Goal: Task Accomplishment & Management: Use online tool/utility

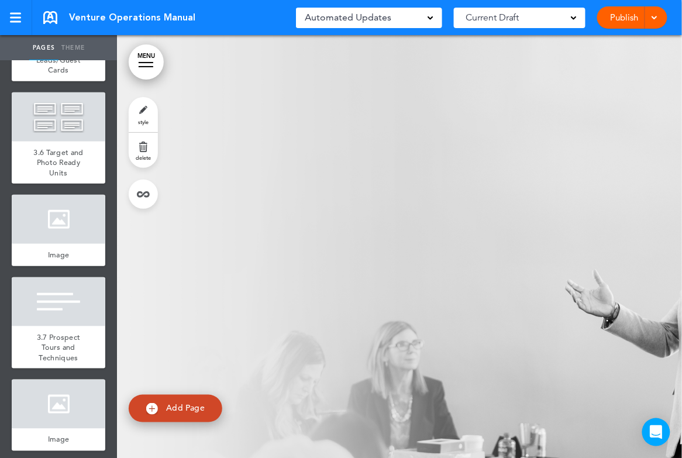
scroll to position [3211, 0]
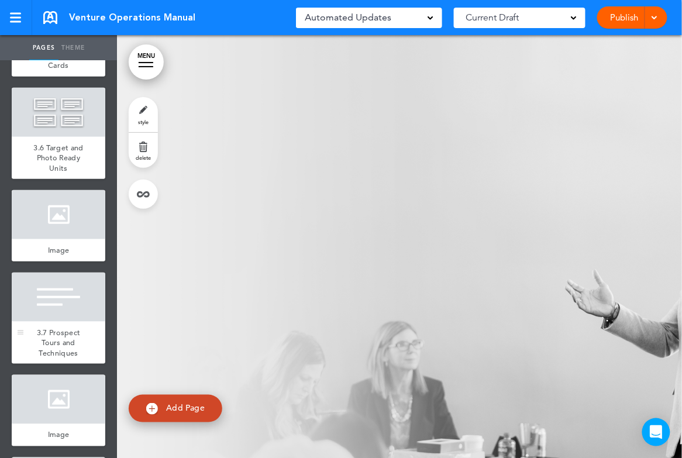
click at [54, 295] on div at bounding box center [59, 297] width 94 height 49
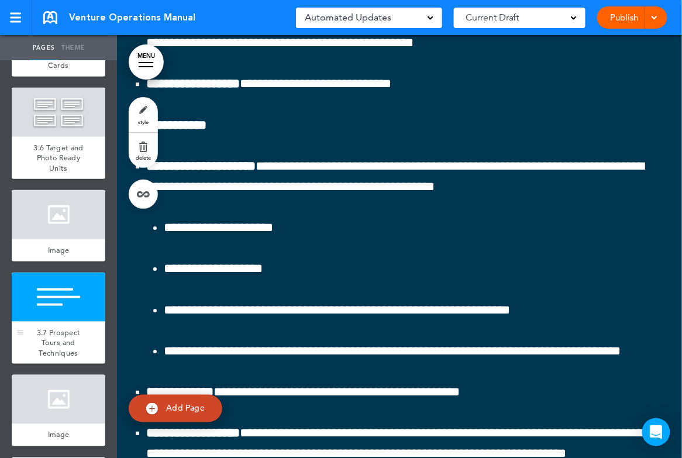
scroll to position [48386, 0]
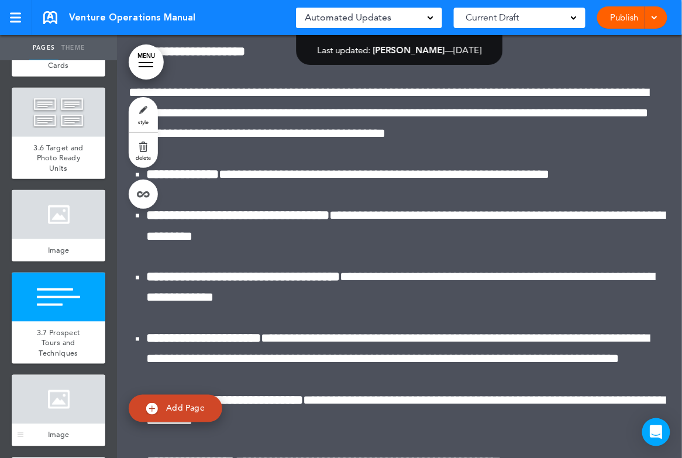
click at [77, 387] on div at bounding box center [59, 399] width 94 height 49
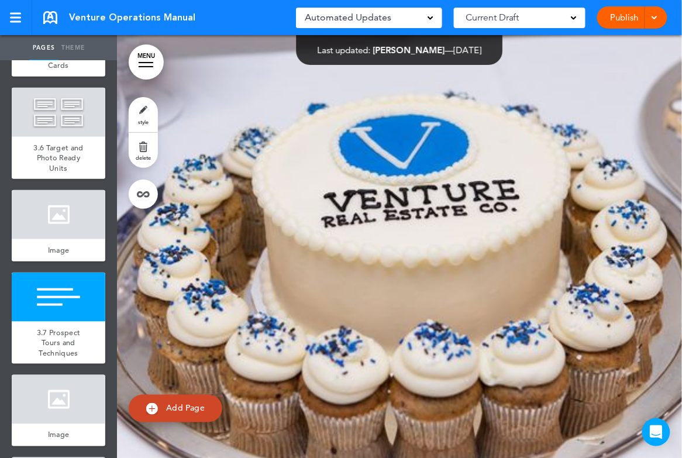
scroll to position [53286, 0]
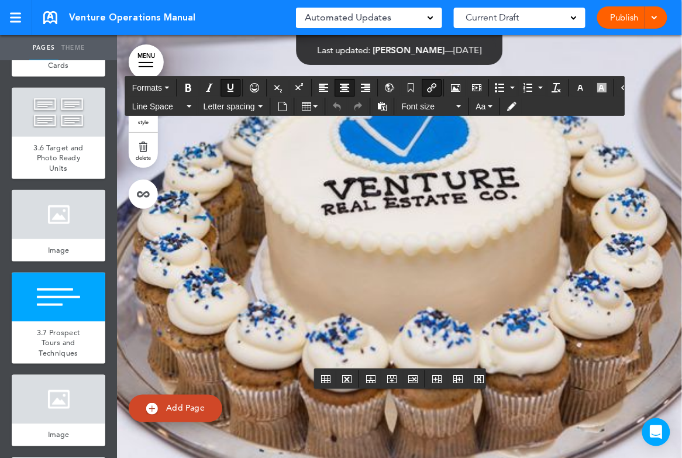
drag, startPoint x: 249, startPoint y: 353, endPoint x: 550, endPoint y: 350, distance: 300.6
click at [428, 90] on icon "Insert/edit airmason link" at bounding box center [431, 87] width 9 height 9
type input "**********"
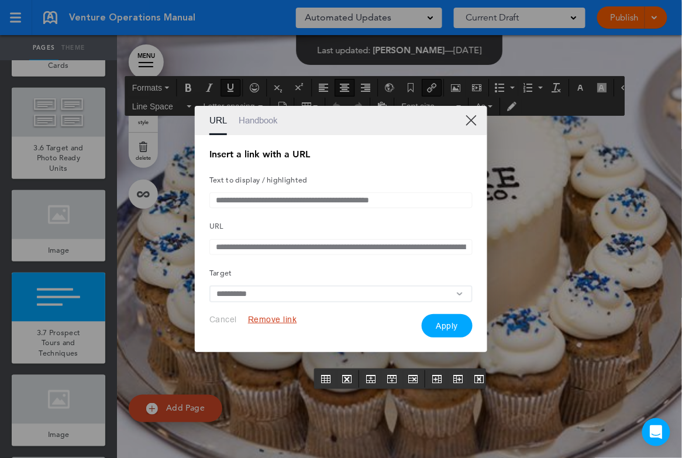
click at [280, 325] on button "Remove link" at bounding box center [272, 319] width 49 height 11
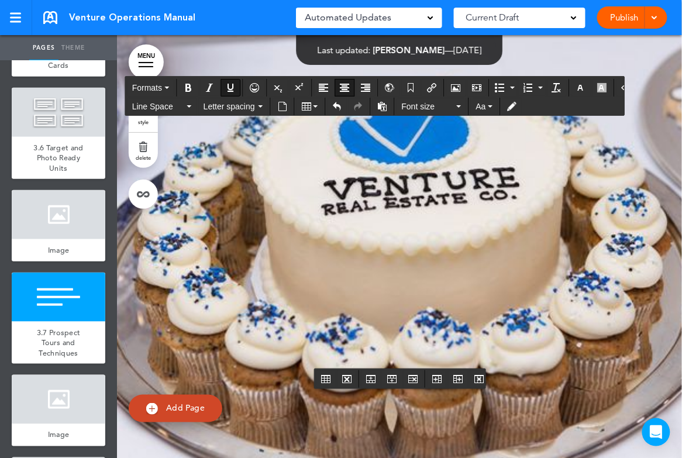
drag, startPoint x: 257, startPoint y: 354, endPoint x: 554, endPoint y: 354, distance: 297.1
click at [275, 104] on button "Insert document" at bounding box center [282, 106] width 19 height 16
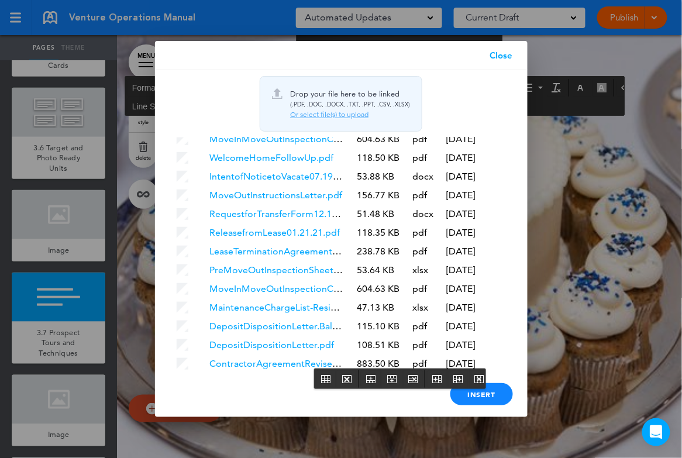
scroll to position [2297, 0]
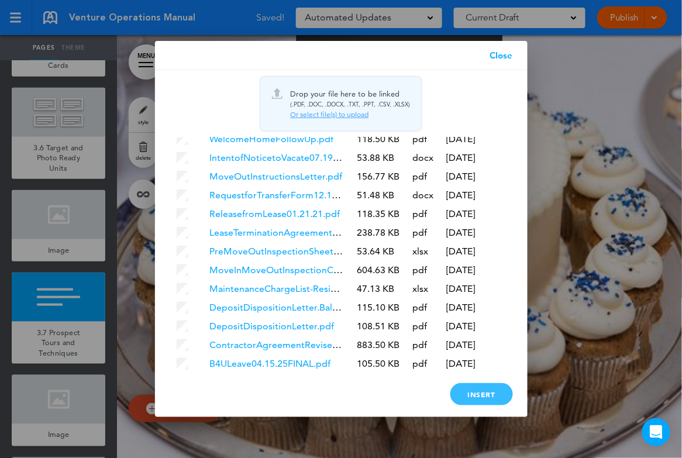
click at [492, 394] on div "Insert" at bounding box center [481, 394] width 63 height 22
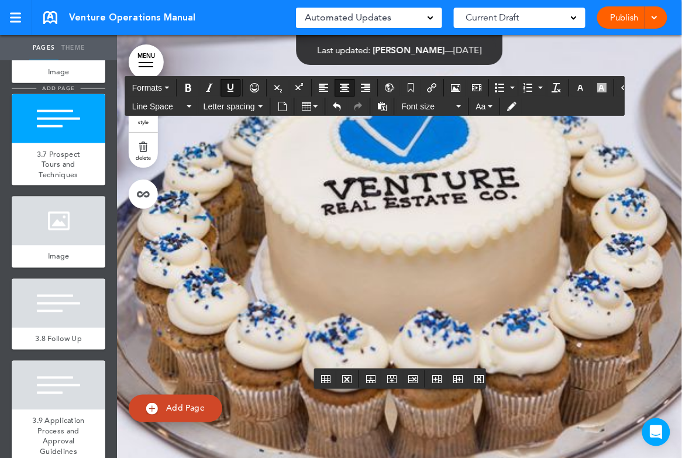
scroll to position [3400, 0]
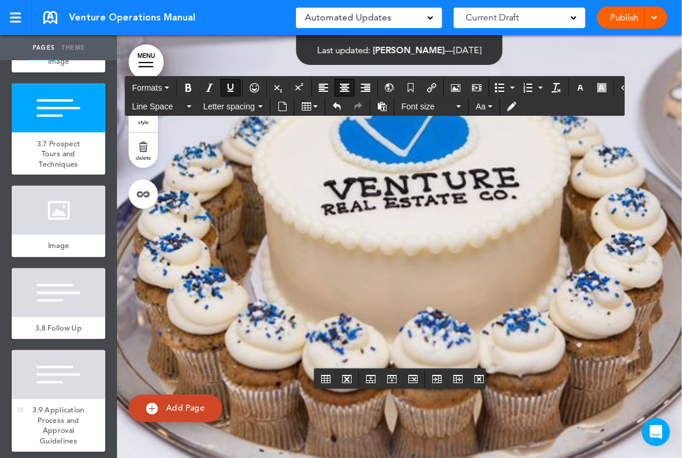
click at [62, 377] on div at bounding box center [59, 374] width 94 height 49
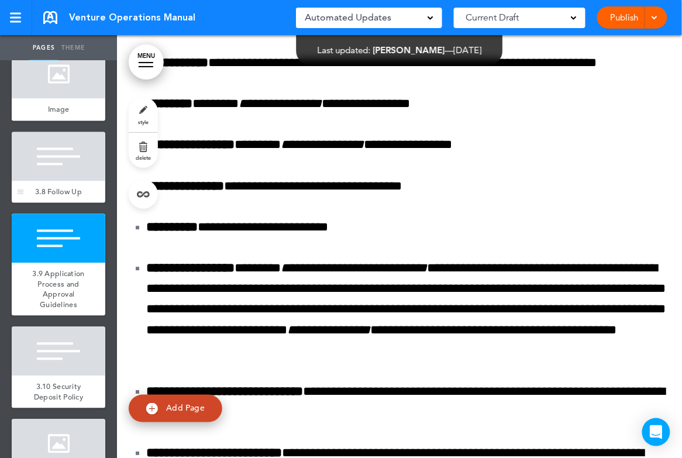
scroll to position [3536, 0]
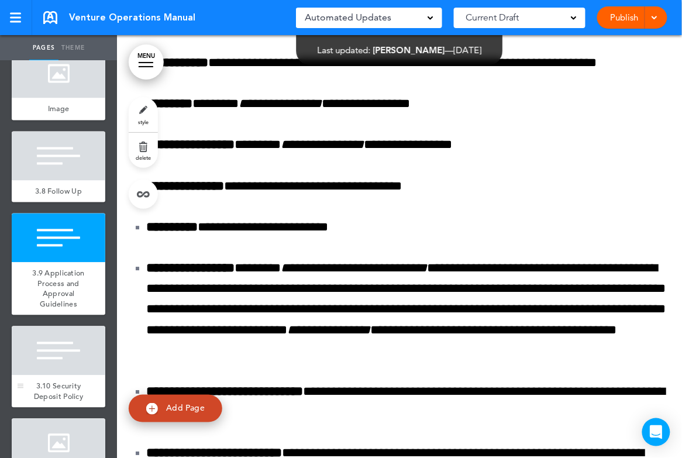
click at [55, 347] on div at bounding box center [59, 350] width 94 height 49
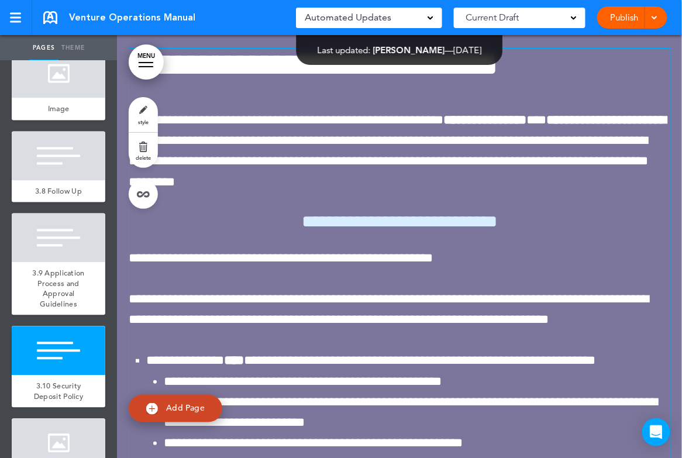
scroll to position [62300, 0]
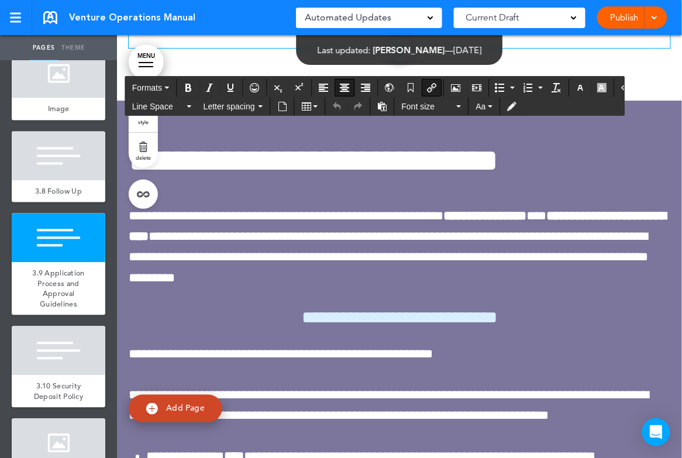
drag, startPoint x: 357, startPoint y: 197, endPoint x: 443, endPoint y: 199, distance: 86.0
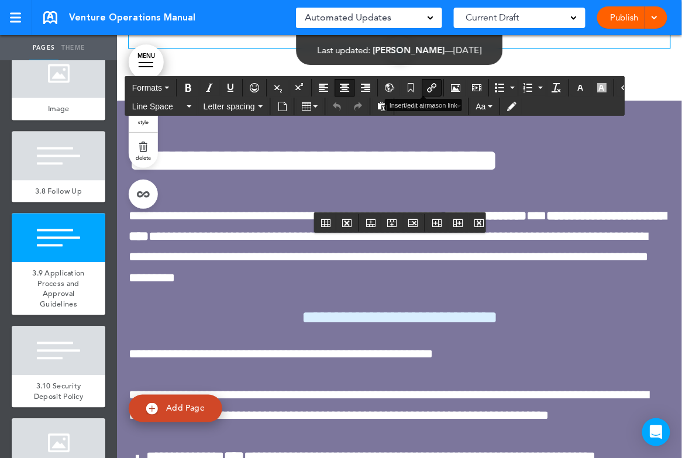
click at [427, 88] on icon "Insert/edit airmason link" at bounding box center [431, 87] width 9 height 9
type input "**********"
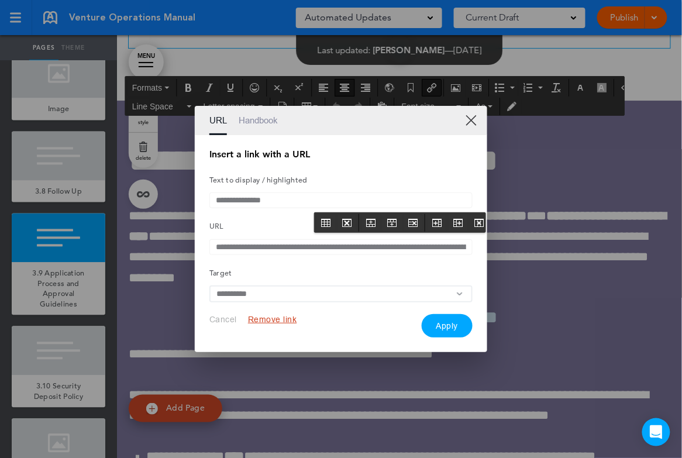
click at [263, 324] on button "Remove link" at bounding box center [272, 319] width 49 height 11
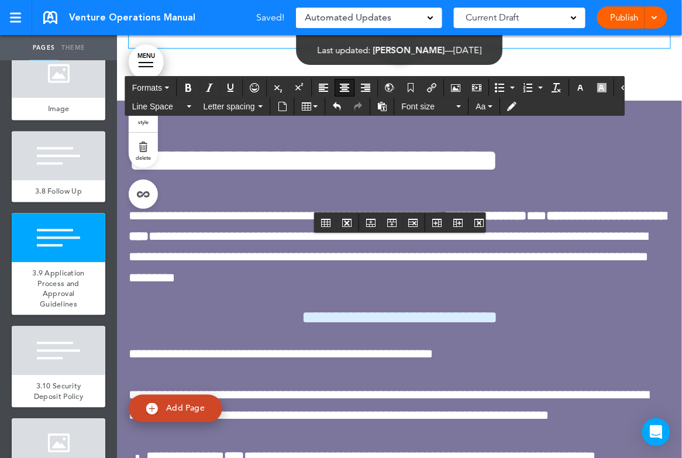
drag, startPoint x: 364, startPoint y: 197, endPoint x: 443, endPoint y: 198, distance: 78.4
click at [279, 102] on icon "Insert document" at bounding box center [282, 106] width 9 height 9
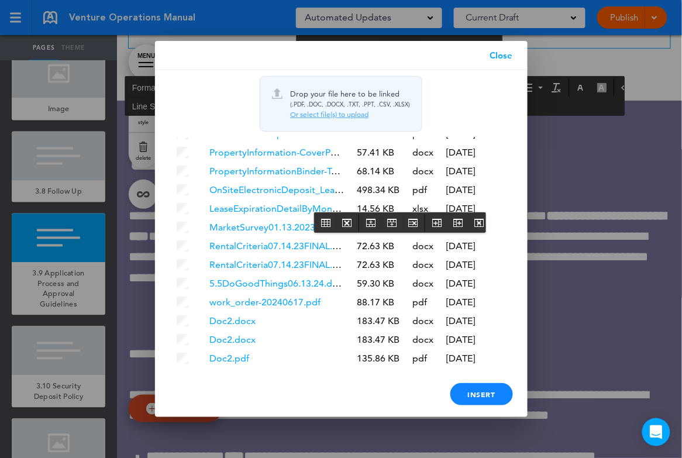
scroll to position [2316, 0]
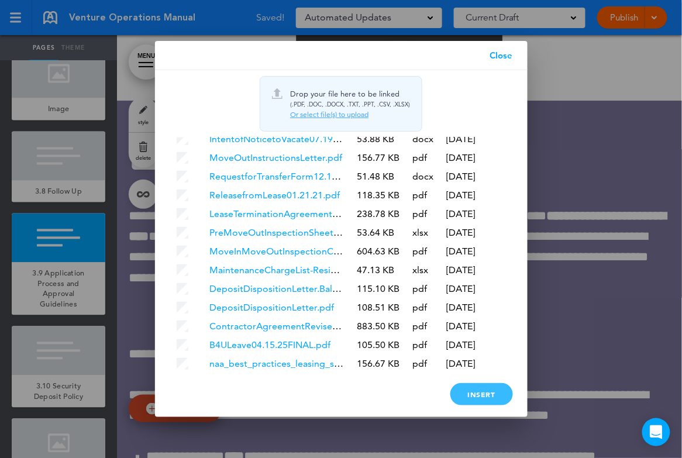
click at [478, 386] on div "Insert" at bounding box center [481, 394] width 63 height 22
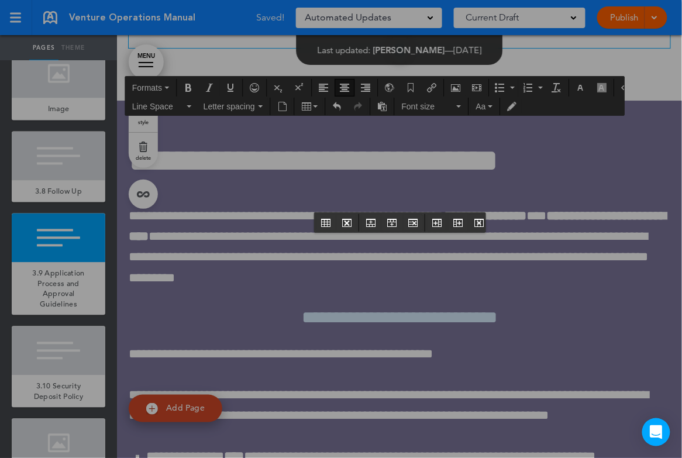
scroll to position [0, 0]
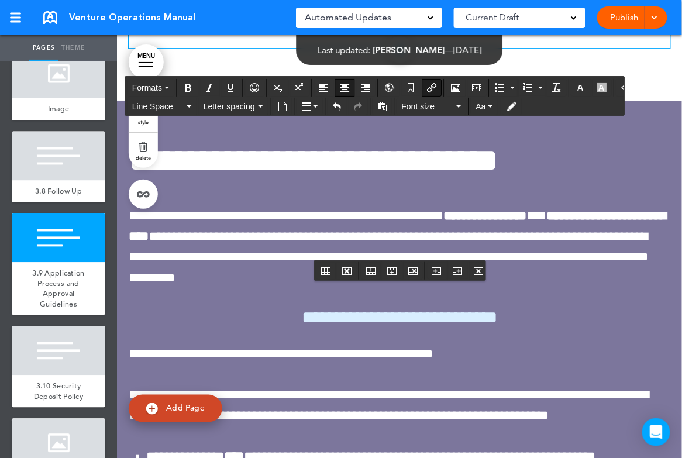
drag, startPoint x: 334, startPoint y: 245, endPoint x: 462, endPoint y: 248, distance: 128.1
click at [426, 81] on button "Insert/edit airmason link" at bounding box center [431, 88] width 19 height 16
type input "**********"
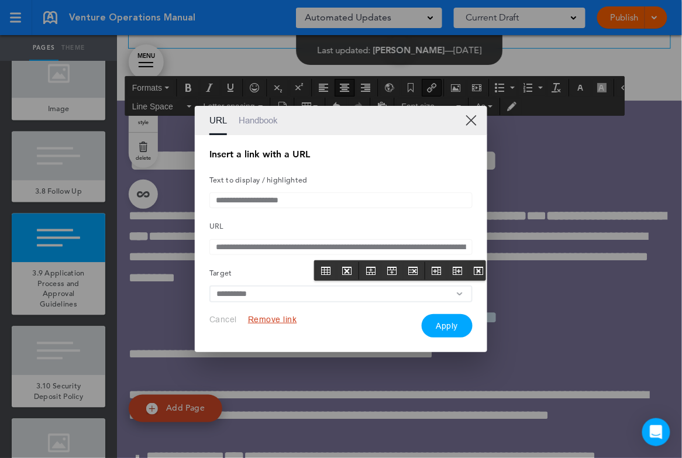
click at [263, 322] on button "Remove link" at bounding box center [272, 319] width 49 height 11
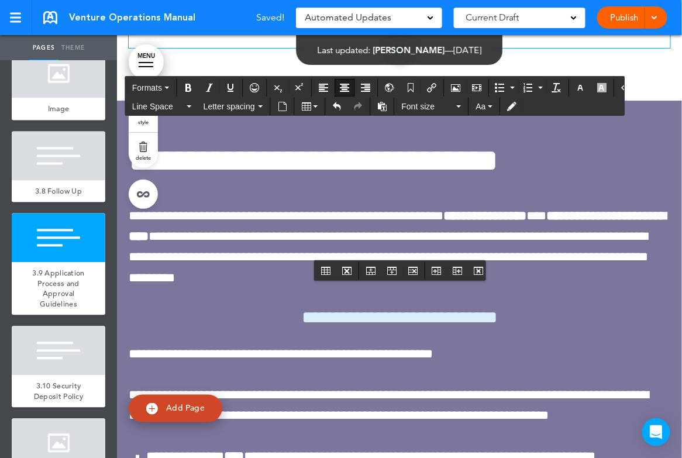
drag, startPoint x: 343, startPoint y: 244, endPoint x: 460, endPoint y: 244, distance: 117.0
click at [282, 106] on icon "Insert document" at bounding box center [282, 106] width 9 height 9
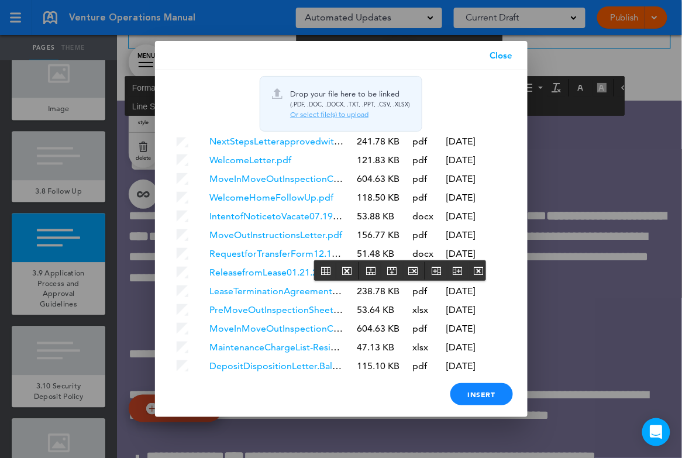
scroll to position [2334, 0]
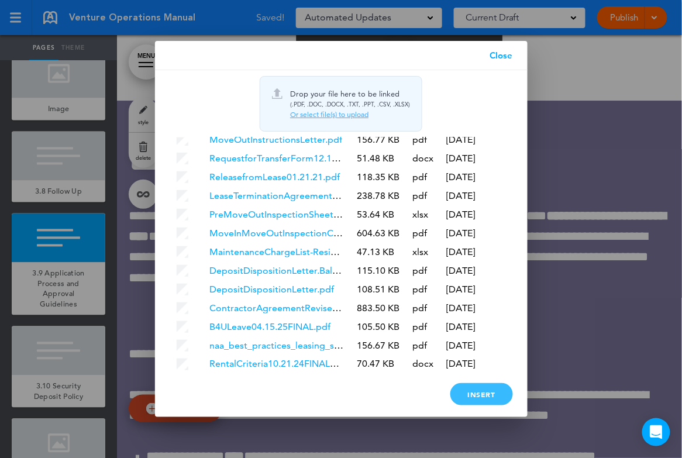
click at [472, 394] on div "Insert" at bounding box center [481, 394] width 63 height 22
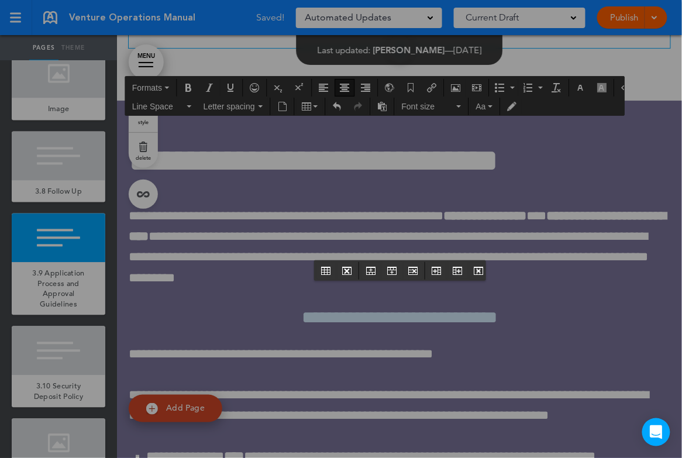
scroll to position [0, 0]
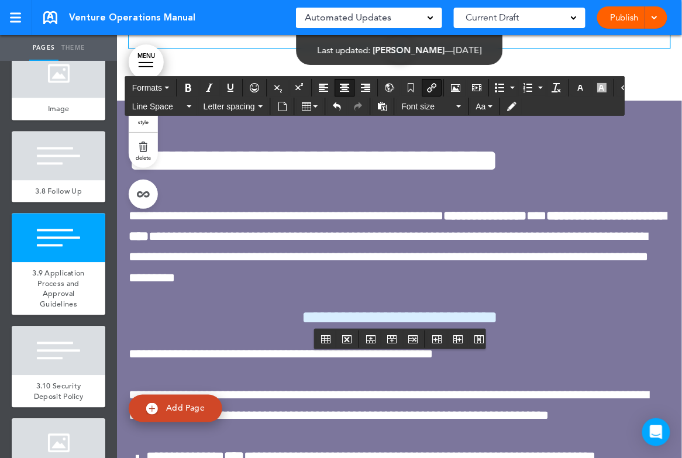
drag, startPoint x: 359, startPoint y: 317, endPoint x: 478, endPoint y: 318, distance: 119.9
click at [428, 86] on icon "Insert/edit airmason link" at bounding box center [431, 87] width 9 height 9
type input "**********"
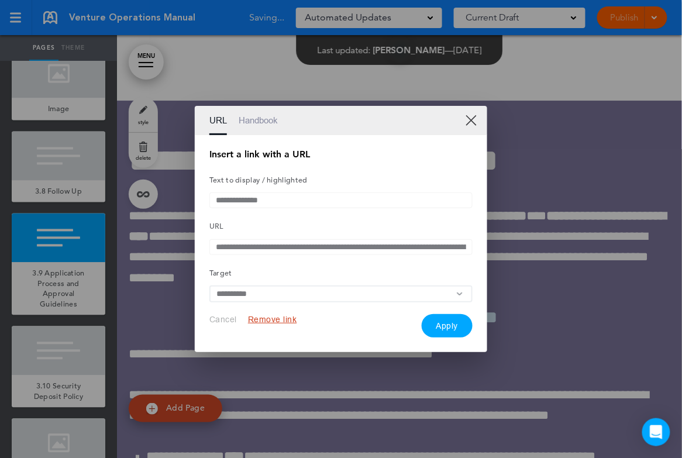
click at [270, 319] on button "Remove link" at bounding box center [272, 319] width 49 height 11
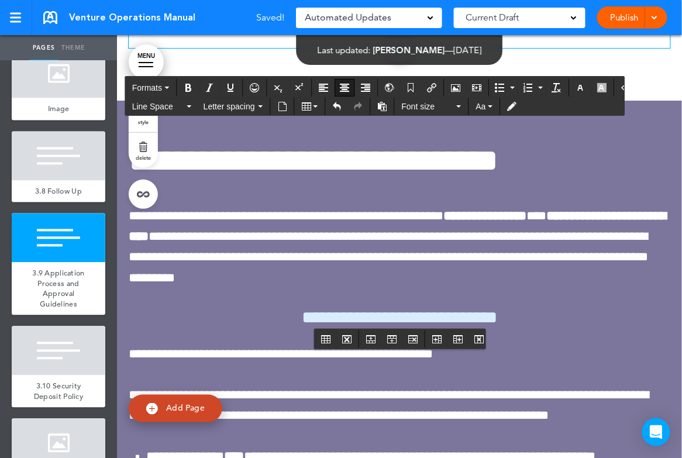
drag, startPoint x: 364, startPoint y: 314, endPoint x: 493, endPoint y: 314, distance: 129.2
click at [278, 105] on icon "Insert document" at bounding box center [282, 106] width 9 height 9
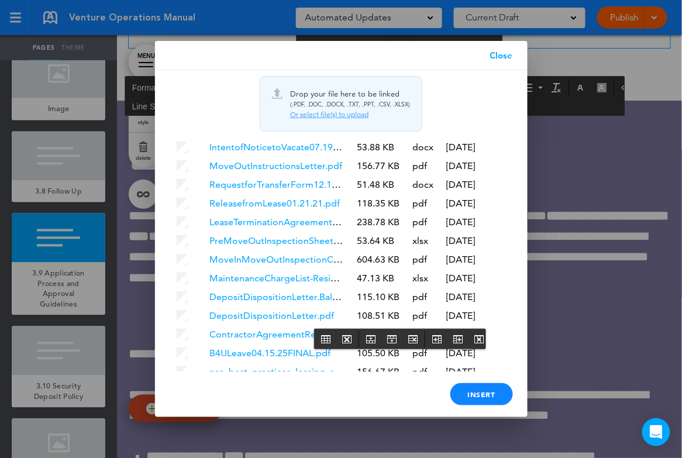
scroll to position [2334, 0]
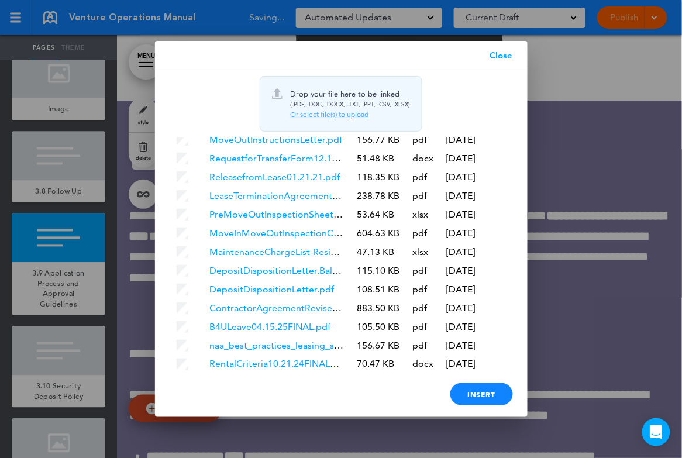
click at [508, 57] on link "Close" at bounding box center [501, 55] width 52 height 29
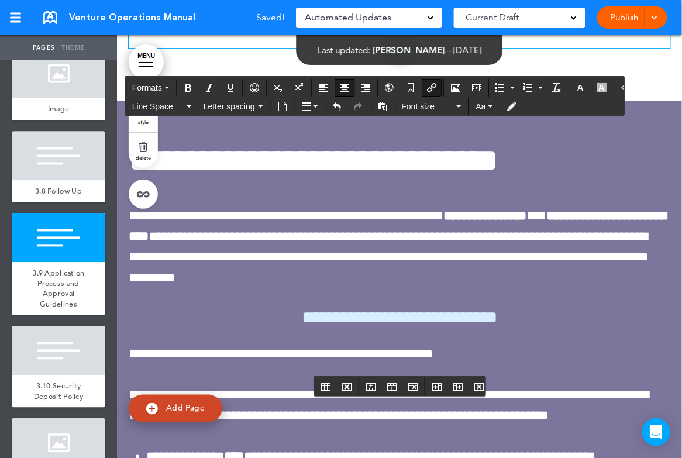
drag, startPoint x: 325, startPoint y: 363, endPoint x: 479, endPoint y: 370, distance: 153.9
click at [427, 86] on icon "Insert/edit airmason link" at bounding box center [431, 87] width 9 height 9
type input "**********"
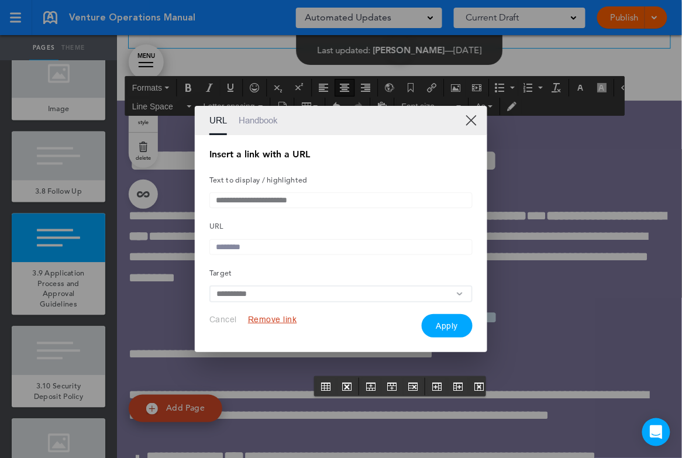
click at [270, 325] on button "Remove link" at bounding box center [272, 319] width 49 height 11
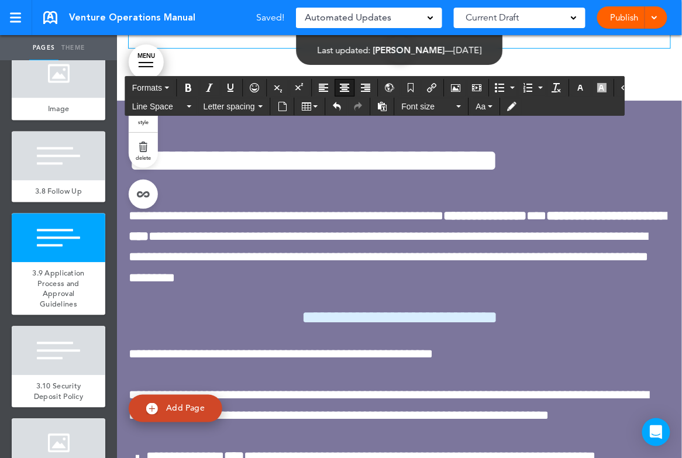
drag, startPoint x: 331, startPoint y: 363, endPoint x: 521, endPoint y: 363, distance: 189.5
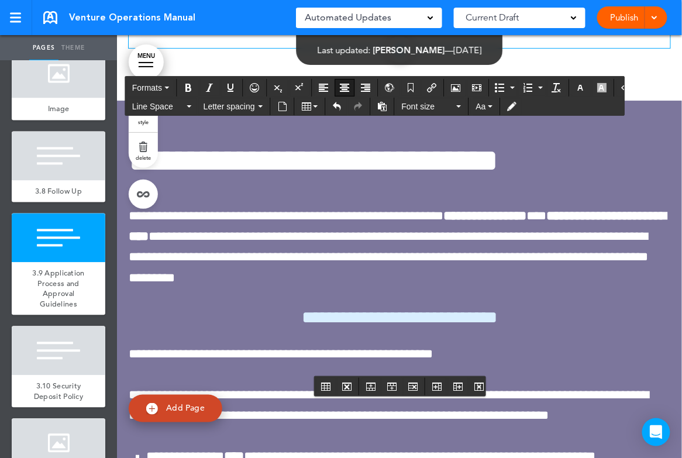
drag, startPoint x: 335, startPoint y: 359, endPoint x: 477, endPoint y: 364, distance: 142.8
click at [280, 106] on icon "Insert document" at bounding box center [282, 106] width 9 height 9
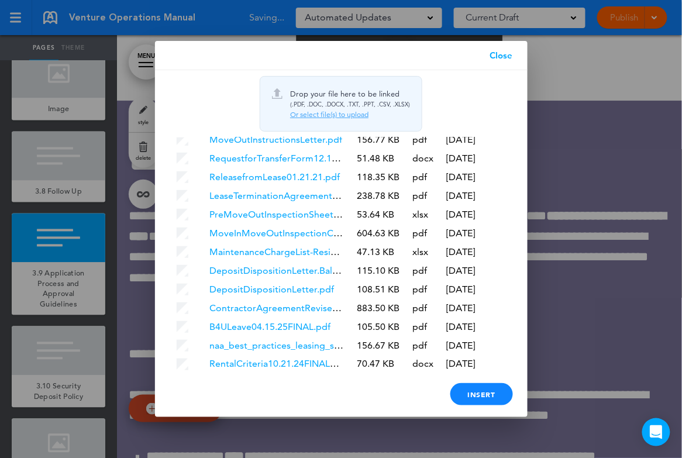
click at [500, 58] on link "Close" at bounding box center [501, 55] width 52 height 29
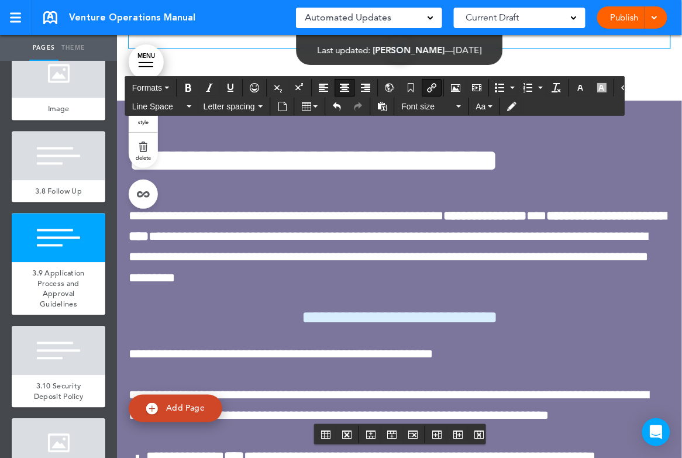
drag, startPoint x: 319, startPoint y: 408, endPoint x: 479, endPoint y: 411, distance: 160.3
click at [422, 88] on button "Insert/edit airmason link" at bounding box center [431, 88] width 19 height 16
type input "**********"
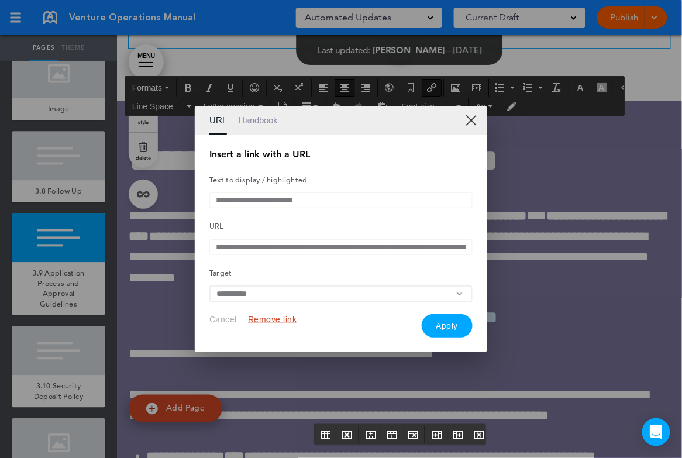
click at [284, 324] on button "Remove link" at bounding box center [272, 319] width 49 height 11
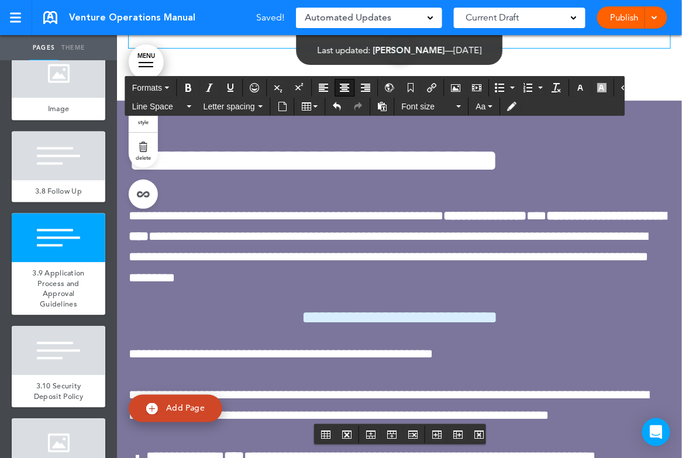
drag, startPoint x: 320, startPoint y: 409, endPoint x: 485, endPoint y: 412, distance: 164.9
click at [280, 106] on icon "Insert document" at bounding box center [282, 106] width 9 height 9
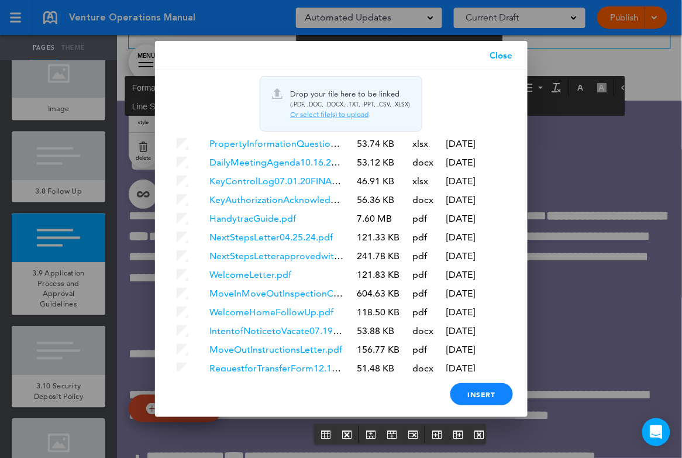
scroll to position [2353, 0]
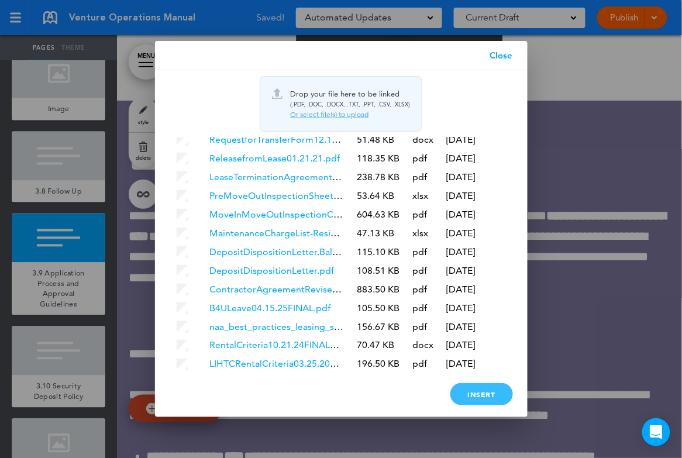
click at [480, 395] on div "Insert" at bounding box center [481, 394] width 63 height 22
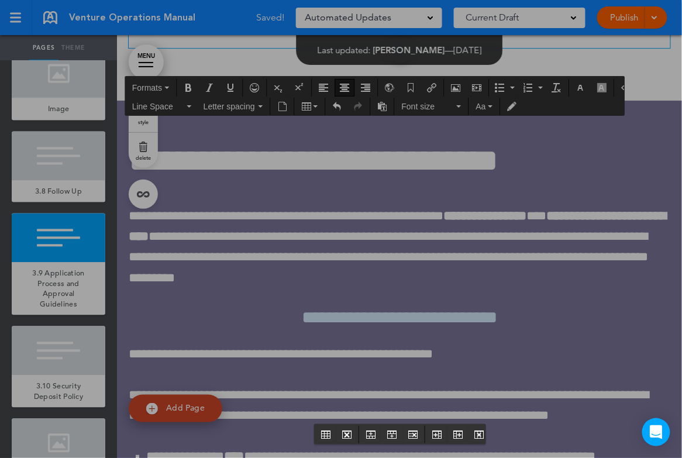
scroll to position [0, 0]
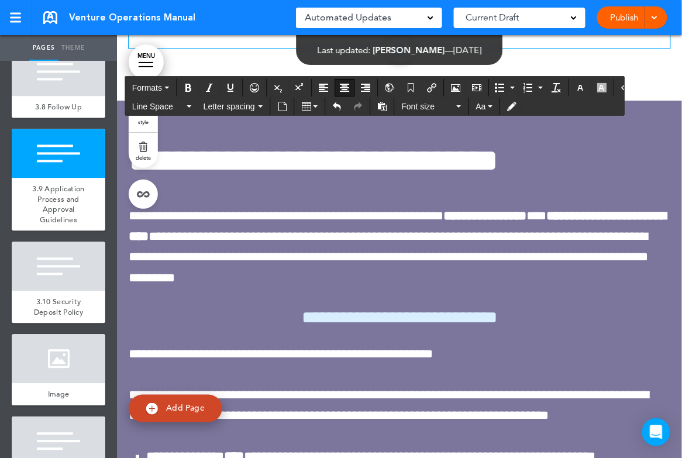
scroll to position [3621, 0]
click at [57, 254] on div at bounding box center [59, 266] width 94 height 49
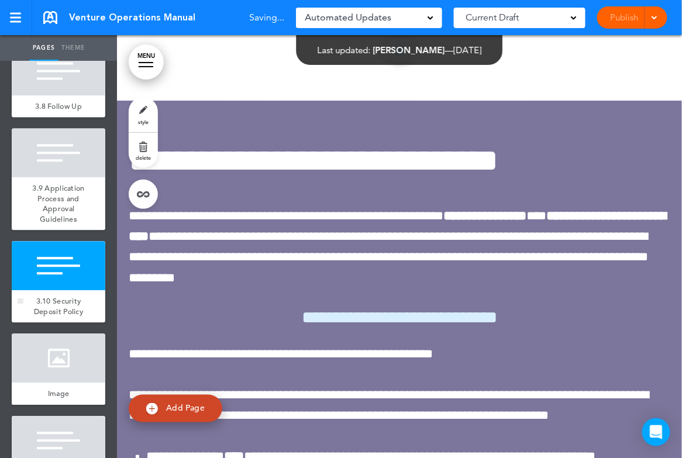
scroll to position [25, 0]
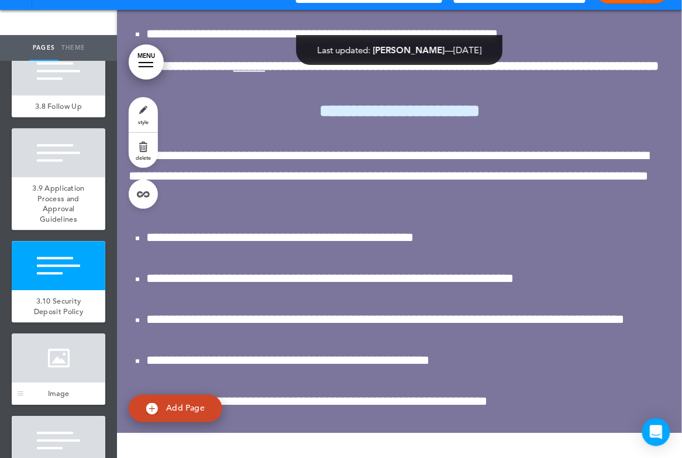
click at [70, 353] on div at bounding box center [59, 358] width 94 height 49
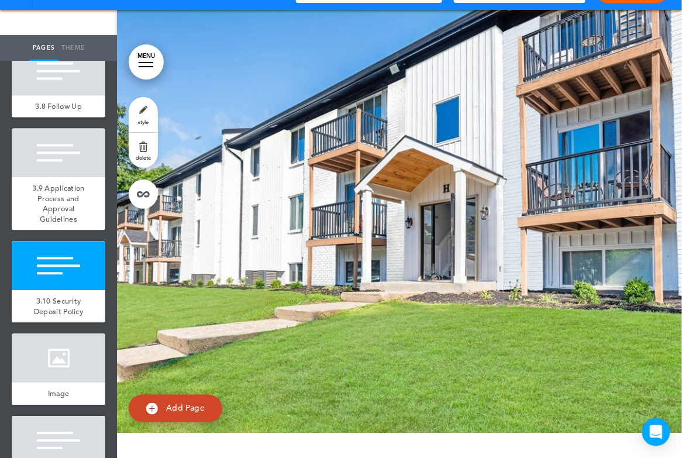
scroll to position [64522, 0]
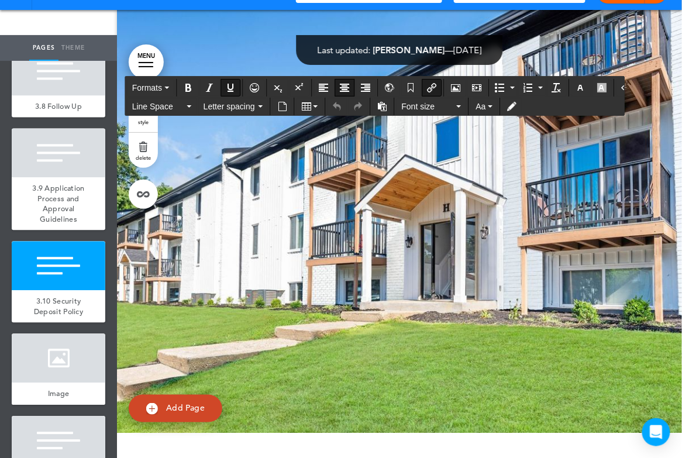
drag, startPoint x: 324, startPoint y: 267, endPoint x: 474, endPoint y: 271, distance: 150.4
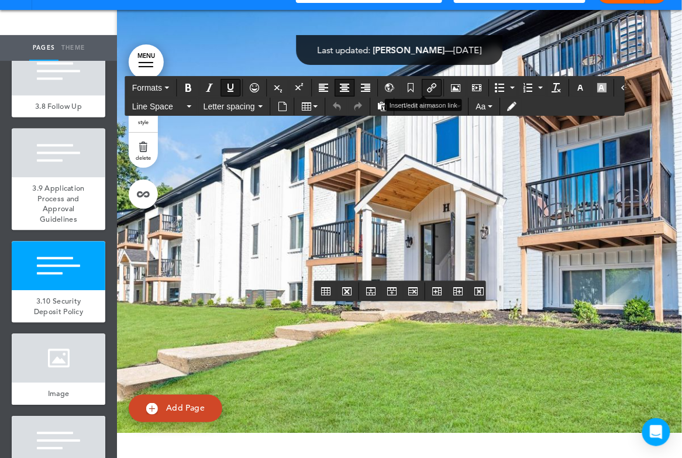
click at [428, 85] on icon "Insert/edit airmason link" at bounding box center [431, 87] width 9 height 9
type input "**********"
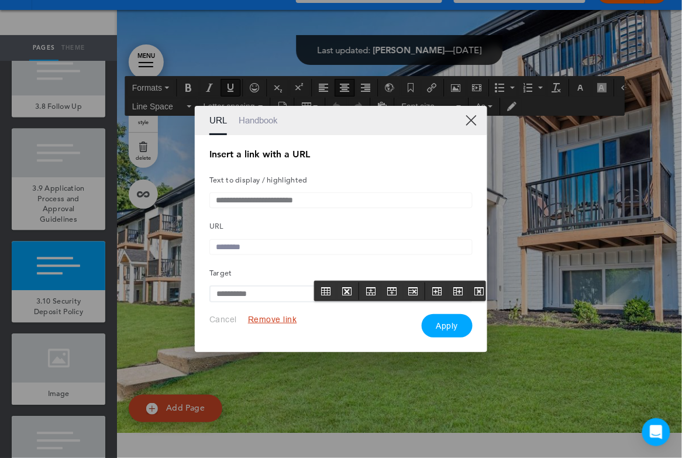
click at [263, 323] on button "Remove link" at bounding box center [272, 319] width 49 height 11
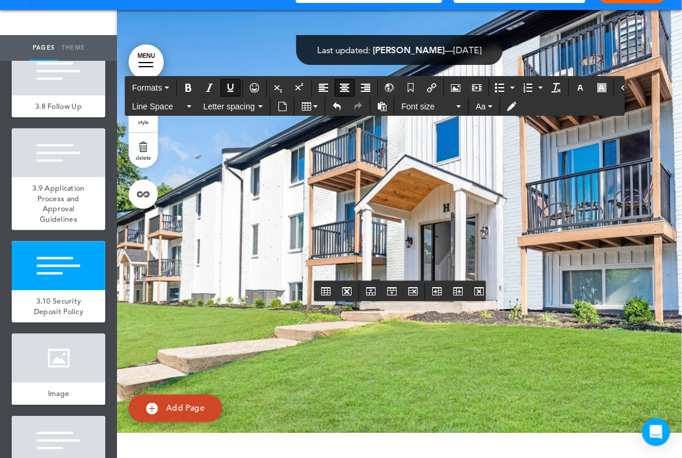
drag, startPoint x: 330, startPoint y: 263, endPoint x: 480, endPoint y: 269, distance: 149.3
click at [284, 105] on icon "Insert document" at bounding box center [282, 106] width 9 height 9
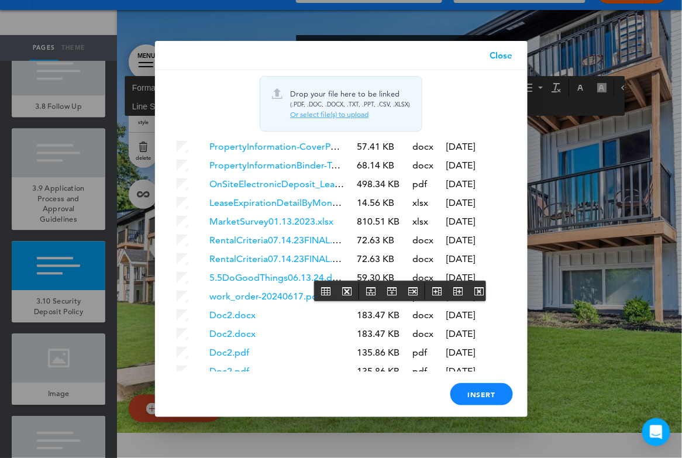
scroll to position [2371, 0]
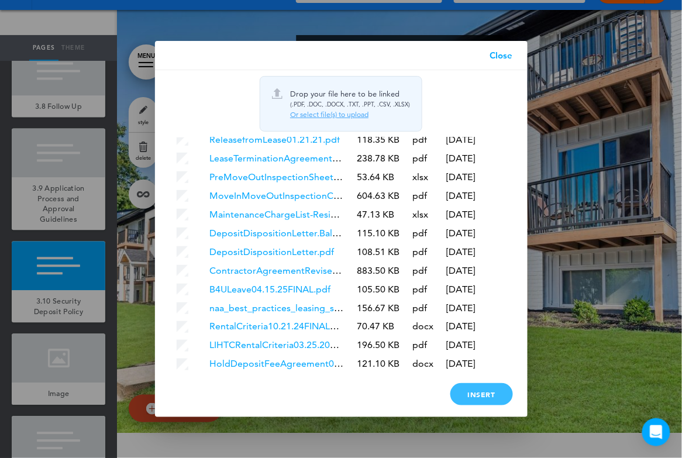
click at [468, 401] on div "Insert" at bounding box center [481, 394] width 63 height 22
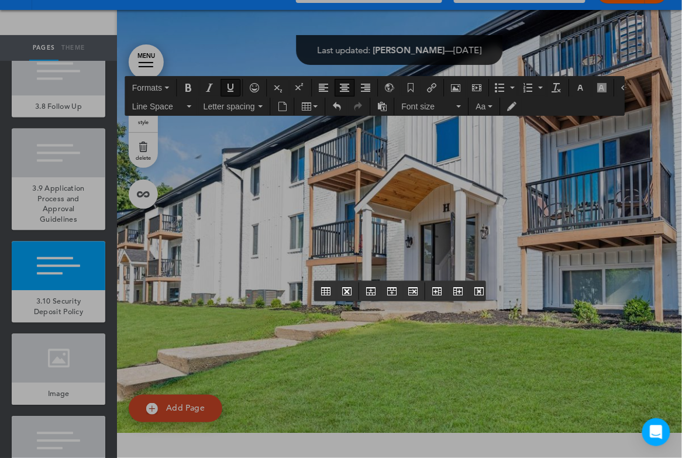
scroll to position [0, 0]
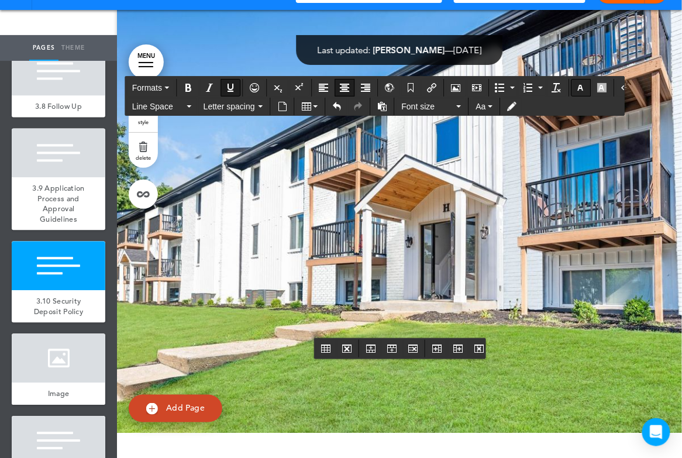
click at [576, 85] on icon "button" at bounding box center [580, 87] width 9 height 9
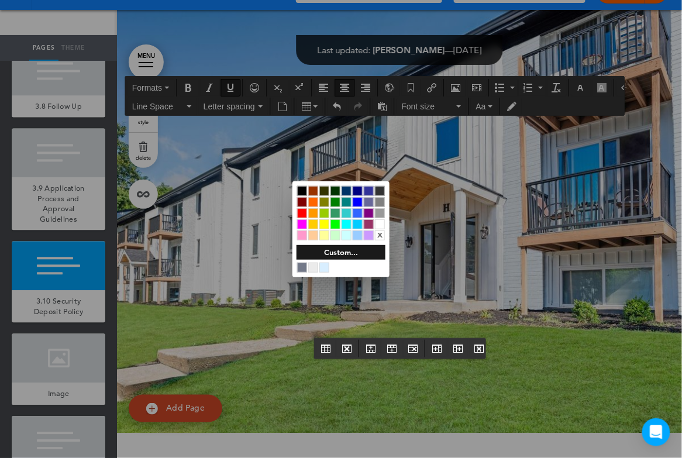
click at [381, 222] on div at bounding box center [380, 224] width 10 height 10
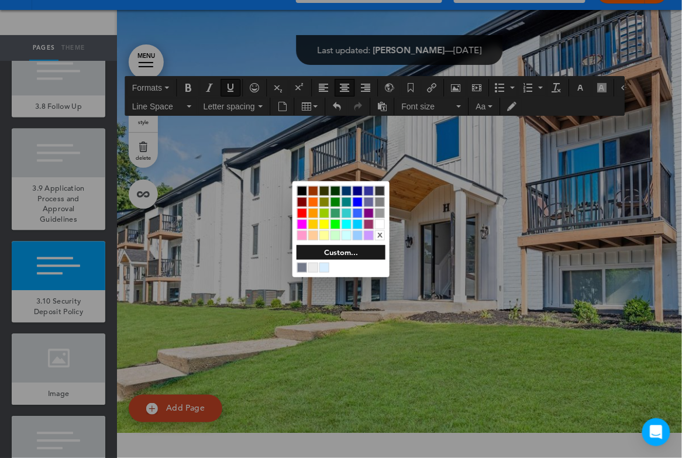
click at [381, 222] on div at bounding box center [380, 224] width 10 height 10
click at [451, 217] on div at bounding box center [341, 229] width 682 height 458
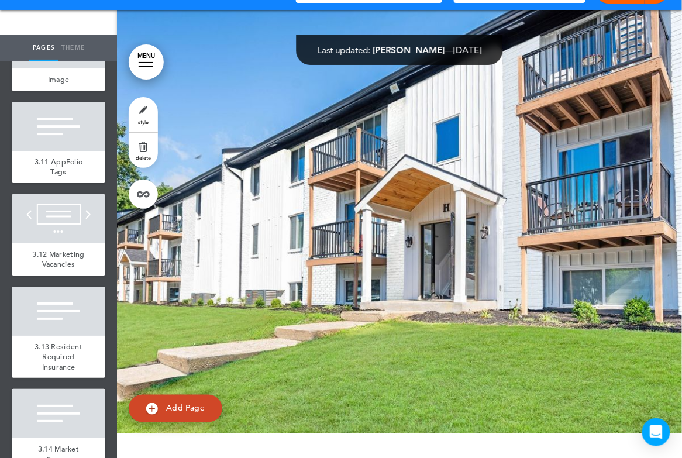
scroll to position [3942, 0]
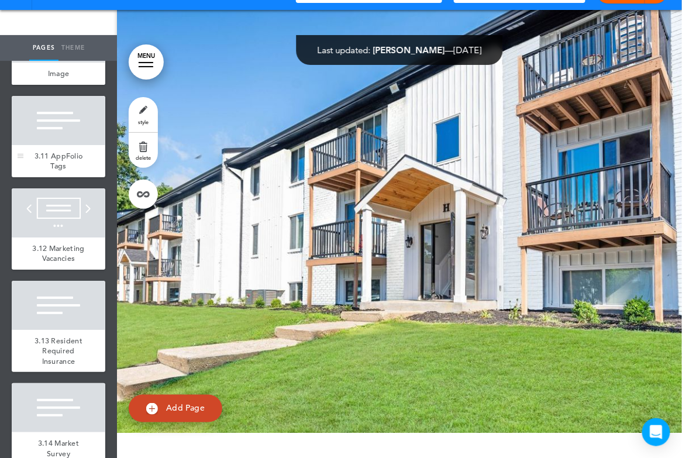
click at [59, 122] on div at bounding box center [59, 120] width 94 height 49
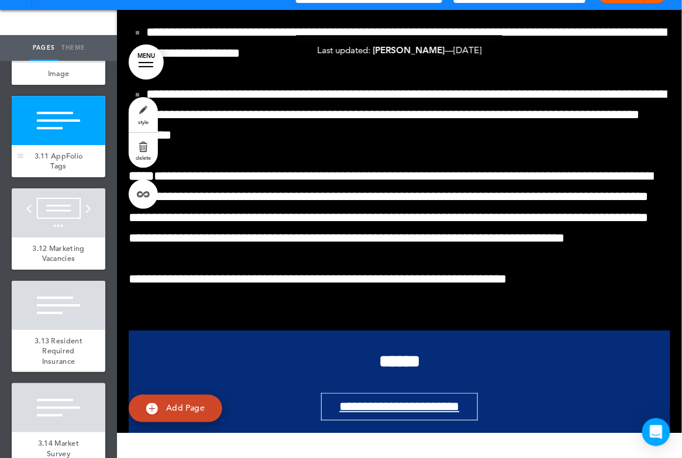
scroll to position [65509, 0]
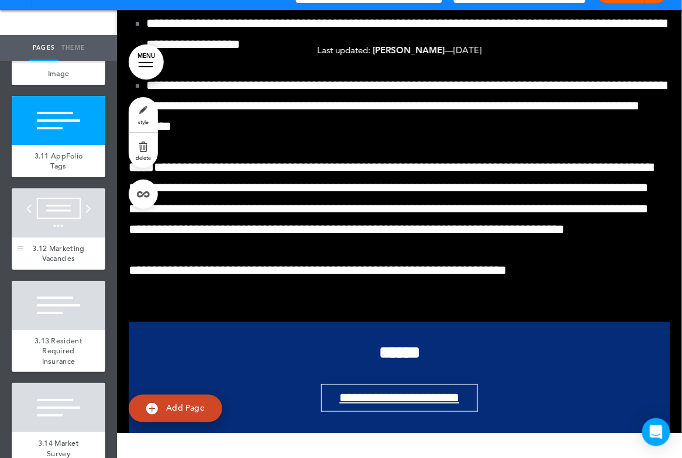
click at [58, 222] on div at bounding box center [59, 212] width 94 height 49
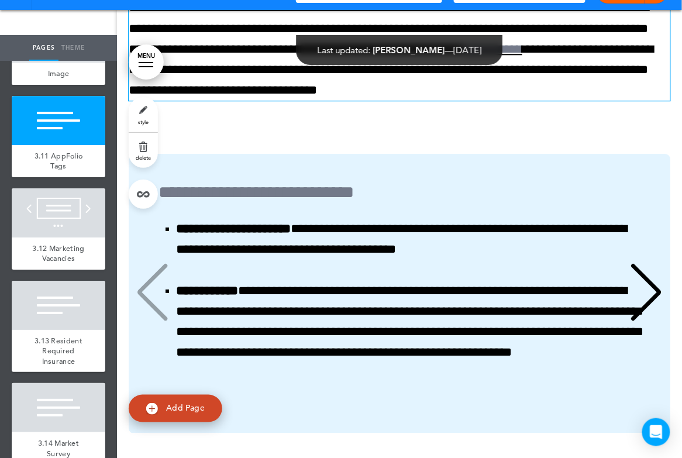
scroll to position [66158, 0]
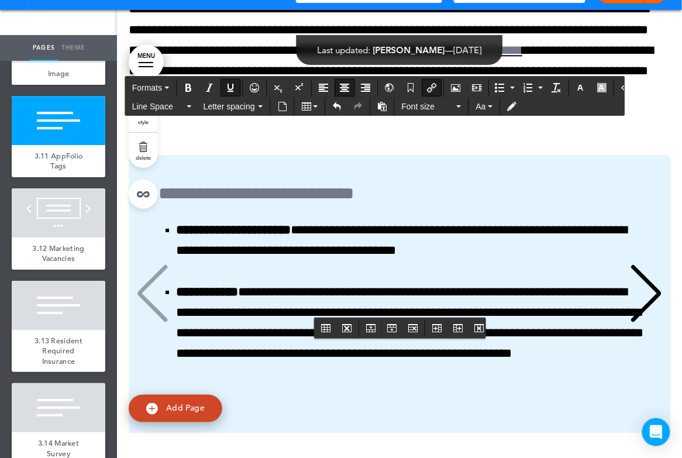
drag, startPoint x: 332, startPoint y: 305, endPoint x: 471, endPoint y: 309, distance: 138.7
click at [427, 87] on icon "Insert/edit airmason link" at bounding box center [431, 87] width 9 height 9
type input "**********"
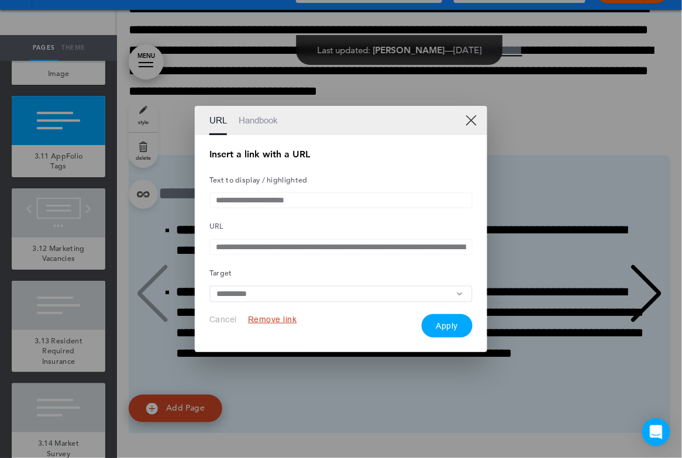
click at [278, 322] on button "Remove link" at bounding box center [272, 319] width 49 height 11
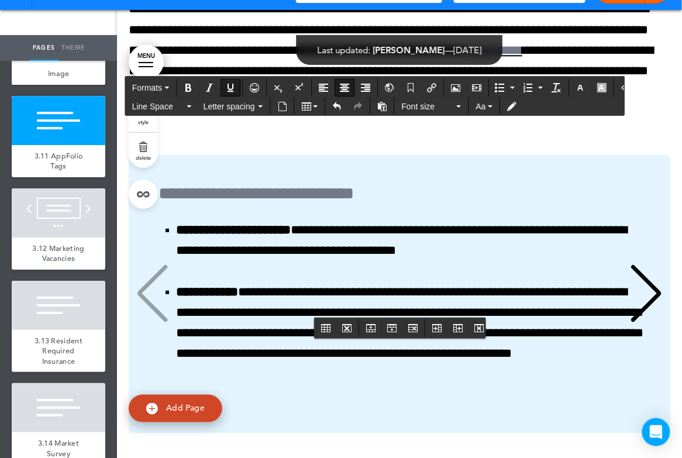
drag, startPoint x: 334, startPoint y: 305, endPoint x: 469, endPoint y: 306, distance: 135.1
click at [285, 106] on icon "Insert document" at bounding box center [282, 106] width 9 height 9
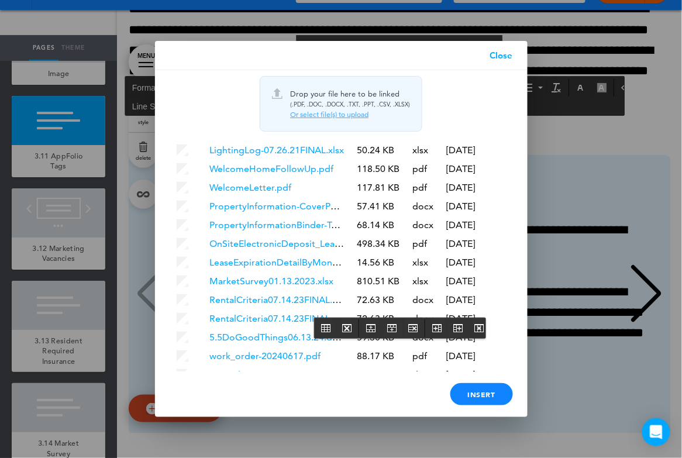
scroll to position [2390, 0]
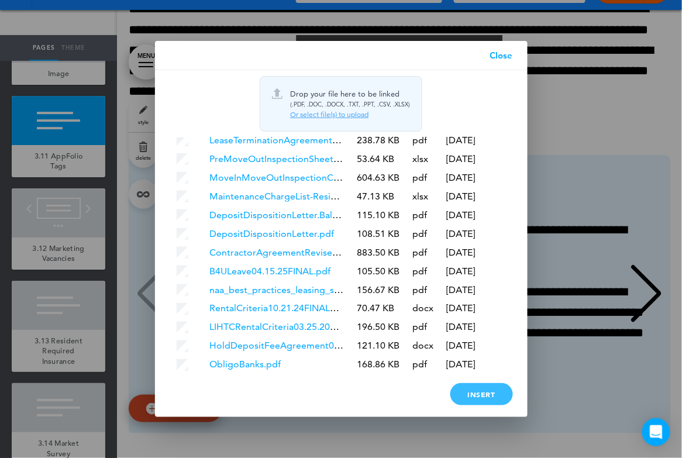
click at [461, 400] on div "Insert" at bounding box center [481, 394] width 63 height 22
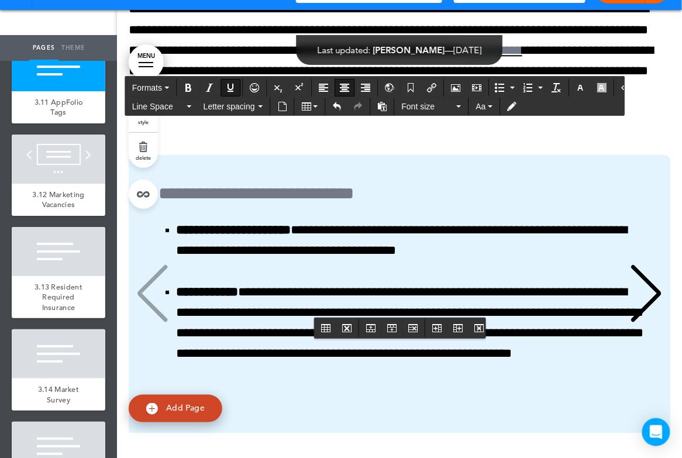
scroll to position [4008, 0]
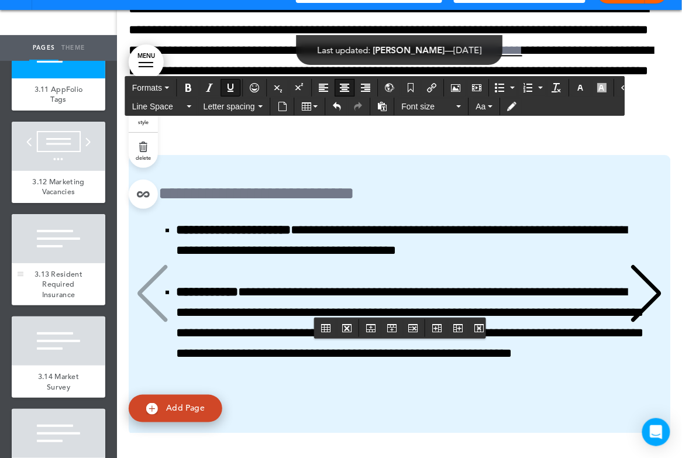
click at [56, 244] on div at bounding box center [59, 238] width 94 height 49
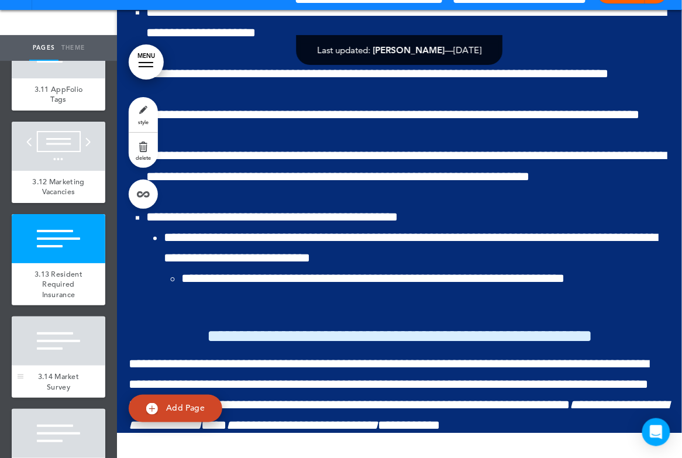
click at [66, 316] on div at bounding box center [59, 340] width 94 height 49
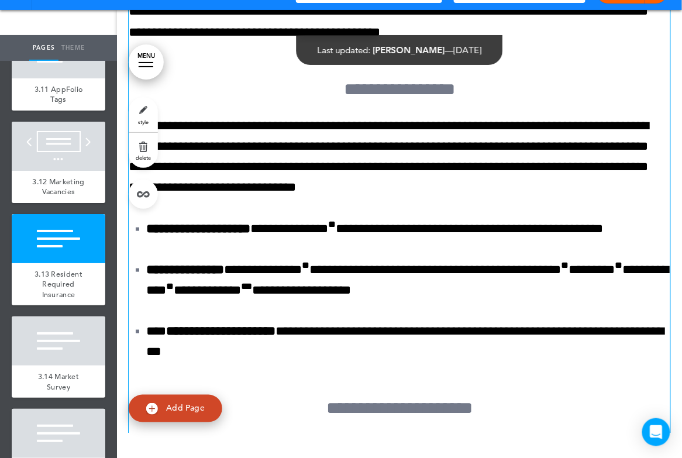
scroll to position [69751, 0]
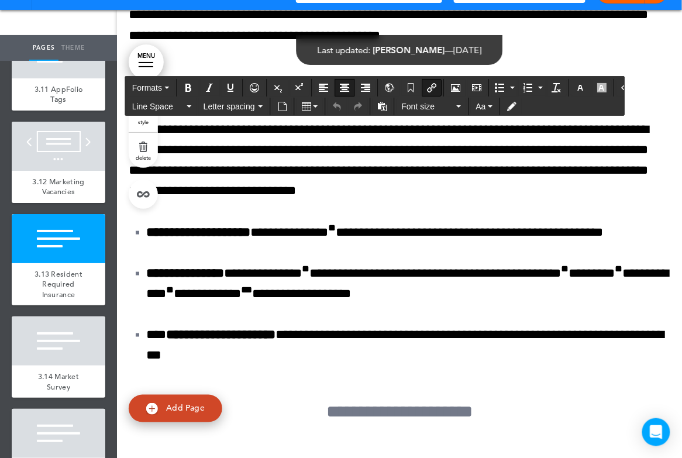
drag, startPoint x: 321, startPoint y: 274, endPoint x: 439, endPoint y: 304, distance: 121.3
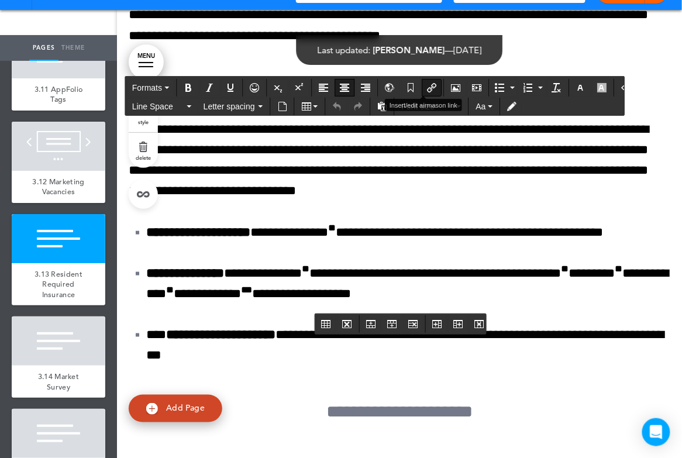
click at [428, 87] on icon "Insert/edit airmason link" at bounding box center [431, 87] width 9 height 9
type input "**********"
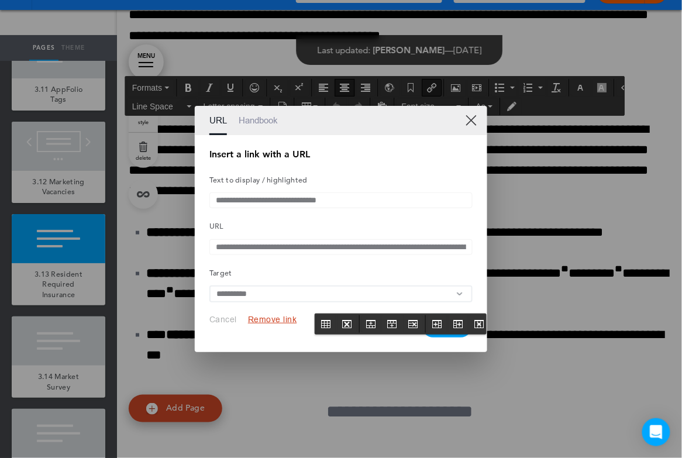
click at [257, 321] on button "Remove link" at bounding box center [272, 319] width 49 height 11
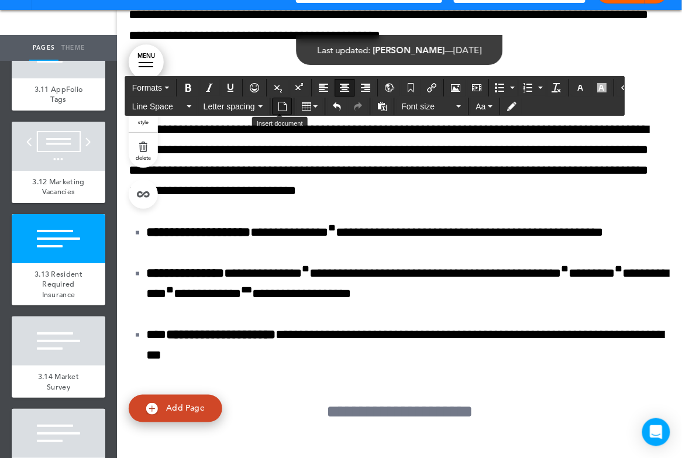
click at [281, 107] on icon "Insert document" at bounding box center [282, 106] width 9 height 9
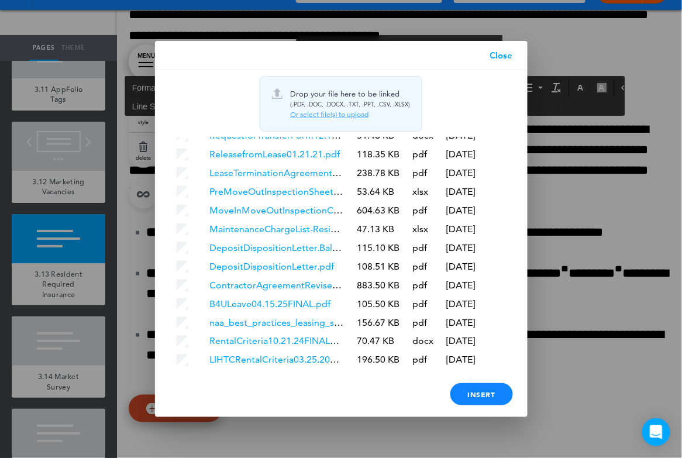
scroll to position [2408, 0]
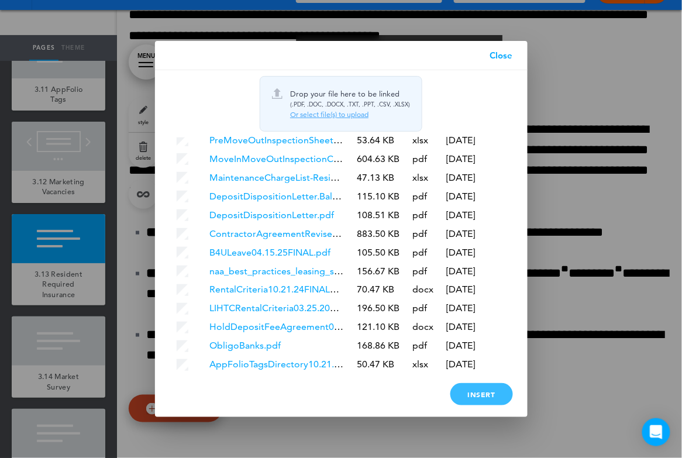
click at [456, 390] on div "Insert" at bounding box center [481, 394] width 63 height 22
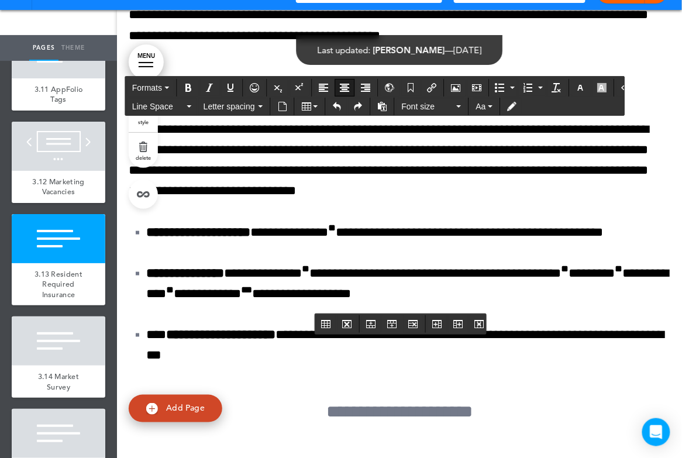
drag, startPoint x: 331, startPoint y: 275, endPoint x: 441, endPoint y: 297, distance: 112.1
click at [280, 102] on icon "Insert document" at bounding box center [282, 106] width 9 height 9
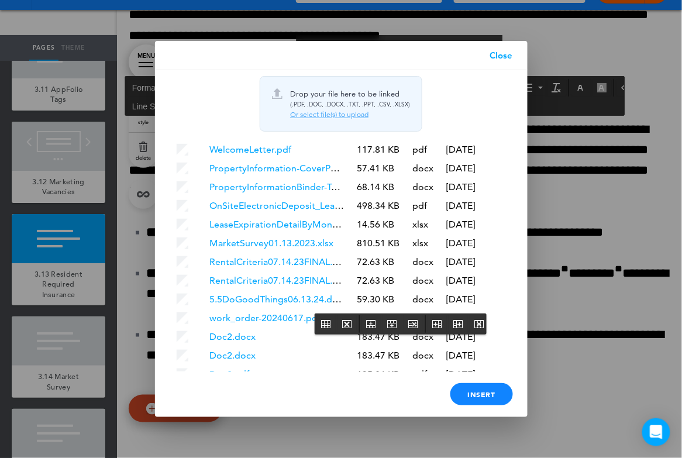
scroll to position [2408, 0]
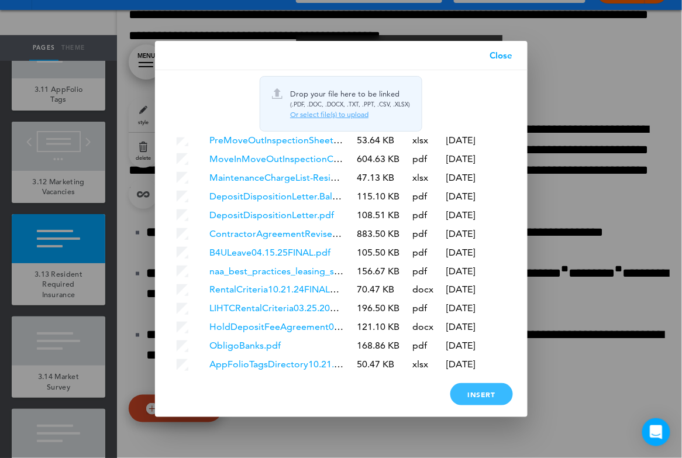
click at [484, 389] on div "Insert" at bounding box center [481, 394] width 63 height 22
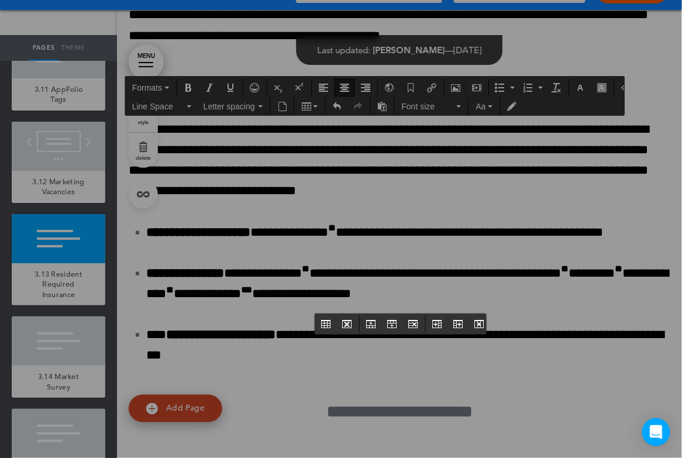
scroll to position [0, 0]
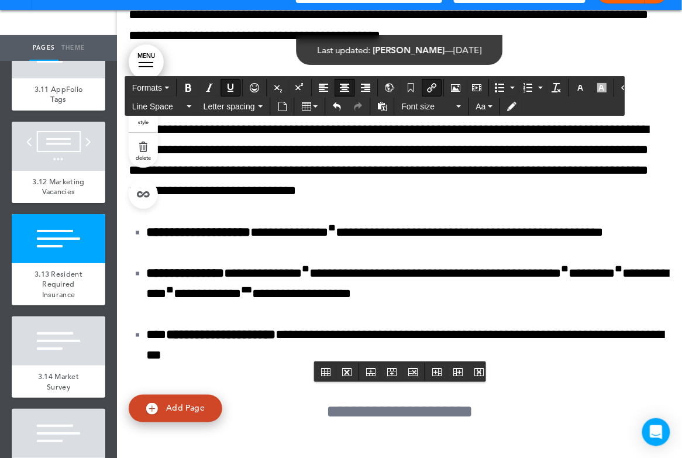
drag, startPoint x: 305, startPoint y: 347, endPoint x: 494, endPoint y: 348, distance: 188.3
click at [427, 85] on icon "Insert/edit airmason link" at bounding box center [431, 87] width 9 height 9
type input "**********"
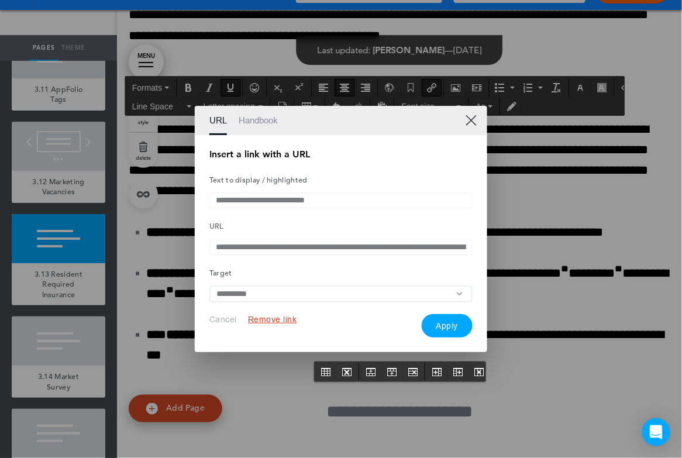
click at [282, 322] on button "Remove link" at bounding box center [272, 319] width 49 height 11
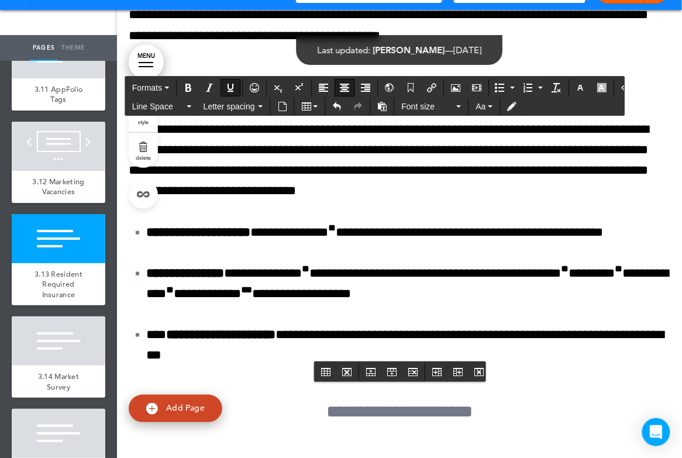
drag, startPoint x: 313, startPoint y: 349, endPoint x: 501, endPoint y: 347, distance: 187.2
click at [282, 113] on button "Insert document" at bounding box center [282, 106] width 19 height 16
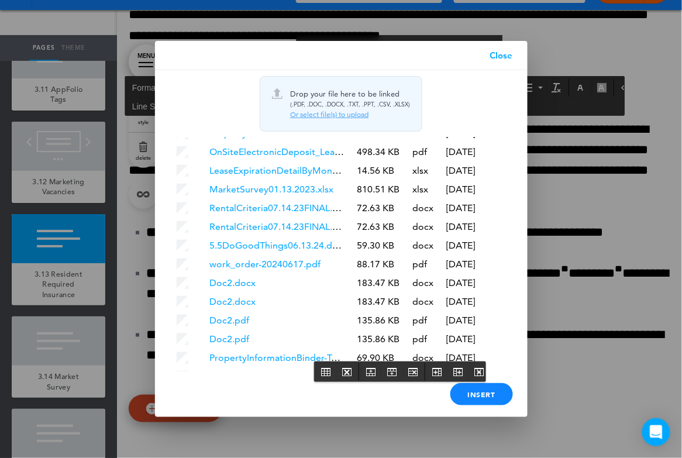
scroll to position [2427, 0]
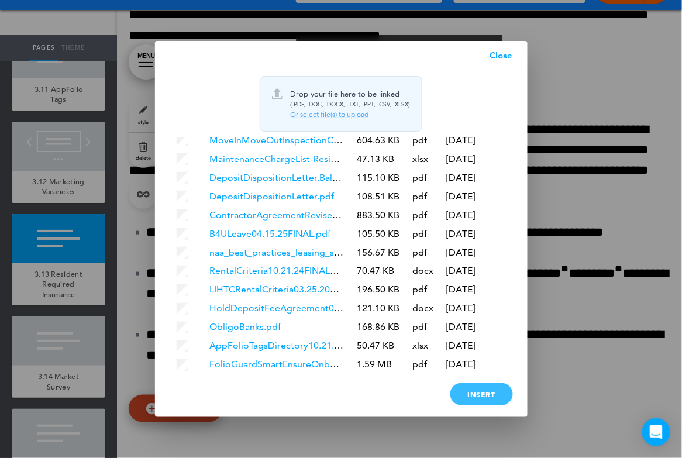
click at [489, 396] on div "Insert" at bounding box center [481, 394] width 63 height 22
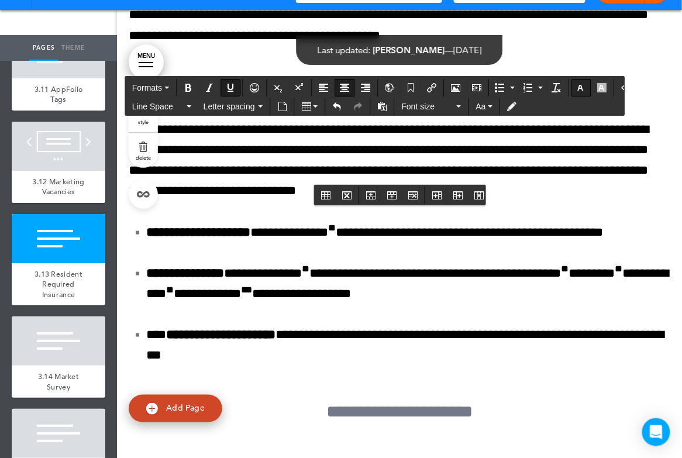
click at [576, 87] on icon "button" at bounding box center [580, 87] width 9 height 9
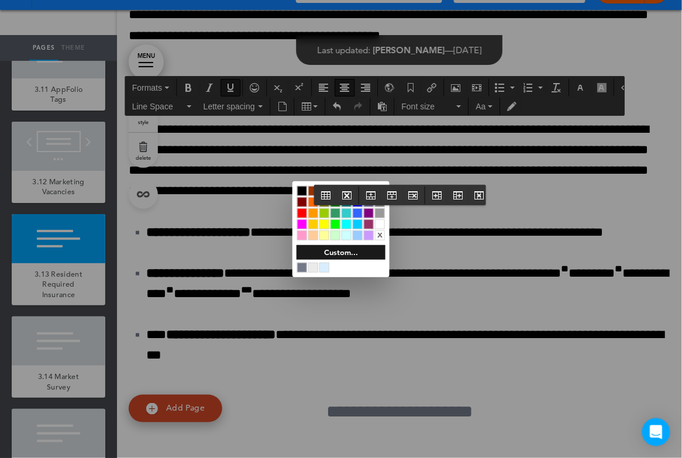
click at [382, 221] on div at bounding box center [380, 224] width 10 height 10
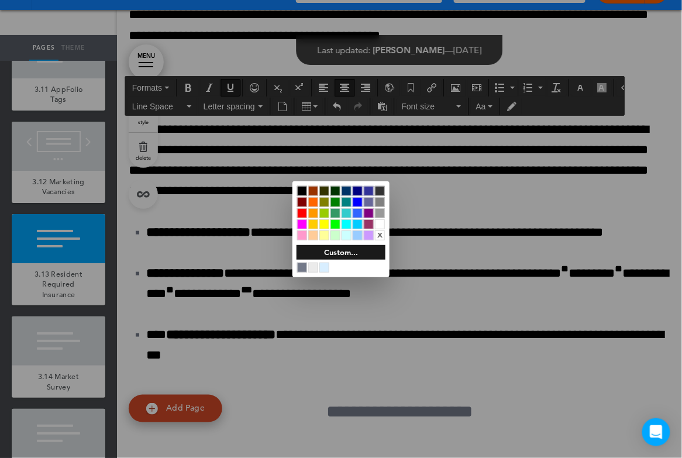
click at [382, 221] on div at bounding box center [380, 224] width 10 height 10
click at [545, 220] on div at bounding box center [341, 229] width 682 height 458
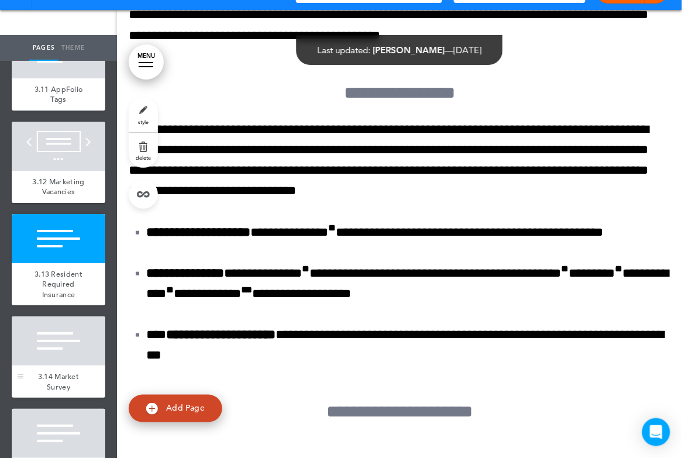
click at [47, 340] on div at bounding box center [59, 340] width 94 height 49
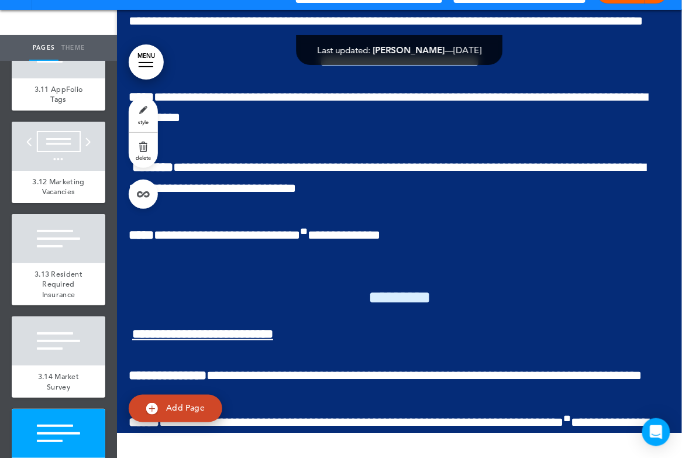
scroll to position [71870, 0]
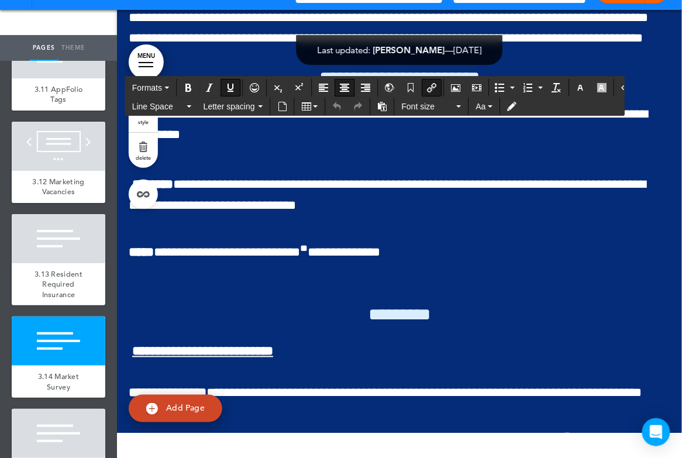
drag, startPoint x: 354, startPoint y: 326, endPoint x: 474, endPoint y: 326, distance: 119.9
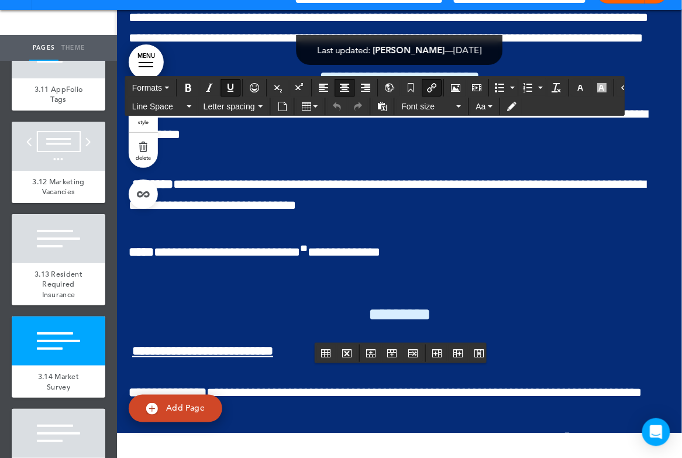
drag, startPoint x: 340, startPoint y: 330, endPoint x: 441, endPoint y: 330, distance: 101.2
click at [427, 87] on icon "Insert/edit airmason link" at bounding box center [431, 87] width 9 height 9
type input "**********"
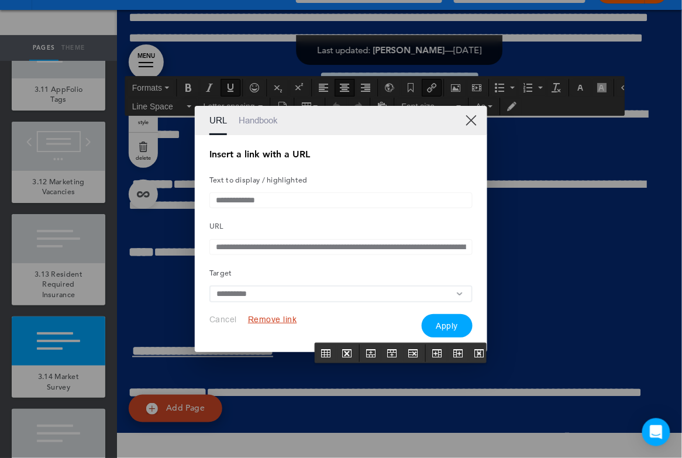
click at [267, 323] on button "Remove link" at bounding box center [272, 319] width 49 height 11
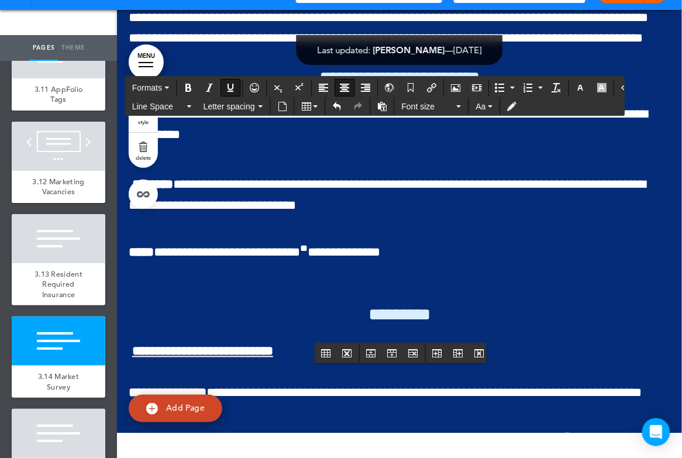
drag, startPoint x: 363, startPoint y: 328, endPoint x: 446, endPoint y: 328, distance: 82.5
click at [285, 111] on button "Insert document" at bounding box center [282, 106] width 19 height 16
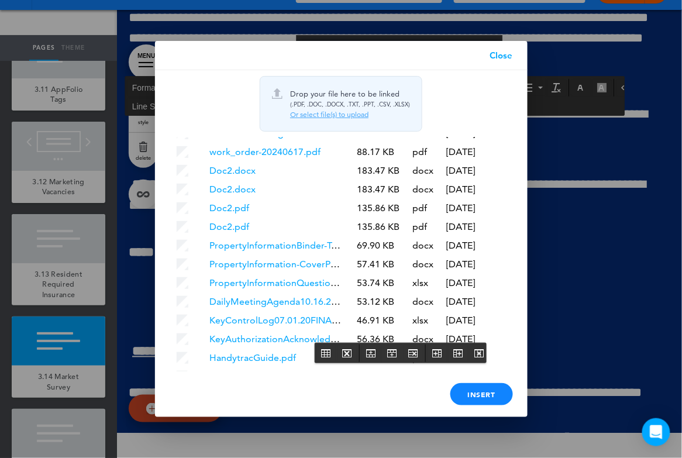
scroll to position [2445, 0]
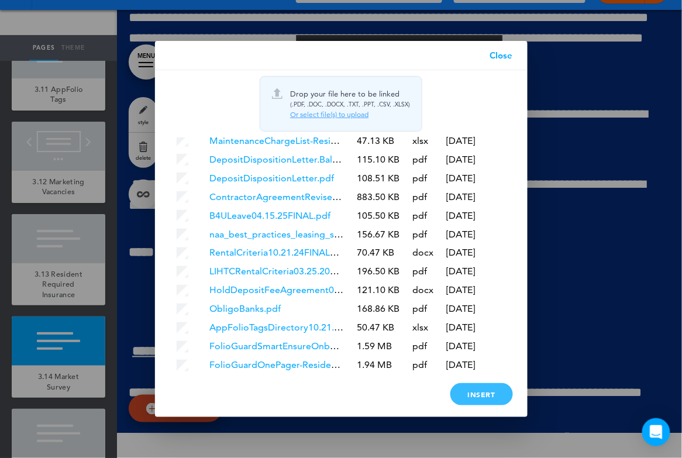
click at [467, 395] on div "Insert" at bounding box center [481, 394] width 63 height 22
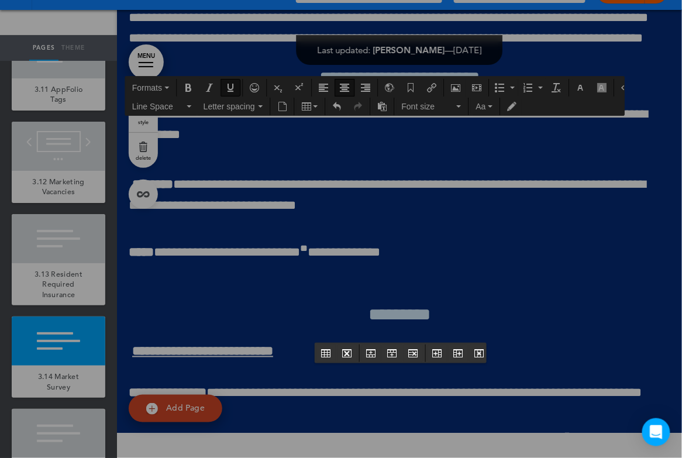
scroll to position [0, 0]
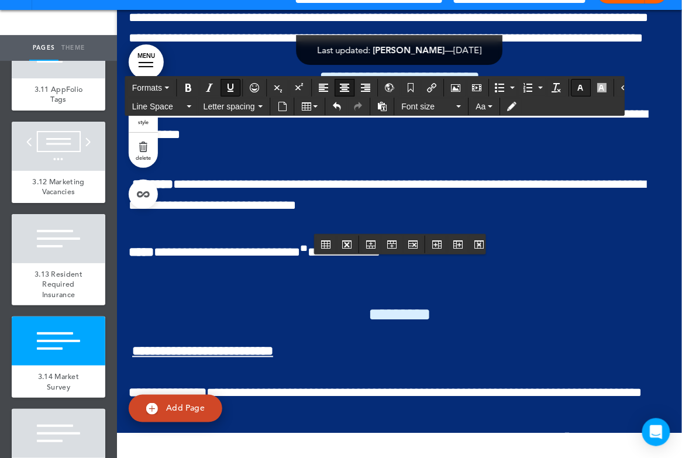
click at [576, 83] on icon "button" at bounding box center [580, 87] width 9 height 9
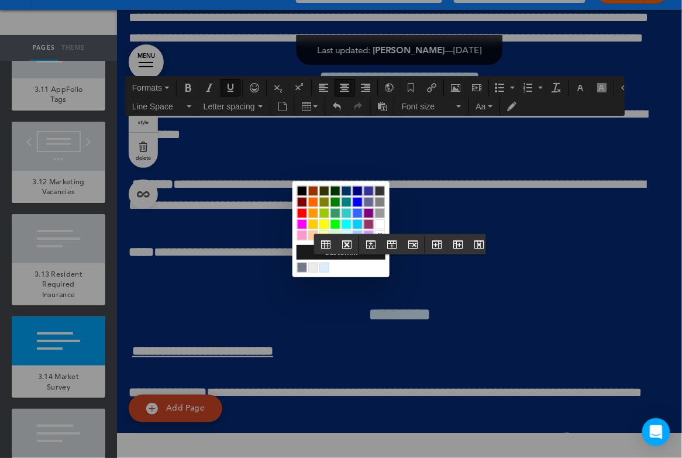
click at [382, 223] on div at bounding box center [380, 224] width 10 height 10
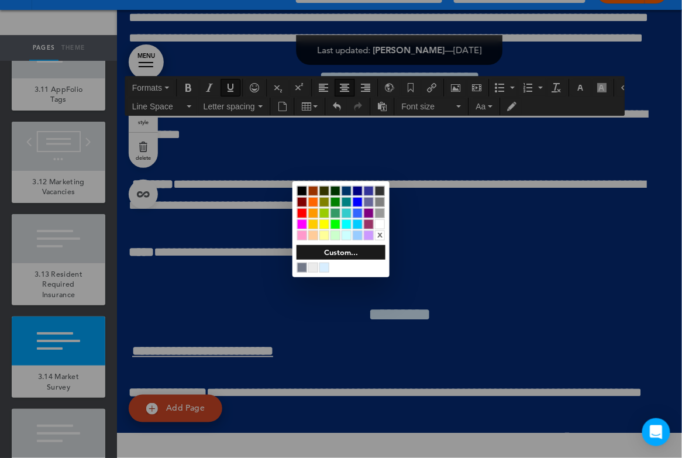
click at [382, 223] on div at bounding box center [380, 224] width 10 height 10
click at [529, 286] on div at bounding box center [341, 229] width 682 height 458
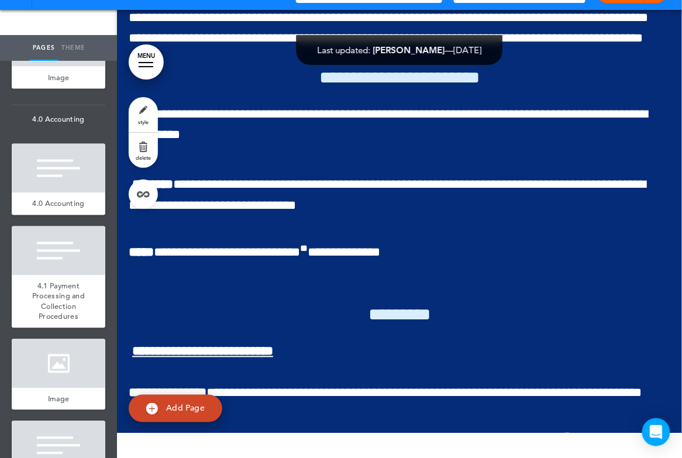
scroll to position [4524, 0]
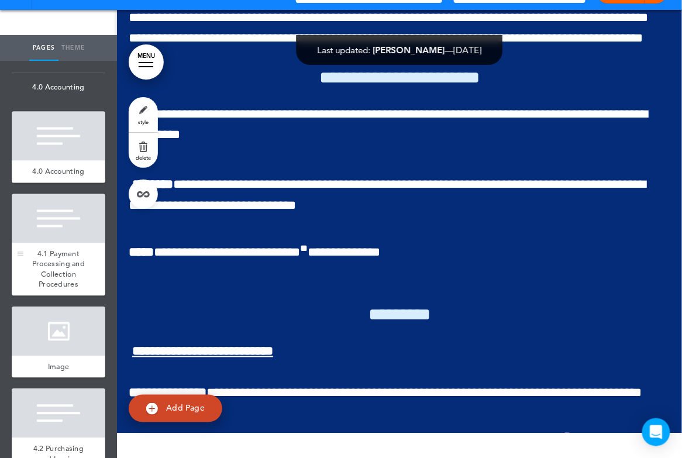
click at [63, 216] on div at bounding box center [59, 218] width 94 height 49
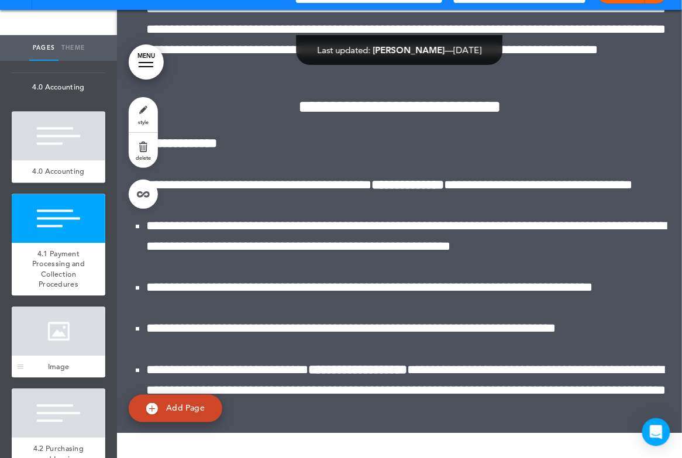
click at [63, 322] on div at bounding box center [59, 331] width 94 height 49
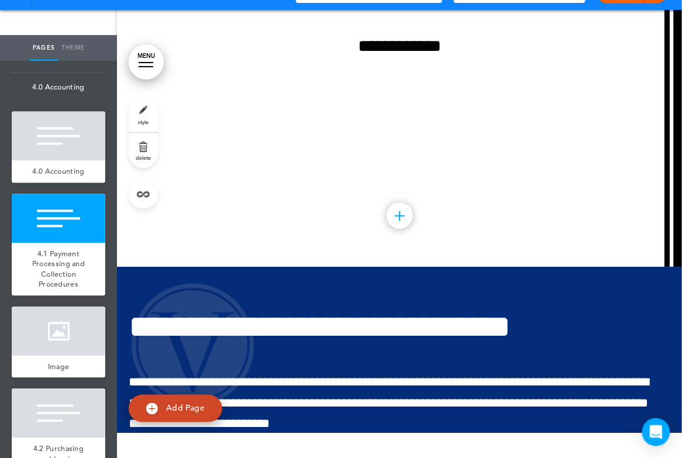
scroll to position [84597, 0]
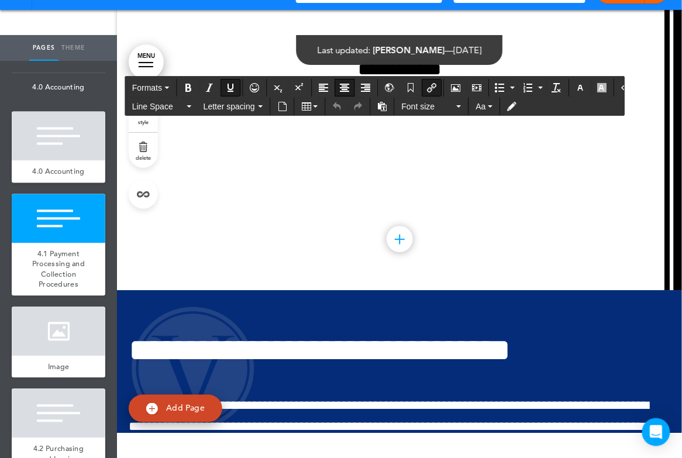
drag, startPoint x: 291, startPoint y: 282, endPoint x: 506, endPoint y: 284, distance: 215.2
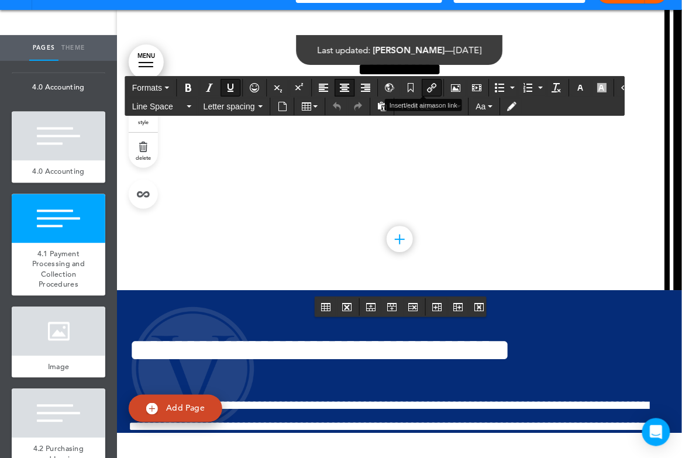
click at [427, 84] on icon "Insert/edit airmason link" at bounding box center [431, 87] width 9 height 9
type input "**********"
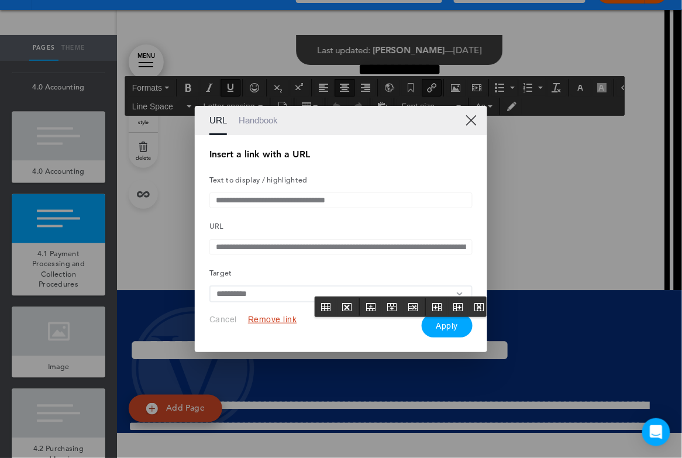
click at [277, 320] on button "Remove link" at bounding box center [272, 319] width 49 height 11
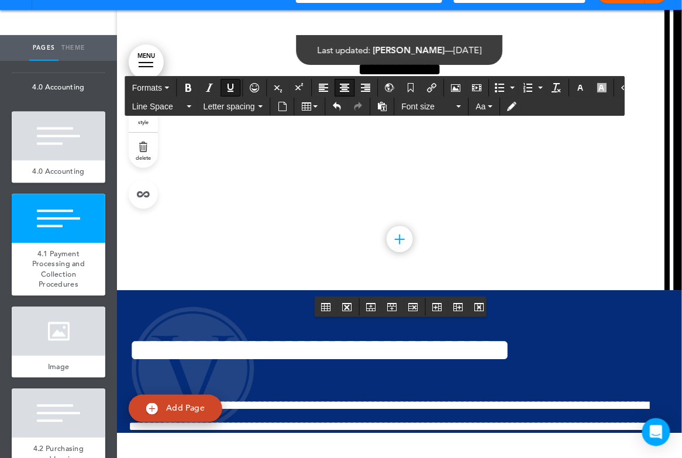
drag, startPoint x: 297, startPoint y: 282, endPoint x: 511, endPoint y: 284, distance: 214.1
click at [282, 103] on icon "Insert document" at bounding box center [282, 106] width 9 height 9
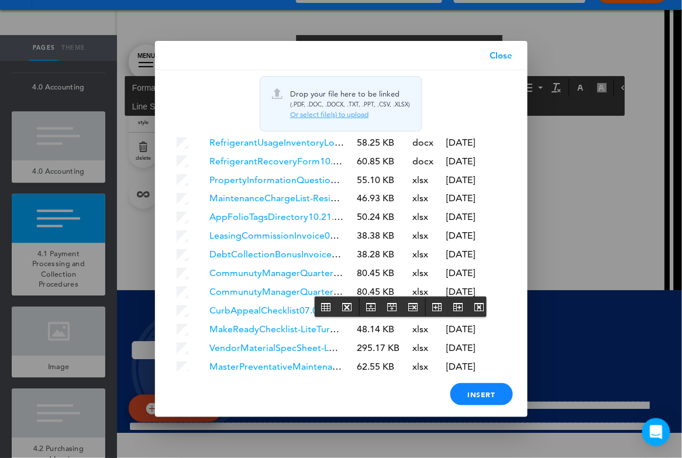
scroll to position [2464, 0]
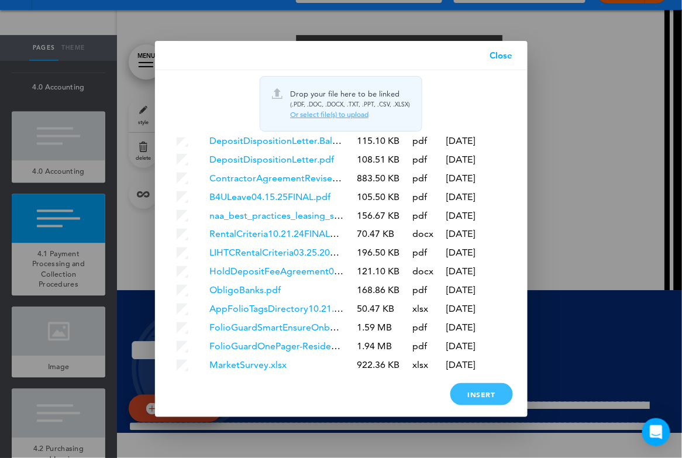
click at [462, 397] on div "Insert" at bounding box center [481, 394] width 63 height 22
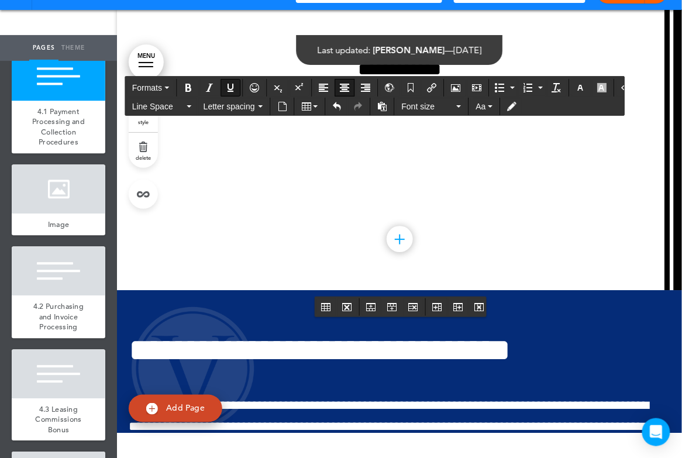
scroll to position [4693, 0]
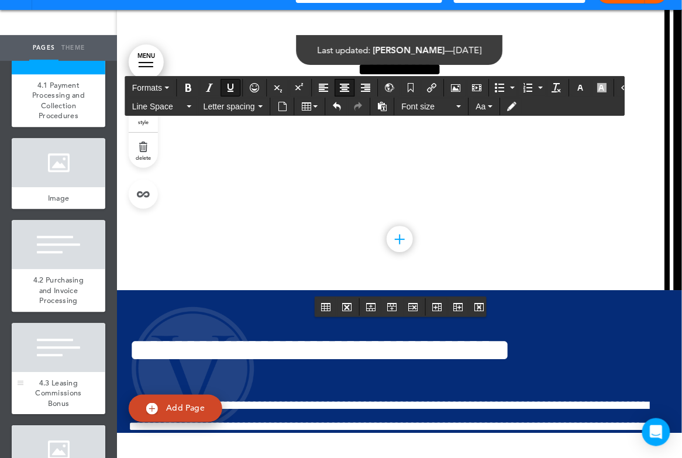
click at [55, 338] on div at bounding box center [59, 347] width 94 height 49
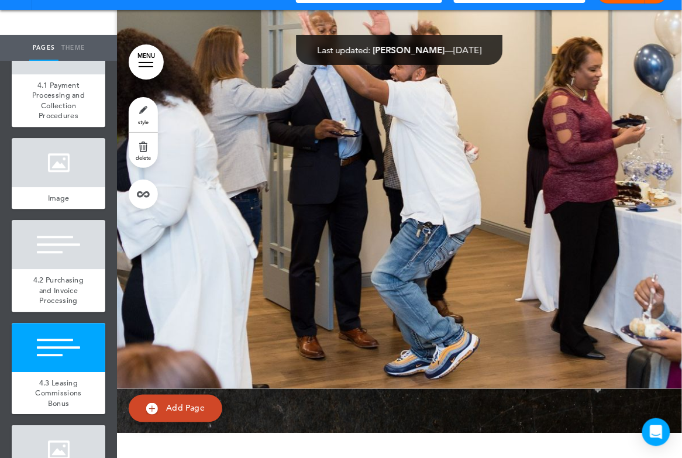
click at [58, 425] on div at bounding box center [59, 449] width 94 height 49
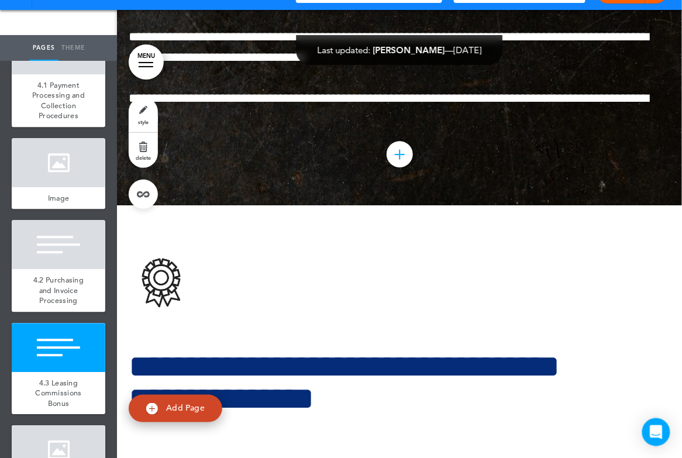
scroll to position [86648, 0]
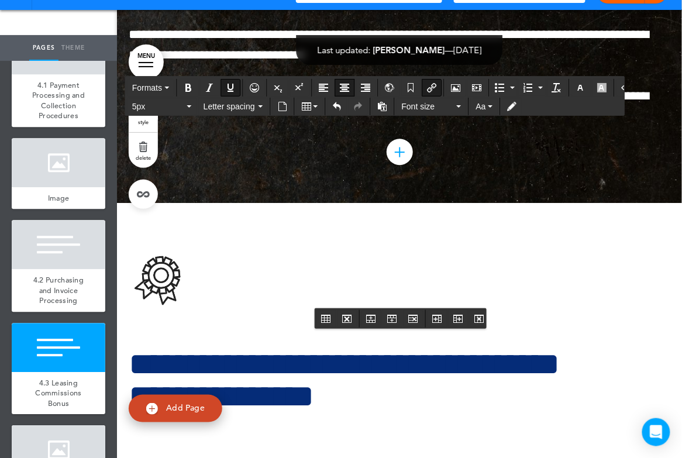
drag, startPoint x: 281, startPoint y: 339, endPoint x: 519, endPoint y: 342, distance: 238.1
click at [427, 87] on icon "Insert/edit airmason link" at bounding box center [431, 87] width 9 height 9
type input "**********"
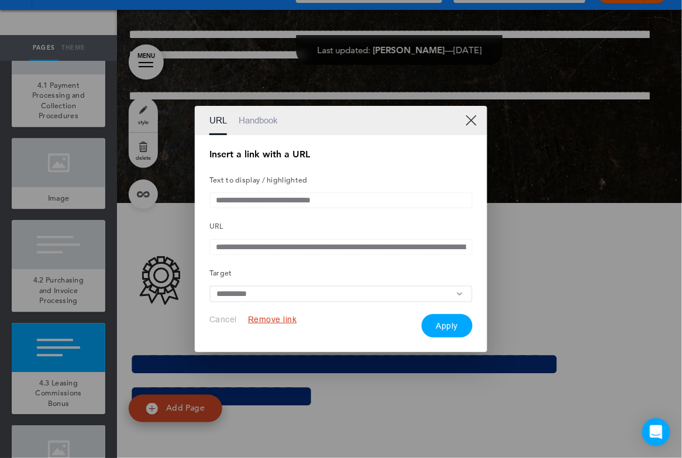
click at [267, 323] on button "Remove link" at bounding box center [272, 319] width 49 height 11
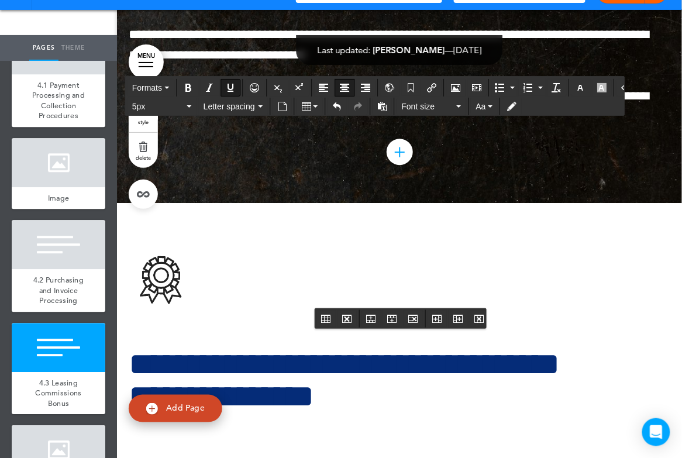
drag, startPoint x: 300, startPoint y: 342, endPoint x: 506, endPoint y: 349, distance: 206.0
click at [278, 107] on icon "Insert document" at bounding box center [282, 106] width 9 height 9
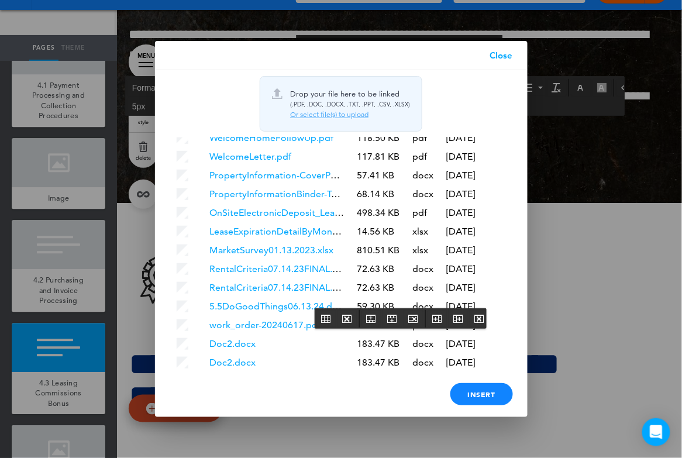
scroll to position [2483, 0]
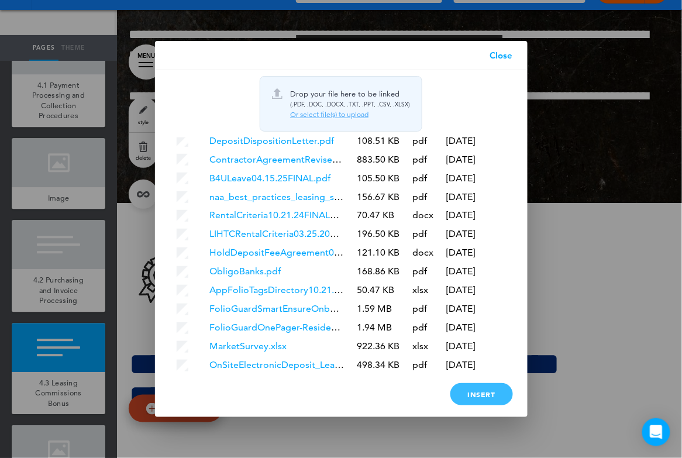
click at [470, 397] on div "Insert" at bounding box center [481, 394] width 63 height 22
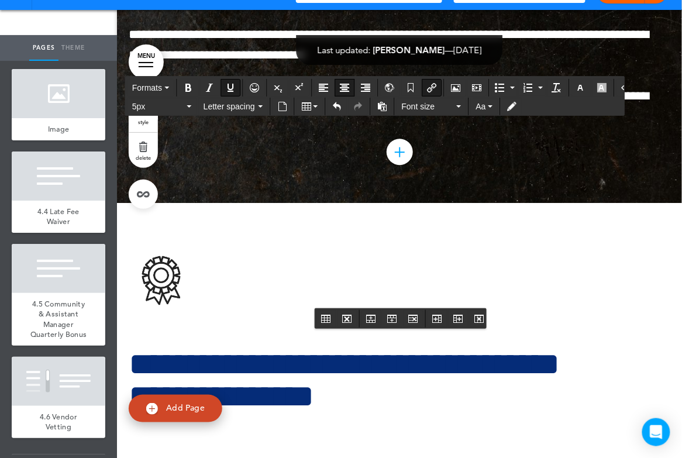
scroll to position [5050, 0]
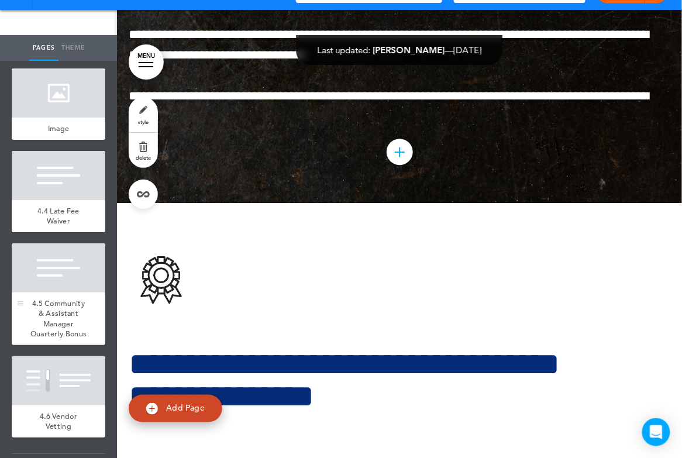
click at [66, 268] on div at bounding box center [59, 267] width 94 height 49
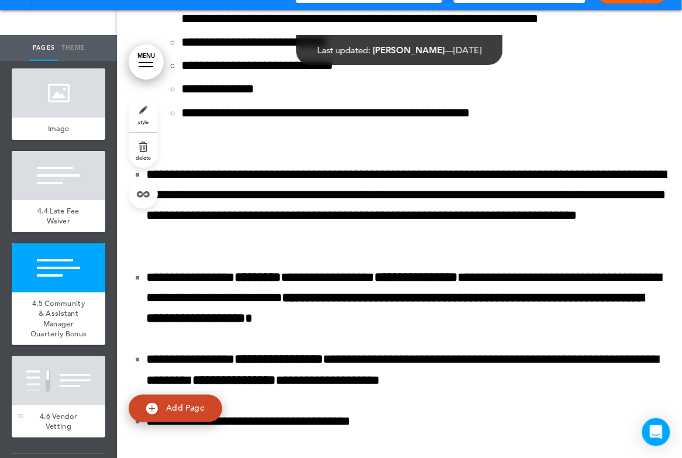
click at [61, 366] on div at bounding box center [59, 380] width 94 height 49
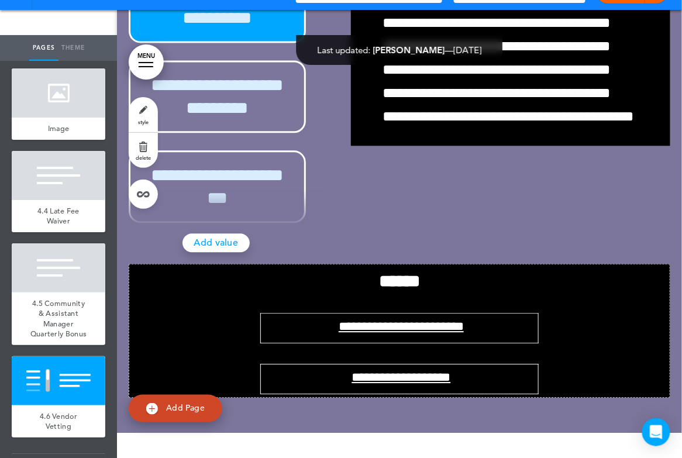
scroll to position [92652, 0]
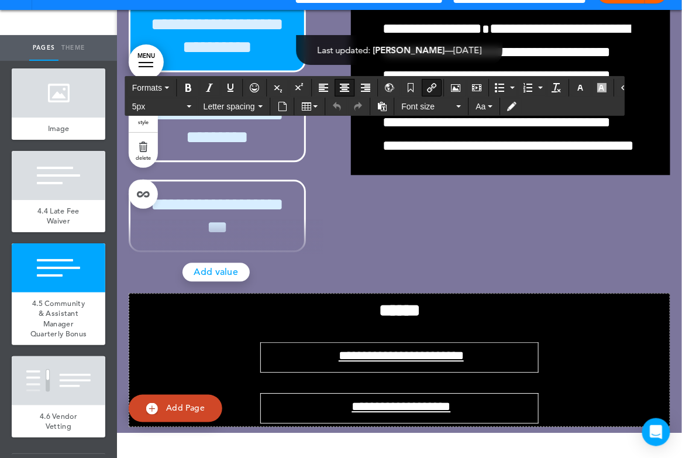
drag, startPoint x: 289, startPoint y: 168, endPoint x: 517, endPoint y: 168, distance: 228.1
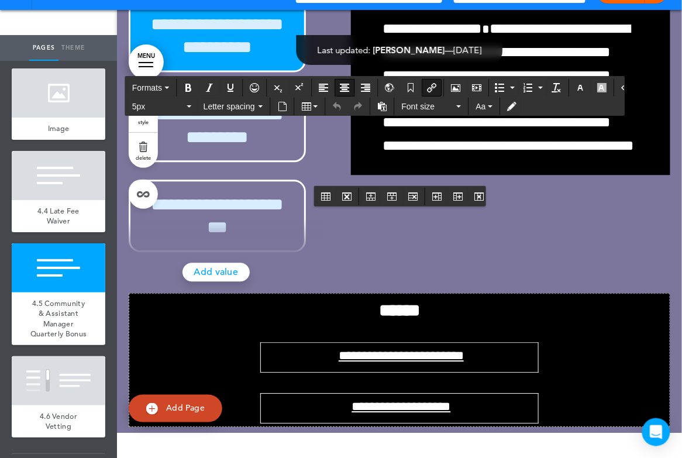
click at [427, 83] on icon "Insert/edit airmason link" at bounding box center [431, 87] width 9 height 9
type input "**********"
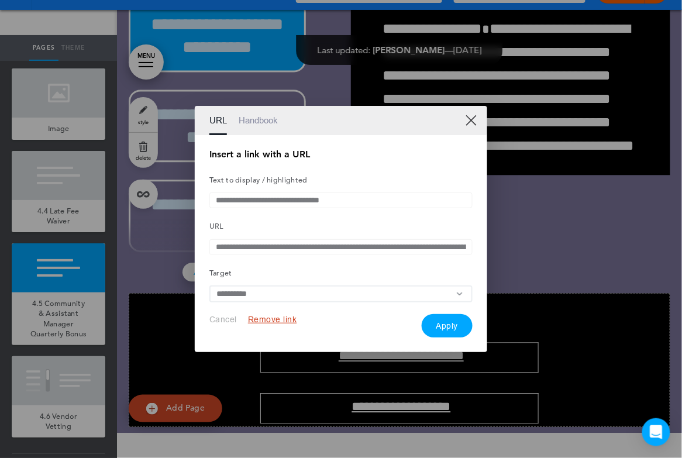
click at [277, 319] on button "Remove link" at bounding box center [272, 319] width 49 height 11
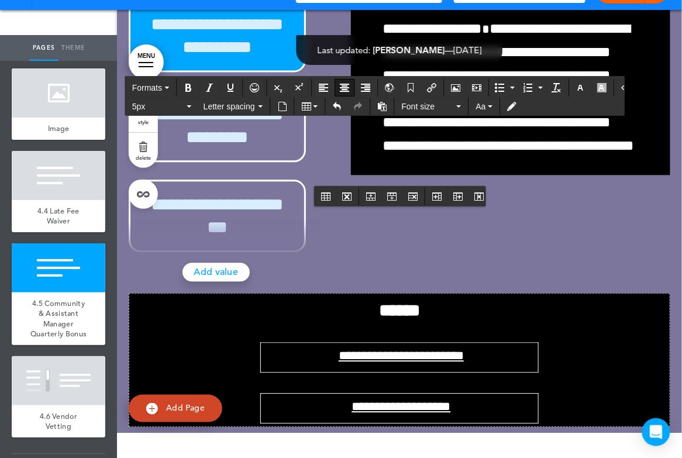
drag, startPoint x: 294, startPoint y: 167, endPoint x: 514, endPoint y: 168, distance: 219.9
click at [286, 100] on button "Insert document" at bounding box center [282, 106] width 19 height 16
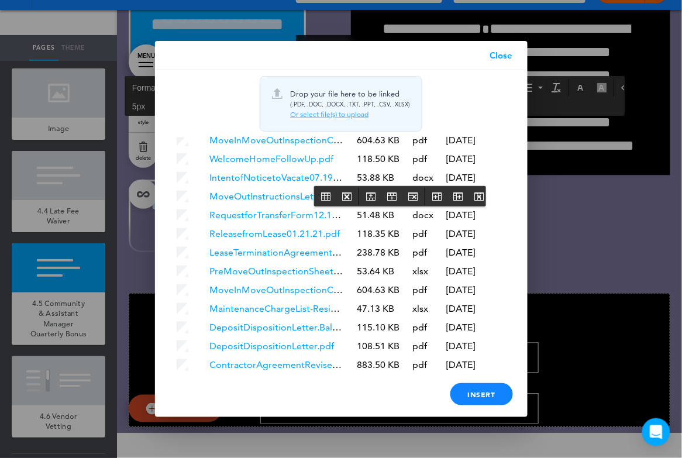
scroll to position [2501, 0]
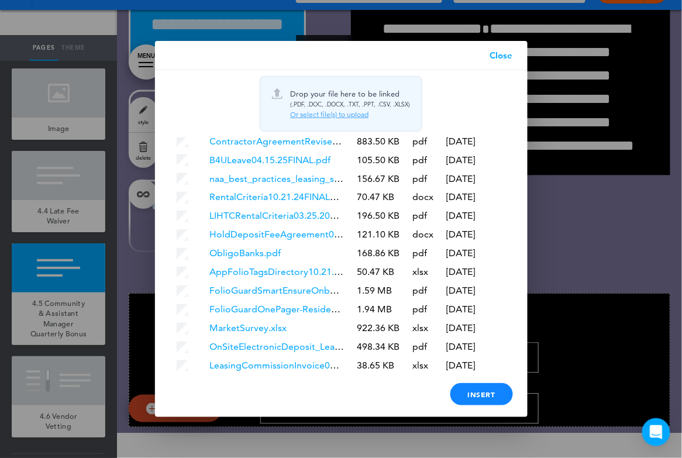
click at [467, 405] on div "Please choose files to insert into content! Insert" at bounding box center [341, 394] width 373 height 46
click at [469, 391] on div "Insert" at bounding box center [481, 394] width 63 height 22
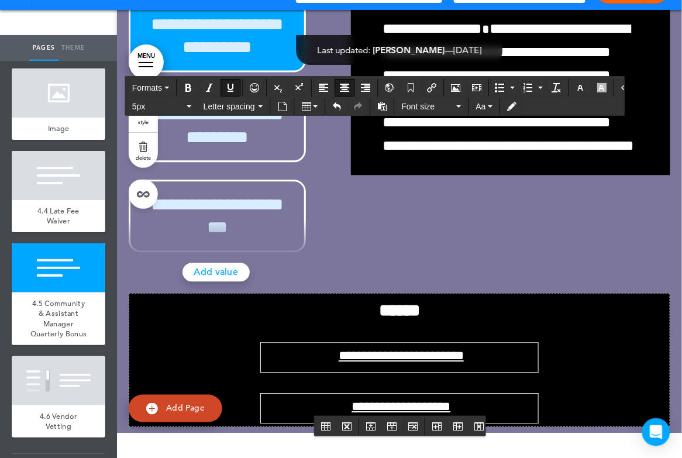
drag, startPoint x: 267, startPoint y: 218, endPoint x: 525, endPoint y: 217, distance: 258.5
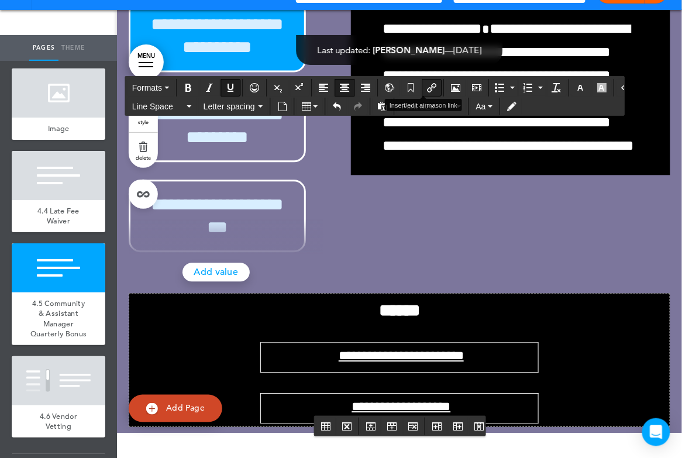
click at [427, 85] on icon "Insert/edit airmason link" at bounding box center [431, 87] width 9 height 9
type input "**********"
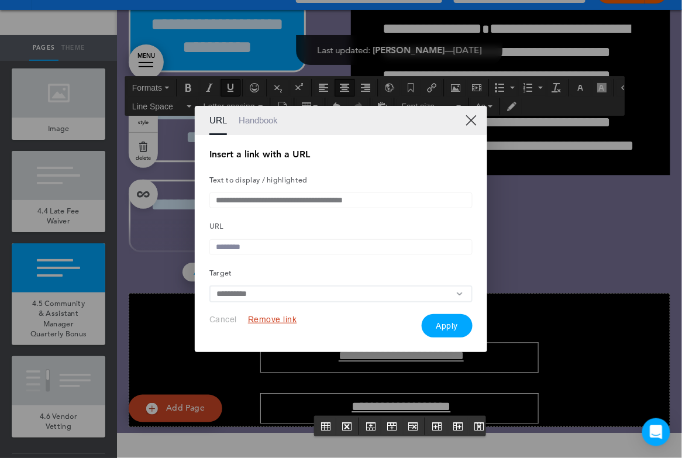
click at [269, 322] on button "Remove link" at bounding box center [272, 319] width 49 height 11
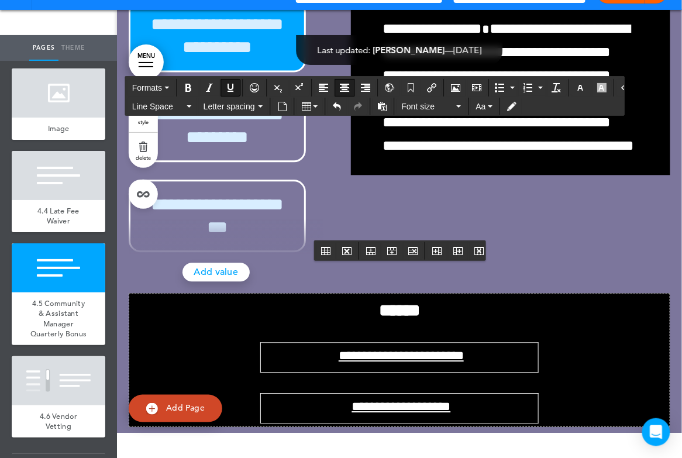
drag, startPoint x: 273, startPoint y: 220, endPoint x: 535, endPoint y: 219, distance: 262.0
click at [280, 106] on icon "Insert document" at bounding box center [282, 106] width 9 height 9
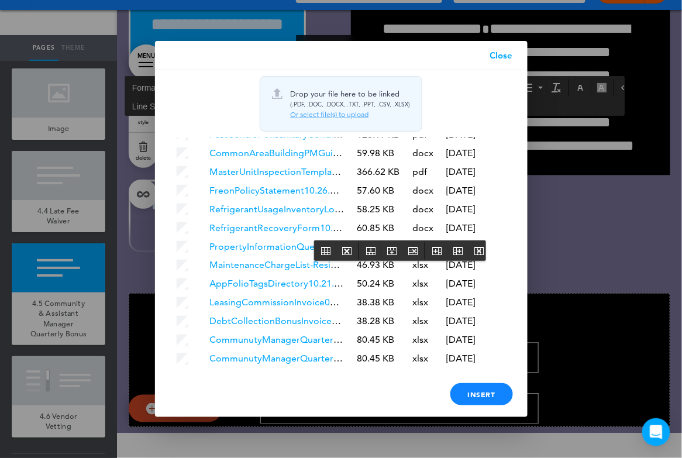
scroll to position [2519, 0]
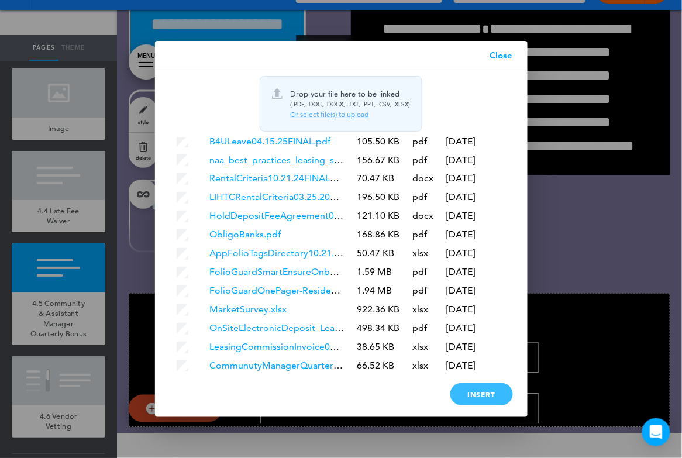
click at [470, 391] on div "Insert" at bounding box center [481, 394] width 63 height 22
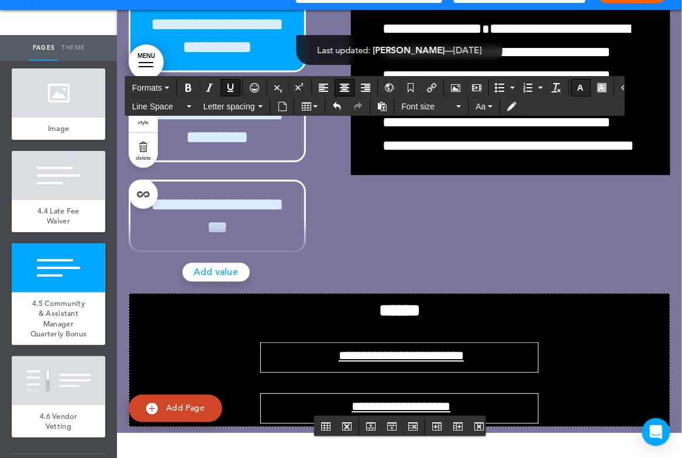
click at [576, 85] on icon "button" at bounding box center [580, 87] width 9 height 9
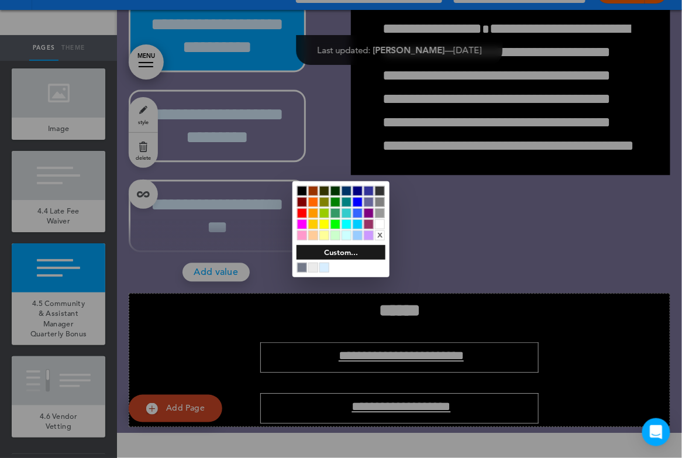
click at [381, 220] on div at bounding box center [380, 224] width 10 height 10
click at [378, 222] on div at bounding box center [380, 224] width 10 height 10
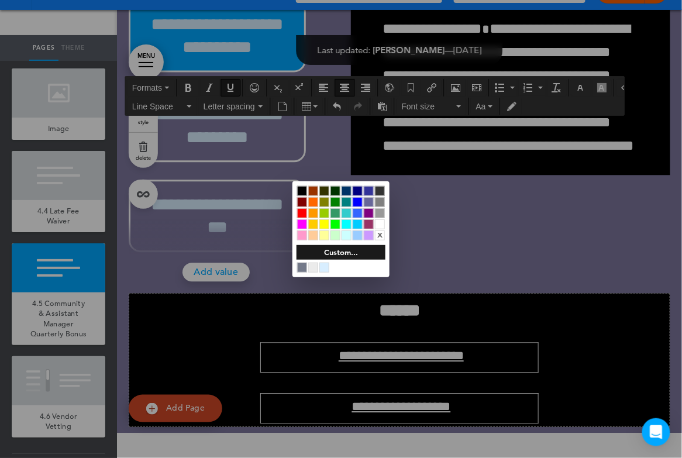
click at [378, 222] on div at bounding box center [380, 224] width 10 height 10
click at [289, 264] on div at bounding box center [341, 229] width 682 height 458
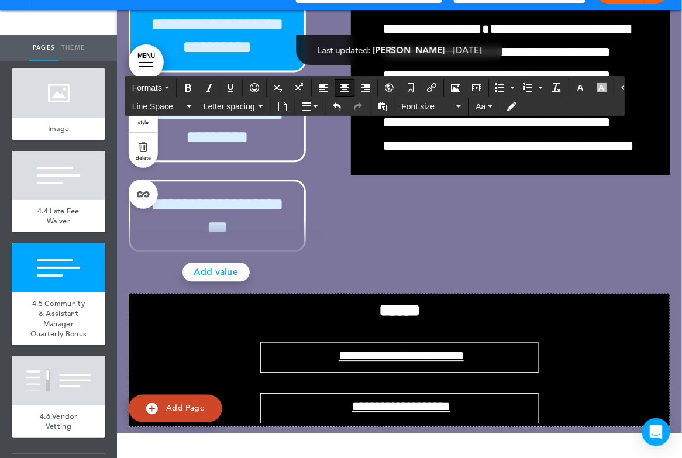
drag, startPoint x: 288, startPoint y: 274, endPoint x: 525, endPoint y: 275, distance: 236.9
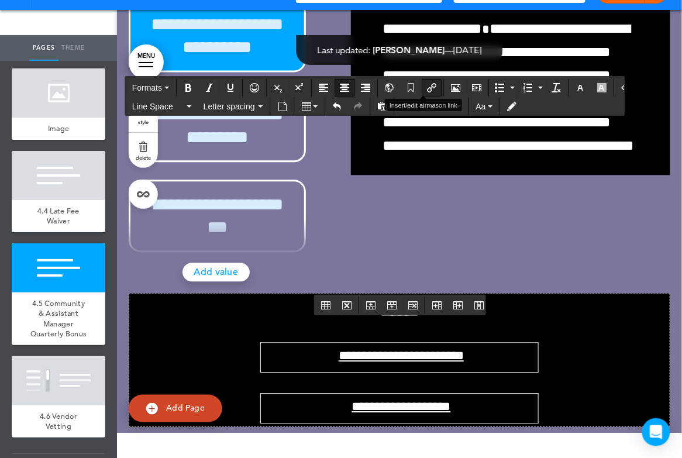
click at [427, 88] on icon "Insert/edit airmason link" at bounding box center [431, 87] width 9 height 9
type input "**********"
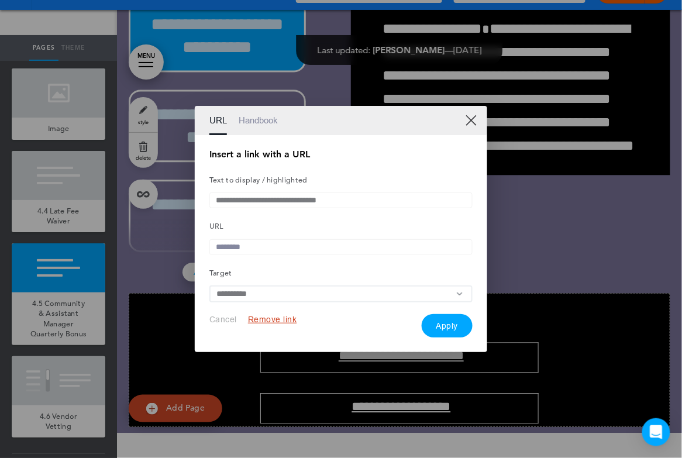
click at [271, 325] on button "Remove link" at bounding box center [272, 319] width 49 height 11
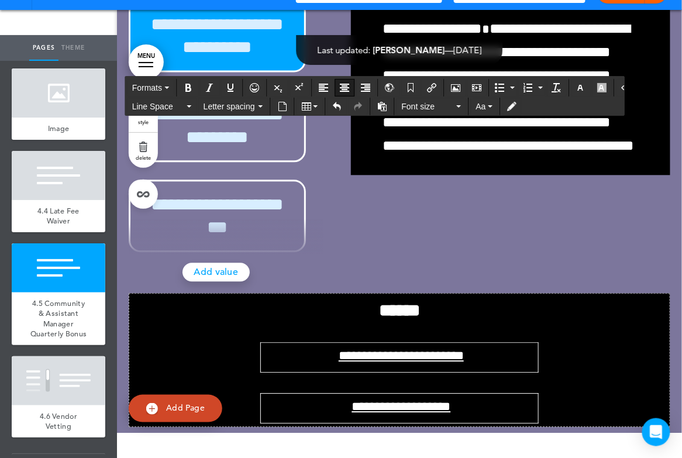
drag, startPoint x: 303, startPoint y: 272, endPoint x: 502, endPoint y: 274, distance: 198.9
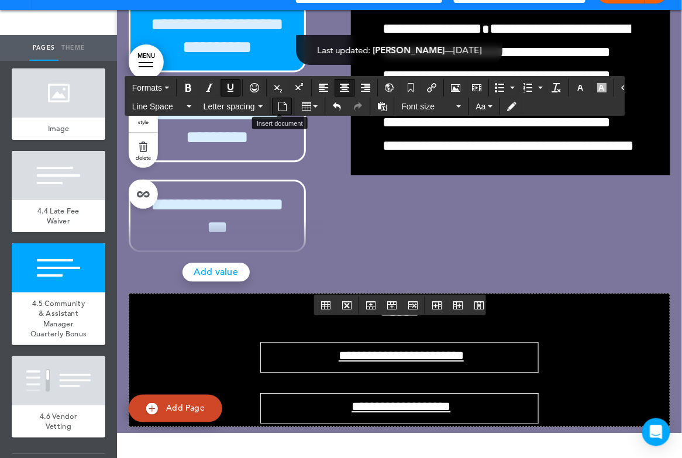
click at [285, 109] on button "Insert document" at bounding box center [282, 106] width 19 height 16
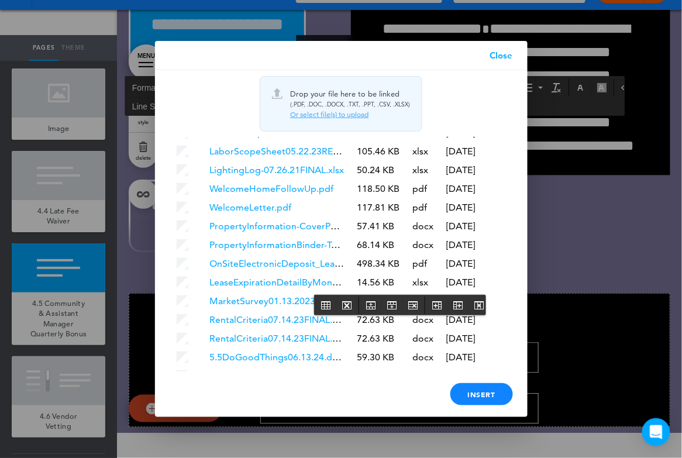
scroll to position [2538, 0]
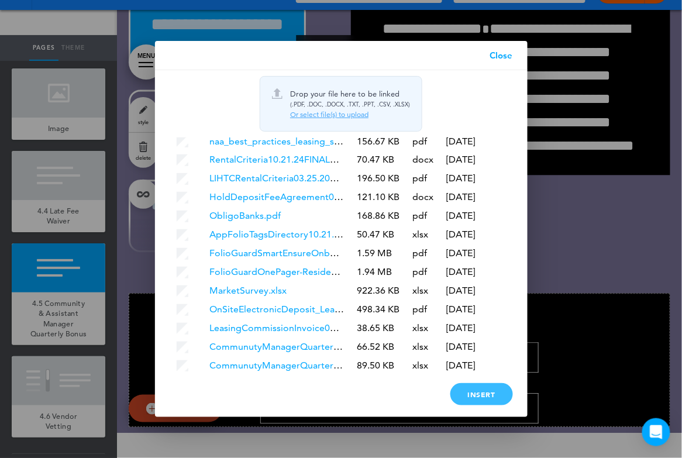
click at [481, 399] on div "Insert" at bounding box center [481, 394] width 63 height 22
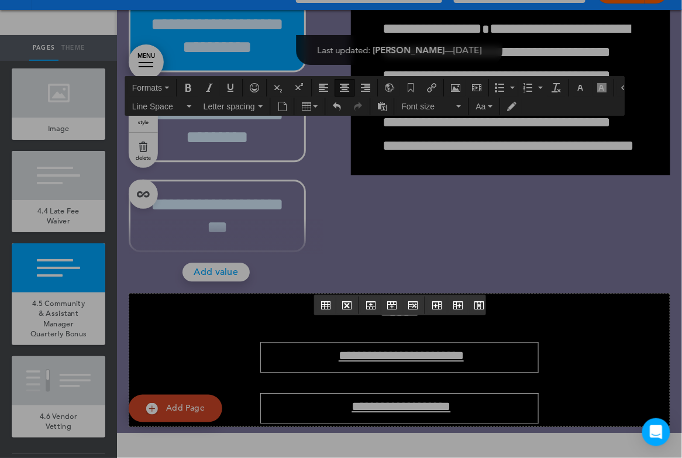
scroll to position [0, 0]
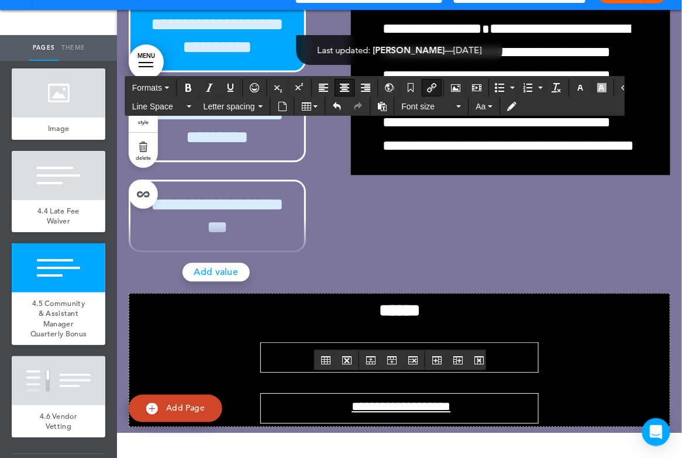
drag, startPoint x: 291, startPoint y: 328, endPoint x: 512, endPoint y: 333, distance: 221.1
click at [427, 84] on icon "Insert/edit airmason link" at bounding box center [431, 87] width 9 height 9
type input "**********"
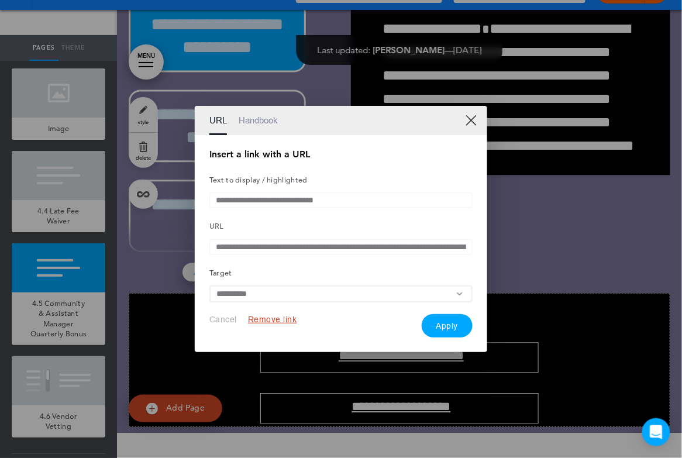
click at [261, 320] on button "Remove link" at bounding box center [272, 319] width 49 height 11
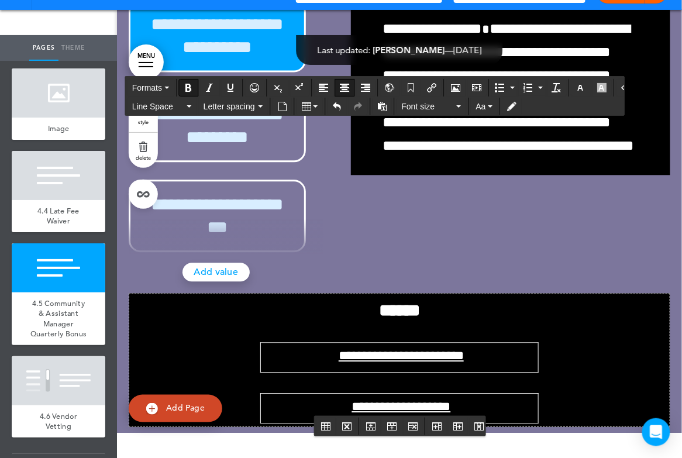
drag, startPoint x: 305, startPoint y: 329, endPoint x: 535, endPoint y: 333, distance: 229.9
click at [280, 102] on icon "Insert document" at bounding box center [282, 106] width 9 height 9
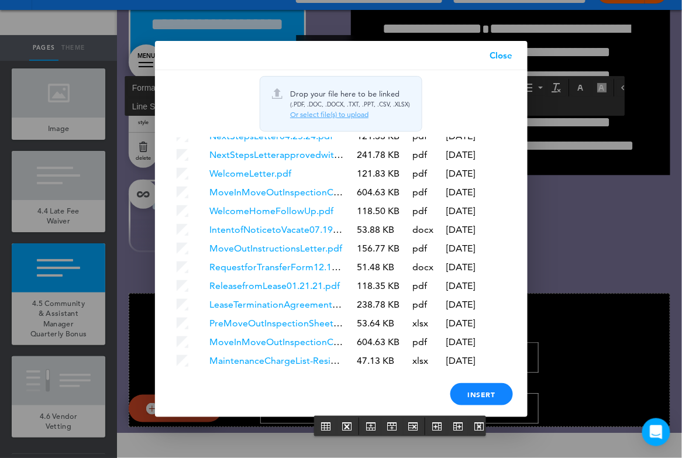
scroll to position [2556, 0]
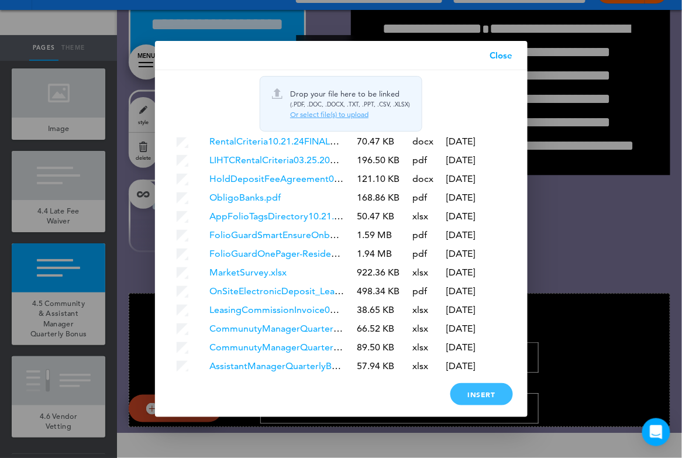
click at [490, 392] on div "Insert" at bounding box center [481, 394] width 63 height 22
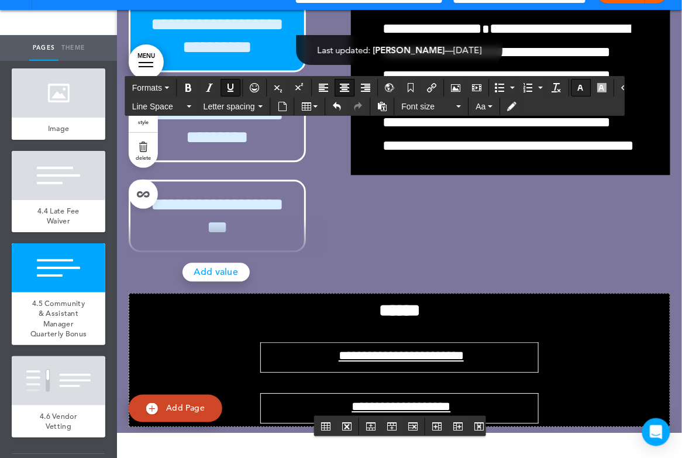
click at [571, 88] on button "button" at bounding box center [580, 88] width 19 height 16
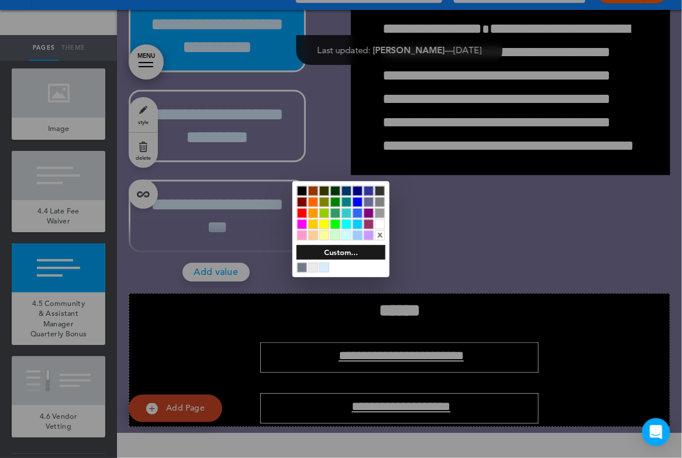
click at [381, 222] on div at bounding box center [380, 224] width 10 height 10
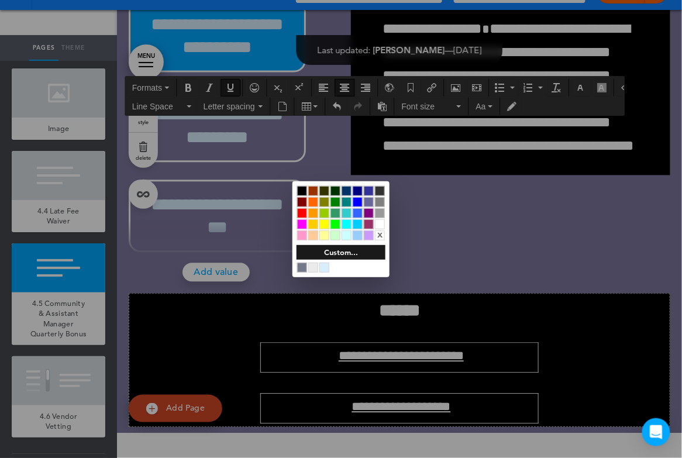
click at [380, 223] on div at bounding box center [380, 224] width 10 height 10
click at [577, 225] on div at bounding box center [341, 229] width 682 height 458
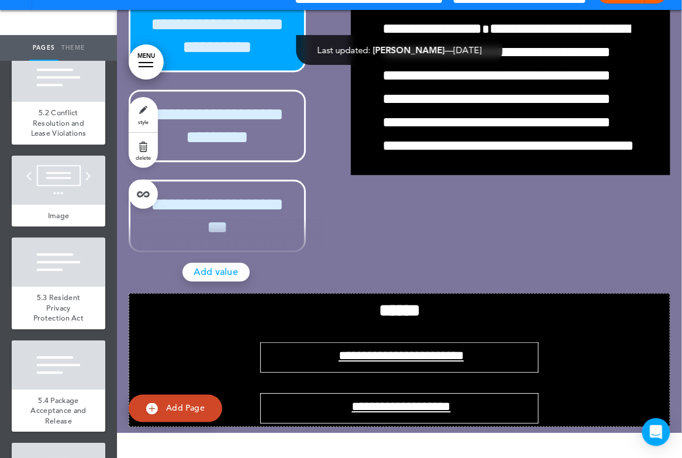
scroll to position [5775, 0]
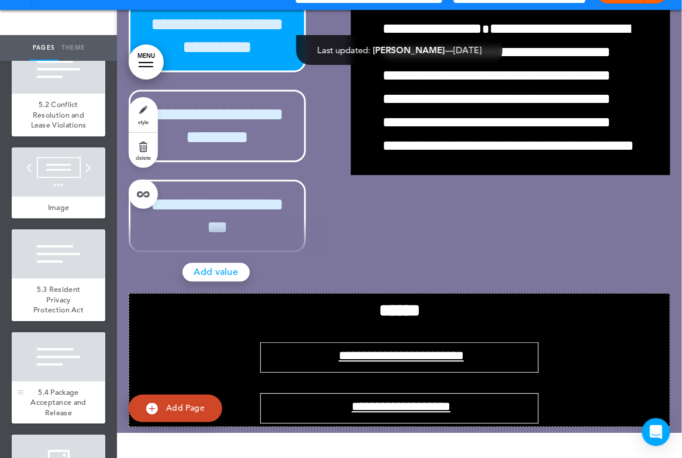
click at [67, 343] on div at bounding box center [59, 356] width 94 height 49
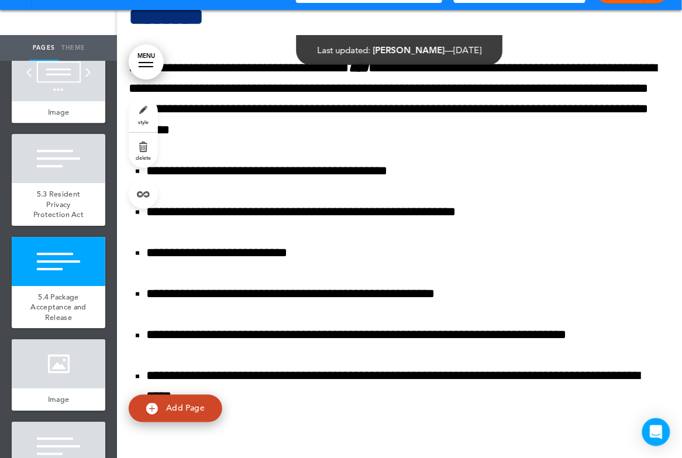
scroll to position [100511, 0]
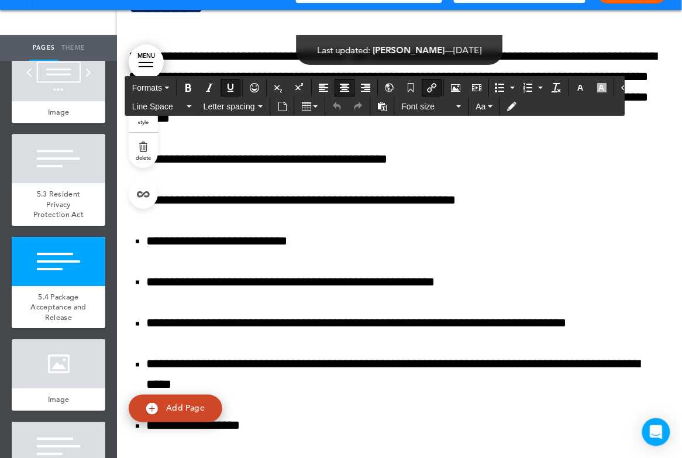
drag, startPoint x: 286, startPoint y: 309, endPoint x: 519, endPoint y: 315, distance: 233.4
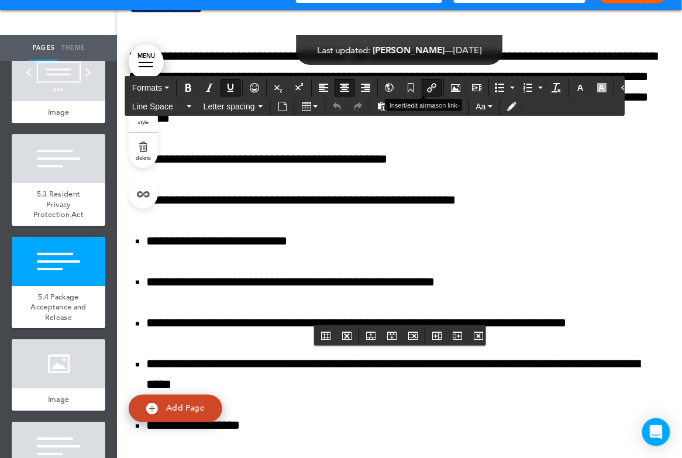
click at [428, 87] on icon "Insert/edit airmason link" at bounding box center [431, 87] width 9 height 9
type input "**********"
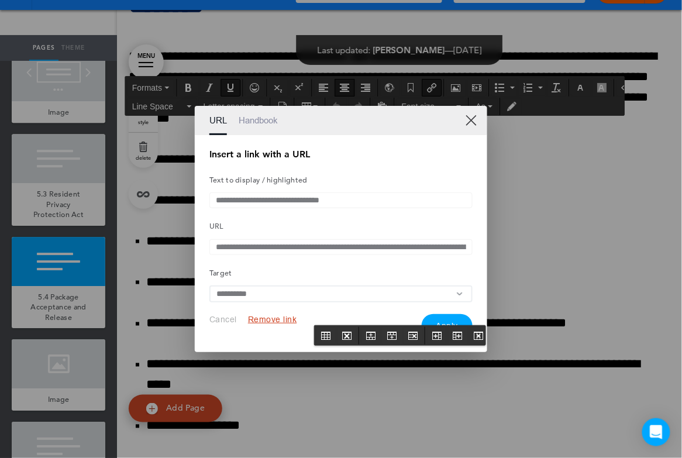
click at [257, 322] on button "Remove link" at bounding box center [272, 319] width 49 height 11
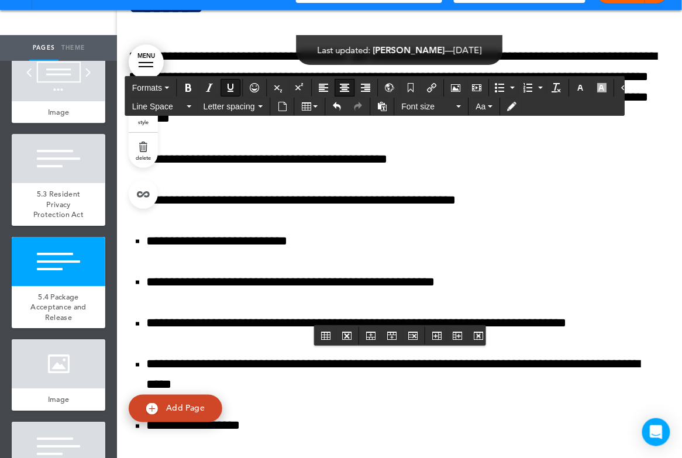
drag, startPoint x: 291, startPoint y: 309, endPoint x: 512, endPoint y: 312, distance: 221.7
click at [282, 109] on icon "Insert document" at bounding box center [282, 106] width 9 height 9
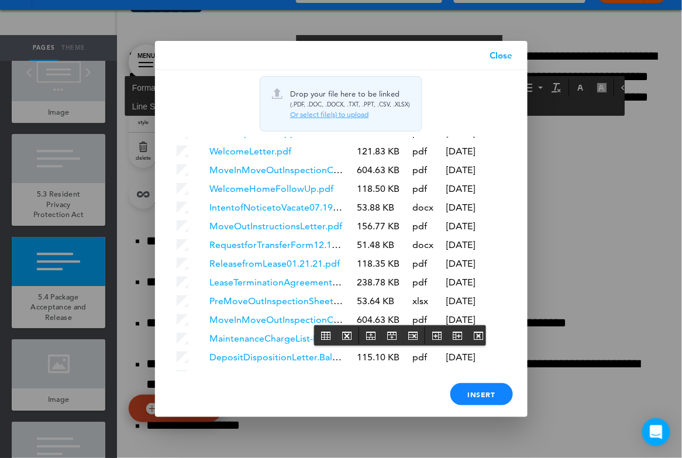
scroll to position [2575, 0]
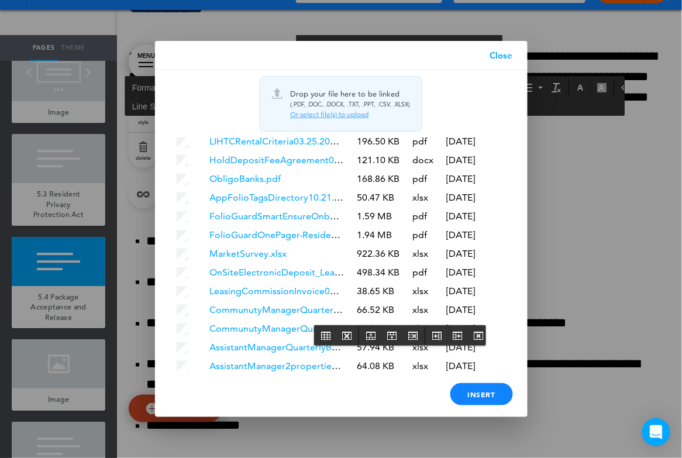
click at [177, 377] on td at bounding box center [187, 386] width 32 height 18
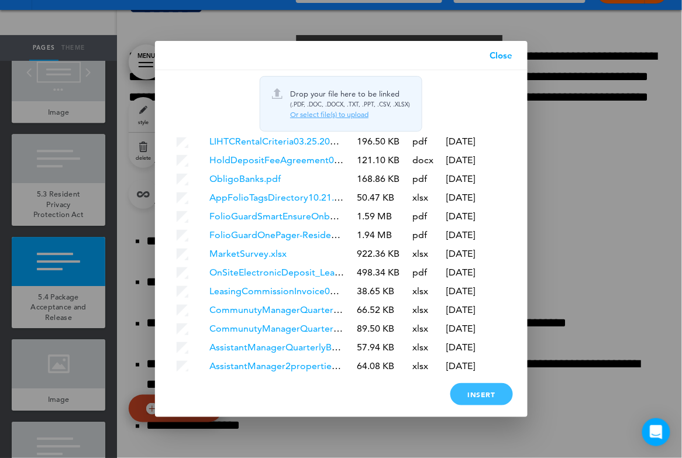
click at [470, 388] on div "Insert" at bounding box center [481, 394] width 63 height 22
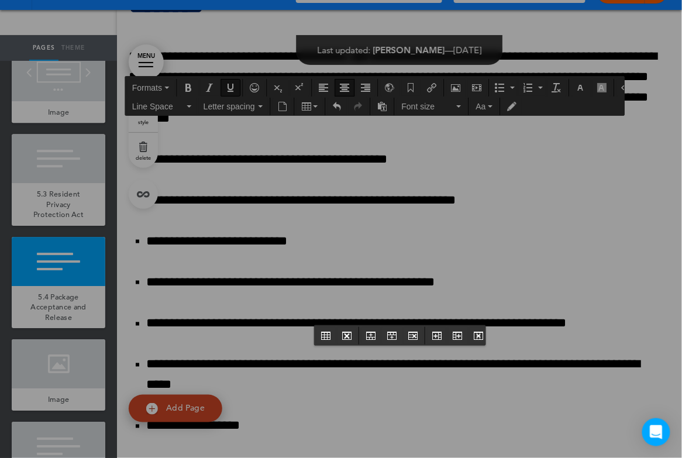
scroll to position [0, 0]
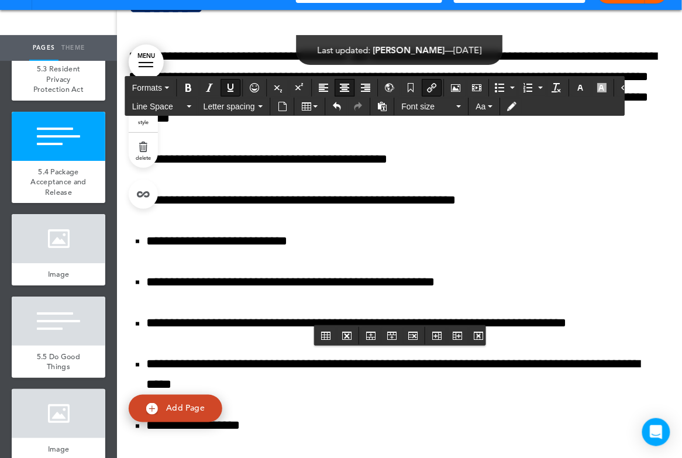
scroll to position [6065, 0]
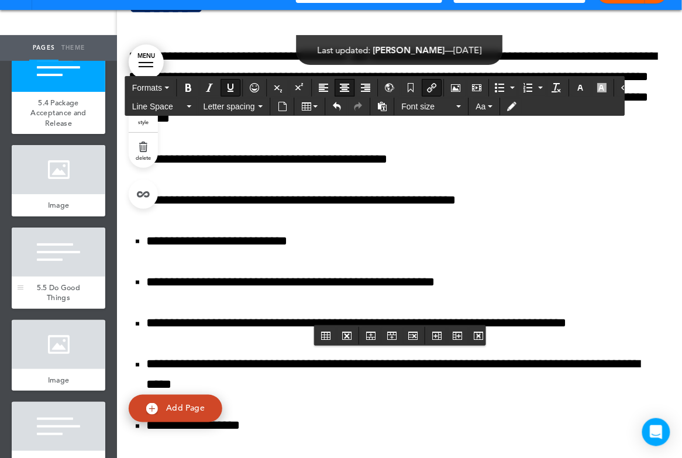
click at [61, 241] on div at bounding box center [59, 252] width 94 height 49
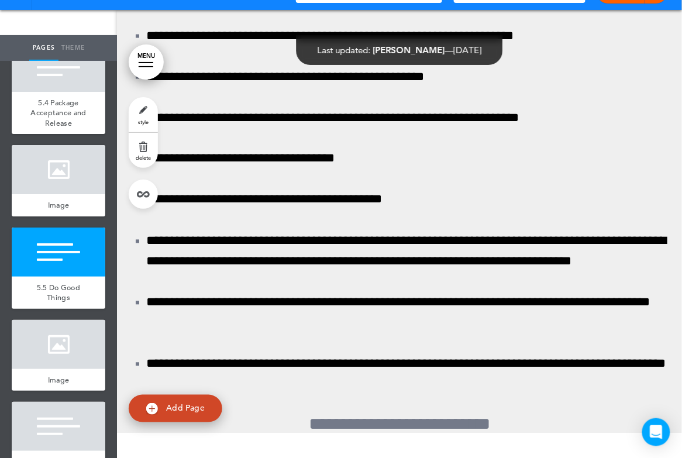
scroll to position [102695, 0]
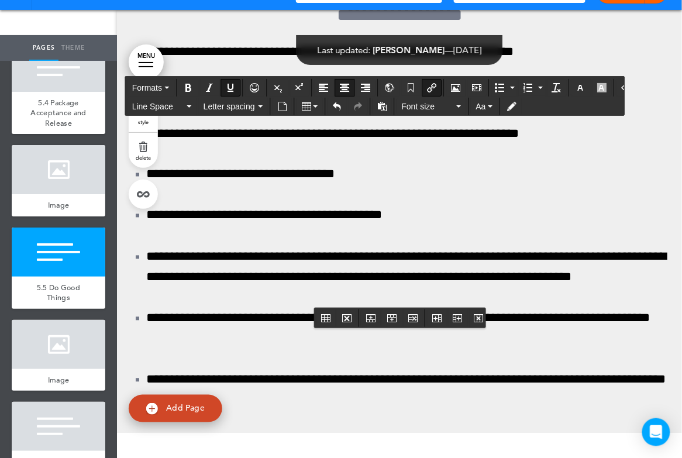
drag, startPoint x: 335, startPoint y: 293, endPoint x: 491, endPoint y: 293, distance: 155.6
click at [427, 83] on icon "Insert/edit airmason link" at bounding box center [431, 87] width 9 height 9
type input "**********"
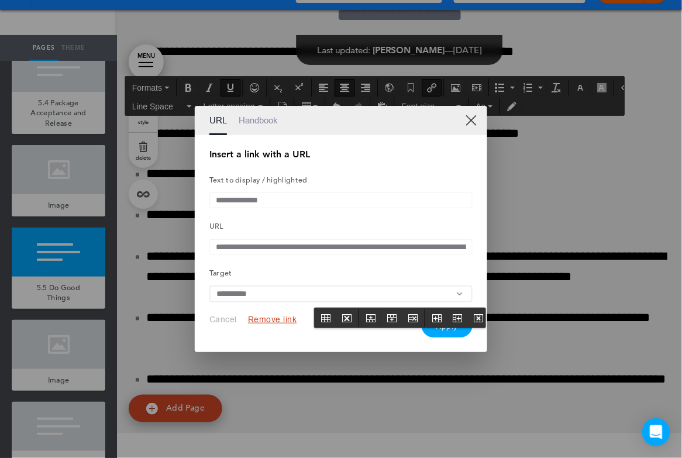
click at [273, 325] on button "Remove link" at bounding box center [272, 319] width 49 height 11
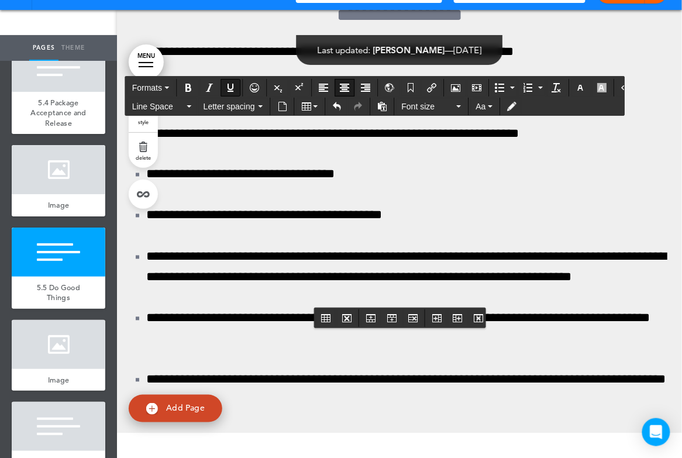
drag, startPoint x: 357, startPoint y: 291, endPoint x: 457, endPoint y: 291, distance: 100.0
click at [281, 106] on icon "Insert document" at bounding box center [282, 106] width 9 height 9
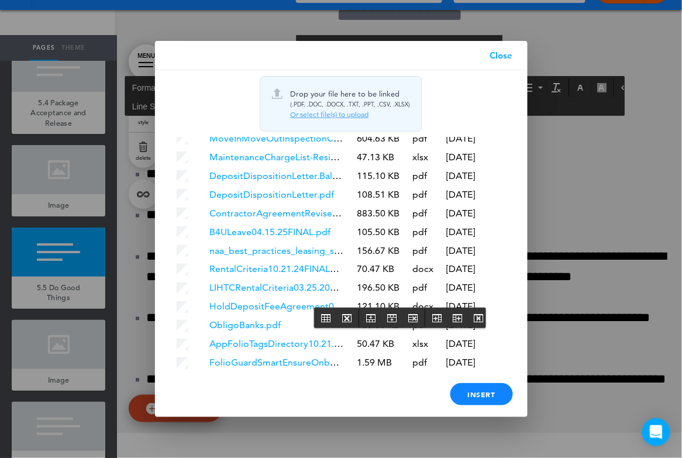
scroll to position [2594, 0]
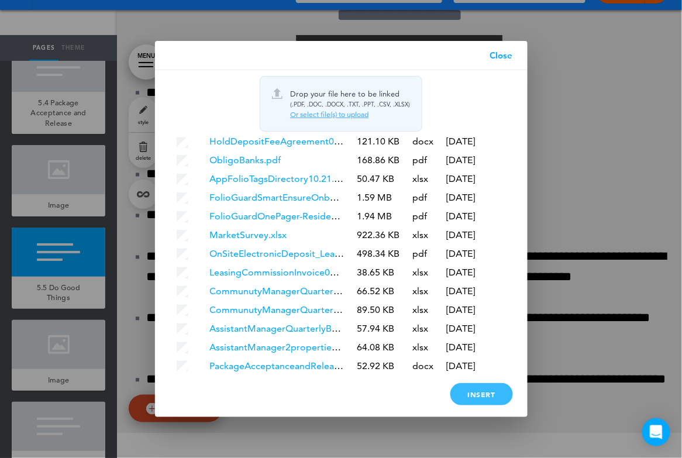
click at [469, 394] on div "Insert" at bounding box center [481, 394] width 63 height 22
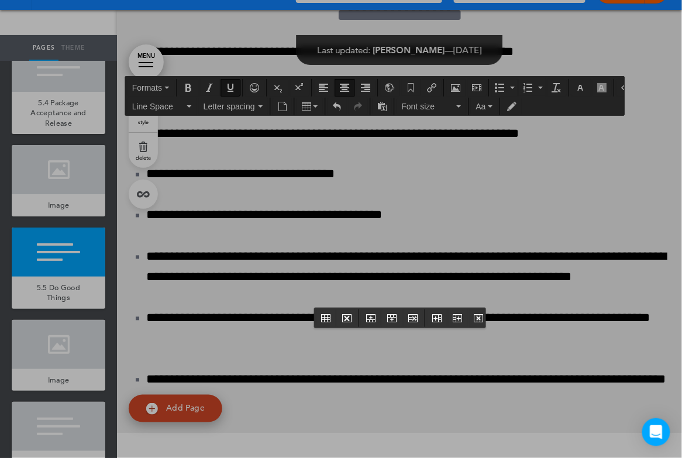
scroll to position [0, 0]
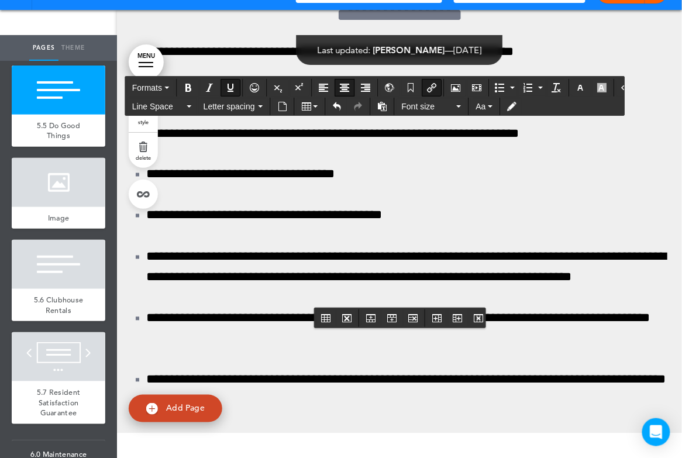
scroll to position [6288, 0]
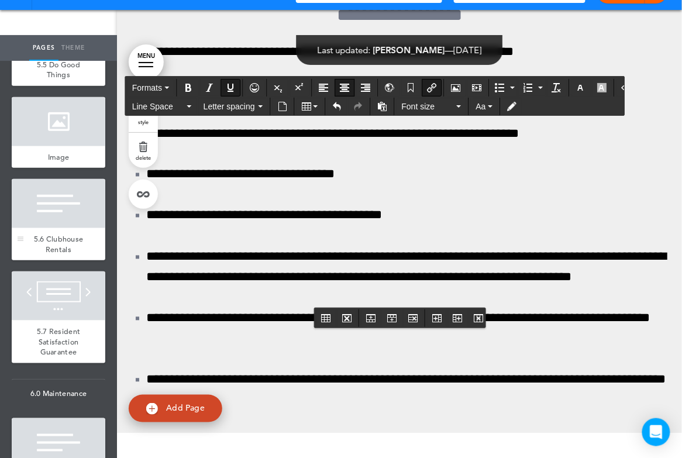
click at [62, 190] on div at bounding box center [59, 203] width 94 height 49
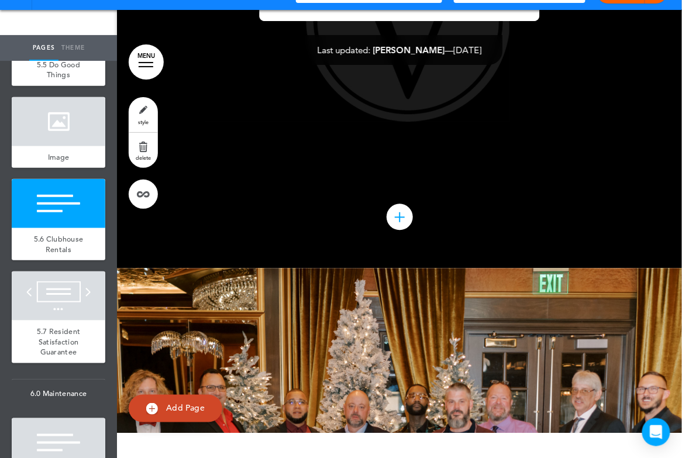
scroll to position [104906, 0]
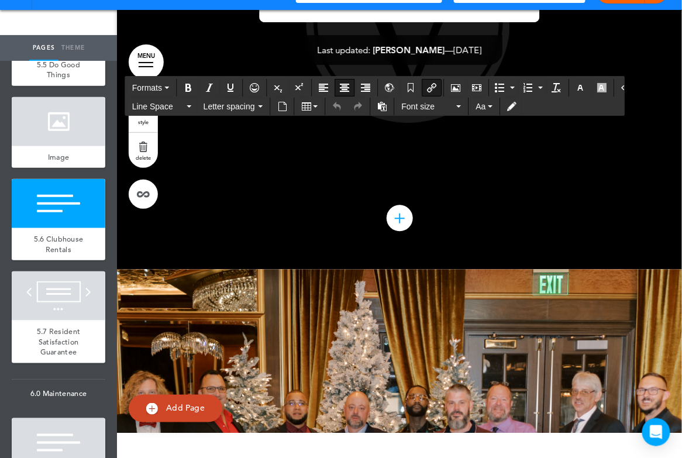
drag, startPoint x: 305, startPoint y: 270, endPoint x: 503, endPoint y: 270, distance: 197.7
click at [427, 84] on icon "Insert/edit airmason link" at bounding box center [431, 87] width 9 height 9
type input "**********"
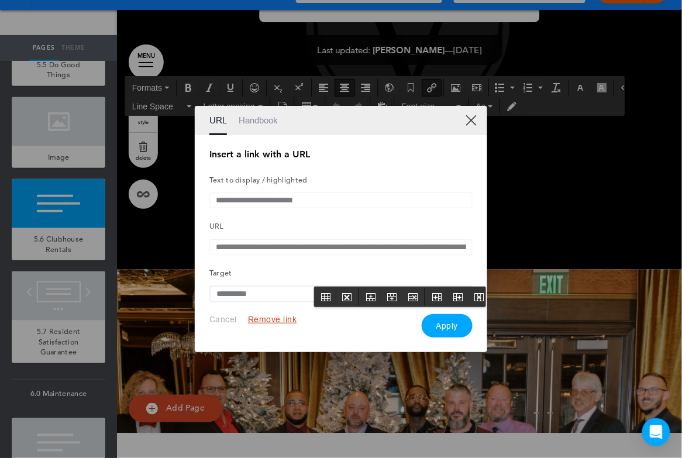
click at [288, 324] on button "Remove link" at bounding box center [272, 319] width 49 height 11
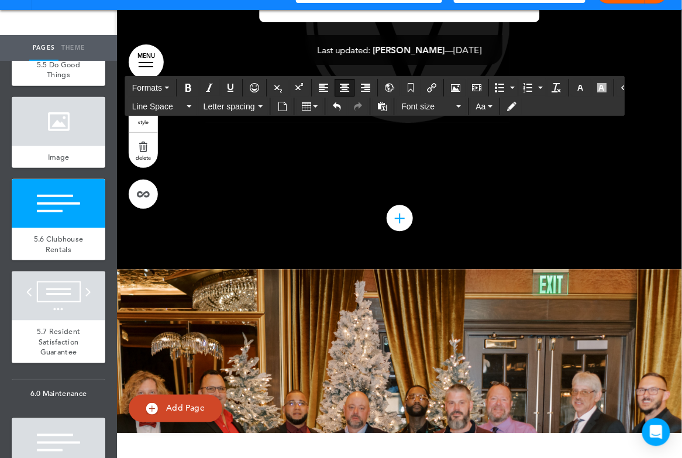
drag, startPoint x: 321, startPoint y: 271, endPoint x: 496, endPoint y: 271, distance: 174.9
click at [283, 103] on icon "Insert document" at bounding box center [282, 106] width 9 height 9
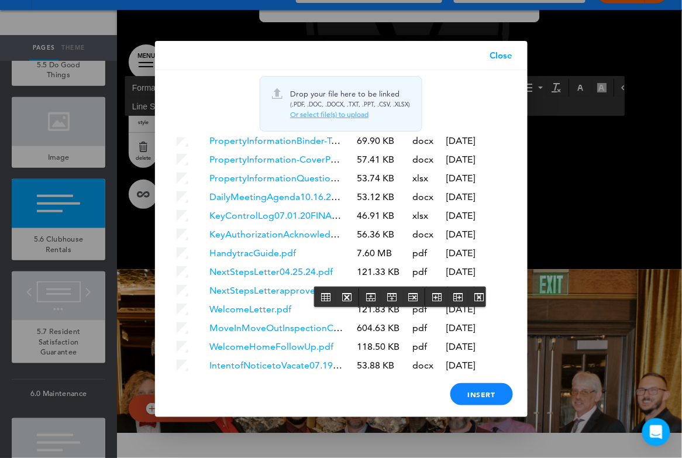
scroll to position [2612, 0]
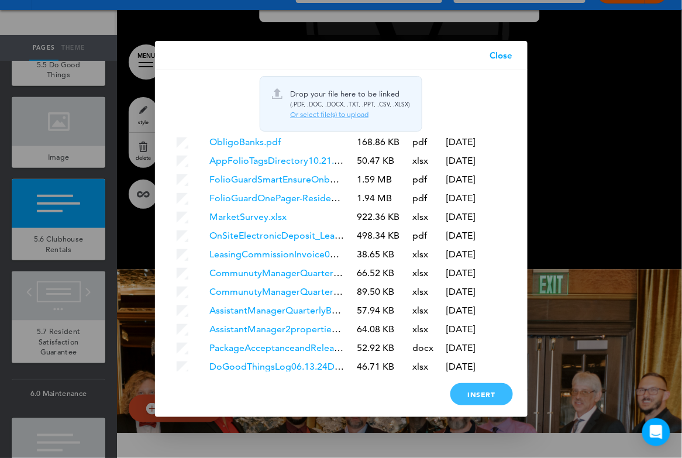
click at [490, 393] on div "Insert" at bounding box center [481, 394] width 63 height 22
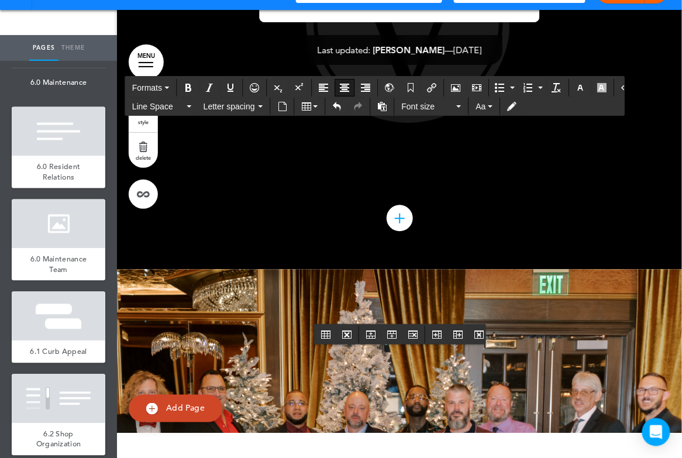
scroll to position [6621, 0]
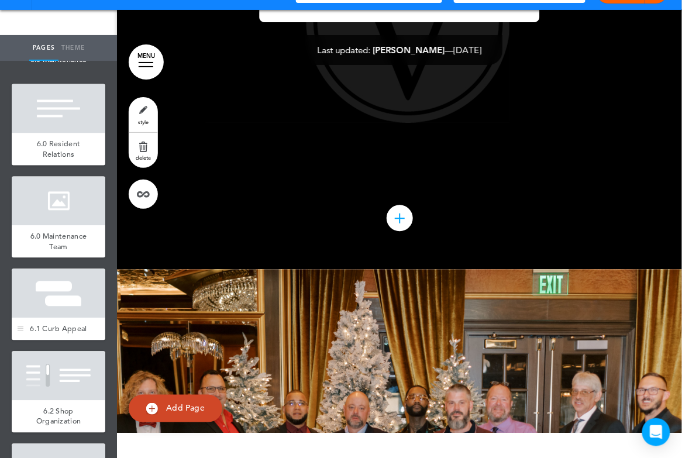
click at [66, 301] on div at bounding box center [59, 293] width 94 height 49
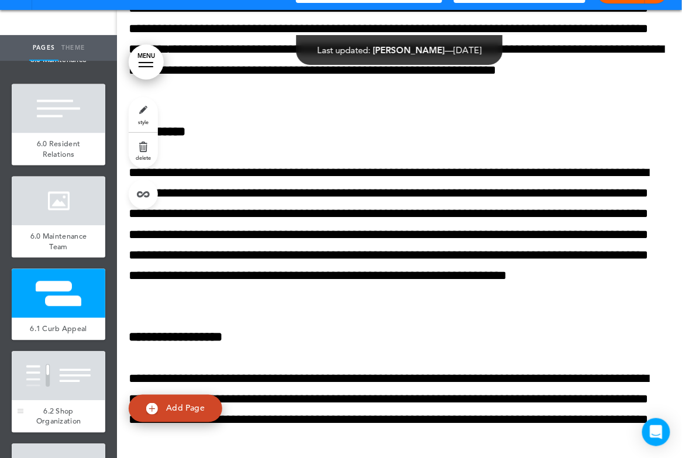
click at [50, 371] on div at bounding box center [59, 375] width 94 height 49
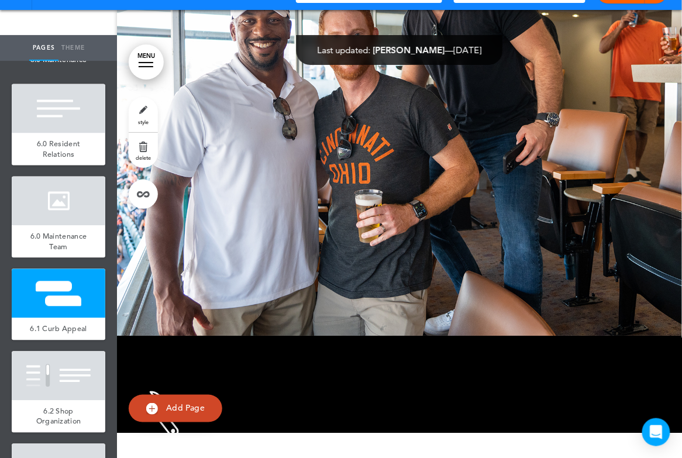
scroll to position [110226, 0]
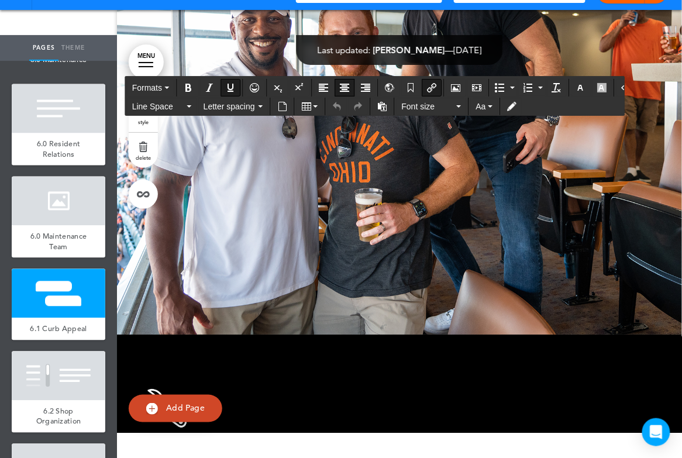
drag, startPoint x: 335, startPoint y: 333, endPoint x: 466, endPoint y: 334, distance: 131.0
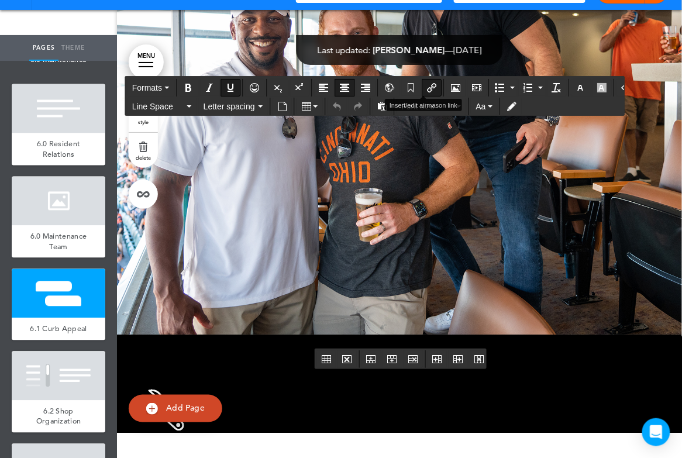
click at [427, 84] on icon "Insert/edit airmason link" at bounding box center [431, 87] width 9 height 9
type input "**********"
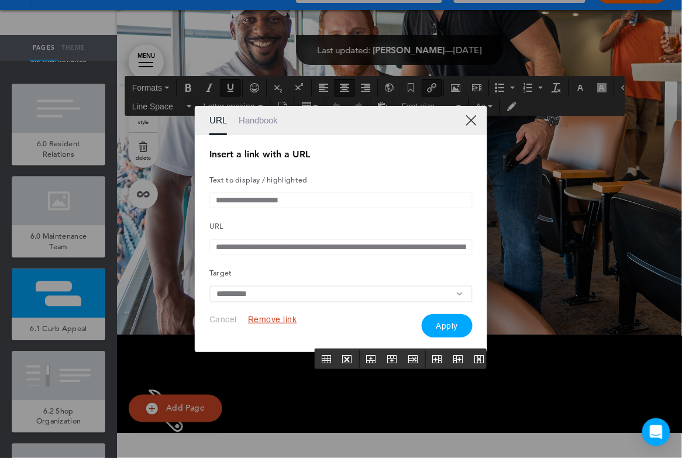
click at [278, 320] on button "Remove link" at bounding box center [272, 319] width 49 height 11
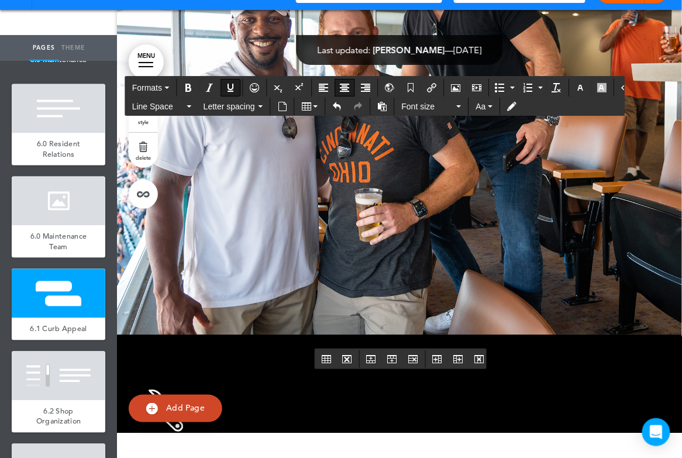
drag, startPoint x: 342, startPoint y: 333, endPoint x: 462, endPoint y: 336, distance: 119.9
click at [278, 108] on icon "Insert document" at bounding box center [282, 106] width 9 height 9
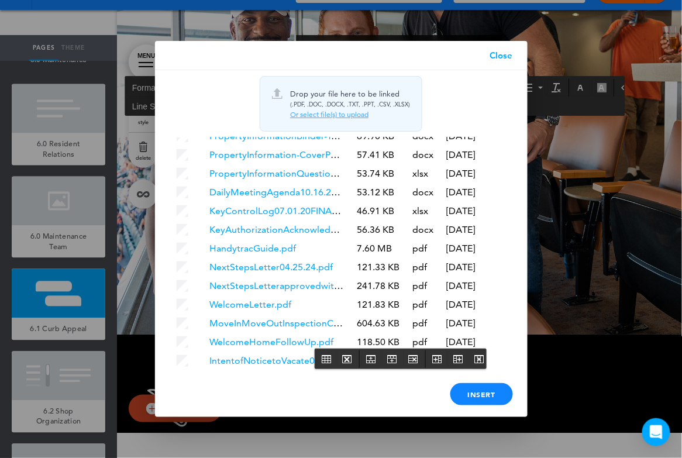
scroll to position [2631, 0]
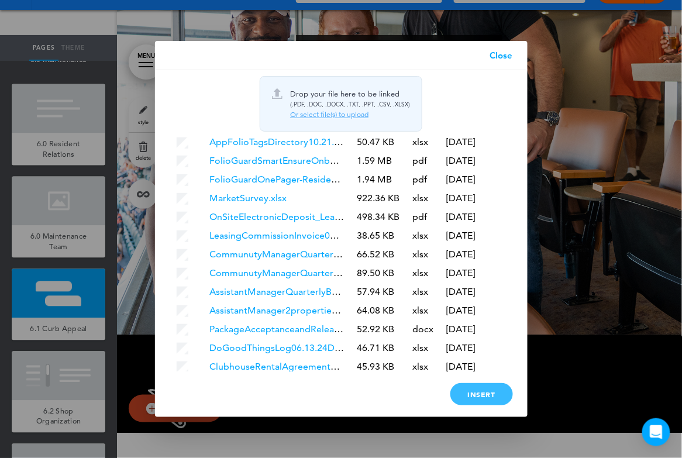
click at [482, 395] on div "Insert" at bounding box center [481, 394] width 63 height 22
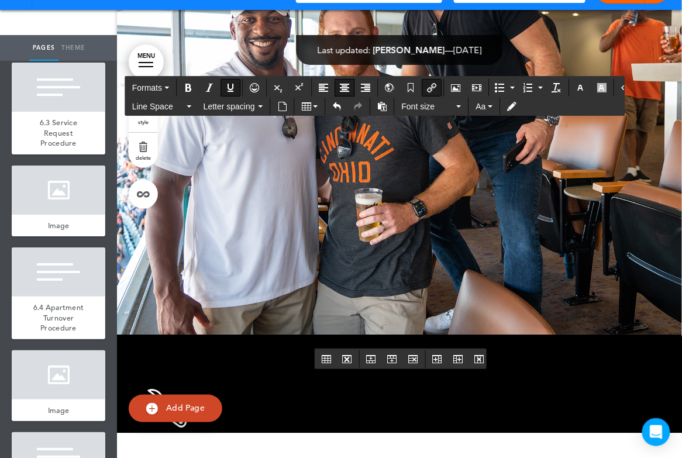
scroll to position [7106, 0]
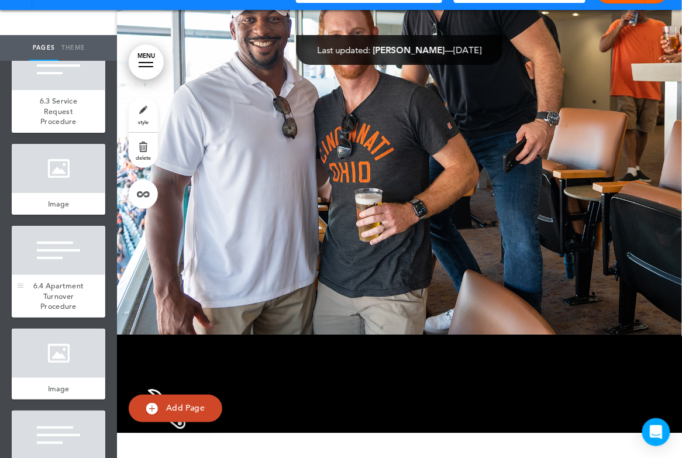
click at [70, 239] on div at bounding box center [59, 250] width 94 height 49
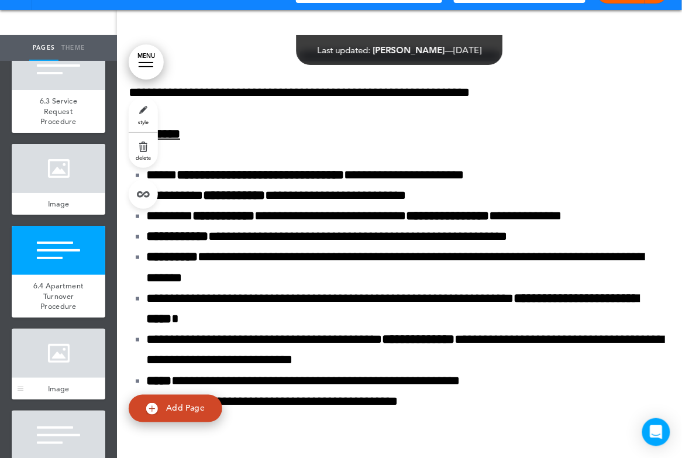
click at [57, 342] on div at bounding box center [59, 353] width 94 height 49
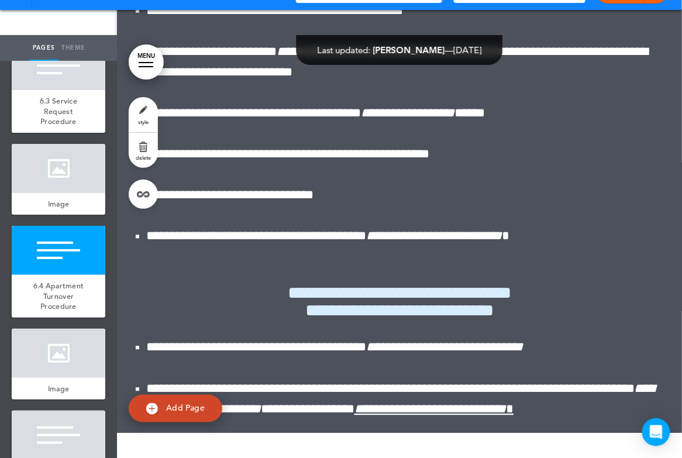
scroll to position [120177, 0]
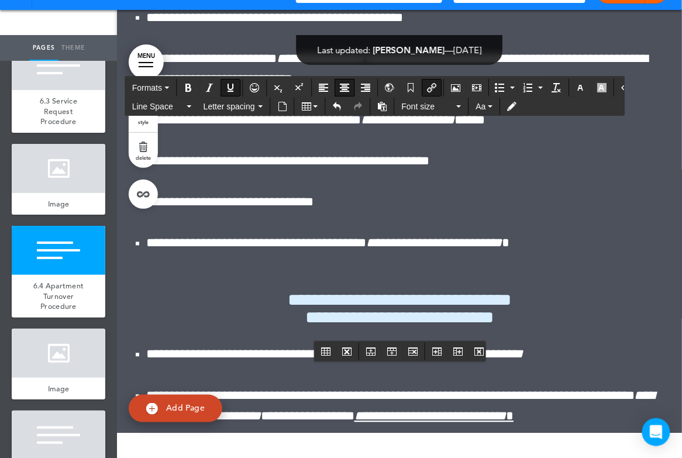
drag, startPoint x: 311, startPoint y: 324, endPoint x: 497, endPoint y: 335, distance: 186.9
click at [427, 90] on icon "Insert/edit airmason link" at bounding box center [431, 87] width 9 height 9
type input "**********"
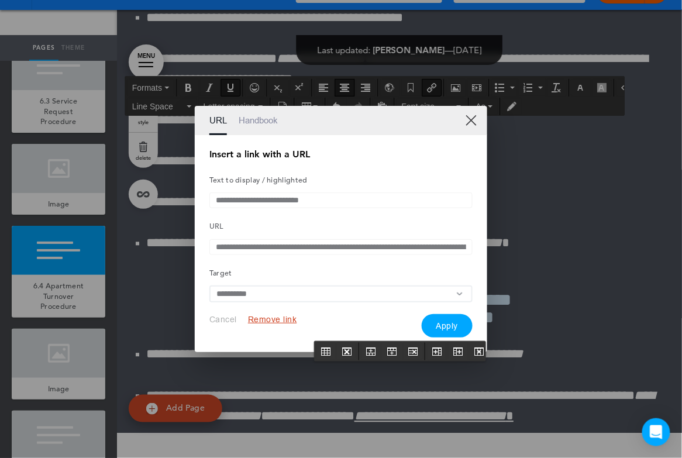
click at [268, 322] on button "Remove link" at bounding box center [272, 319] width 49 height 11
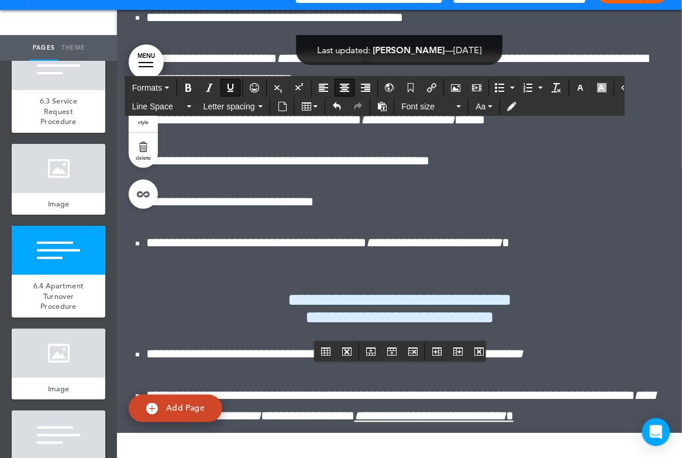
drag, startPoint x: 320, startPoint y: 326, endPoint x: 489, endPoint y: 333, distance: 168.6
click at [285, 105] on icon "Insert document" at bounding box center [282, 106] width 9 height 9
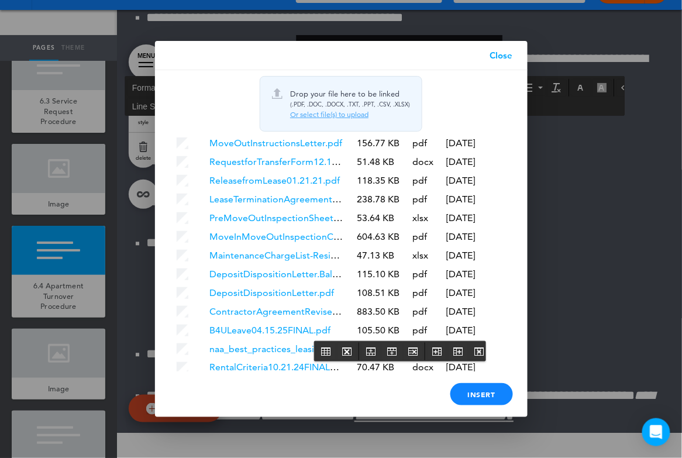
scroll to position [2649, 0]
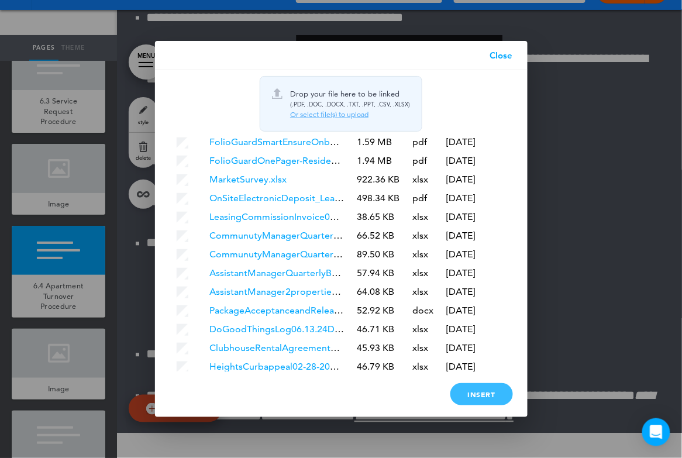
click at [463, 398] on div "Insert" at bounding box center [481, 394] width 63 height 22
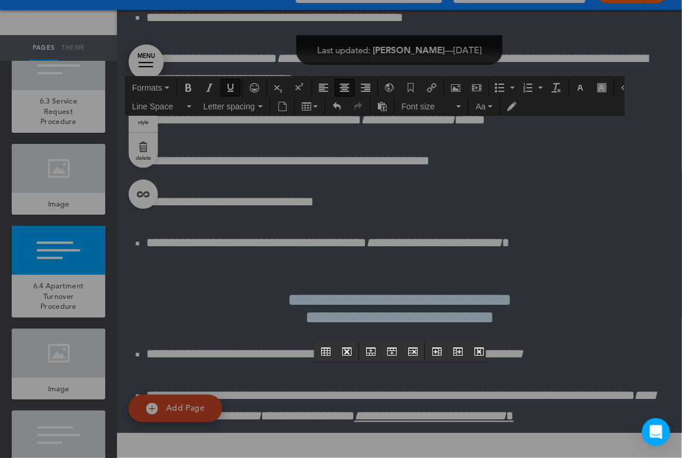
scroll to position [0, 0]
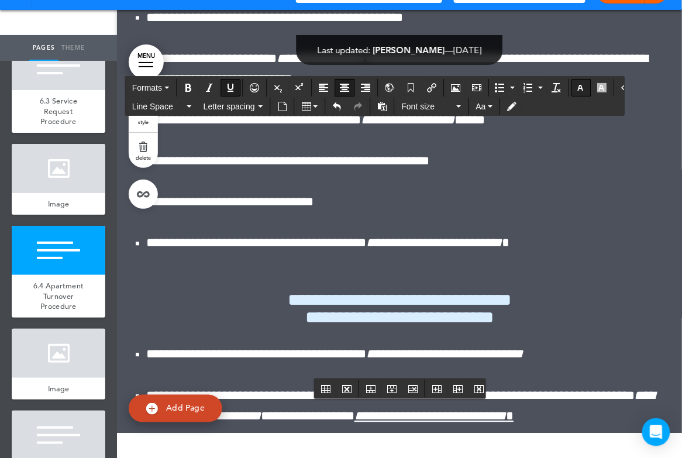
click at [576, 83] on icon "button" at bounding box center [580, 87] width 9 height 9
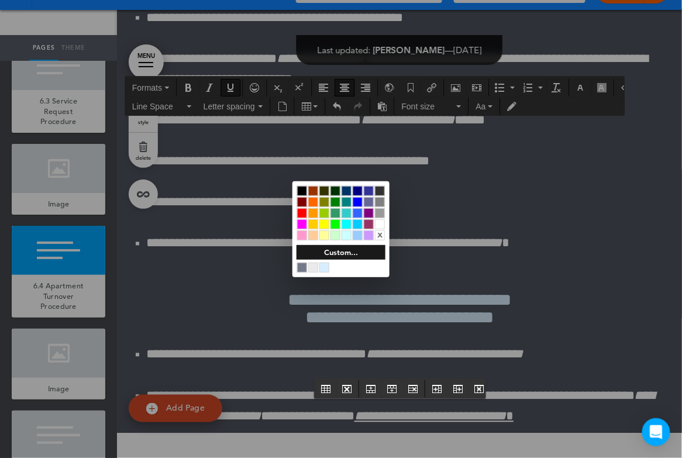
click at [378, 225] on div at bounding box center [380, 224] width 10 height 10
click at [380, 224] on div at bounding box center [380, 224] width 10 height 10
click at [466, 223] on div at bounding box center [341, 229] width 682 height 458
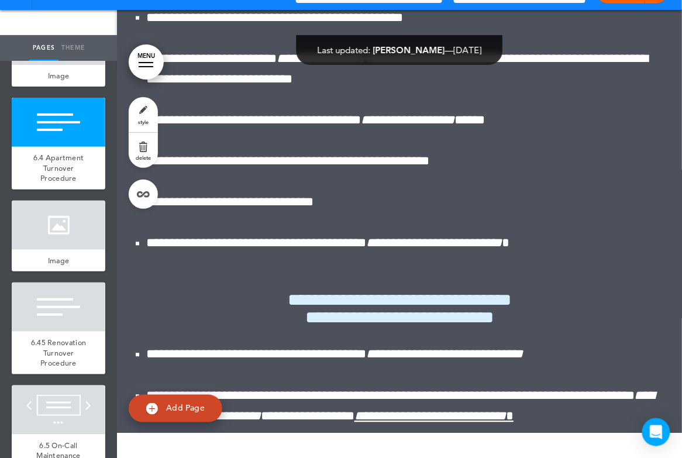
scroll to position [7276, 0]
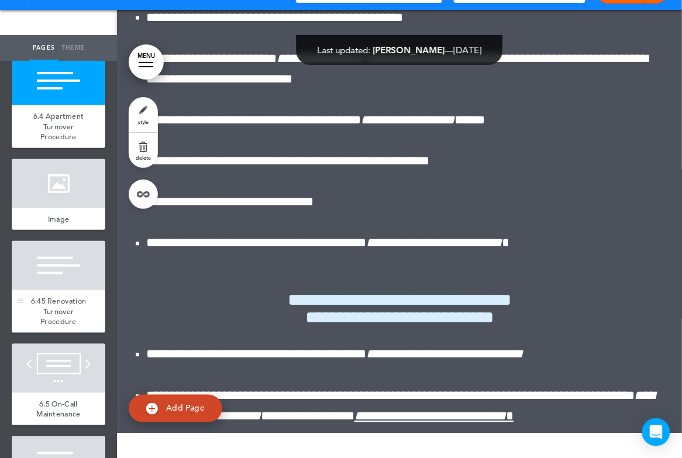
click at [67, 258] on div at bounding box center [59, 265] width 94 height 49
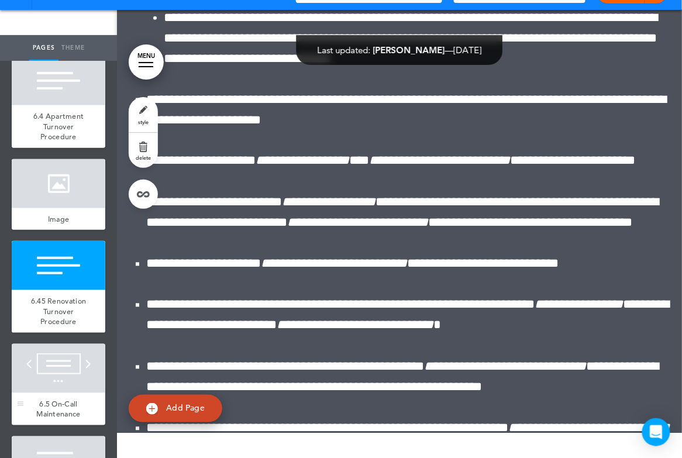
click at [59, 356] on div at bounding box center [59, 368] width 94 height 49
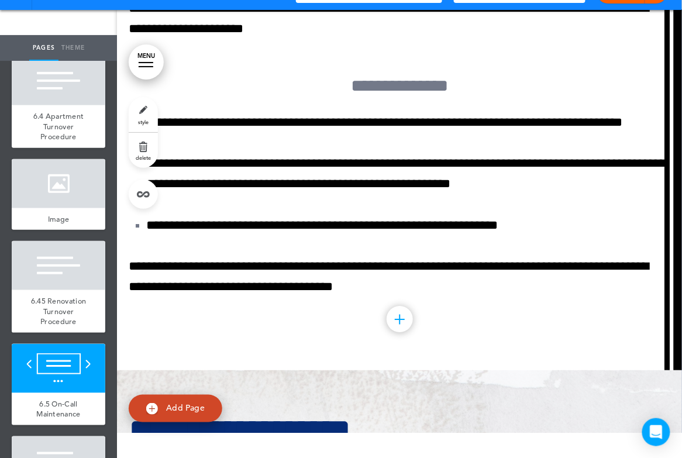
scroll to position [125506, 0]
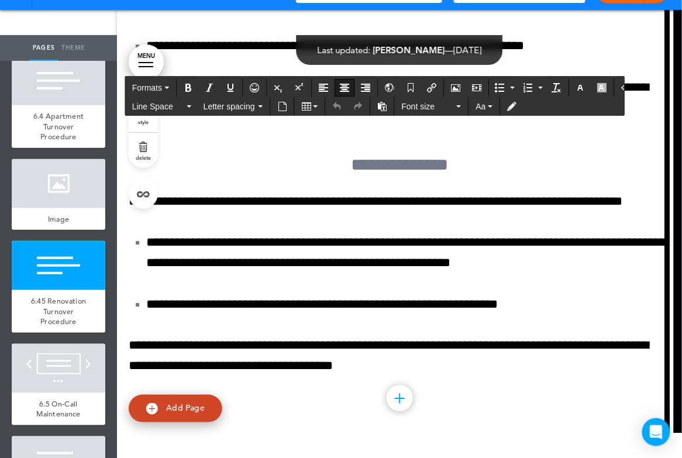
drag, startPoint x: 342, startPoint y: 278, endPoint x: 466, endPoint y: 285, distance: 124.8
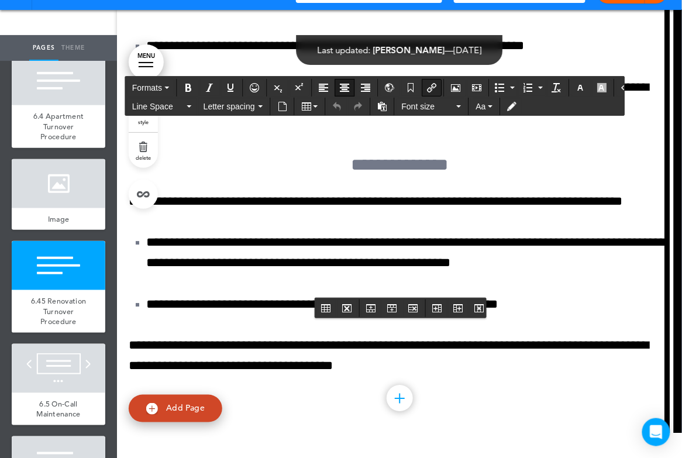
click at [427, 87] on icon "Insert/edit airmason link" at bounding box center [431, 87] width 9 height 9
type input "**********"
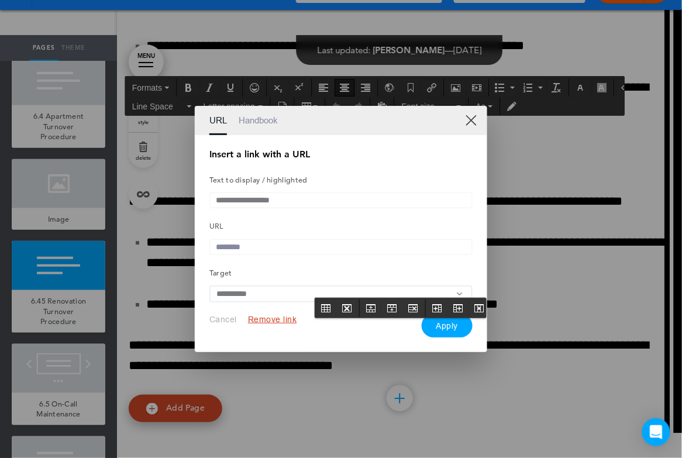
click at [275, 320] on button "Remove link" at bounding box center [272, 319] width 49 height 11
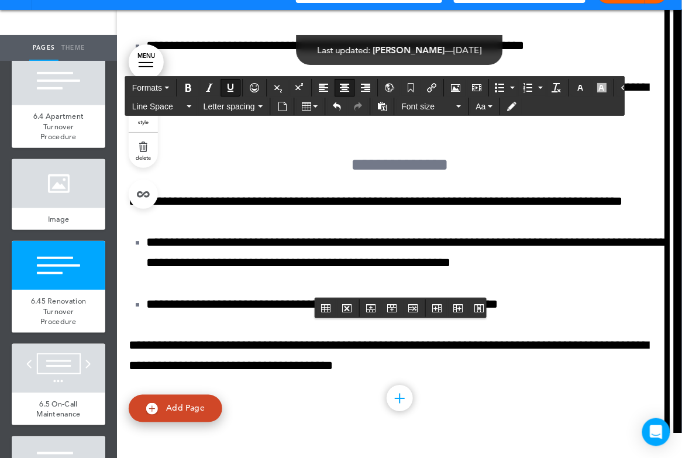
drag, startPoint x: 350, startPoint y: 284, endPoint x: 462, endPoint y: 285, distance: 111.7
click at [283, 105] on icon "Insert document" at bounding box center [282, 106] width 9 height 9
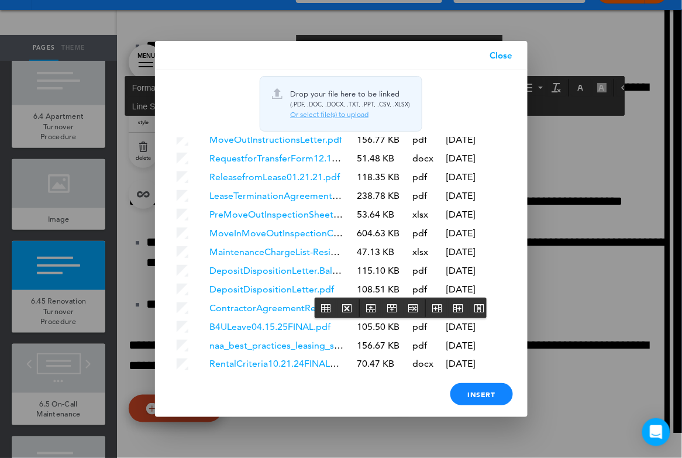
scroll to position [2667, 0]
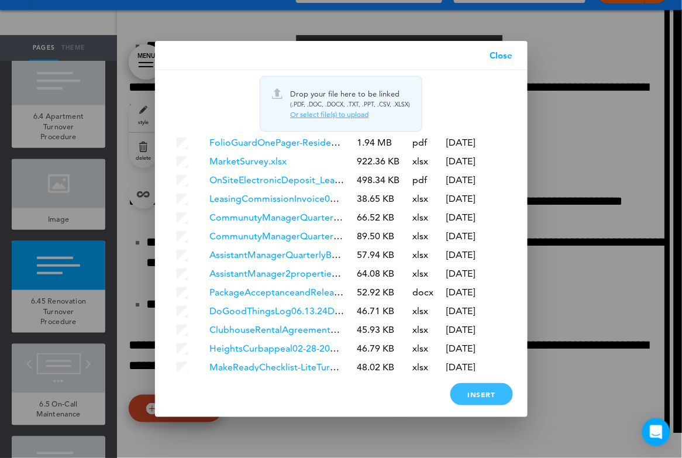
click at [461, 388] on div "Insert" at bounding box center [481, 394] width 63 height 22
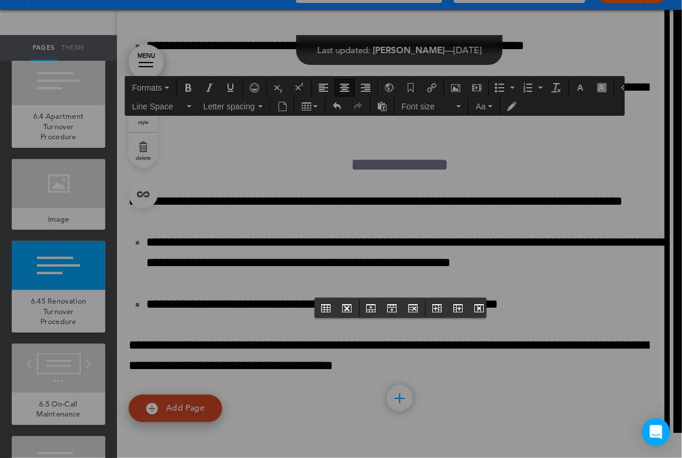
scroll to position [0, 0]
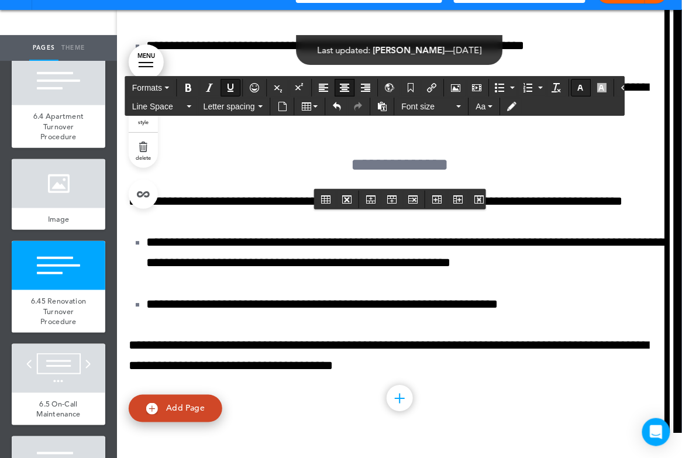
click at [576, 88] on icon "button" at bounding box center [580, 87] width 9 height 9
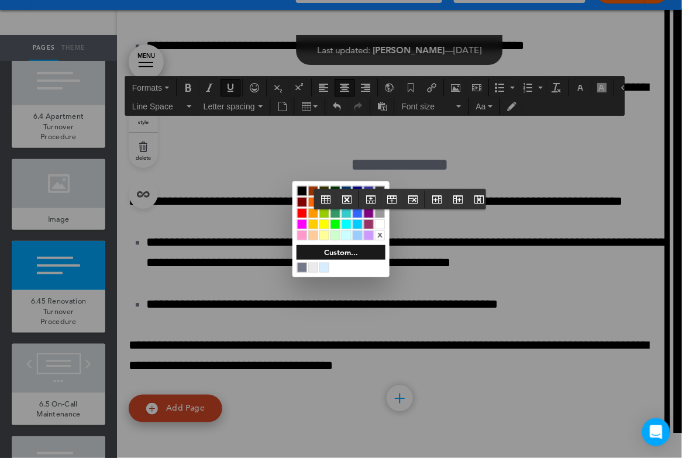
click at [380, 225] on div at bounding box center [380, 224] width 10 height 10
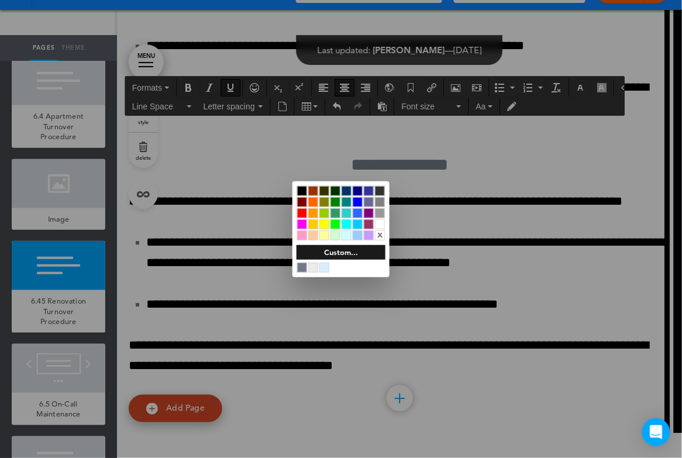
click at [380, 225] on div at bounding box center [380, 224] width 10 height 10
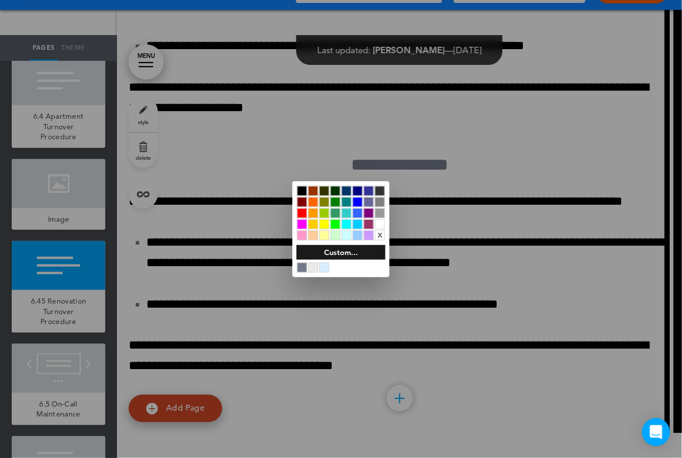
click at [523, 236] on div at bounding box center [341, 229] width 682 height 458
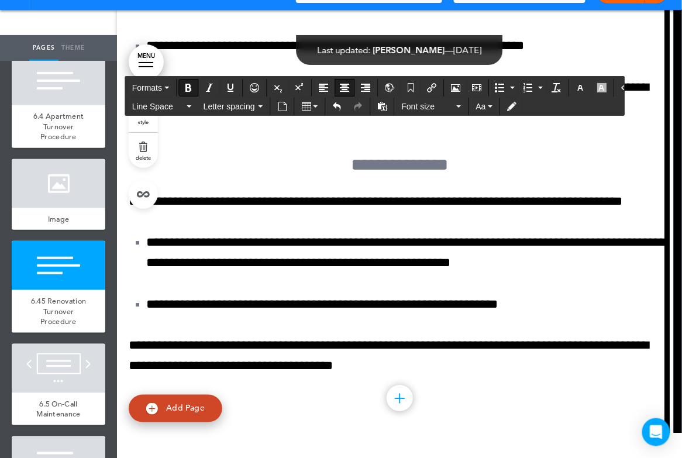
drag, startPoint x: 287, startPoint y: 334, endPoint x: 511, endPoint y: 332, distance: 224.0
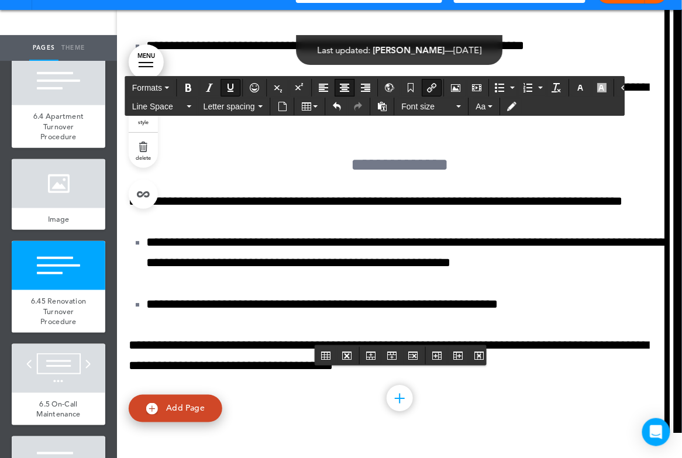
drag, startPoint x: 286, startPoint y: 329, endPoint x: 515, endPoint y: 331, distance: 229.3
click at [427, 87] on icon "Insert/edit airmason link" at bounding box center [431, 87] width 9 height 9
type input "**********"
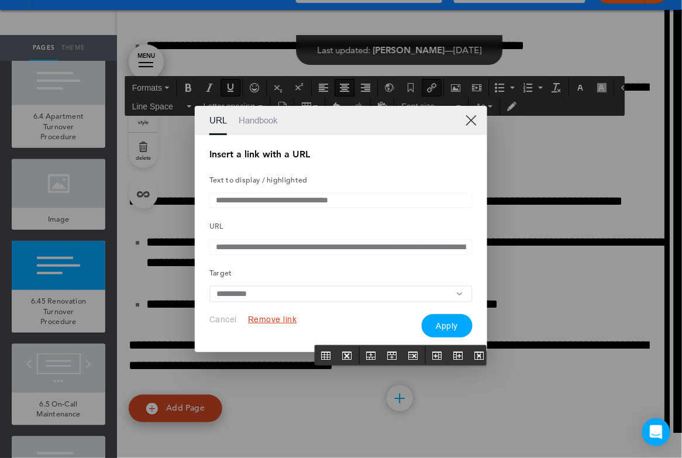
click at [260, 321] on button "Remove link" at bounding box center [272, 319] width 49 height 11
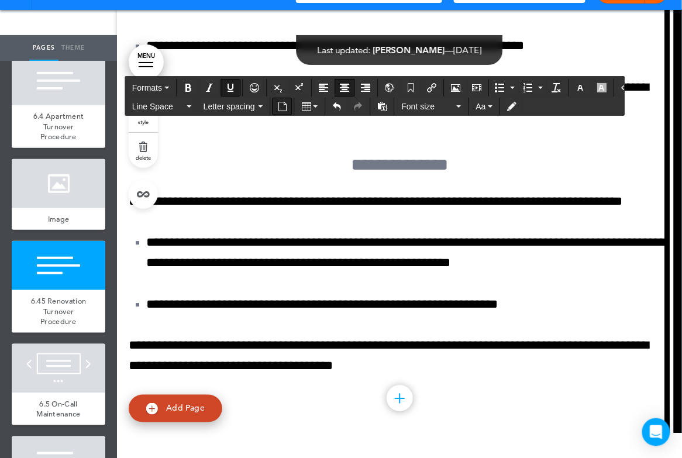
click at [282, 104] on icon "Insert document" at bounding box center [282, 106] width 9 height 9
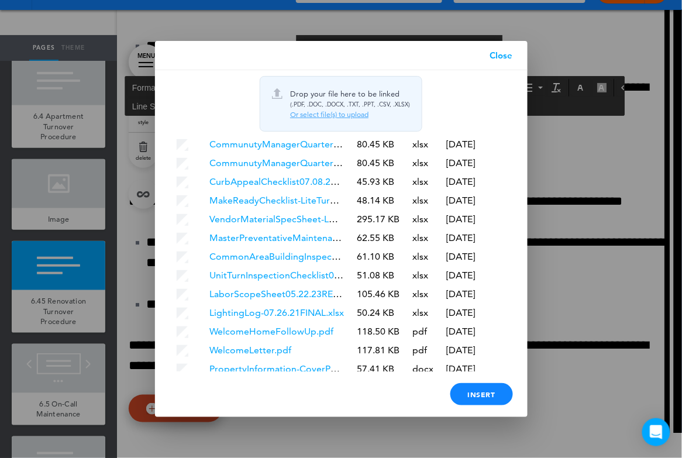
scroll to position [2686, 0]
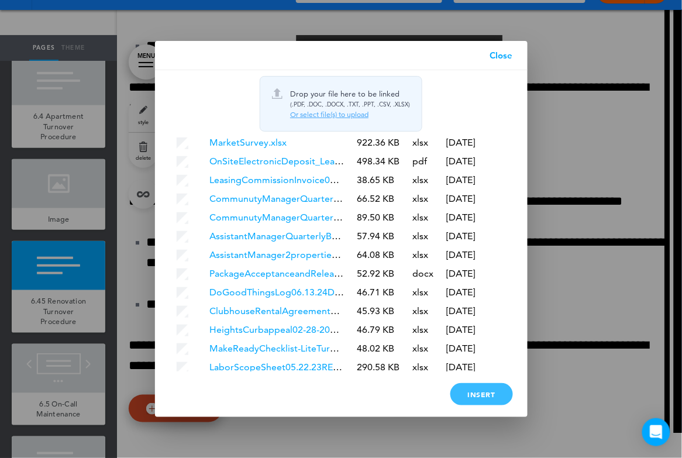
click at [454, 390] on div "Insert" at bounding box center [481, 394] width 63 height 22
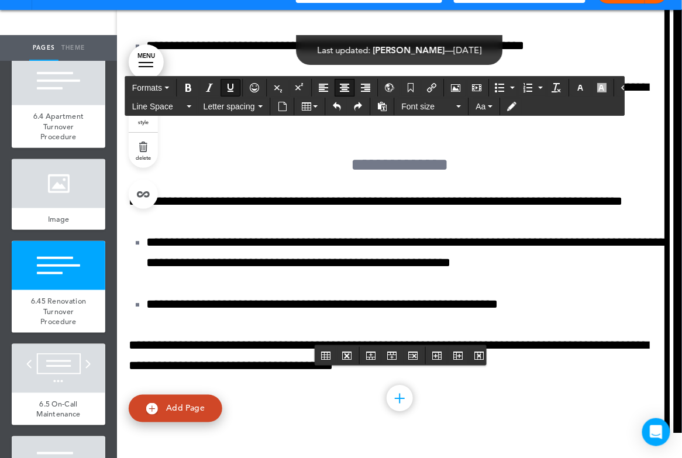
drag, startPoint x: 292, startPoint y: 328, endPoint x: 516, endPoint y: 326, distance: 223.4
click at [281, 106] on icon "Insert document" at bounding box center [282, 106] width 9 height 9
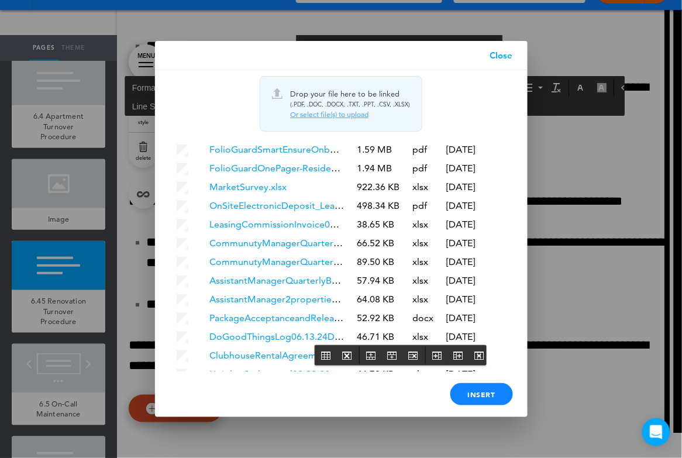
scroll to position [2686, 0]
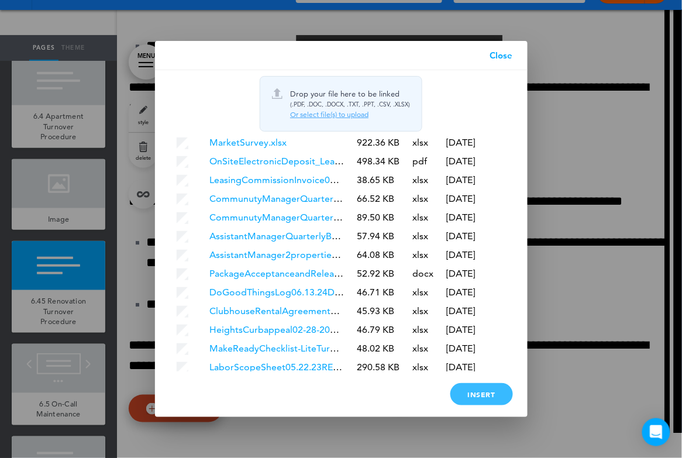
click at [475, 394] on div "Insert" at bounding box center [481, 394] width 63 height 22
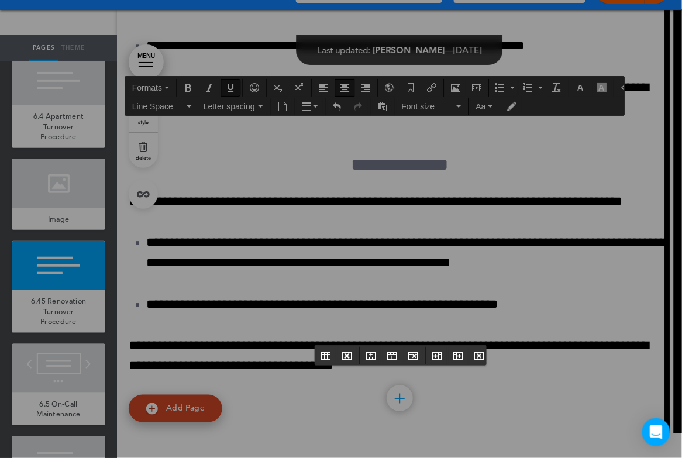
scroll to position [0, 0]
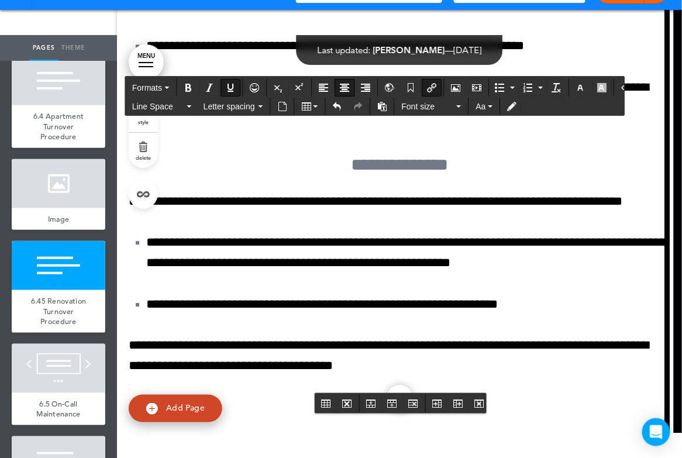
drag, startPoint x: 308, startPoint y: 380, endPoint x: 500, endPoint y: 378, distance: 191.8
click at [428, 84] on icon "Insert/edit airmason link" at bounding box center [431, 87] width 9 height 9
type input "**********"
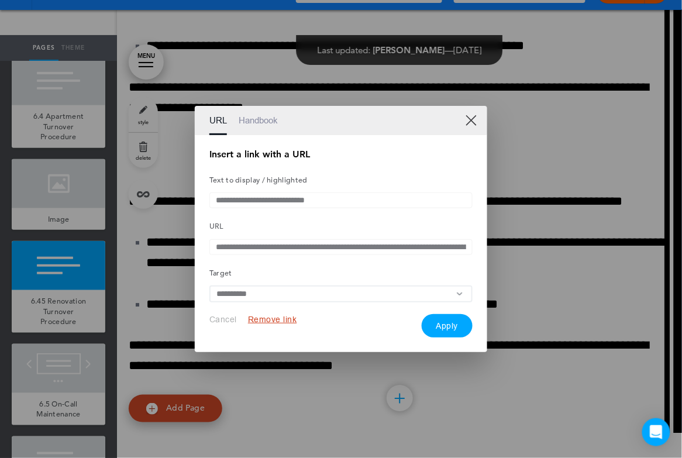
click at [274, 325] on button "Remove link" at bounding box center [272, 319] width 49 height 11
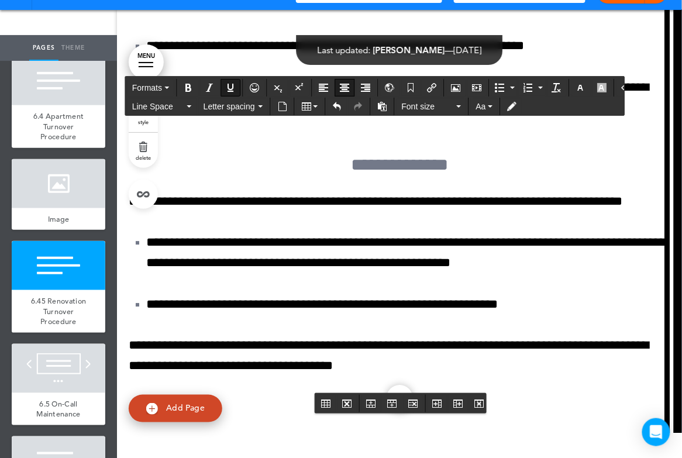
drag, startPoint x: 318, startPoint y: 377, endPoint x: 492, endPoint y: 381, distance: 174.3
click at [284, 105] on icon "Insert document" at bounding box center [282, 106] width 9 height 9
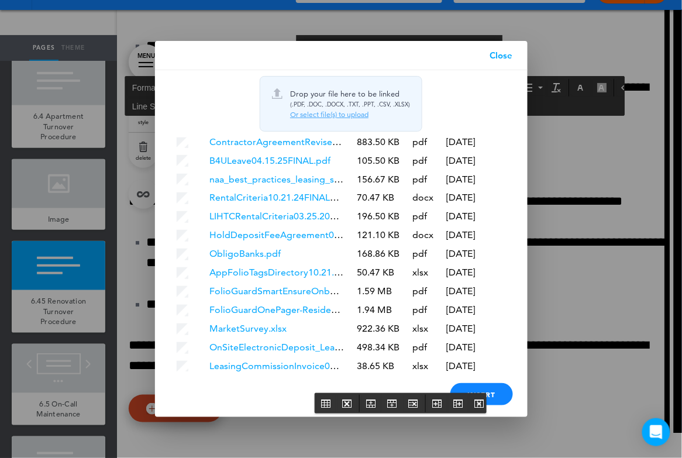
scroll to position [2686, 0]
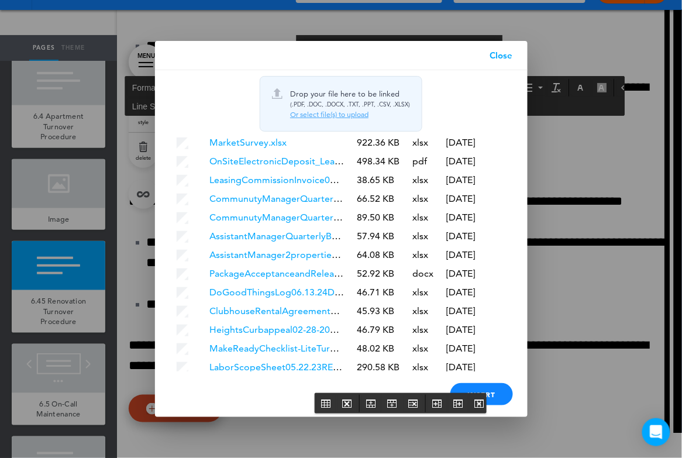
click at [98, 211] on div at bounding box center [341, 229] width 682 height 458
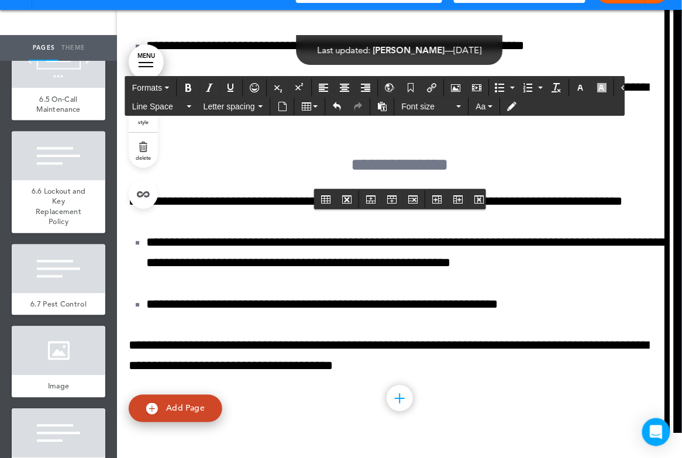
scroll to position [7623, 0]
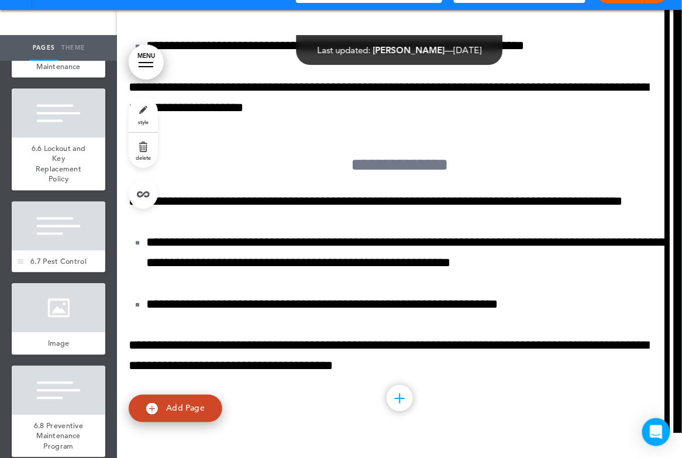
click at [51, 218] on div at bounding box center [59, 226] width 94 height 49
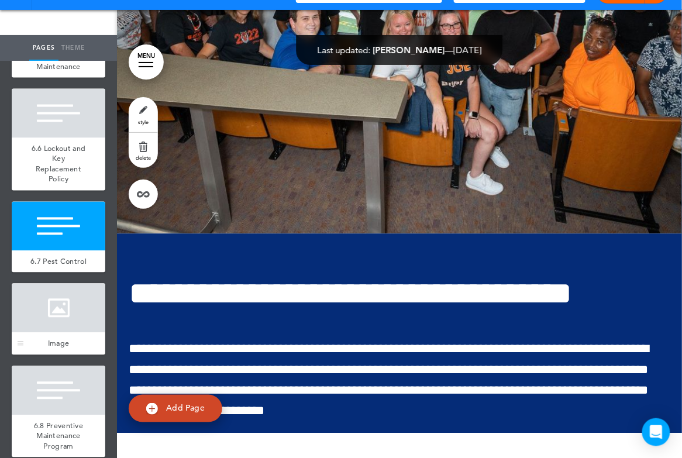
click at [60, 307] on div at bounding box center [59, 308] width 94 height 49
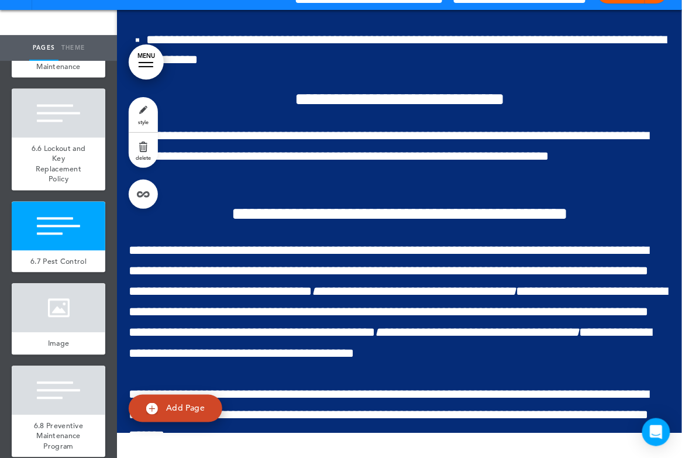
scroll to position [128335, 0]
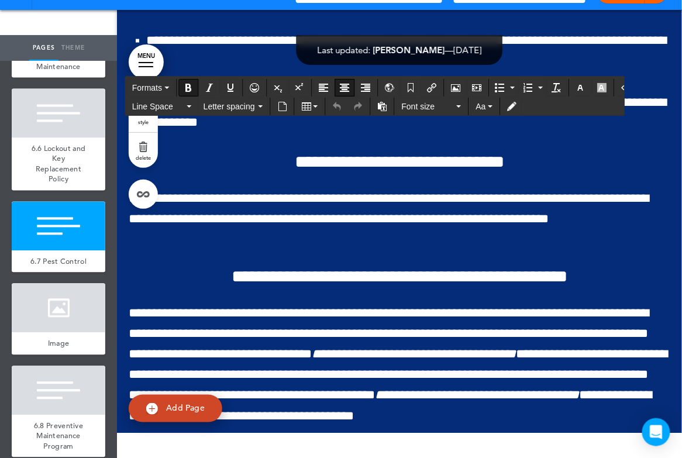
drag, startPoint x: 275, startPoint y: 367, endPoint x: 537, endPoint y: 365, distance: 261.4
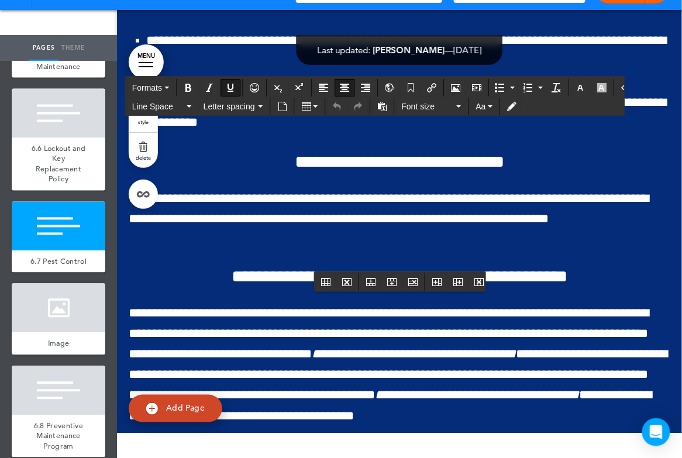
click at [427, 86] on icon "Insert/edit airmason link" at bounding box center [431, 87] width 9 height 9
type input "**********"
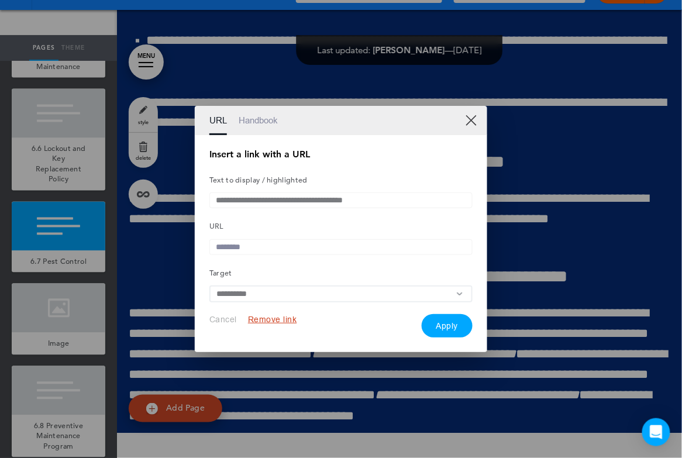
click at [281, 322] on button "Remove link" at bounding box center [272, 319] width 49 height 11
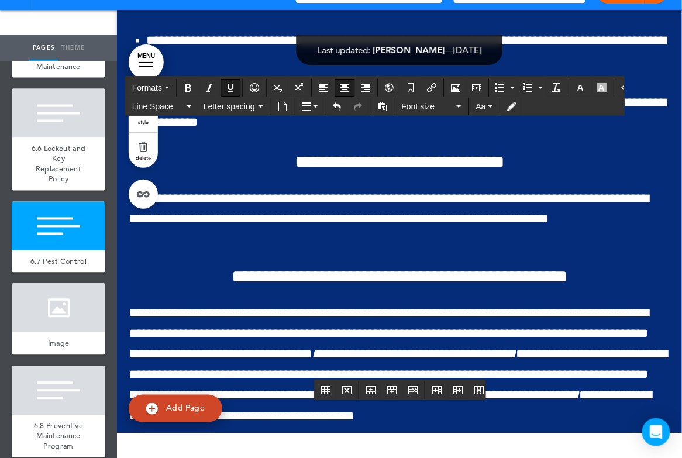
drag, startPoint x: 277, startPoint y: 364, endPoint x: 526, endPoint y: 361, distance: 248.6
click at [278, 106] on icon "Insert document" at bounding box center [282, 106] width 9 height 9
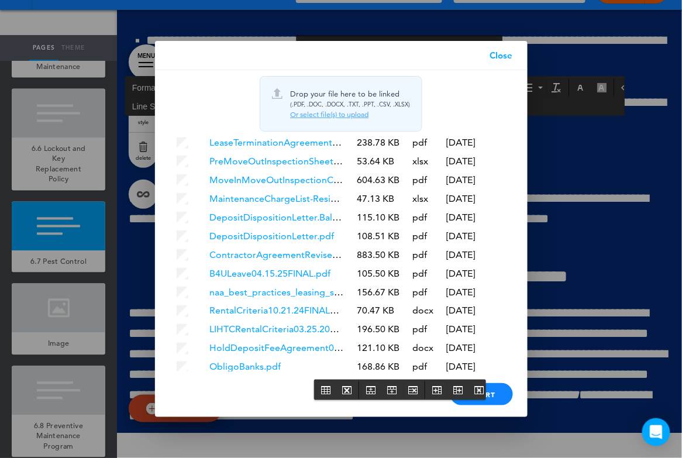
scroll to position [2705, 0]
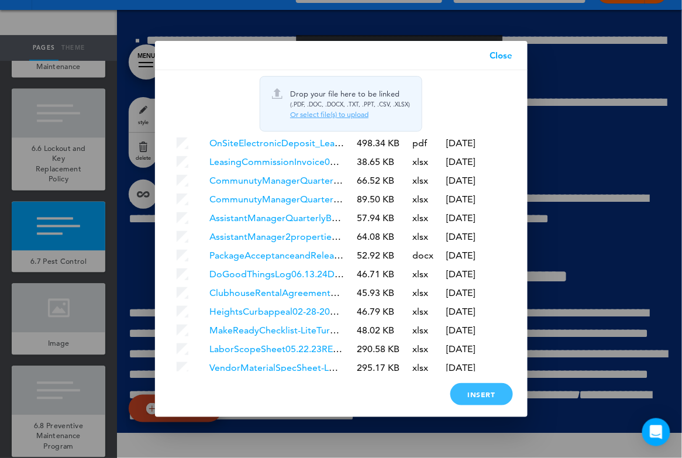
click at [477, 397] on div "Insert" at bounding box center [481, 394] width 63 height 22
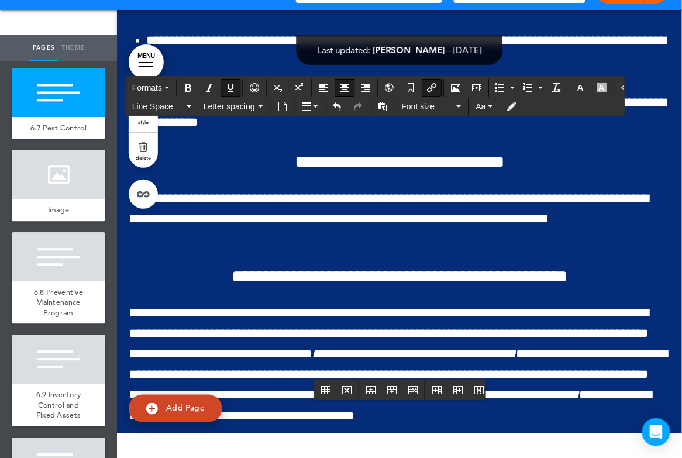
scroll to position [7861, 0]
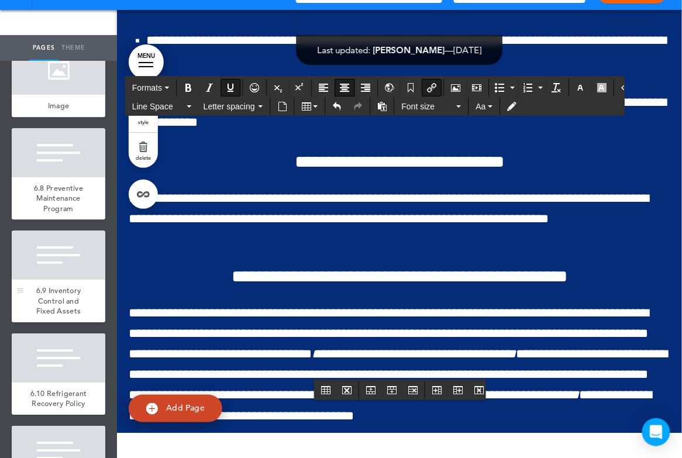
click at [63, 241] on div at bounding box center [59, 254] width 94 height 49
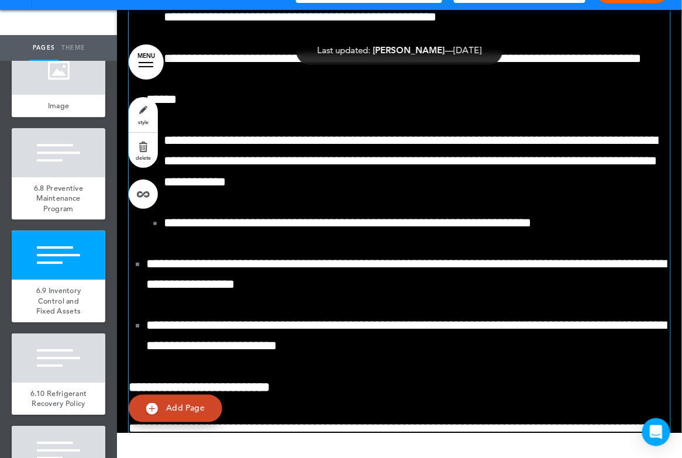
scroll to position [131778, 0]
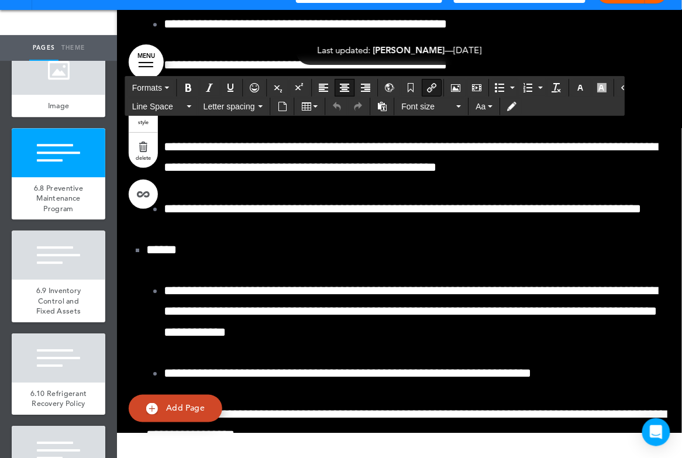
drag, startPoint x: 306, startPoint y: 157, endPoint x: 498, endPoint y: 157, distance: 192.4
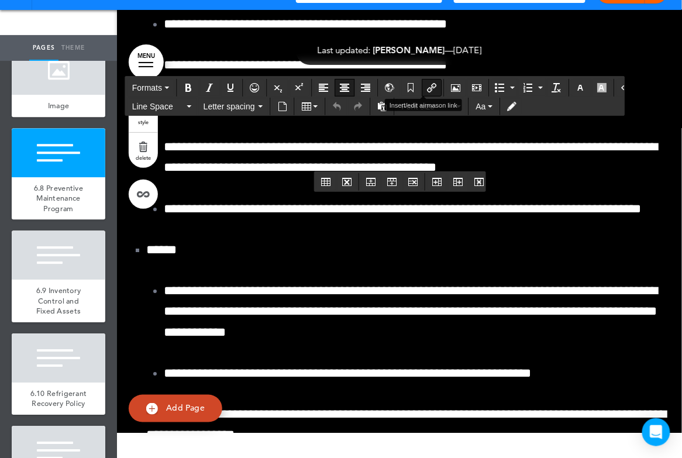
click at [430, 84] on button "Insert/edit airmason link" at bounding box center [431, 88] width 19 height 16
type input "**********"
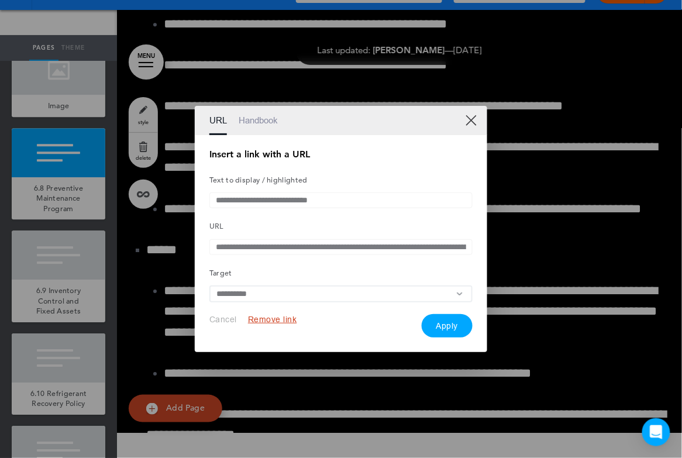
click at [281, 325] on button "Remove link" at bounding box center [272, 319] width 49 height 11
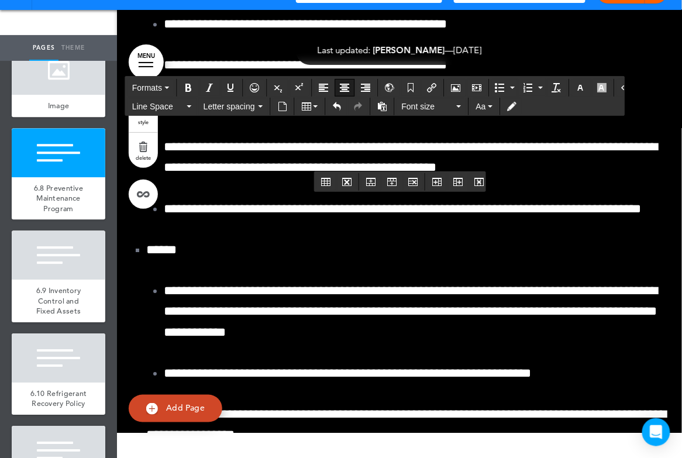
drag, startPoint x: 308, startPoint y: 157, endPoint x: 495, endPoint y: 160, distance: 187.8
click at [282, 103] on icon "Insert document" at bounding box center [282, 106] width 9 height 9
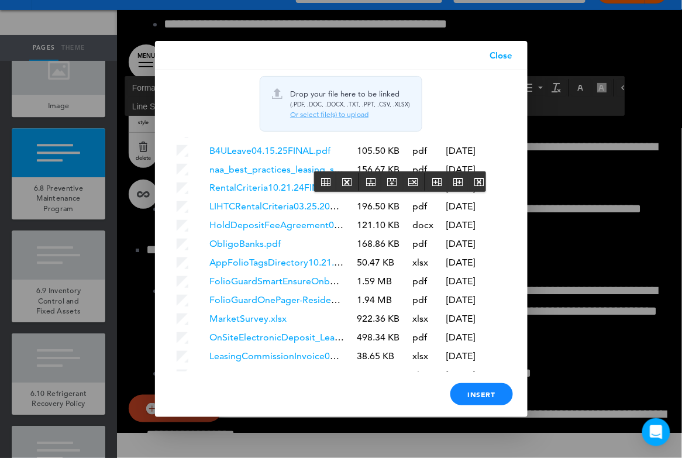
scroll to position [2723, 0]
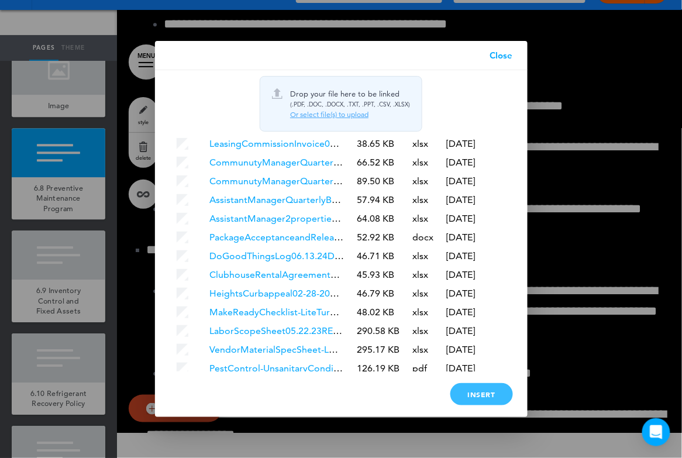
click at [468, 391] on div "Insert" at bounding box center [481, 394] width 63 height 22
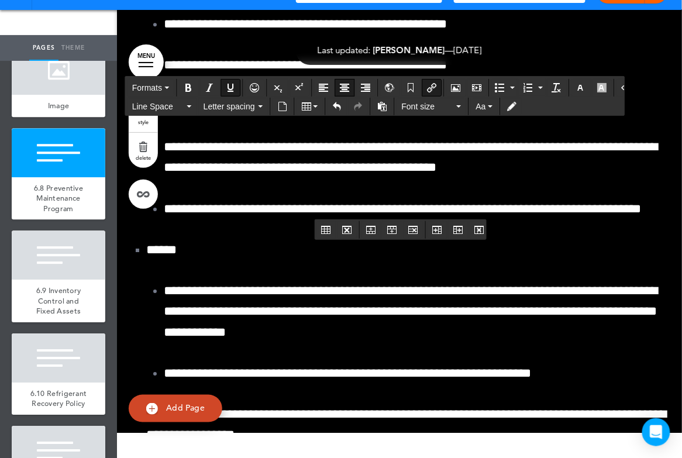
drag, startPoint x: 282, startPoint y: 207, endPoint x: 515, endPoint y: 208, distance: 233.4
click at [427, 83] on icon "Insert/edit airmason link" at bounding box center [431, 87] width 9 height 9
type input "**********"
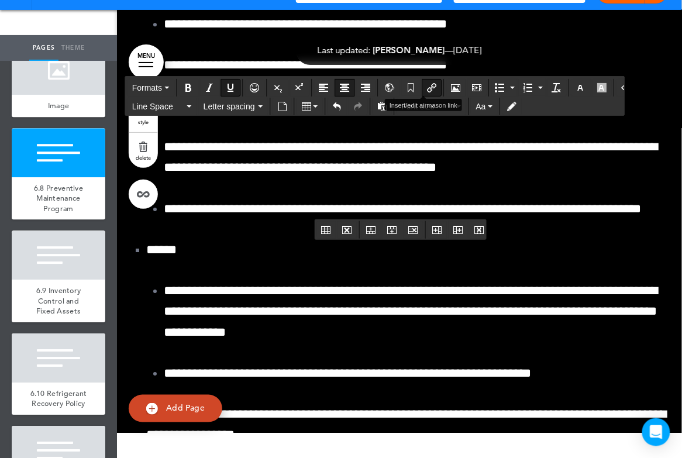
type input "**********"
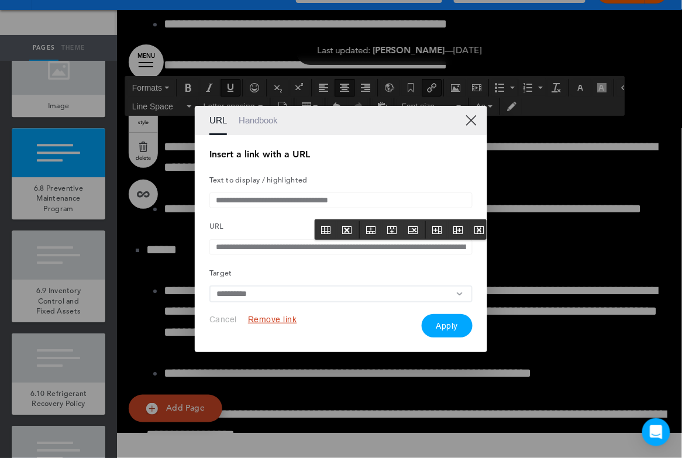
click at [272, 321] on button "Remove link" at bounding box center [272, 319] width 49 height 11
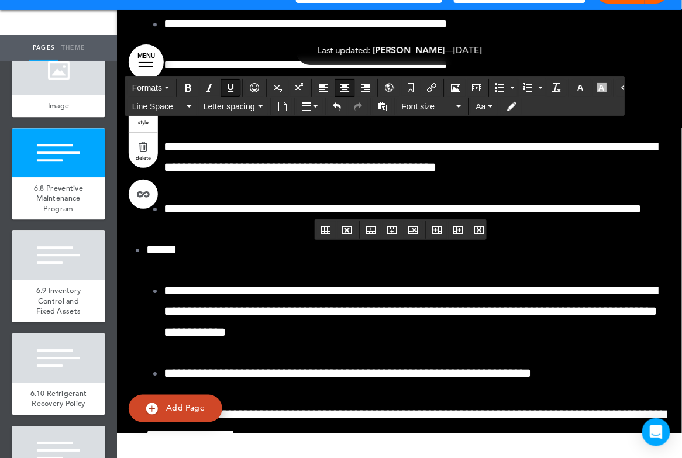
drag, startPoint x: 285, startPoint y: 204, endPoint x: 516, endPoint y: 212, distance: 231.2
click at [275, 103] on button "Insert document" at bounding box center [282, 106] width 19 height 16
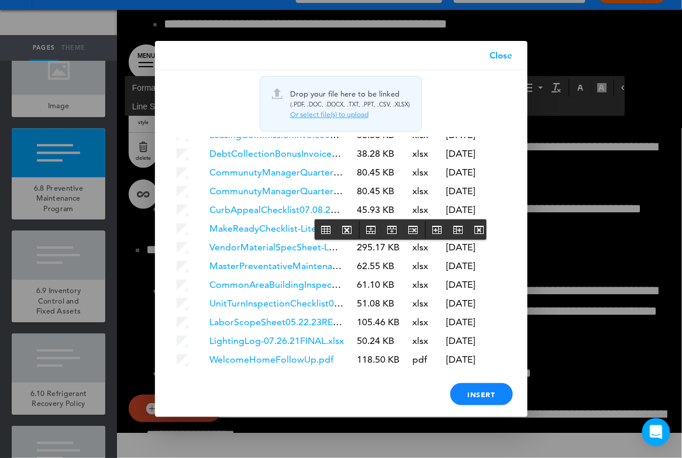
scroll to position [2742, 0]
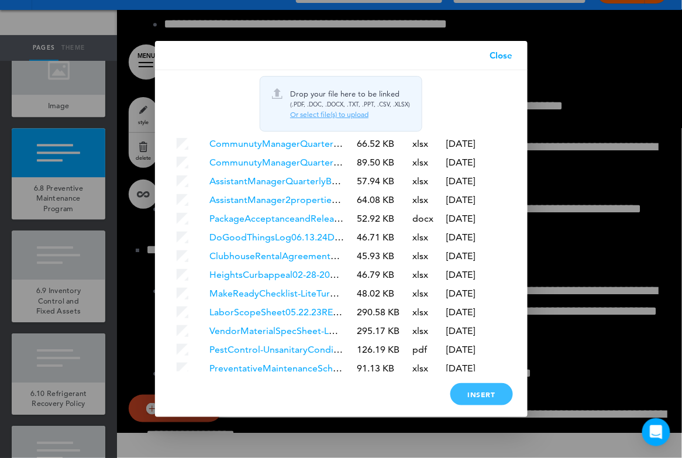
click at [474, 396] on div "Insert" at bounding box center [481, 394] width 63 height 22
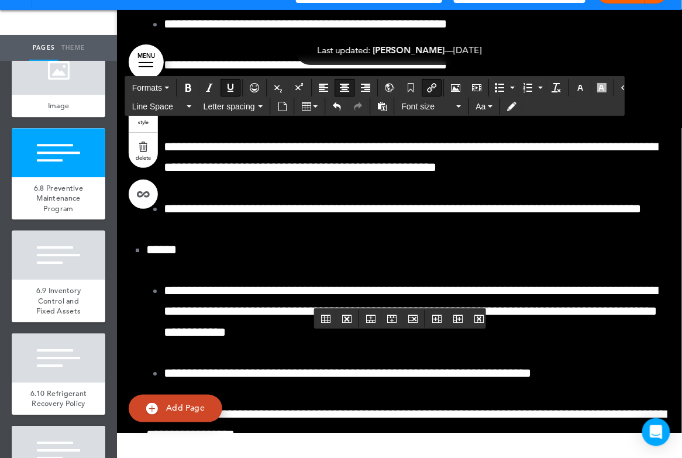
drag, startPoint x: 308, startPoint y: 253, endPoint x: 473, endPoint y: 254, distance: 164.3
drag, startPoint x: 495, startPoint y: 256, endPoint x: 304, endPoint y: 257, distance: 190.7
click at [427, 84] on icon "Insert/edit airmason link" at bounding box center [431, 87] width 9 height 9
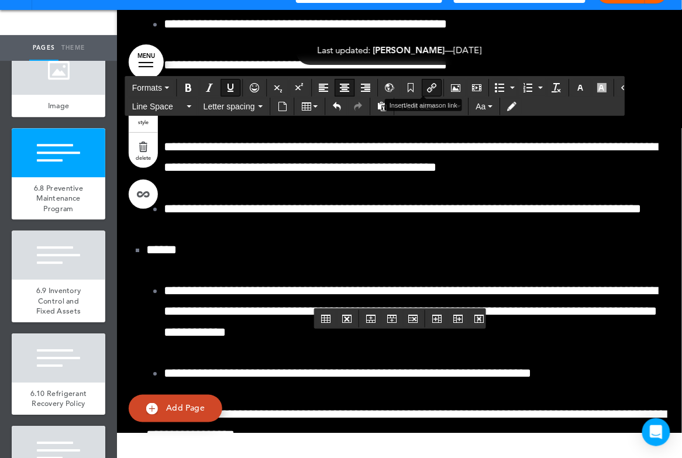
type input "**********"
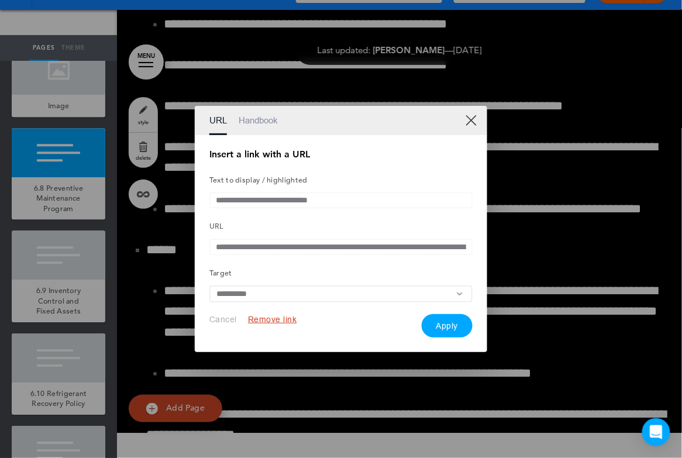
click at [270, 323] on button "Remove link" at bounding box center [272, 319] width 49 height 11
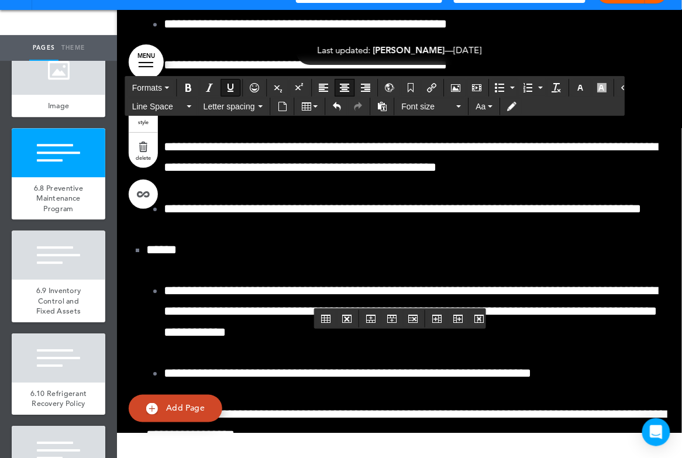
drag, startPoint x: 310, startPoint y: 254, endPoint x: 492, endPoint y: 255, distance: 181.9
click at [282, 105] on icon "Insert document" at bounding box center [282, 106] width 9 height 9
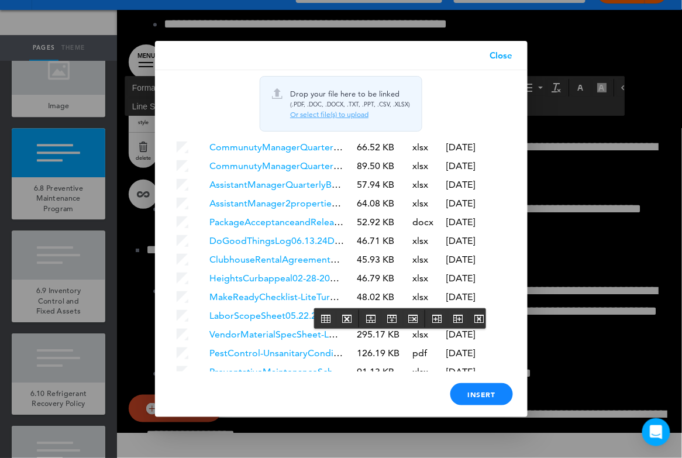
scroll to position [2760, 0]
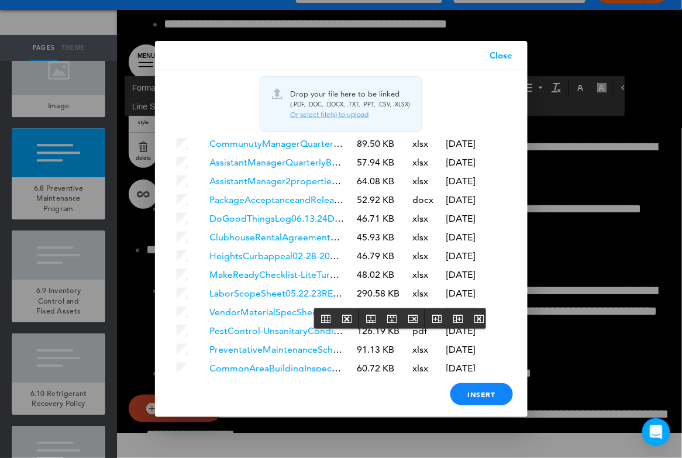
click at [185, 378] on td at bounding box center [187, 387] width 32 height 18
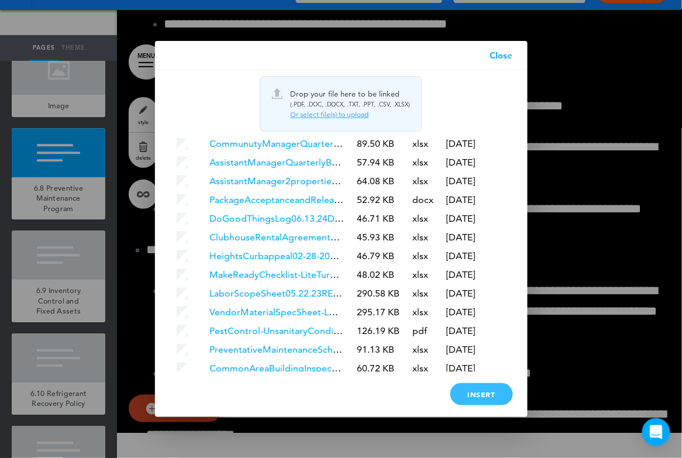
click at [485, 391] on div "Insert" at bounding box center [481, 394] width 63 height 22
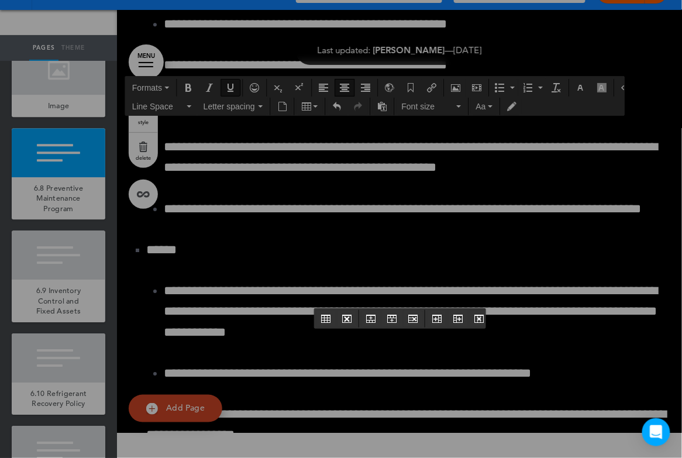
scroll to position [0, 0]
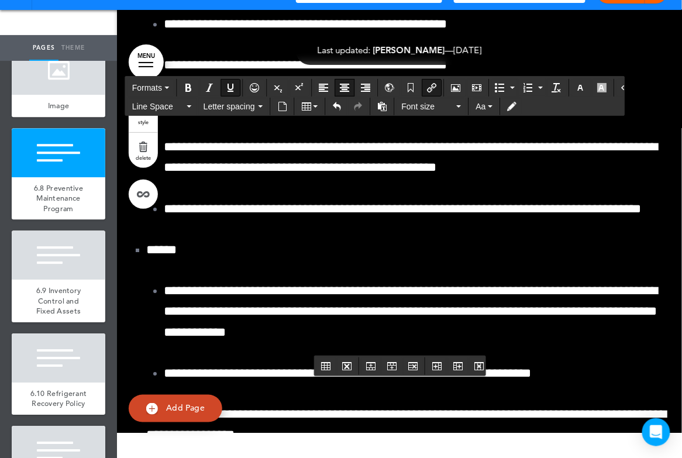
drag, startPoint x: 364, startPoint y: 346, endPoint x: 447, endPoint y: 346, distance: 82.5
click at [428, 88] on icon "Insert/edit airmason link" at bounding box center [431, 87] width 9 height 9
type input "**********"
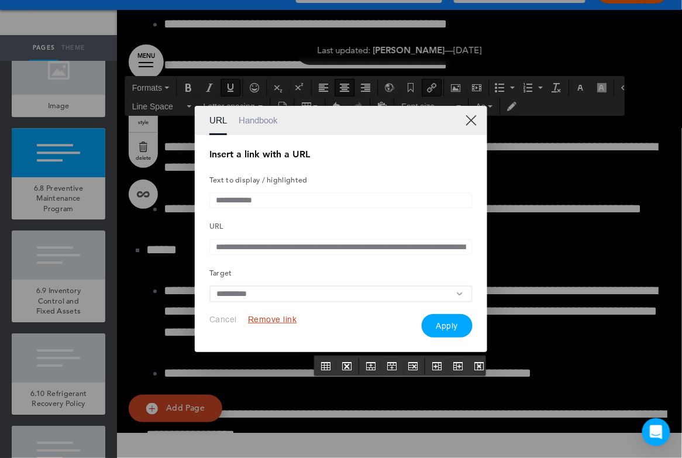
click at [284, 324] on button "Remove link" at bounding box center [272, 319] width 49 height 11
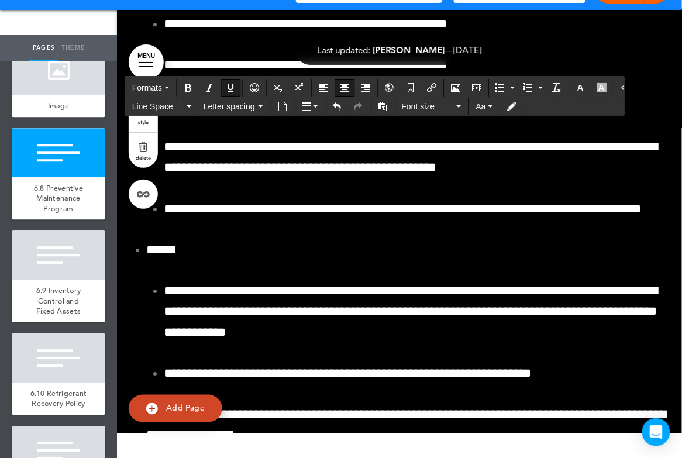
drag, startPoint x: 369, startPoint y: 342, endPoint x: 457, endPoint y: 343, distance: 88.3
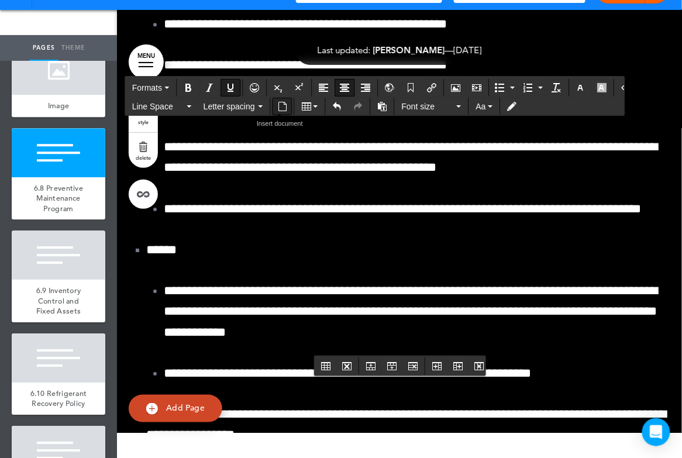
click at [283, 108] on icon "Insert document" at bounding box center [282, 106] width 9 height 9
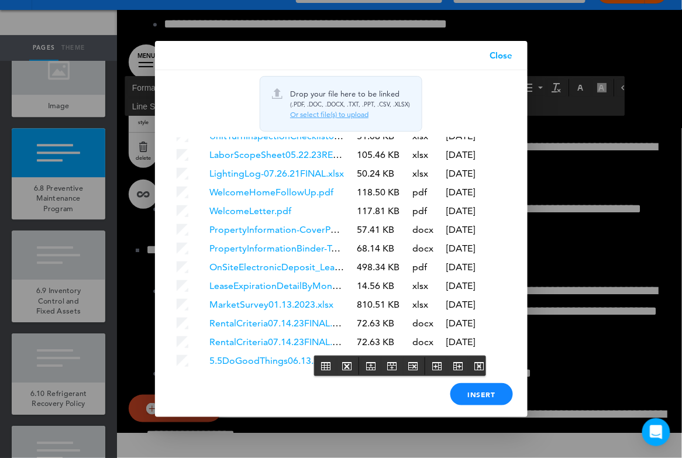
scroll to position [2779, 0]
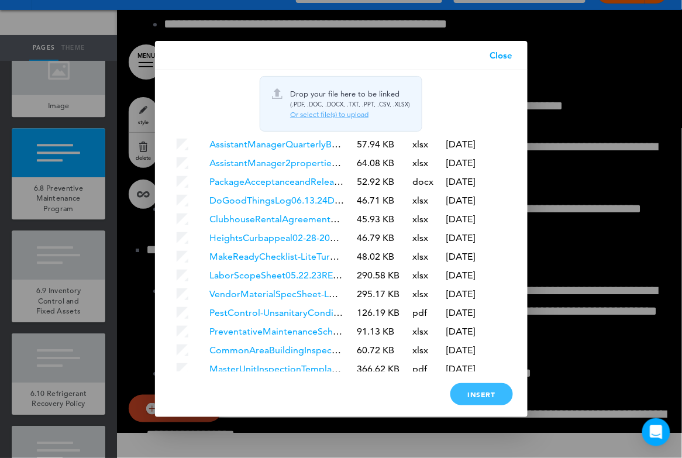
click at [470, 395] on div "Insert" at bounding box center [481, 394] width 63 height 22
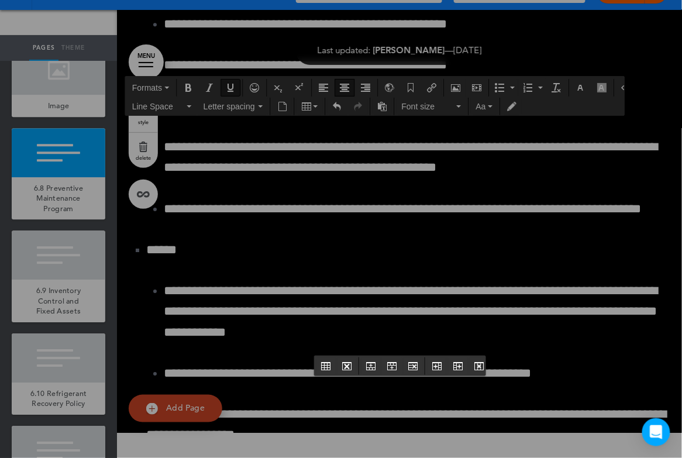
scroll to position [0, 0]
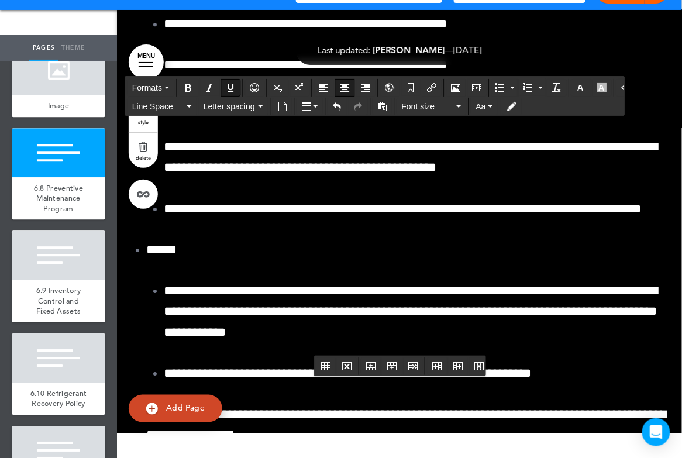
drag, startPoint x: 331, startPoint y: 389, endPoint x: 485, endPoint y: 389, distance: 154.4
click at [422, 89] on button "Insert/edit airmason link" at bounding box center [431, 88] width 19 height 16
type input "**********"
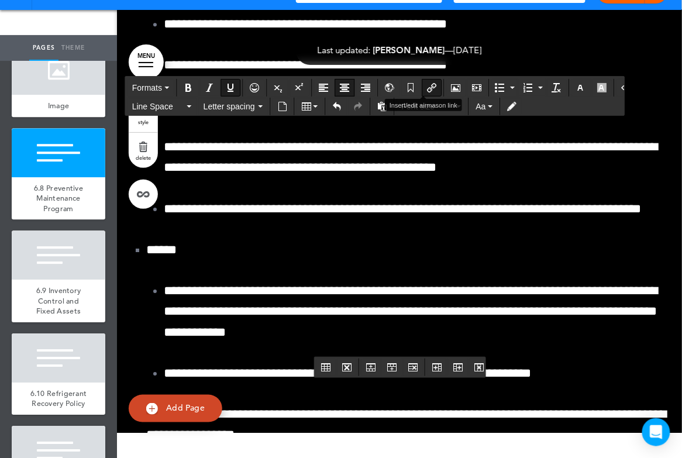
type input "**********"
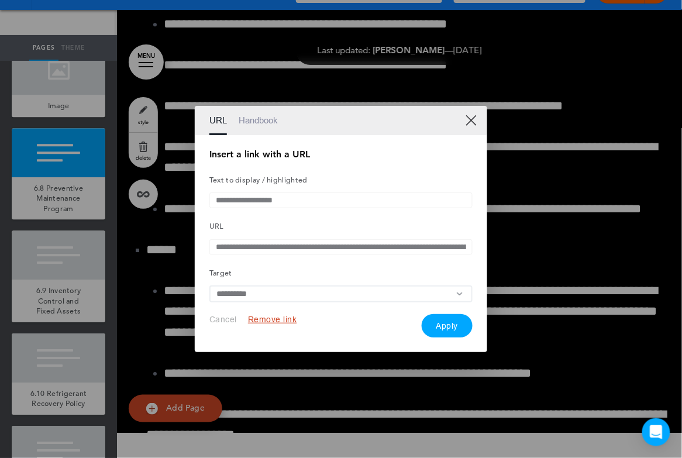
click at [270, 323] on button "Remove link" at bounding box center [272, 319] width 49 height 11
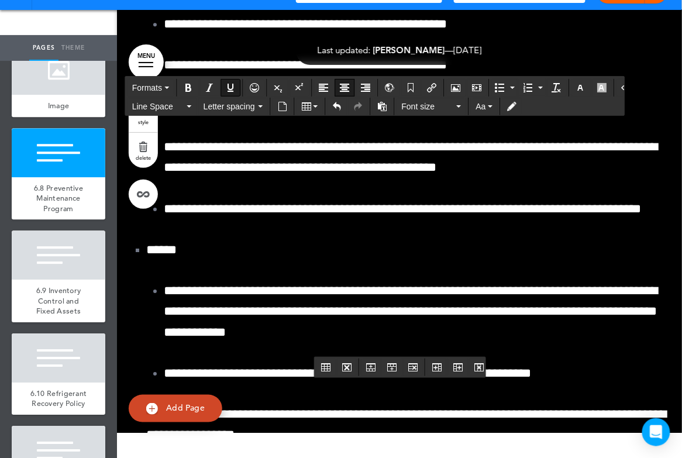
drag, startPoint x: 343, startPoint y: 388, endPoint x: 469, endPoint y: 390, distance: 126.3
click at [284, 106] on icon "Insert document" at bounding box center [282, 106] width 9 height 9
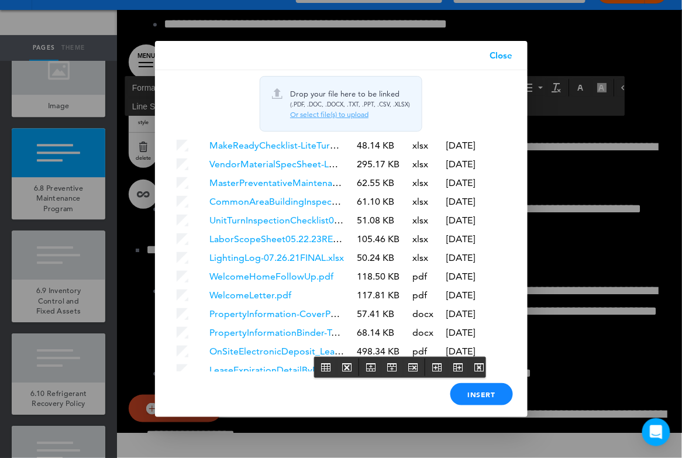
scroll to position [2797, 0]
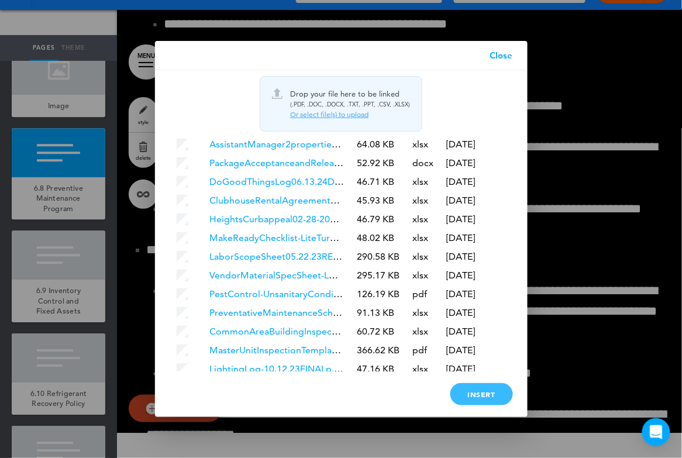
click at [471, 390] on div "Insert" at bounding box center [481, 394] width 63 height 22
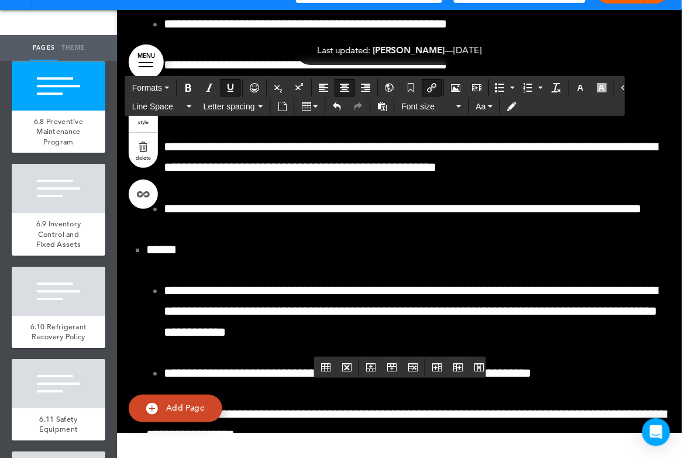
scroll to position [7929, 0]
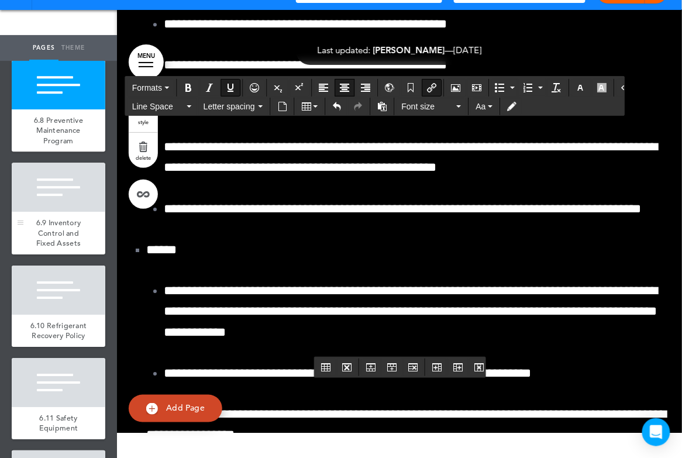
click at [56, 173] on div at bounding box center [59, 187] width 94 height 49
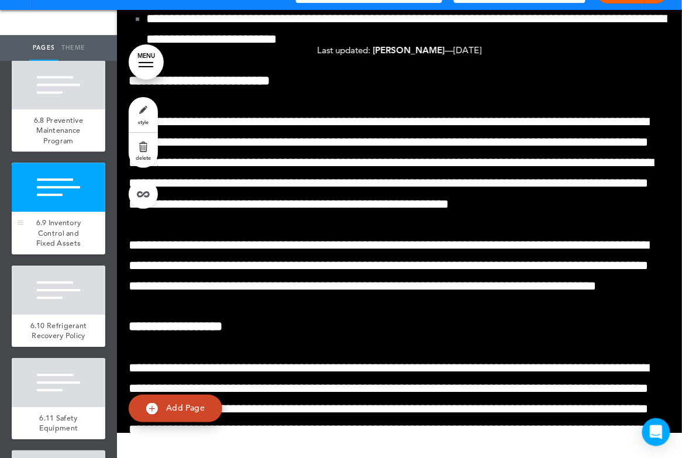
scroll to position [132240, 0]
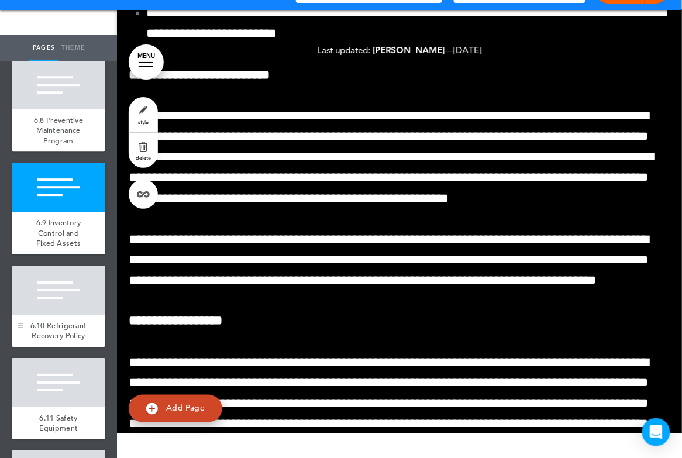
click at [94, 271] on div at bounding box center [59, 290] width 94 height 49
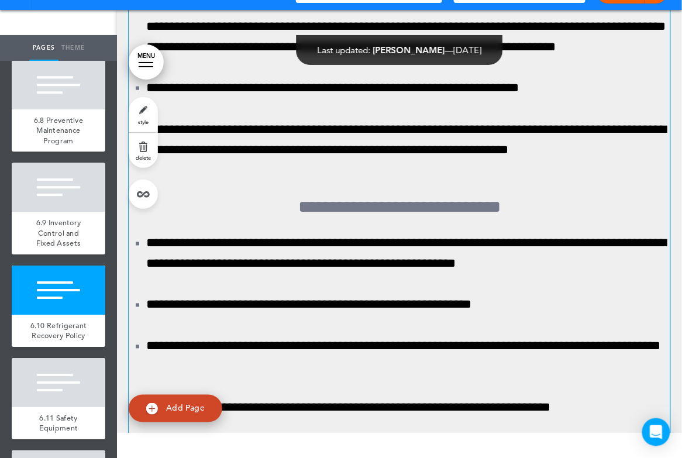
scroll to position [135384, 0]
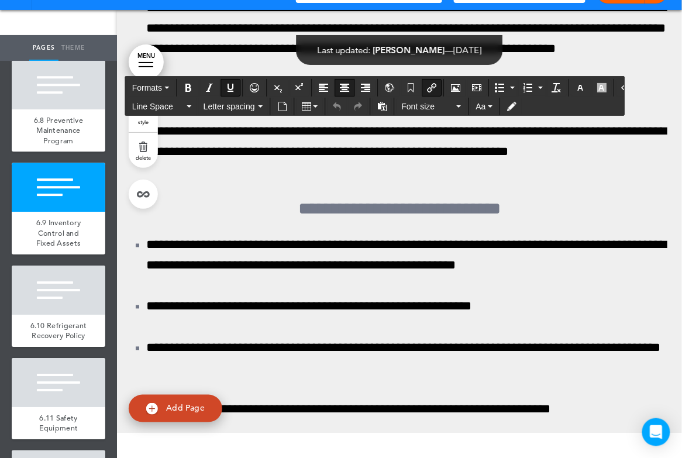
drag, startPoint x: 337, startPoint y: 342, endPoint x: 447, endPoint y: 344, distance: 110.0
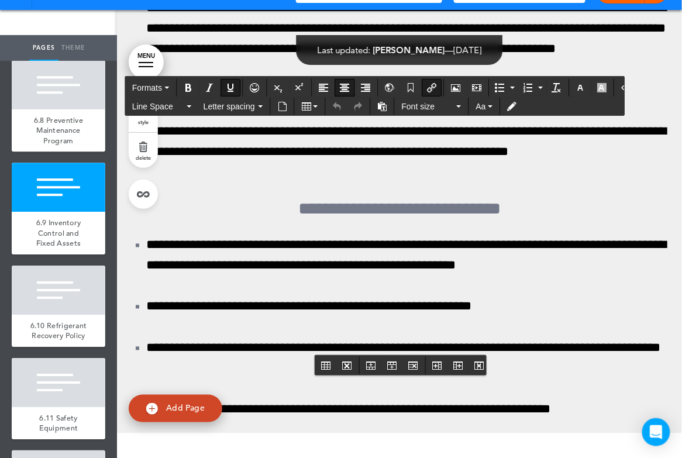
drag, startPoint x: 464, startPoint y: 343, endPoint x: 316, endPoint y: 342, distance: 148.0
click at [427, 90] on icon "Insert/edit airmason link" at bounding box center [431, 87] width 9 height 9
type input "**********"
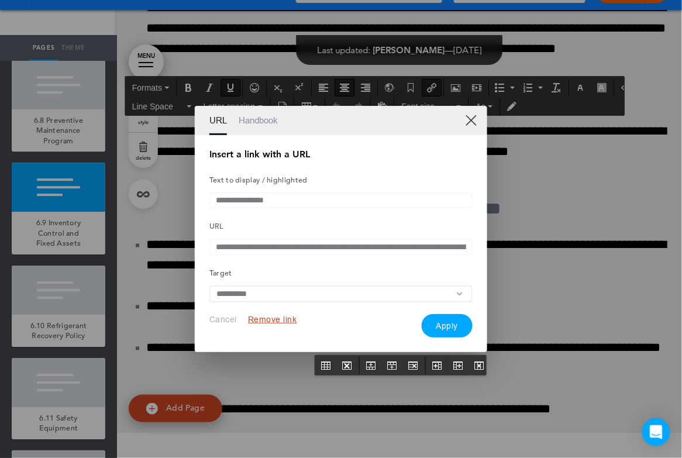
click at [275, 325] on button "Remove link" at bounding box center [272, 319] width 49 height 11
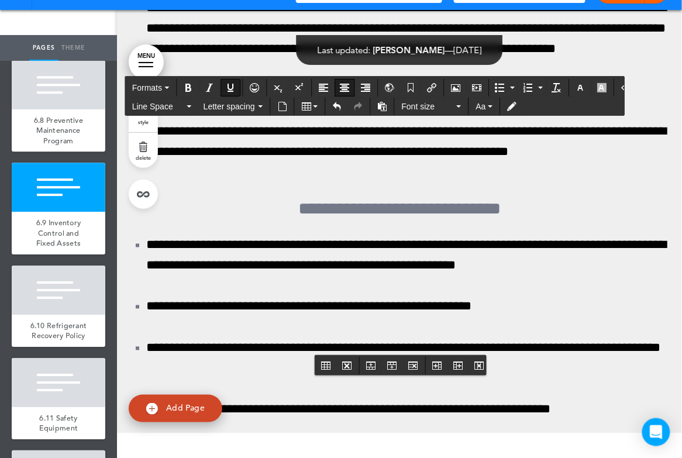
drag, startPoint x: 354, startPoint y: 343, endPoint x: 461, endPoint y: 346, distance: 107.7
click at [284, 102] on icon "Insert document" at bounding box center [282, 106] width 9 height 9
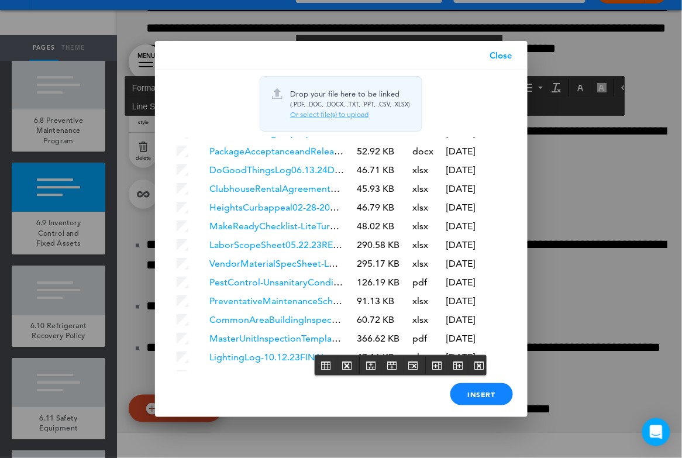
scroll to position [2816, 0]
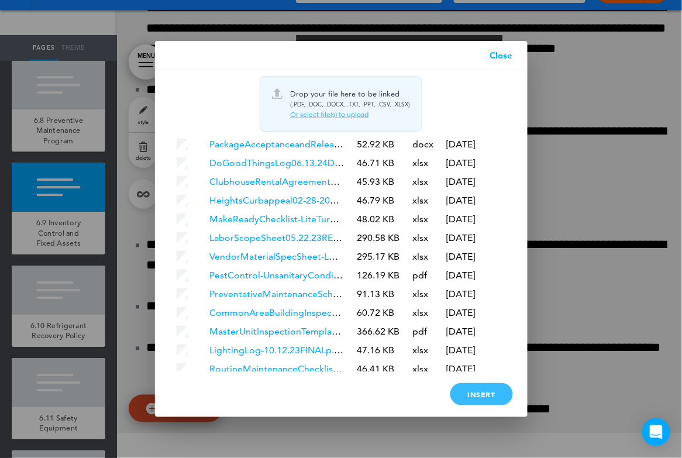
click at [469, 394] on div "Insert" at bounding box center [481, 394] width 63 height 22
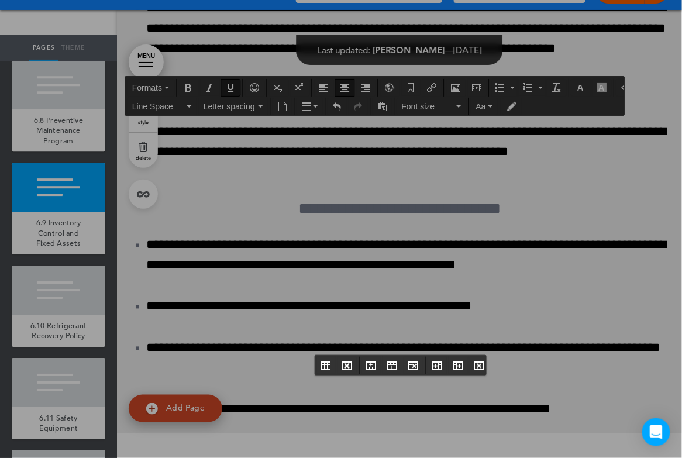
scroll to position [0, 0]
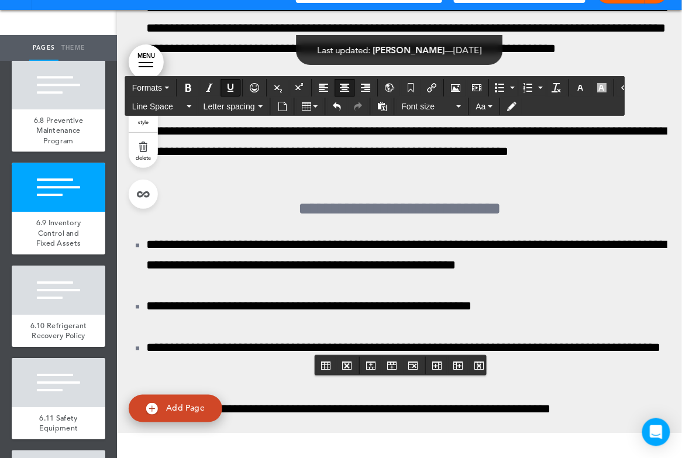
click at [62, 283] on div at bounding box center [59, 290] width 94 height 49
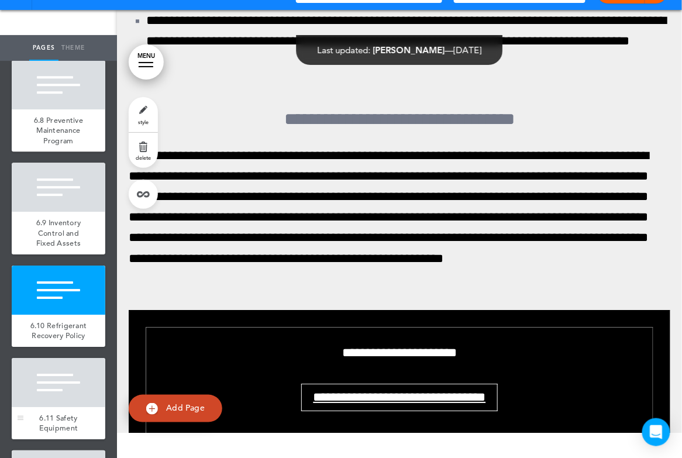
click at [46, 388] on div at bounding box center [59, 382] width 94 height 49
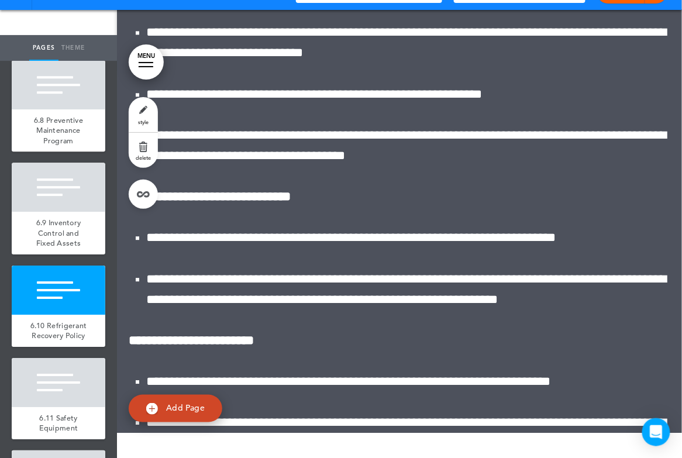
scroll to position [137710, 0]
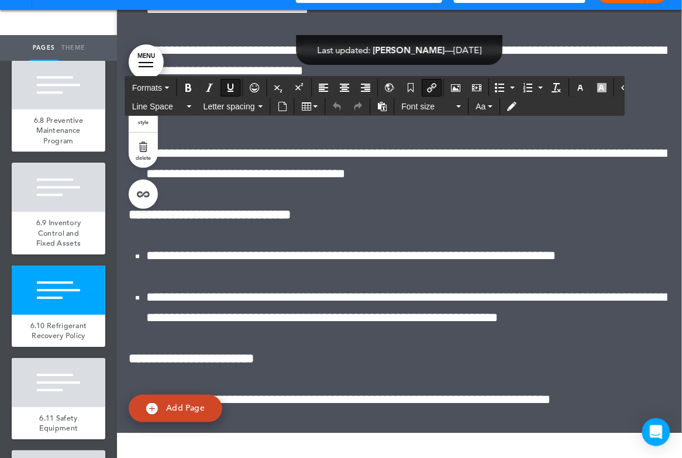
drag, startPoint x: 313, startPoint y: 274, endPoint x: 421, endPoint y: 298, distance: 110.8
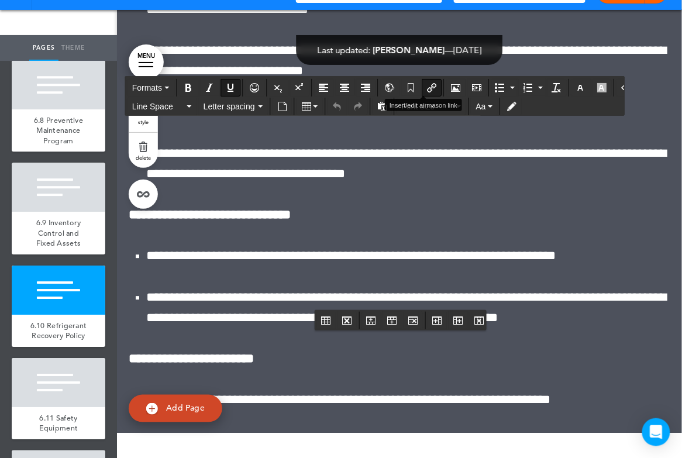
click at [426, 81] on button "Insert/edit airmason link" at bounding box center [431, 88] width 19 height 16
type input "**********"
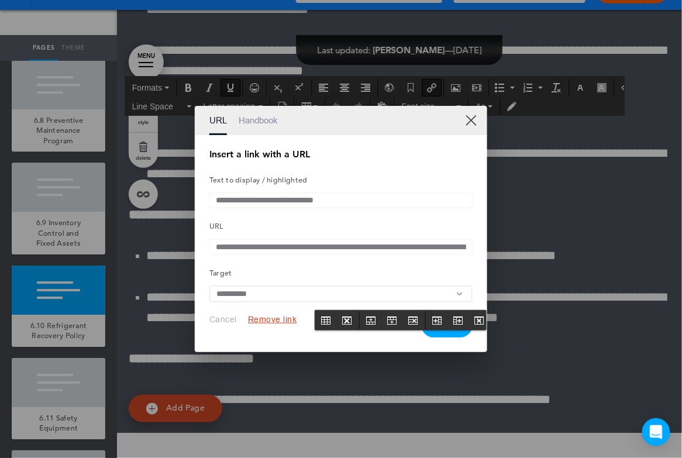
click at [276, 322] on button "Remove link" at bounding box center [272, 319] width 49 height 11
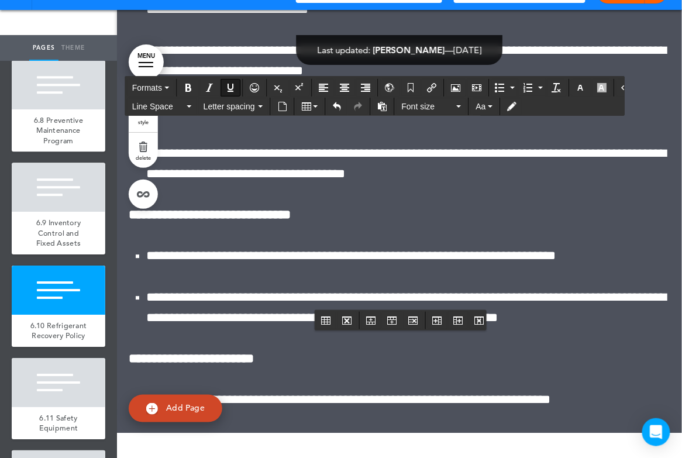
drag, startPoint x: 319, startPoint y: 274, endPoint x: 438, endPoint y: 301, distance: 122.3
click at [285, 102] on icon "Insert document" at bounding box center [282, 106] width 9 height 9
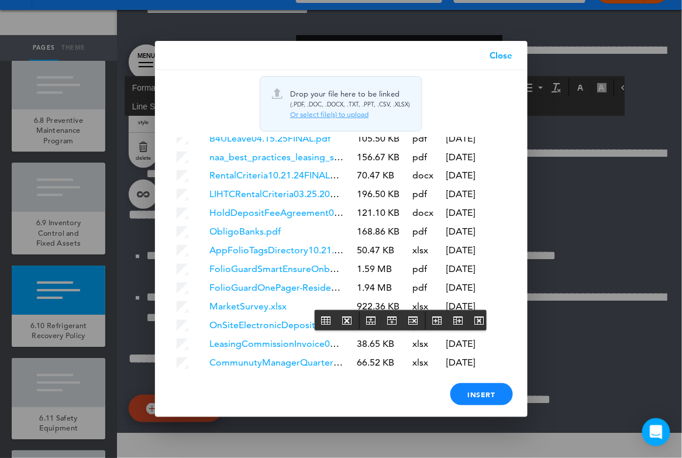
scroll to position [2816, 0]
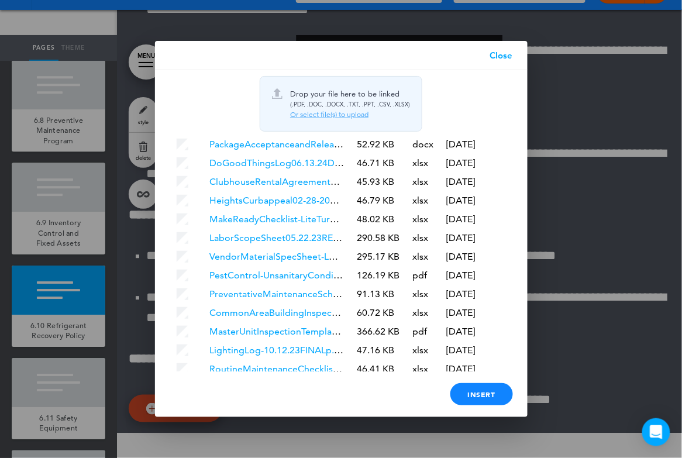
click at [499, 56] on link "Close" at bounding box center [501, 55] width 52 height 29
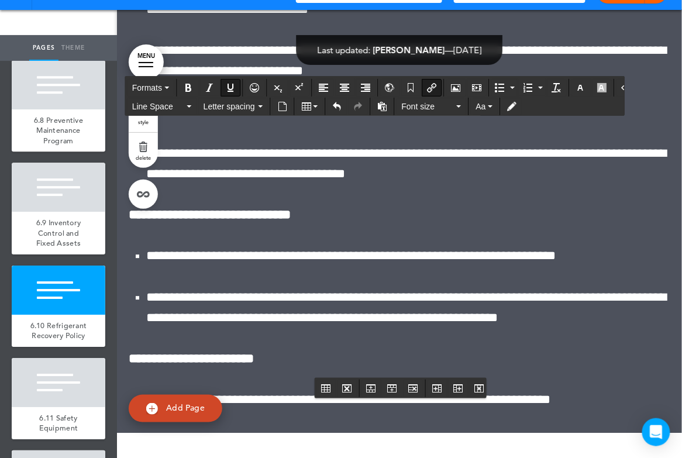
drag, startPoint x: 325, startPoint y: 368, endPoint x: 474, endPoint y: 368, distance: 149.7
click at [427, 84] on icon "Insert/edit airmason link" at bounding box center [431, 87] width 9 height 9
type input "**********"
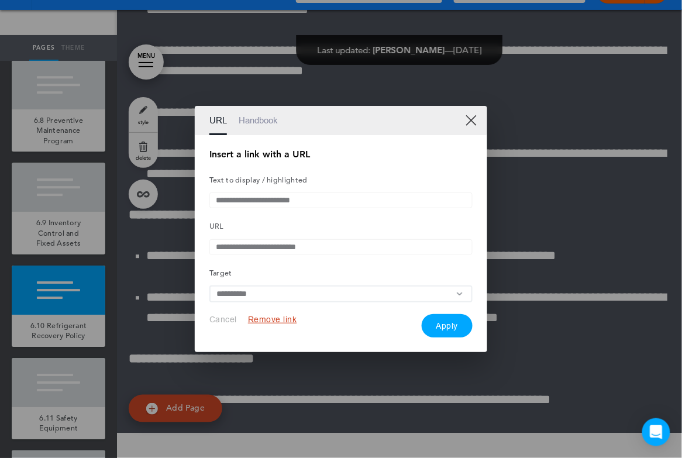
click at [278, 325] on button "Remove link" at bounding box center [272, 319] width 49 height 11
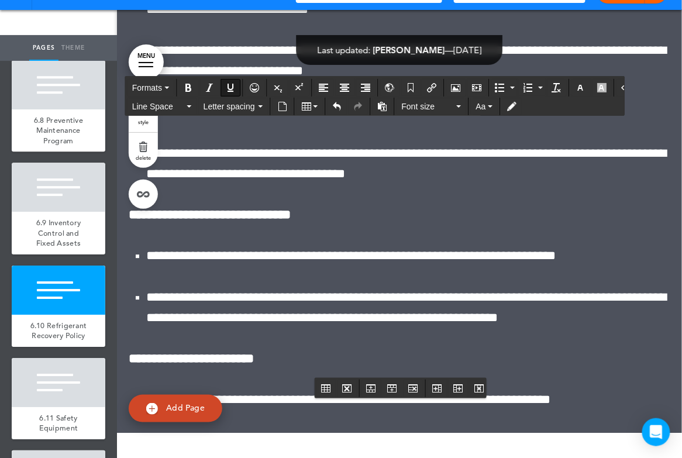
drag, startPoint x: 326, startPoint y: 363, endPoint x: 475, endPoint y: 364, distance: 149.1
click at [281, 103] on icon "Insert document" at bounding box center [282, 106] width 9 height 9
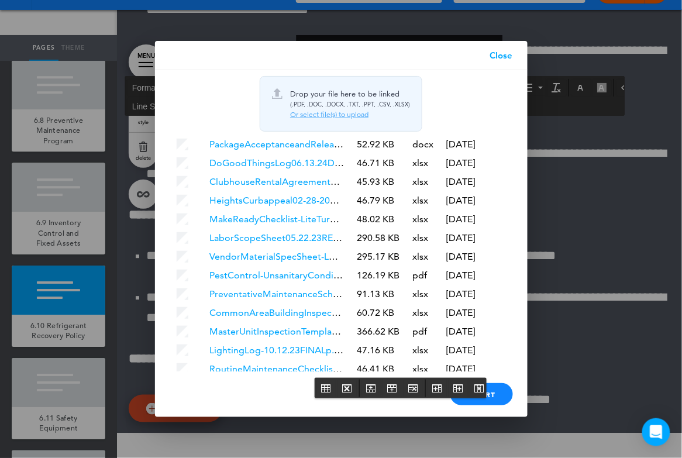
click at [101, 207] on div at bounding box center [341, 229] width 682 height 458
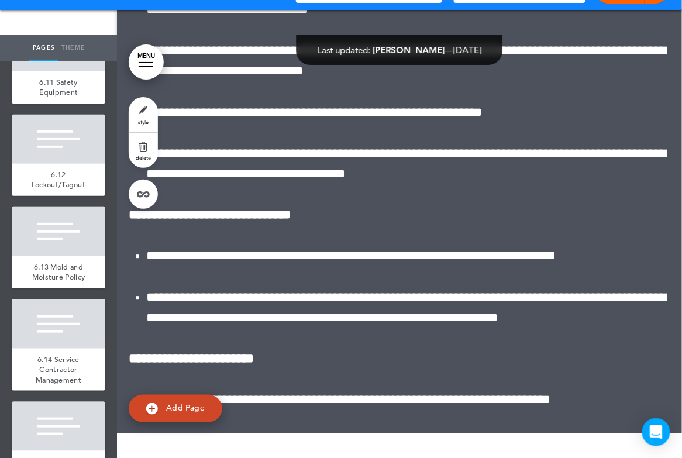
scroll to position [8267, 0]
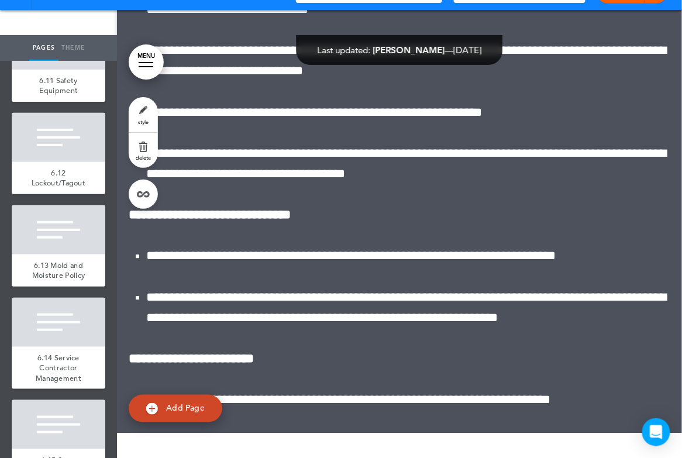
click at [56, 228] on div at bounding box center [59, 229] width 94 height 49
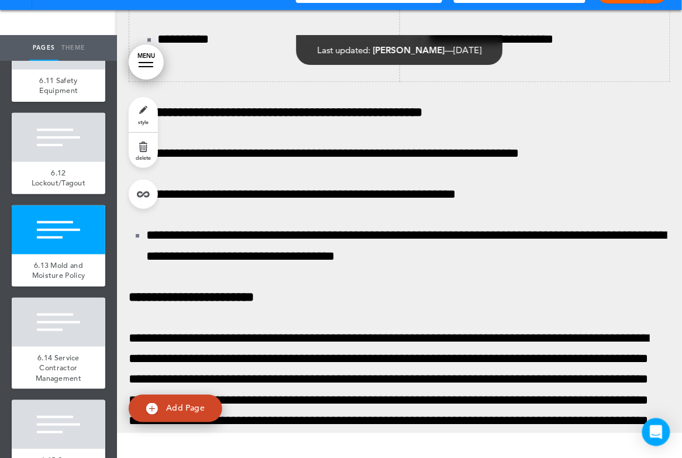
scroll to position [140920, 0]
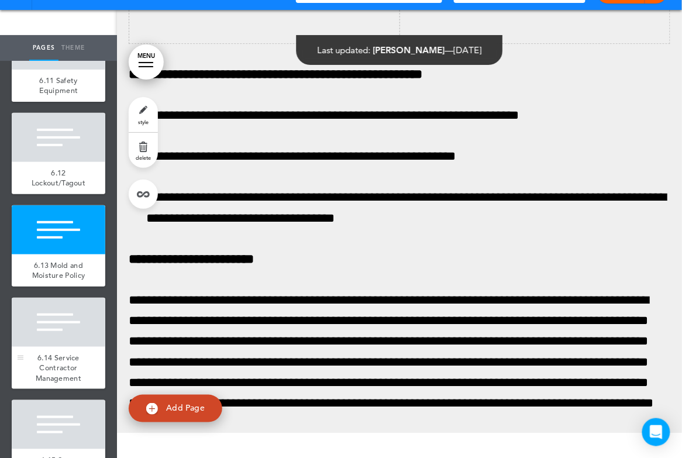
click at [55, 316] on div at bounding box center [59, 322] width 94 height 49
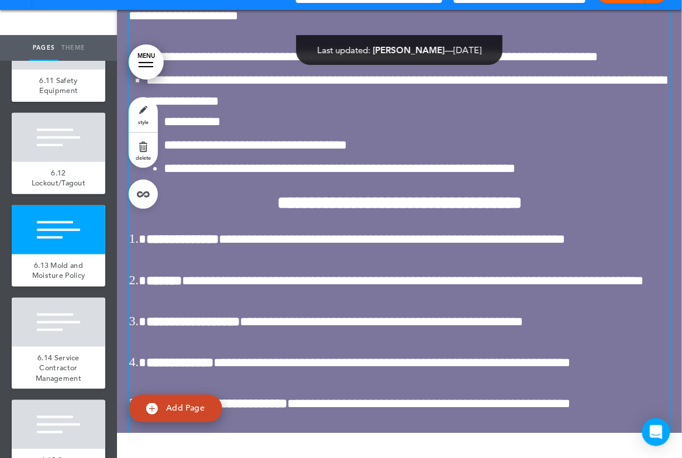
scroll to position [148715, 0]
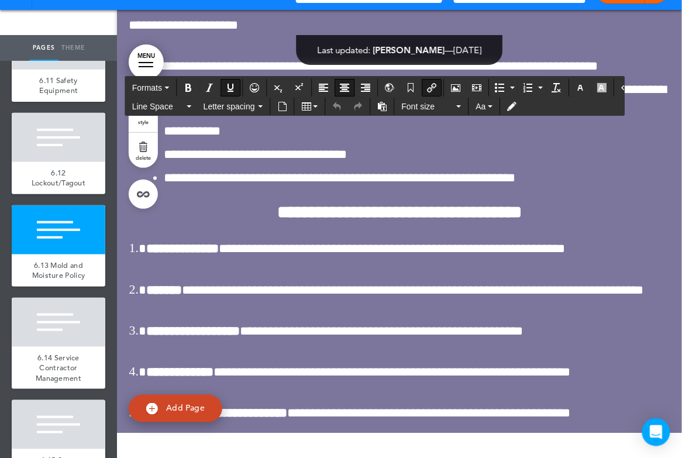
drag, startPoint x: 295, startPoint y: 144, endPoint x: 495, endPoint y: 149, distance: 200.1
click at [427, 87] on icon "Insert/edit airmason link" at bounding box center [431, 87] width 9 height 9
type input "**********"
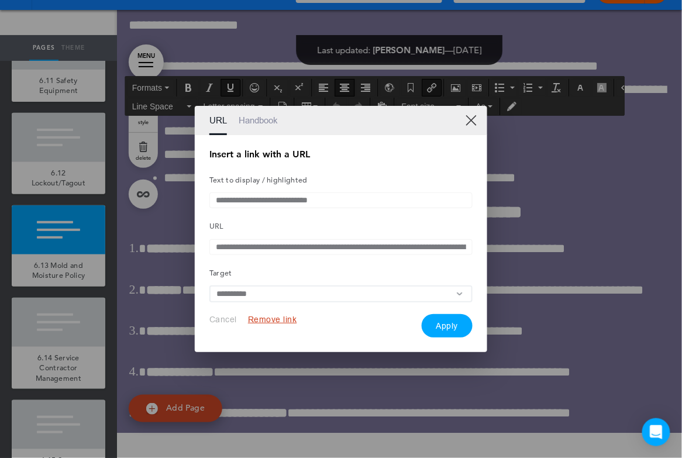
click at [272, 325] on button "Remove link" at bounding box center [272, 319] width 49 height 11
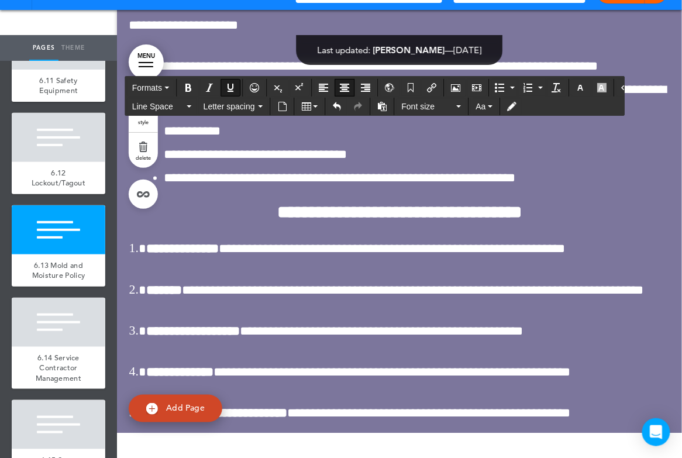
drag, startPoint x: 311, startPoint y: 145, endPoint x: 502, endPoint y: 151, distance: 191.3
click at [280, 103] on icon "Insert document" at bounding box center [282, 106] width 9 height 9
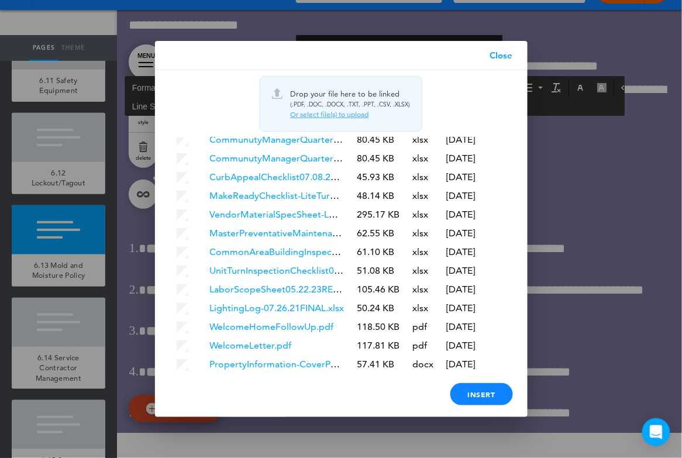
scroll to position [2834, 0]
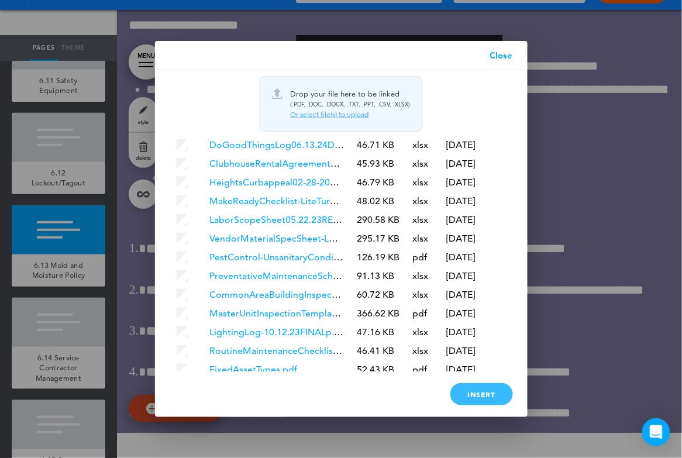
click at [473, 394] on div "Insert" at bounding box center [481, 394] width 63 height 22
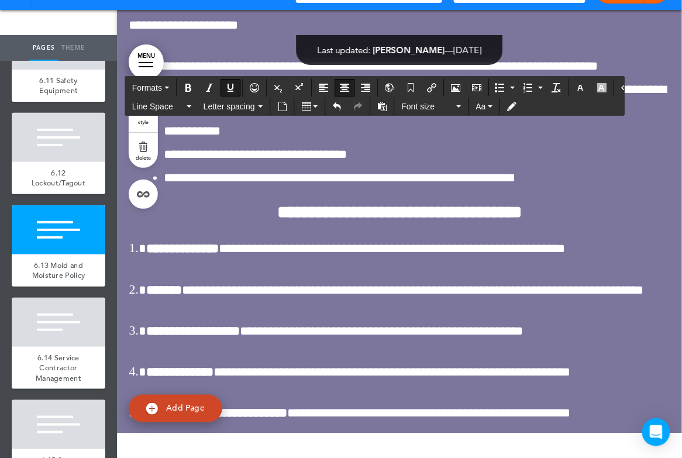
drag, startPoint x: 518, startPoint y: 228, endPoint x: 255, endPoint y: 227, distance: 263.2
drag, startPoint x: 548, startPoint y: 226, endPoint x: 491, endPoint y: 225, distance: 57.3
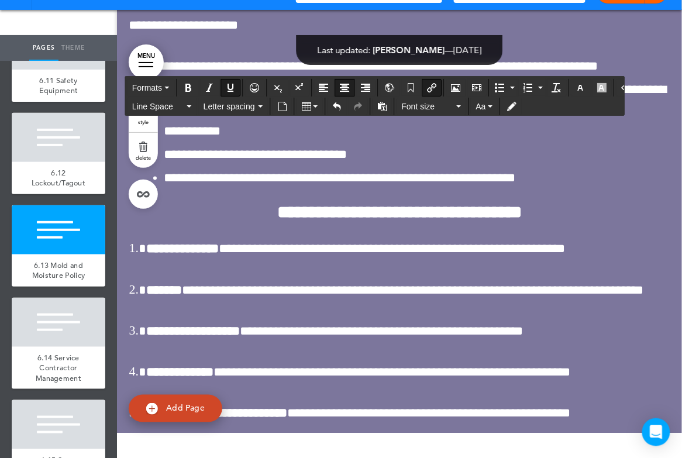
drag, startPoint x: 522, startPoint y: 230, endPoint x: 241, endPoint y: 229, distance: 281.3
click at [427, 88] on icon "Insert/edit airmason link" at bounding box center [431, 87] width 9 height 9
type input "**********"
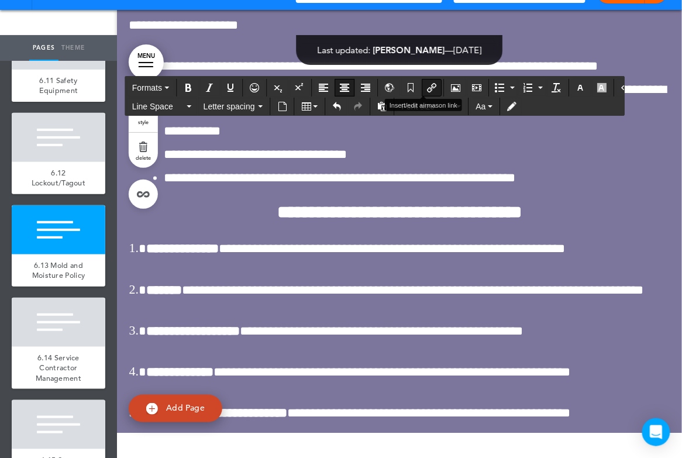
type input "**********"
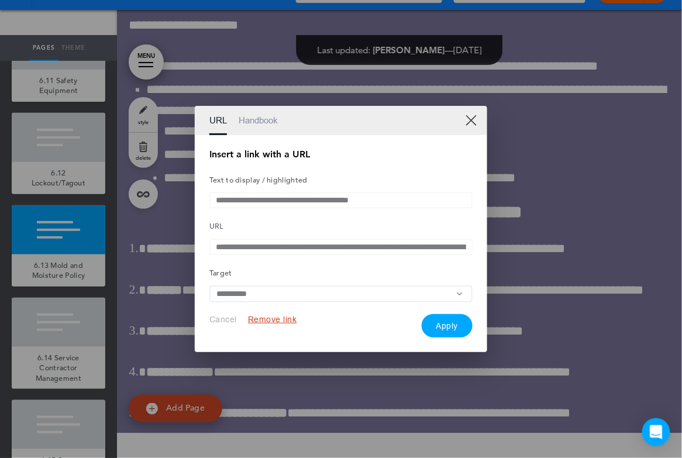
click at [286, 323] on button "Remove link" at bounding box center [272, 319] width 49 height 11
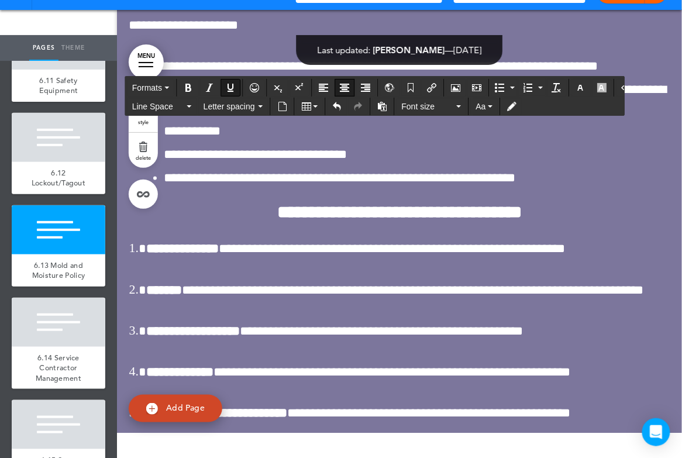
drag, startPoint x: 282, startPoint y: 225, endPoint x: 526, endPoint y: 228, distance: 243.9
click at [280, 103] on icon "Insert document" at bounding box center [282, 106] width 9 height 9
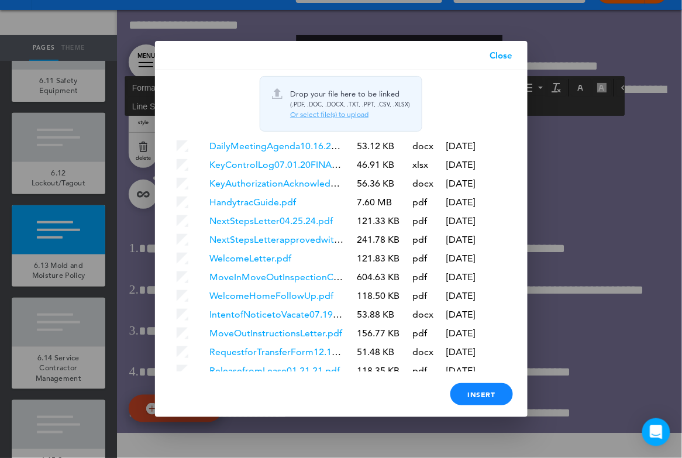
scroll to position [2853, 0]
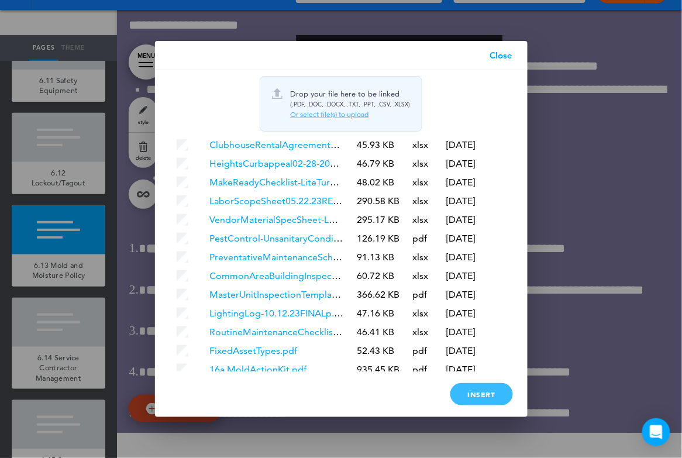
click at [489, 397] on div "Insert" at bounding box center [481, 394] width 63 height 22
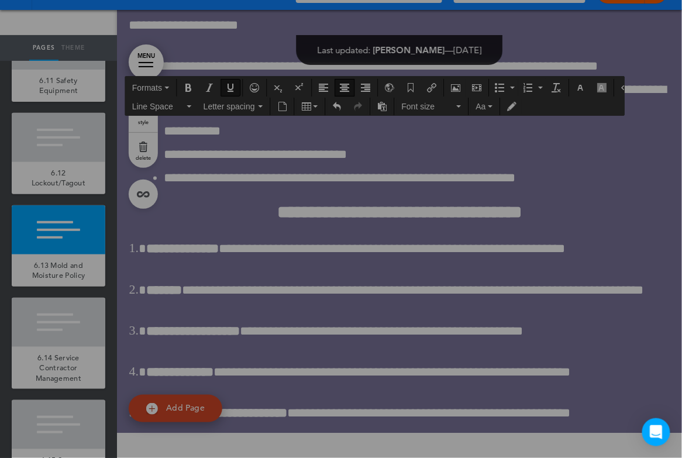
scroll to position [0, 0]
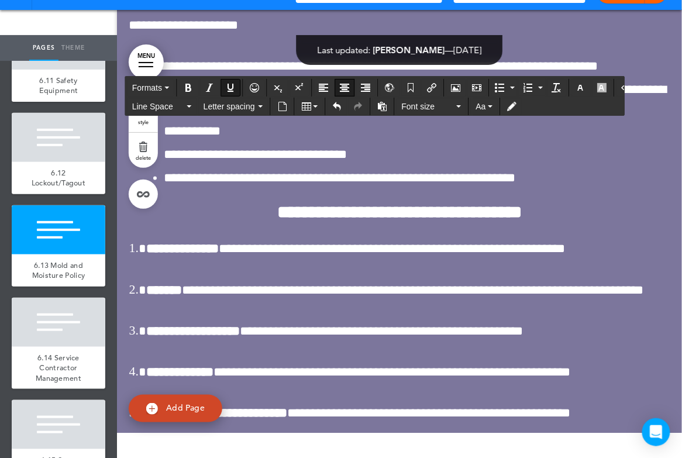
drag, startPoint x: 271, startPoint y: 226, endPoint x: 538, endPoint y: 235, distance: 266.8
click at [575, 85] on button "button" at bounding box center [580, 88] width 19 height 16
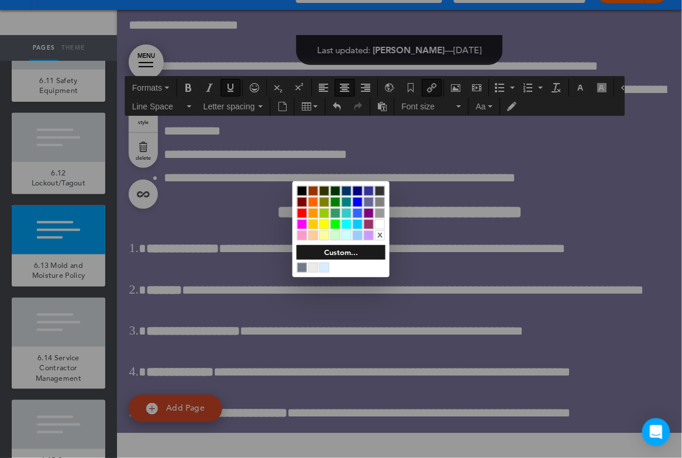
click at [379, 224] on div at bounding box center [380, 224] width 10 height 10
click at [380, 223] on div at bounding box center [380, 224] width 10 height 10
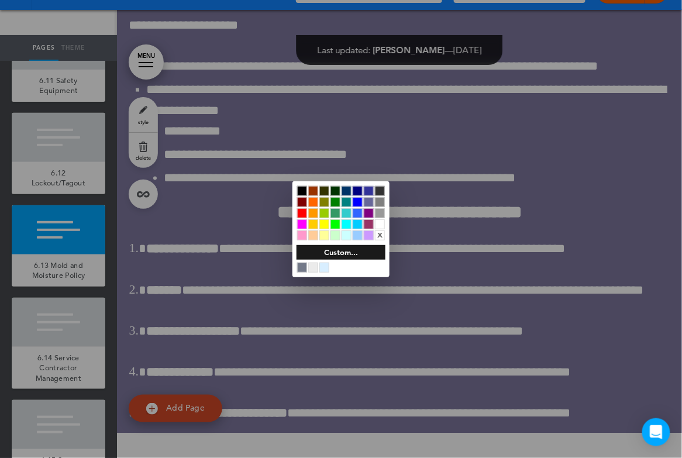
click at [441, 200] on div at bounding box center [341, 229] width 682 height 458
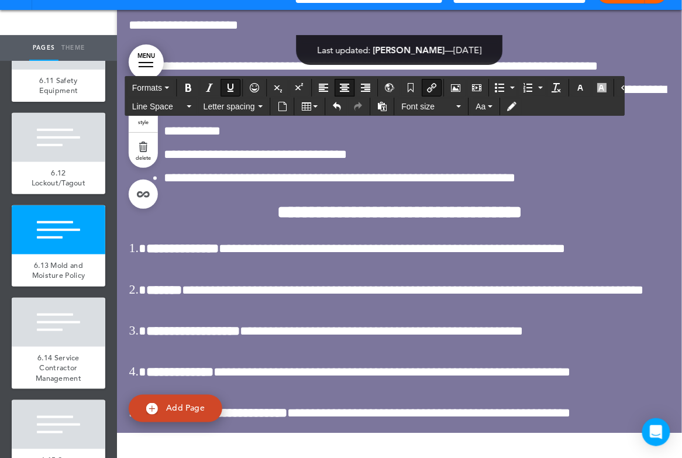
drag, startPoint x: 309, startPoint y: 292, endPoint x: 485, endPoint y: 300, distance: 176.8
click at [427, 87] on icon "Insert/edit airmason link" at bounding box center [431, 87] width 9 height 9
type input "**********"
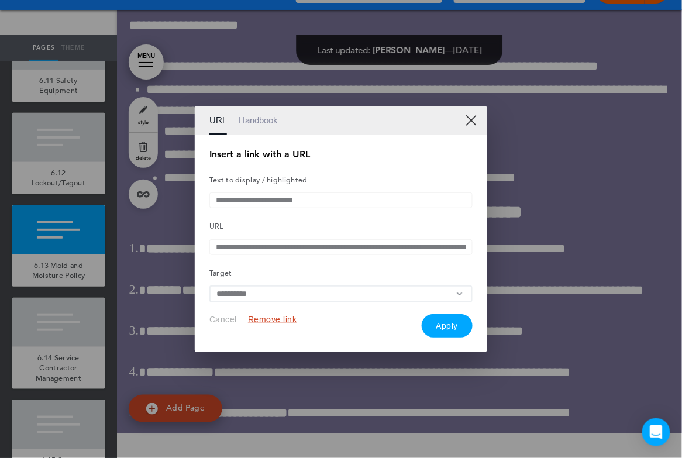
click at [270, 320] on button "Remove link" at bounding box center [272, 319] width 49 height 11
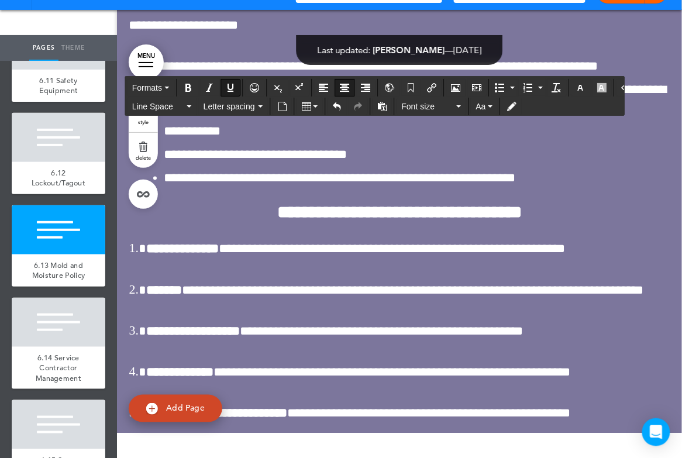
drag, startPoint x: 325, startPoint y: 291, endPoint x: 487, endPoint y: 297, distance: 162.1
click at [285, 111] on button "Insert document" at bounding box center [282, 106] width 19 height 16
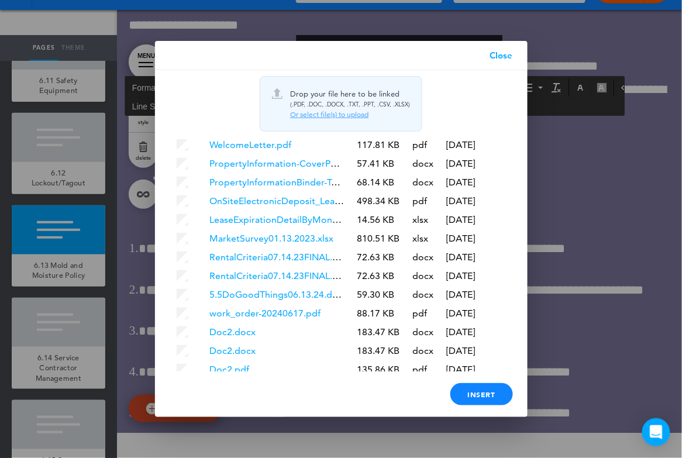
scroll to position [2872, 0]
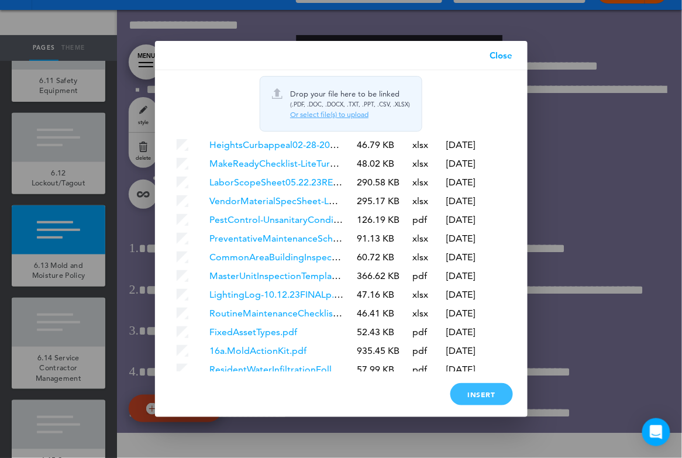
click at [477, 400] on div "Insert" at bounding box center [481, 394] width 63 height 22
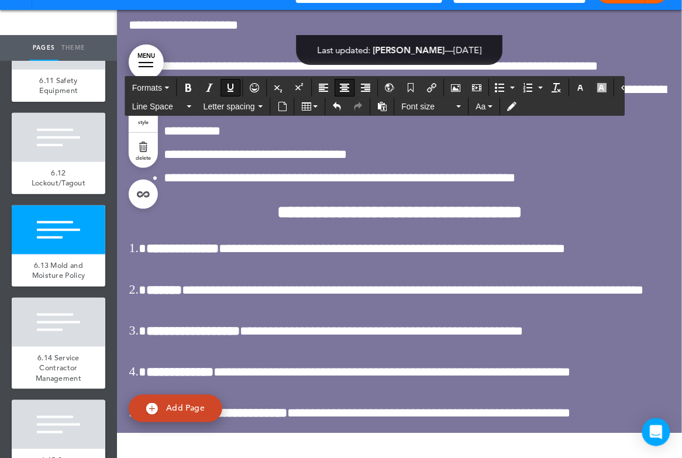
drag, startPoint x: 308, startPoint y: 337, endPoint x: 523, endPoint y: 340, distance: 215.2
click at [427, 84] on icon "Insert/edit airmason link" at bounding box center [431, 87] width 9 height 9
type input "**********"
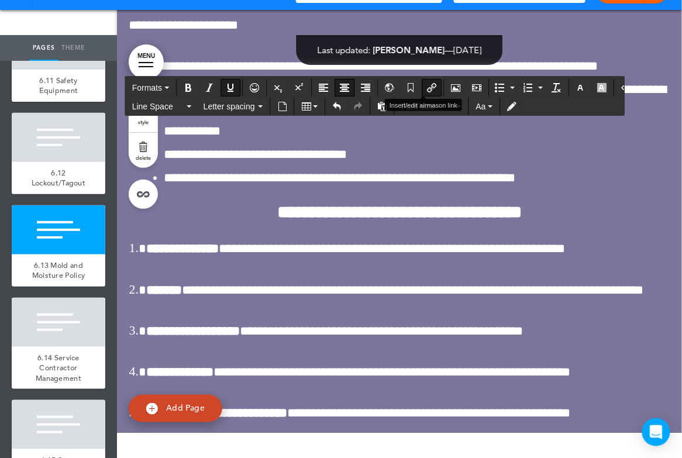
type input "**********"
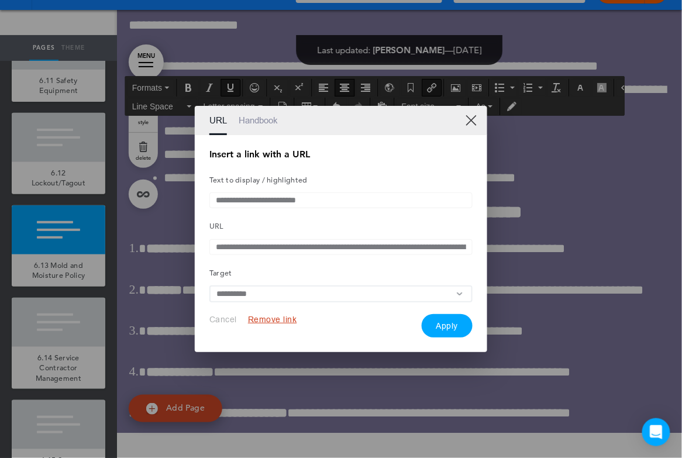
click at [276, 323] on button "Remove link" at bounding box center [272, 319] width 49 height 11
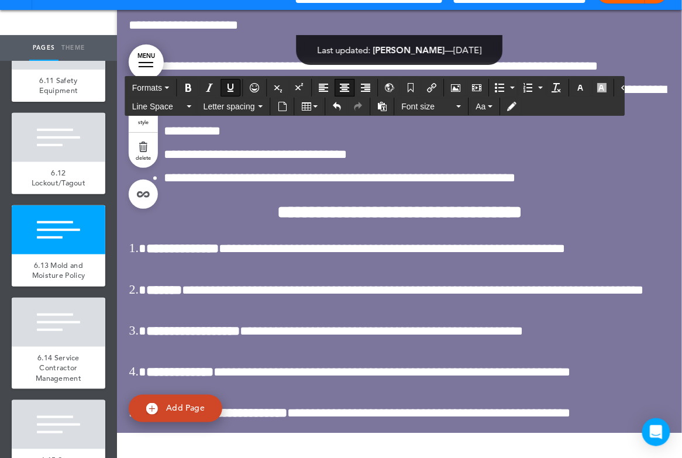
drag, startPoint x: 316, startPoint y: 335, endPoint x: 498, endPoint y: 335, distance: 182.5
click at [278, 105] on icon "Insert document" at bounding box center [282, 106] width 9 height 9
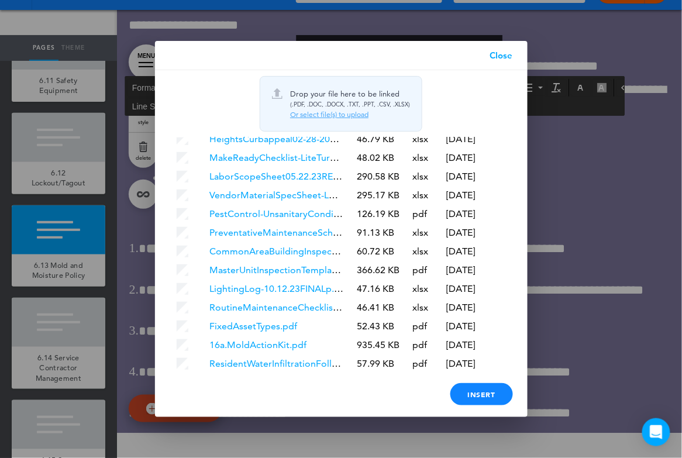
scroll to position [2890, 0]
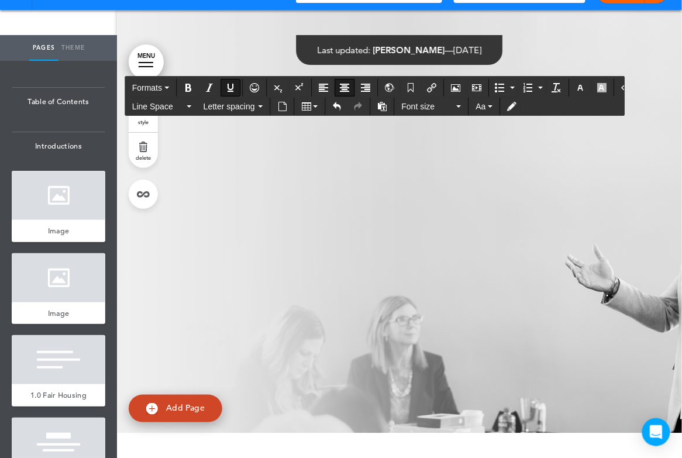
scroll to position [148715, 0]
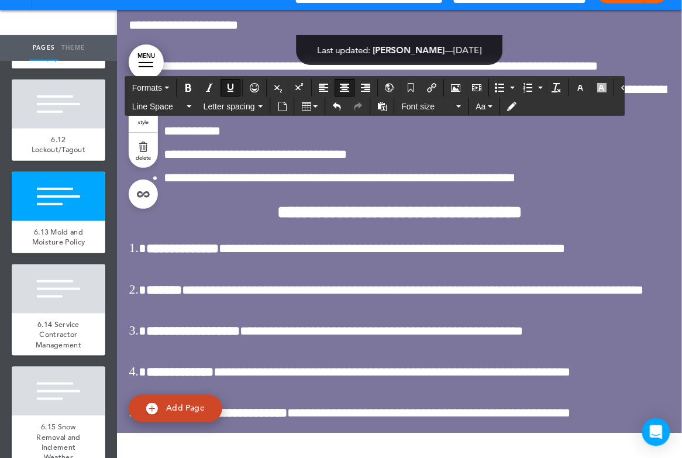
scroll to position [8312, 0]
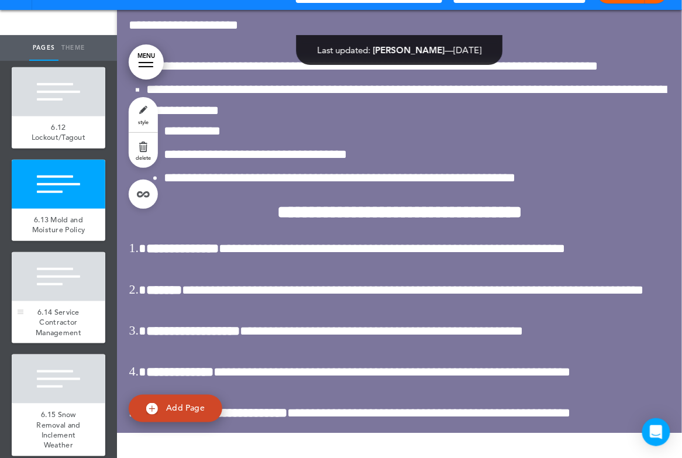
click at [61, 270] on div at bounding box center [59, 276] width 94 height 49
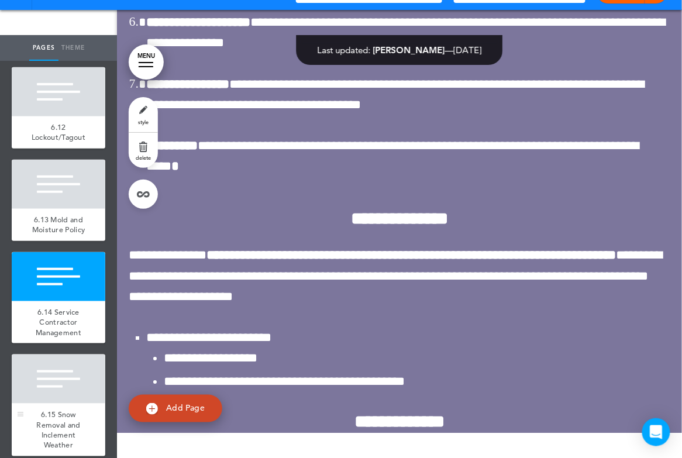
click at [50, 404] on div "6.15 Snow Removal and Inclement Weather" at bounding box center [59, 430] width 94 height 53
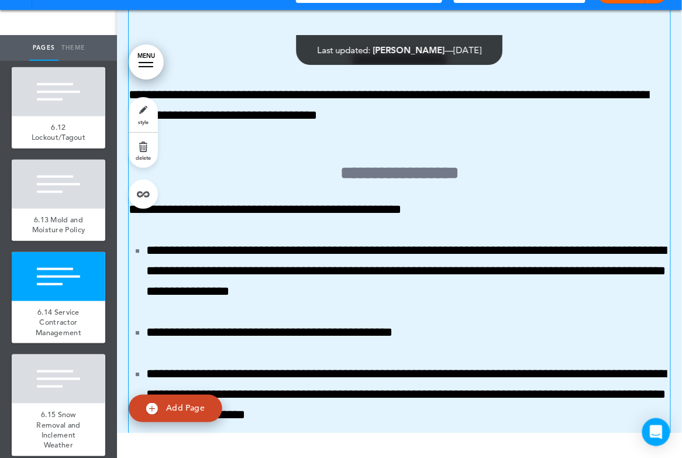
scroll to position [152070, 0]
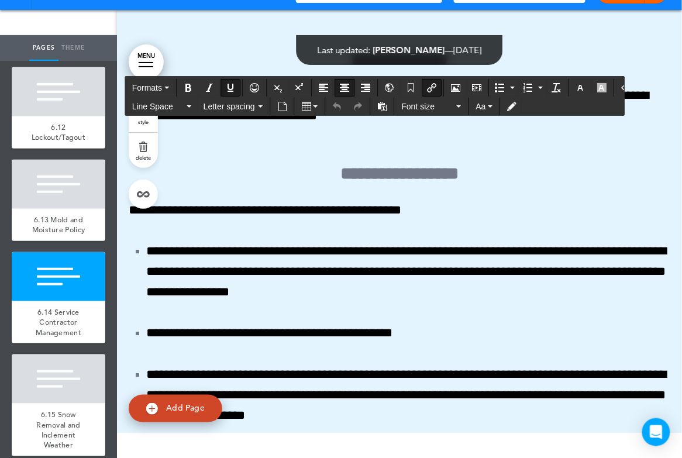
drag, startPoint x: 317, startPoint y: 147, endPoint x: 492, endPoint y: 148, distance: 175.5
click at [428, 87] on icon "Insert/edit airmason link" at bounding box center [431, 87] width 9 height 9
type input "**********"
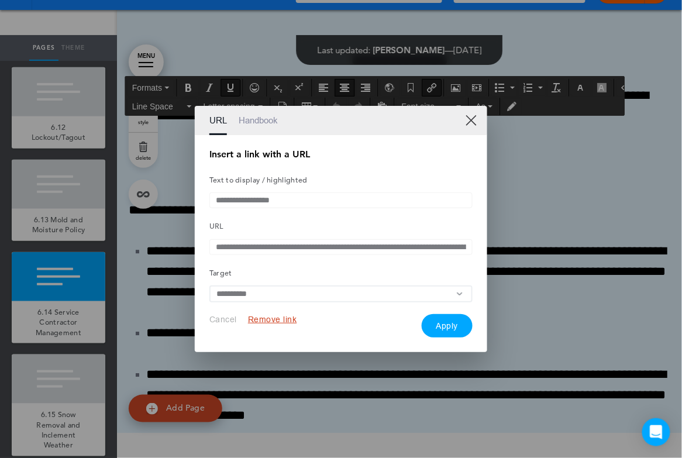
click at [283, 322] on button "Remove link" at bounding box center [272, 319] width 49 height 11
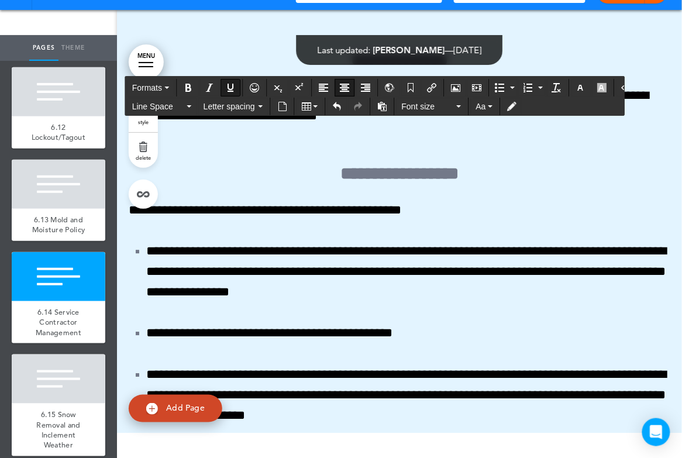
drag, startPoint x: 344, startPoint y: 146, endPoint x: 462, endPoint y: 147, distance: 118.1
click at [282, 102] on icon "Insert document" at bounding box center [282, 106] width 9 height 9
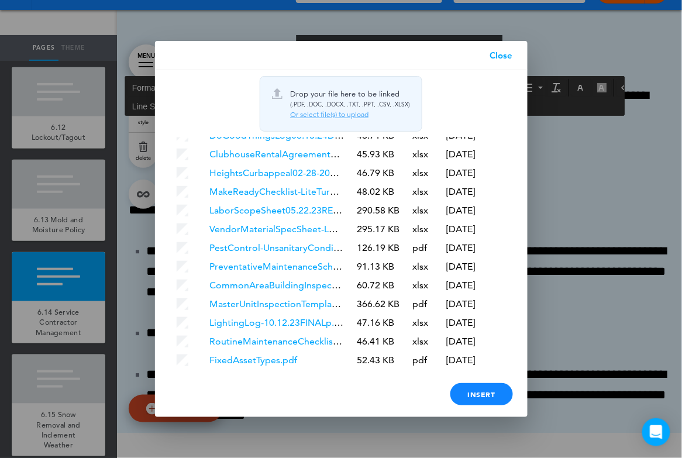
scroll to position [2908, 0]
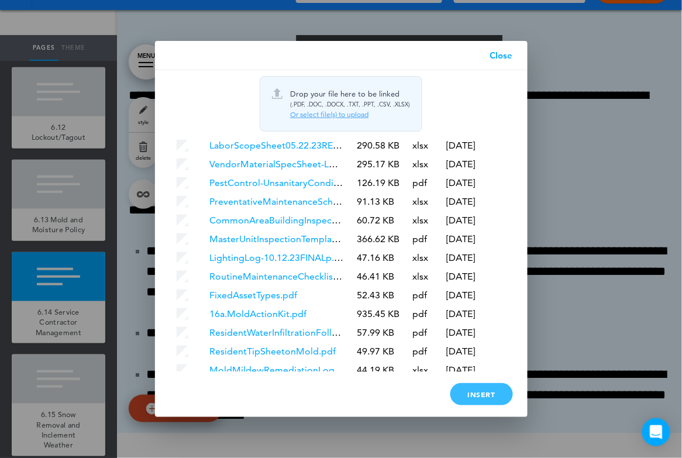
click at [470, 389] on div "Insert" at bounding box center [481, 394] width 63 height 22
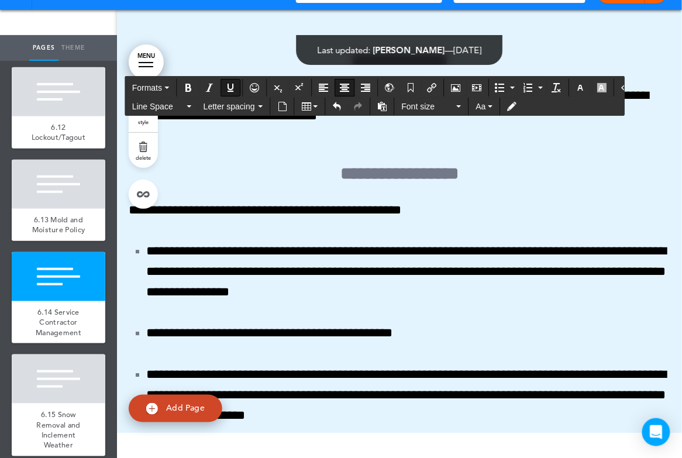
drag, startPoint x: 307, startPoint y: 192, endPoint x: 497, endPoint y: 200, distance: 190.2
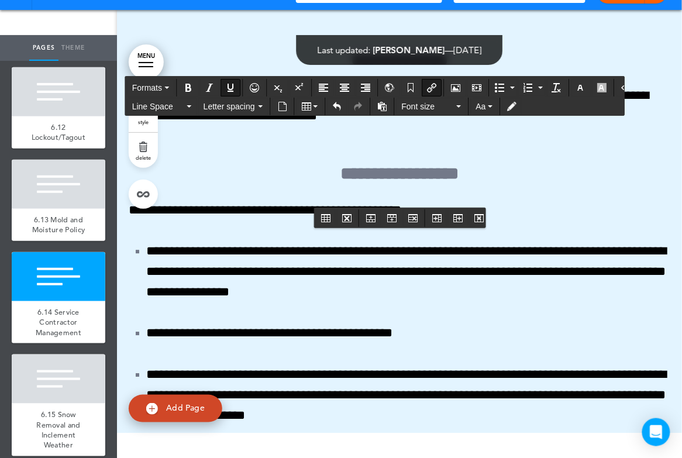
click at [427, 84] on icon "Insert/edit airmason link" at bounding box center [431, 87] width 9 height 9
type input "**********"
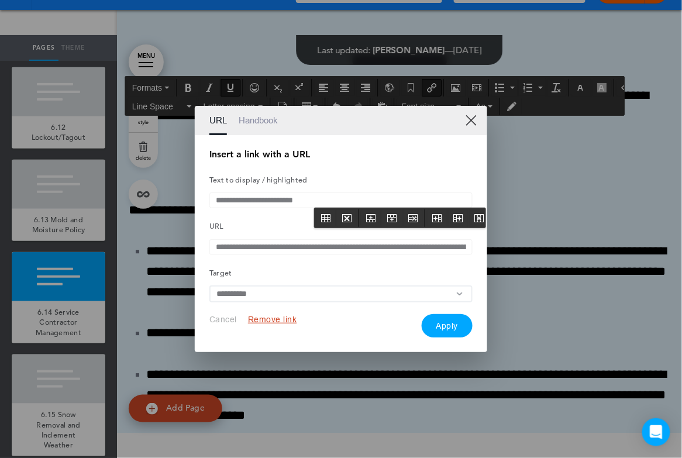
click at [285, 318] on button "Remove link" at bounding box center [272, 319] width 49 height 11
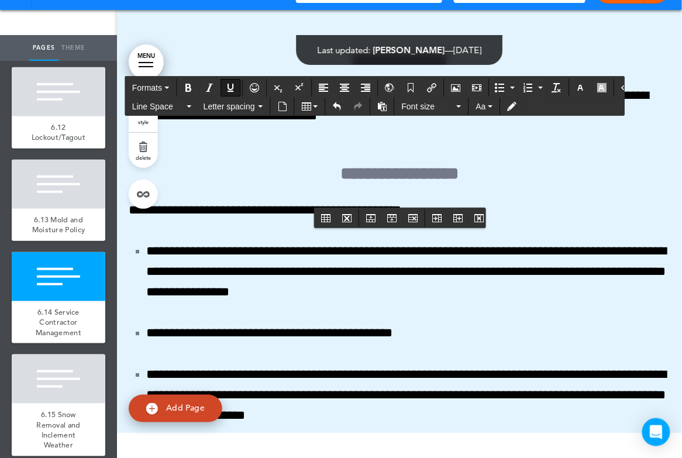
drag, startPoint x: 319, startPoint y: 189, endPoint x: 495, endPoint y: 195, distance: 176.2
click at [282, 99] on button "Insert document" at bounding box center [282, 106] width 19 height 16
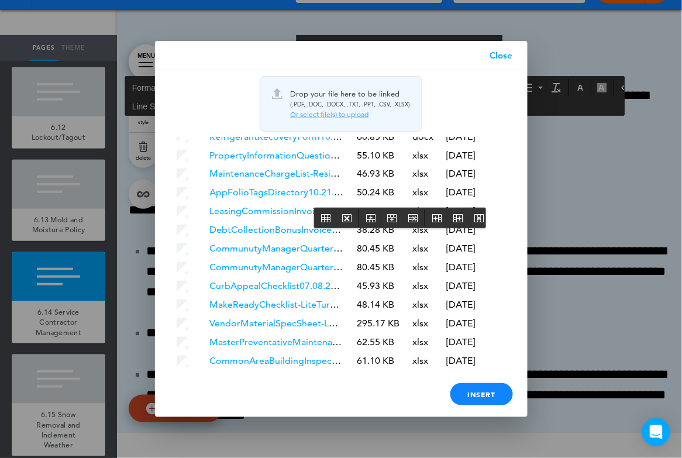
scroll to position [2927, 0]
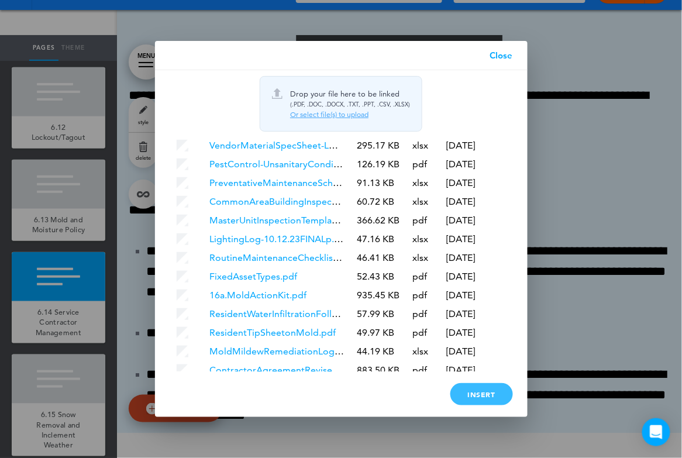
click at [490, 388] on div "Insert" at bounding box center [481, 394] width 63 height 22
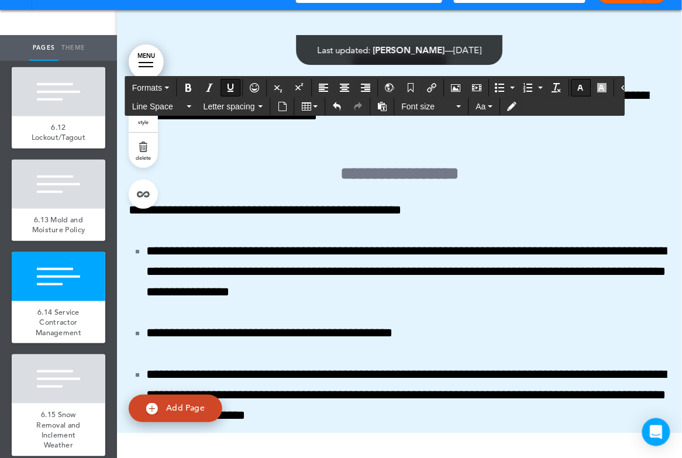
click at [576, 90] on icon "button" at bounding box center [580, 87] width 9 height 9
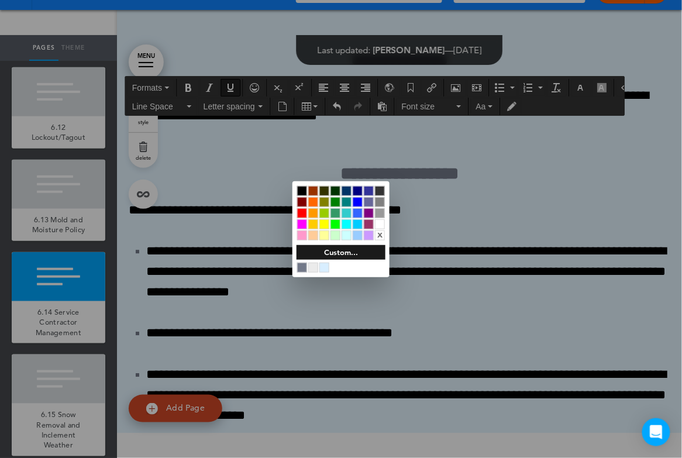
click at [378, 224] on div at bounding box center [380, 224] width 10 height 10
click at [464, 239] on div at bounding box center [341, 229] width 682 height 458
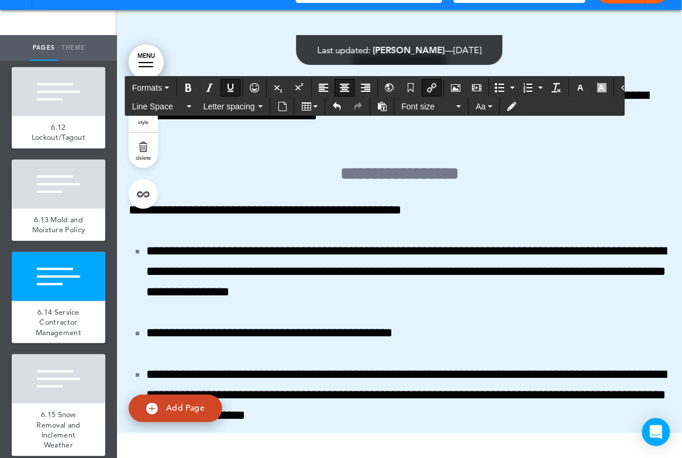
drag, startPoint x: 318, startPoint y: 238, endPoint x: 511, endPoint y: 240, distance: 193.0
click at [432, 85] on button "Insert/edit airmason link" at bounding box center [431, 88] width 19 height 16
type input "**********"
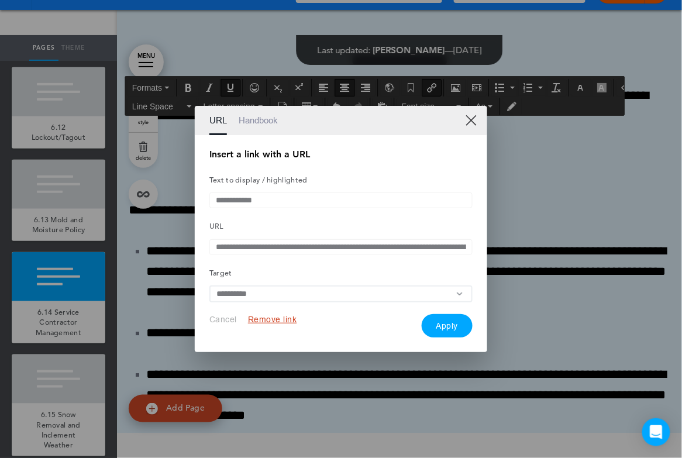
click at [275, 323] on button "Remove link" at bounding box center [272, 319] width 49 height 11
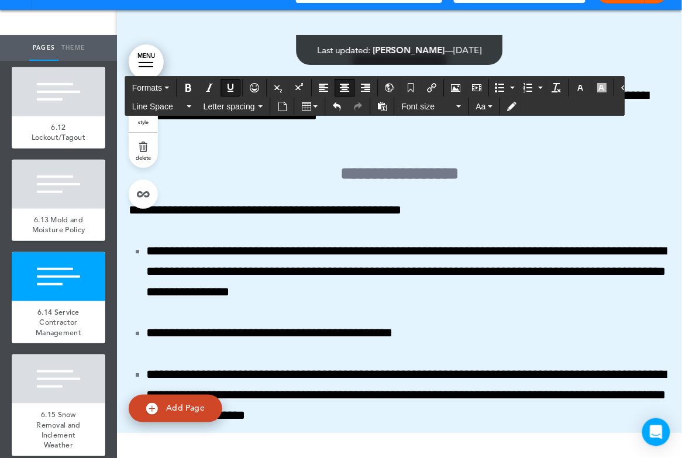
drag, startPoint x: 363, startPoint y: 237, endPoint x: 490, endPoint y: 240, distance: 127.5
click at [285, 106] on icon "Insert document" at bounding box center [282, 106] width 9 height 9
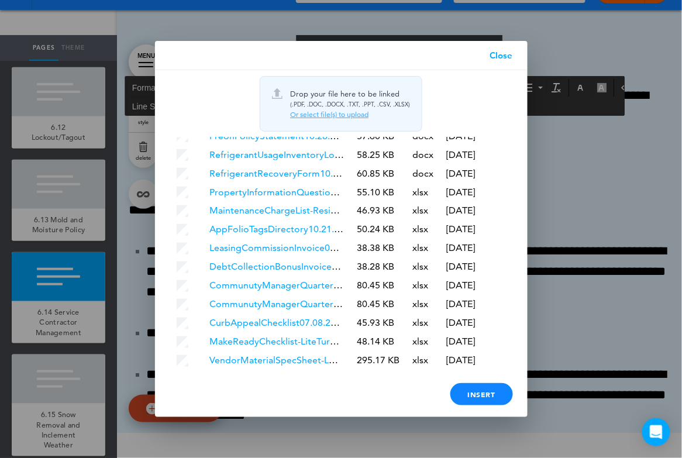
scroll to position [2036, 0]
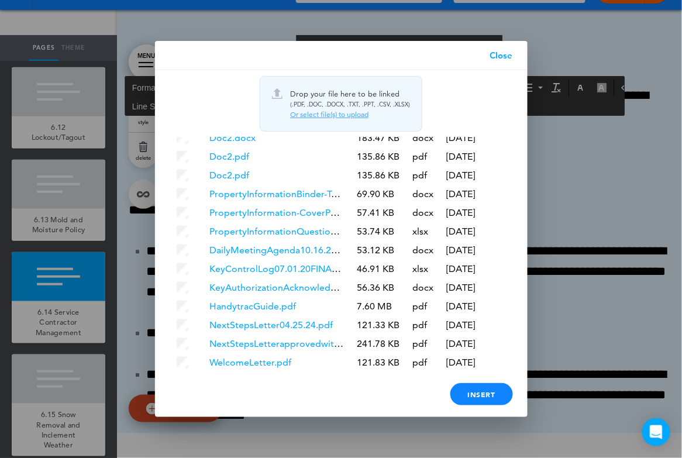
click at [499, 55] on link "Close" at bounding box center [501, 55] width 52 height 29
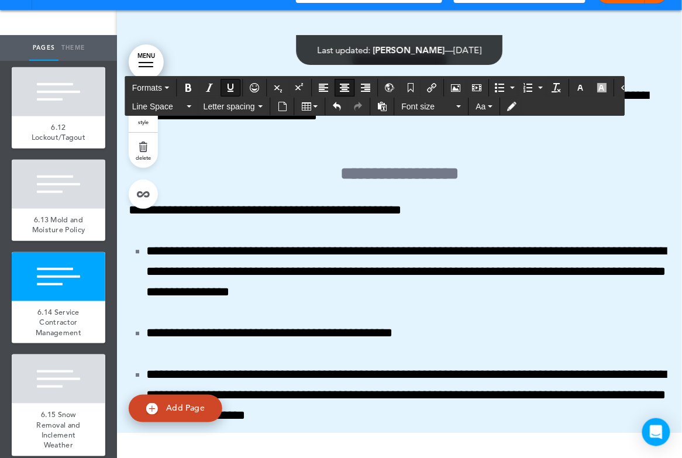
drag, startPoint x: 313, startPoint y: 286, endPoint x: 510, endPoint y: 299, distance: 197.5
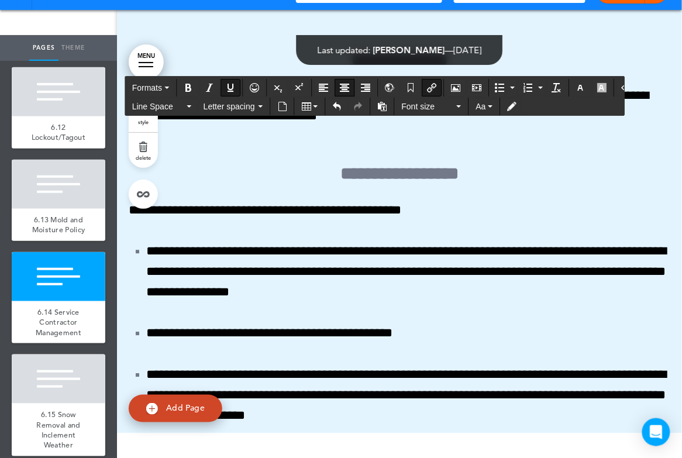
click at [429, 84] on icon "Insert/edit airmason link" at bounding box center [431, 87] width 9 height 9
type input "**********"
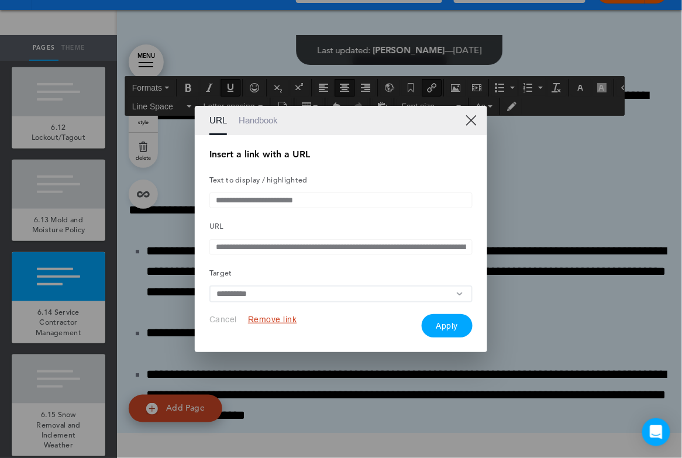
click at [280, 318] on button "Remove link" at bounding box center [272, 319] width 49 height 11
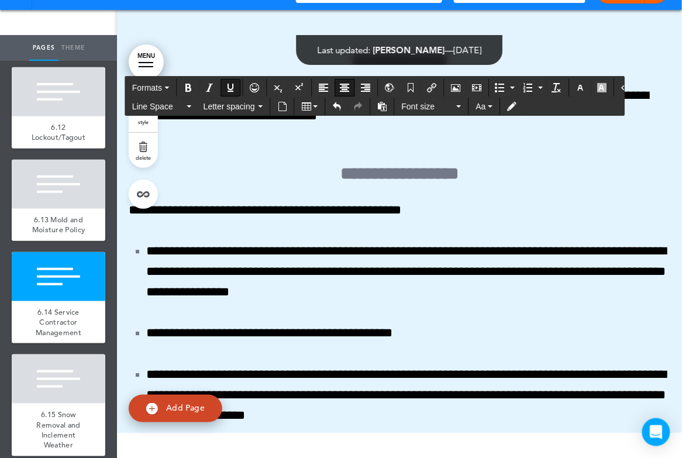
drag, startPoint x: 332, startPoint y: 284, endPoint x: 495, endPoint y: 290, distance: 163.9
click at [287, 105] on button "Insert document" at bounding box center [282, 106] width 19 height 16
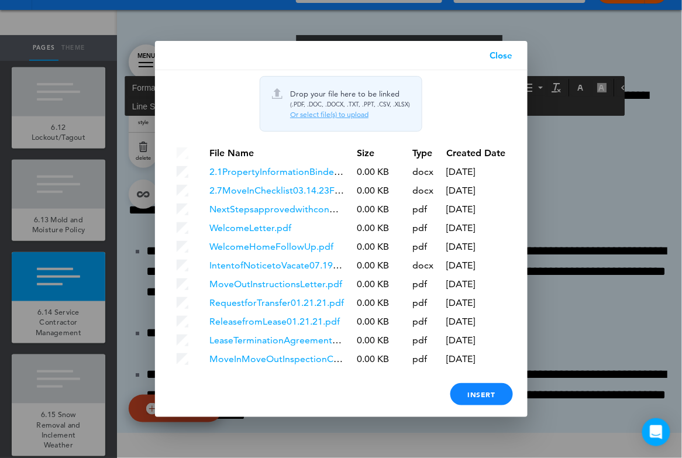
click at [112, 140] on div at bounding box center [341, 229] width 682 height 458
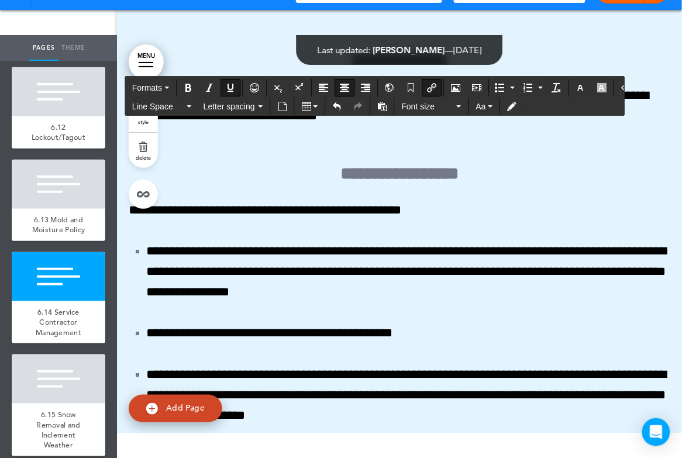
drag, startPoint x: 268, startPoint y: 327, endPoint x: 533, endPoint y: 330, distance: 265.0
click at [428, 83] on icon "Insert/edit airmason link" at bounding box center [431, 87] width 9 height 9
type input "**********"
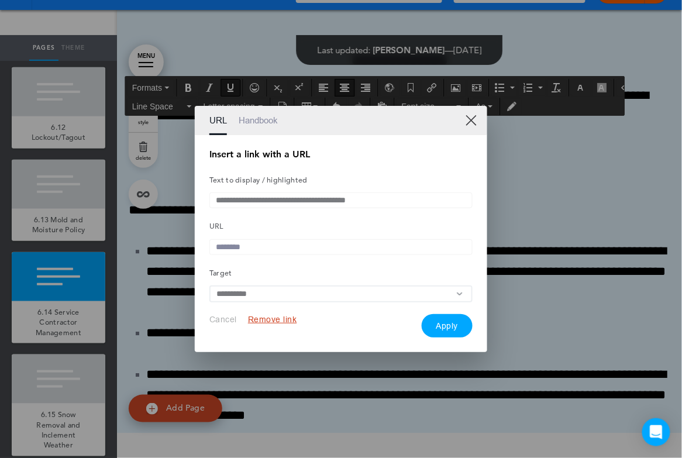
click at [270, 325] on button "Remove link" at bounding box center [272, 319] width 49 height 11
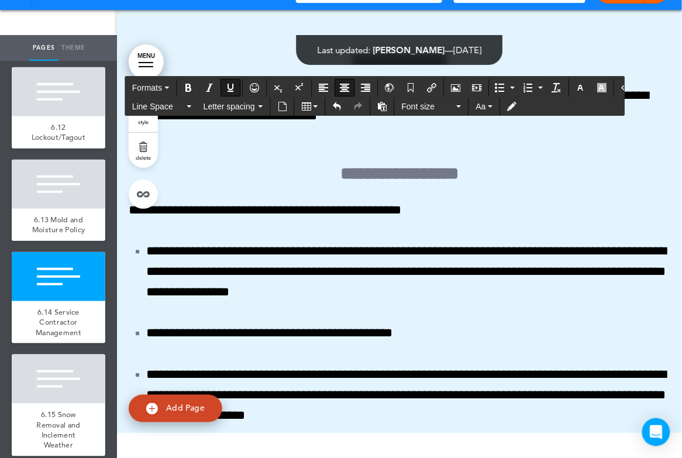
drag, startPoint x: 278, startPoint y: 322, endPoint x: 549, endPoint y: 337, distance: 271.2
click at [284, 102] on icon "Insert document" at bounding box center [282, 106] width 9 height 9
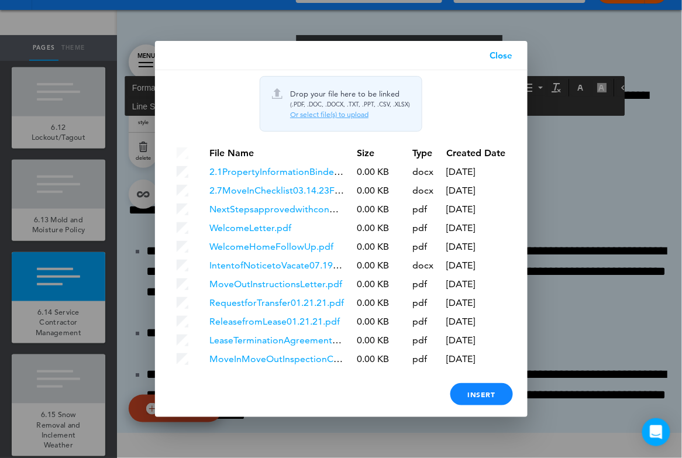
click at [116, 171] on div at bounding box center [341, 229] width 682 height 458
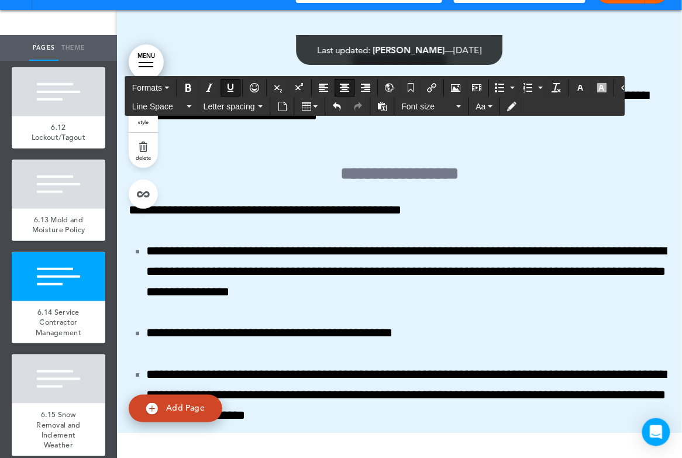
drag, startPoint x: 271, startPoint y: 323, endPoint x: 564, endPoint y: 324, distance: 292.4
drag, startPoint x: 297, startPoint y: 370, endPoint x: 511, endPoint y: 374, distance: 214.1
click at [427, 86] on icon "Insert/edit airmason link" at bounding box center [431, 87] width 9 height 9
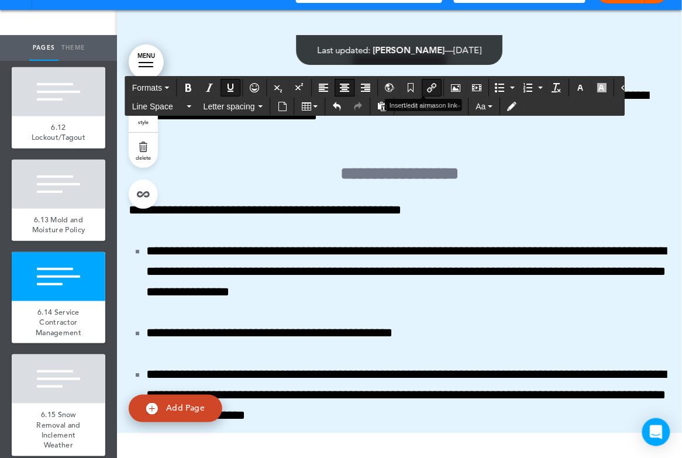
type input "**********"
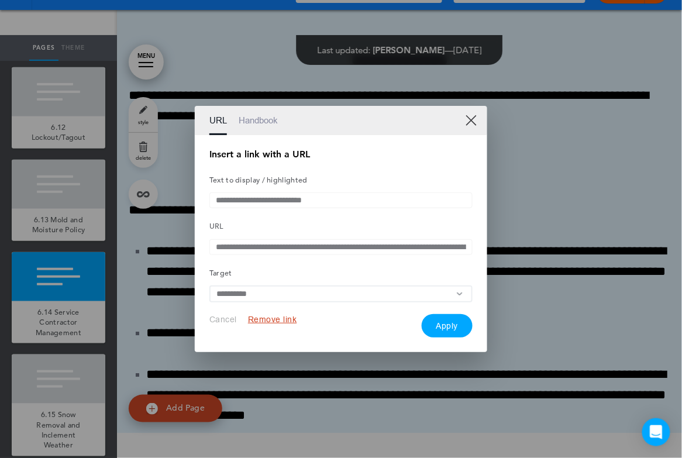
click at [285, 323] on button "Remove link" at bounding box center [272, 319] width 49 height 11
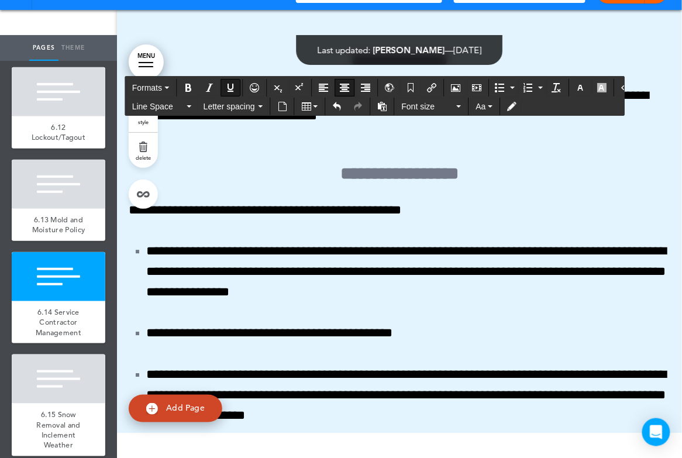
drag, startPoint x: 311, startPoint y: 368, endPoint x: 513, endPoint y: 369, distance: 202.4
click at [280, 105] on icon "Insert document" at bounding box center [282, 106] width 9 height 9
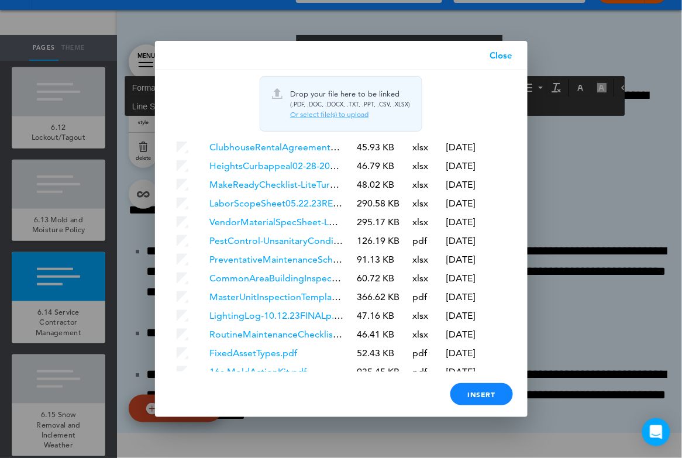
scroll to position [2945, 0]
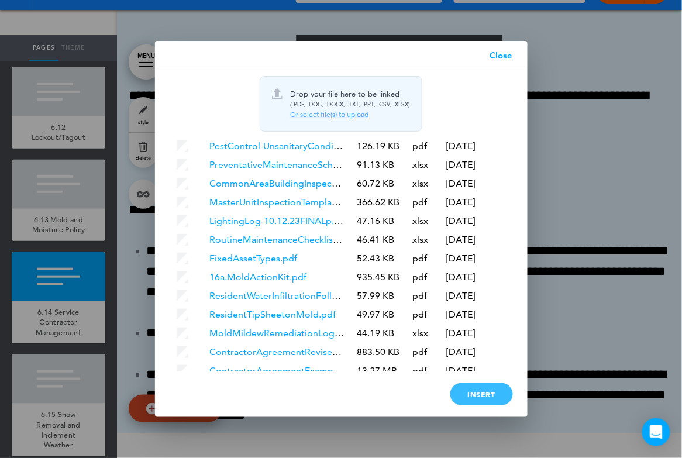
click at [491, 389] on div "Insert" at bounding box center [481, 394] width 63 height 22
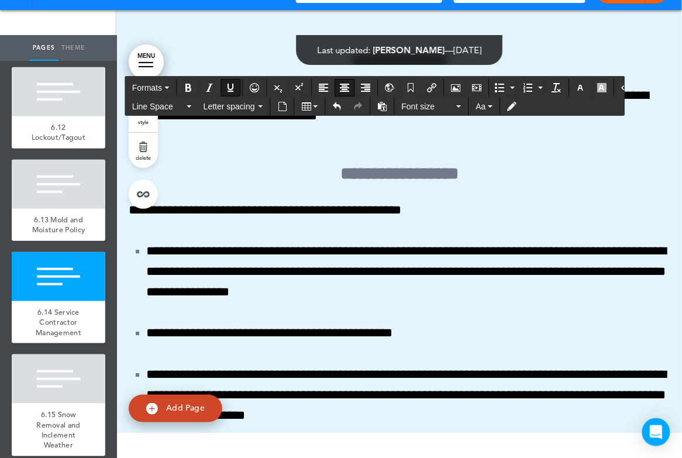
click at [576, 84] on icon "button" at bounding box center [580, 87] width 9 height 9
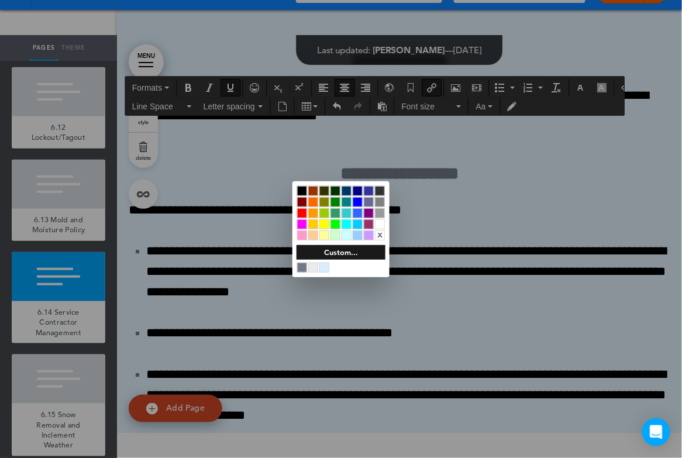
click at [380, 224] on div at bounding box center [380, 224] width 10 height 10
click at [511, 219] on div at bounding box center [341, 229] width 682 height 458
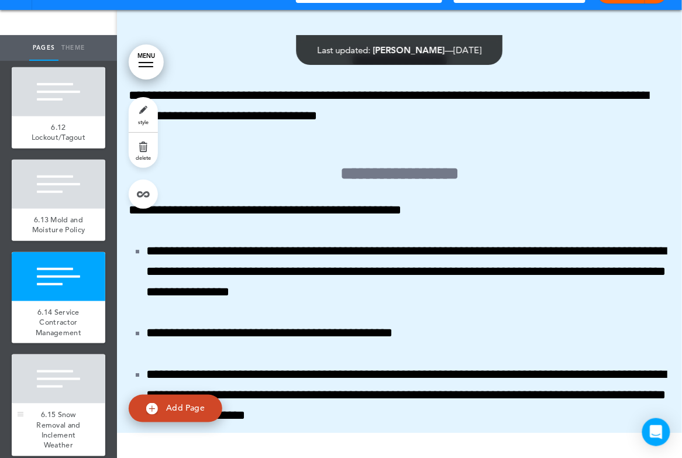
click at [61, 369] on div at bounding box center [59, 378] width 94 height 49
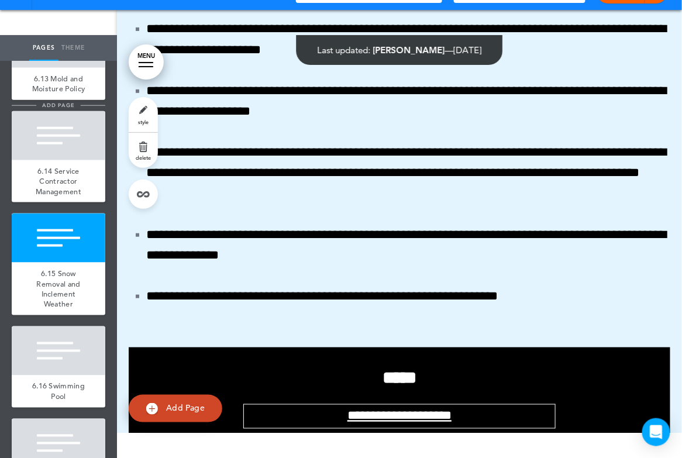
scroll to position [8477, 0]
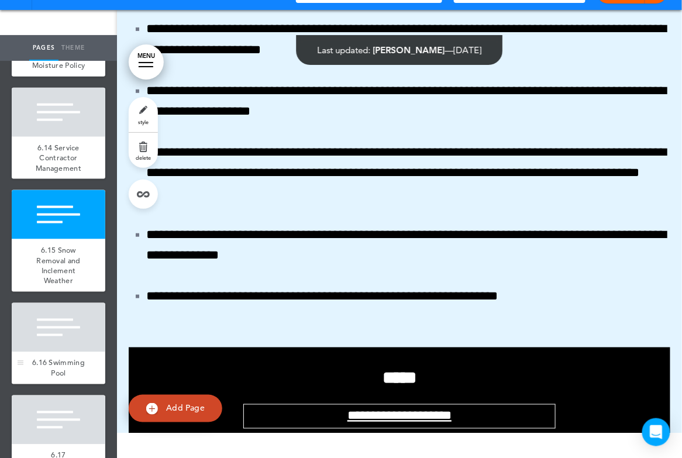
click at [63, 358] on span "6.16 Swimming Pool" at bounding box center [58, 368] width 53 height 20
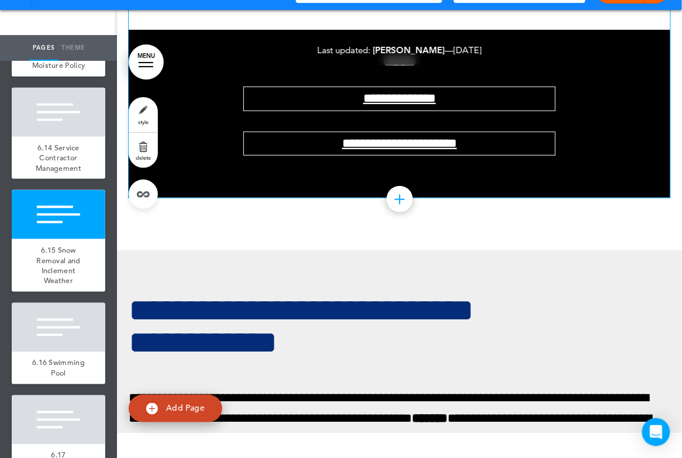
scroll to position [154575, 0]
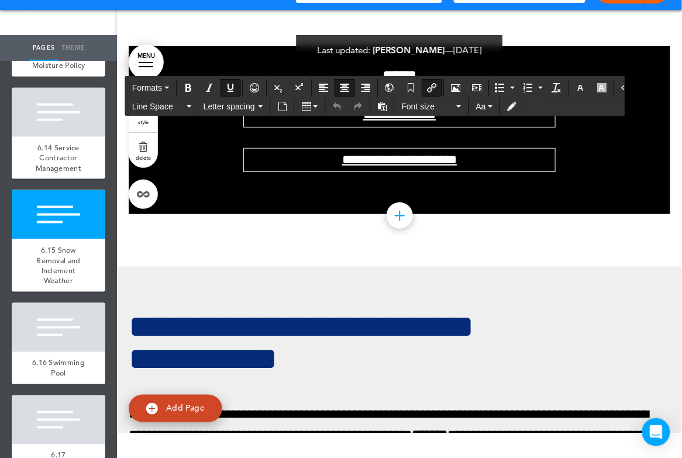
drag, startPoint x: 317, startPoint y: 312, endPoint x: 498, endPoint y: 314, distance: 180.7
click at [428, 87] on icon "Insert/edit airmason link" at bounding box center [431, 87] width 9 height 9
type input "**********"
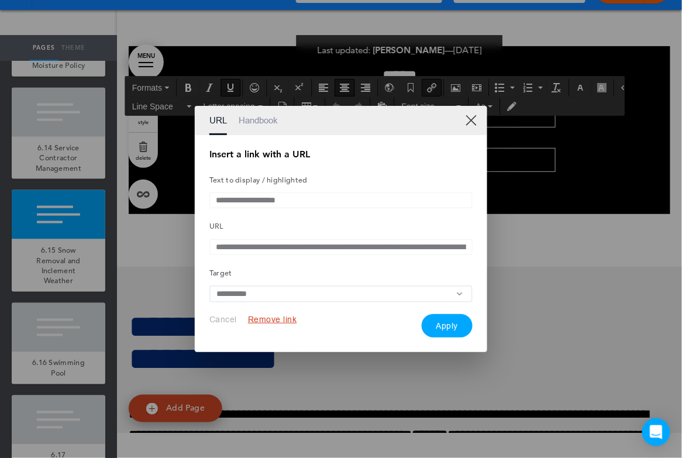
click at [280, 324] on button "Remove link" at bounding box center [272, 319] width 49 height 11
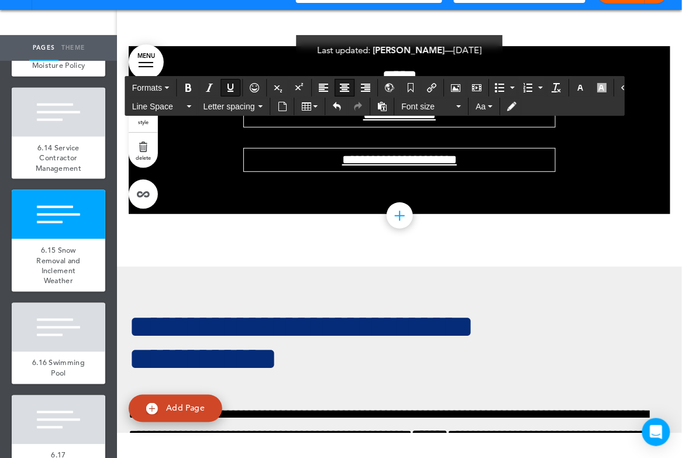
drag, startPoint x: 339, startPoint y: 309, endPoint x: 491, endPoint y: 319, distance: 152.3
click at [279, 107] on icon "Insert document" at bounding box center [282, 106] width 9 height 9
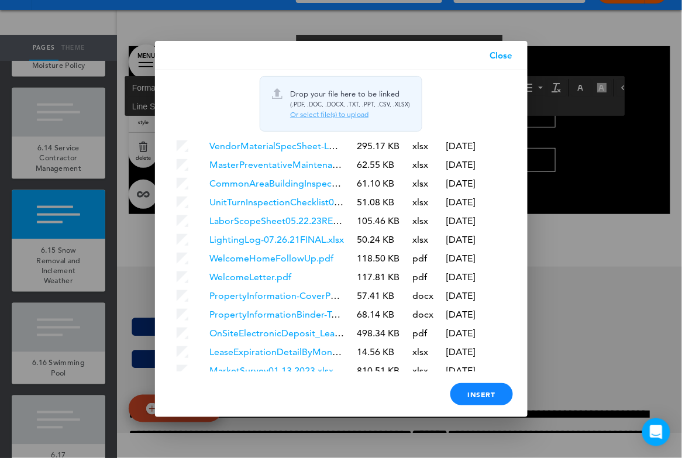
scroll to position [2964, 0]
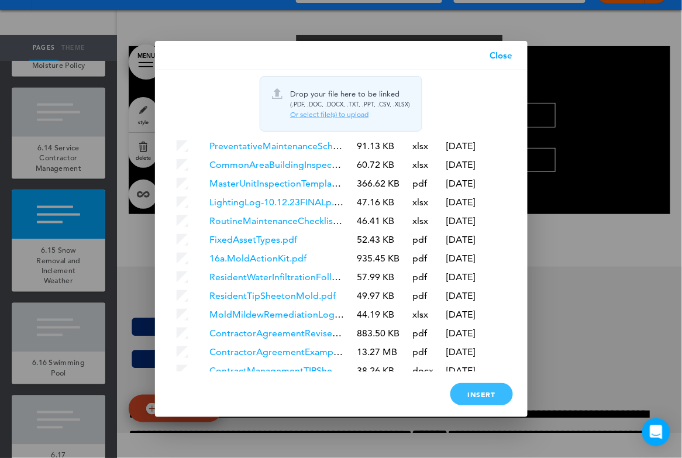
click at [488, 397] on div "Insert" at bounding box center [481, 394] width 63 height 22
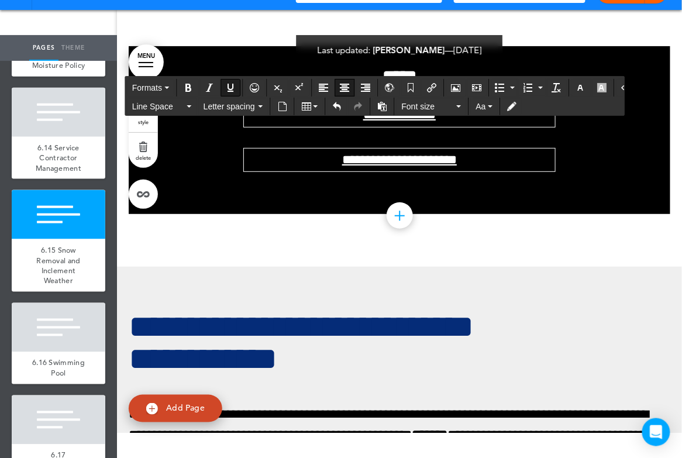
click at [66, 404] on div at bounding box center [59, 419] width 94 height 49
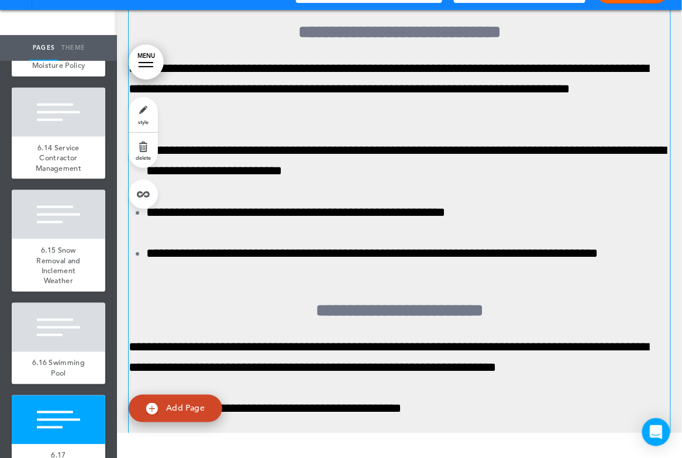
scroll to position [156231, 0]
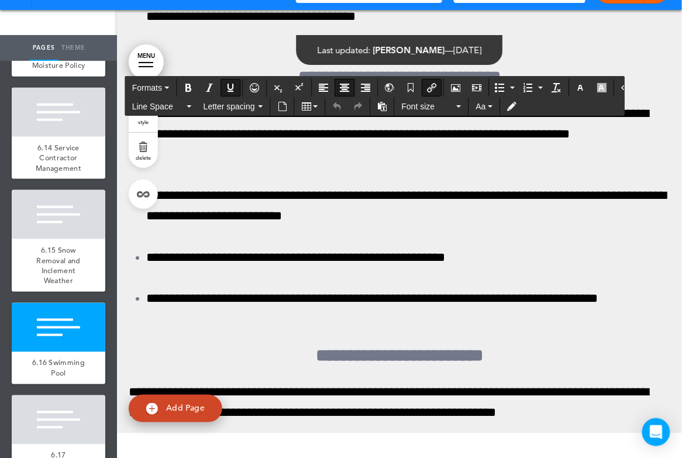
drag, startPoint x: 343, startPoint y: 336, endPoint x: 495, endPoint y: 346, distance: 152.4
click at [428, 83] on icon "Insert/edit airmason link" at bounding box center [431, 87] width 9 height 9
type input "**********"
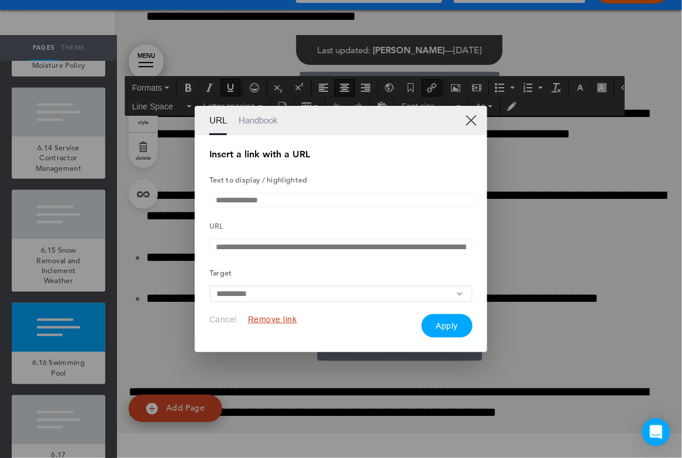
click at [293, 322] on button "Remove link" at bounding box center [272, 319] width 49 height 11
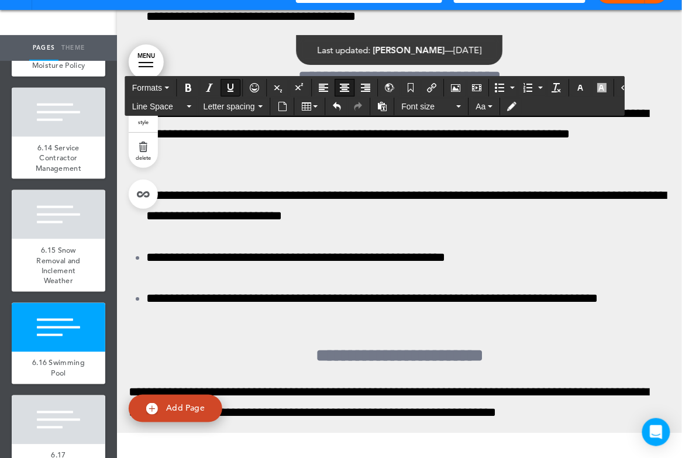
drag, startPoint x: 364, startPoint y: 336, endPoint x: 461, endPoint y: 336, distance: 97.1
click at [281, 108] on icon "Insert document" at bounding box center [282, 106] width 9 height 9
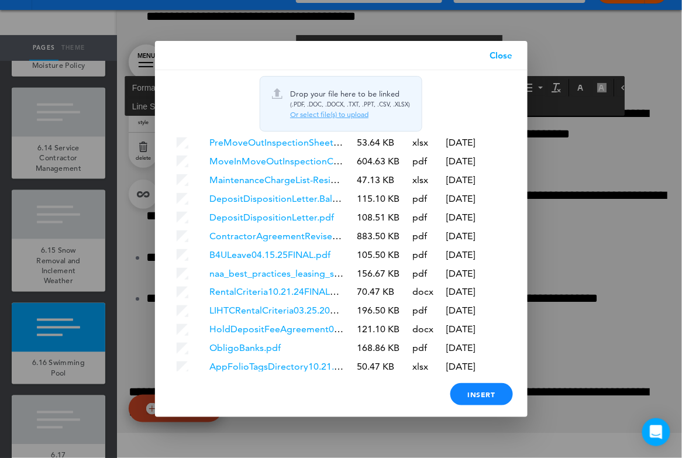
scroll to position [2983, 0]
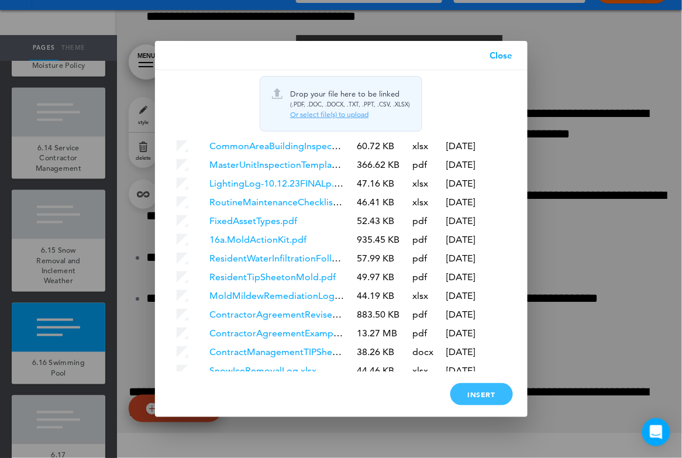
click at [504, 396] on div "Insert" at bounding box center [481, 394] width 63 height 22
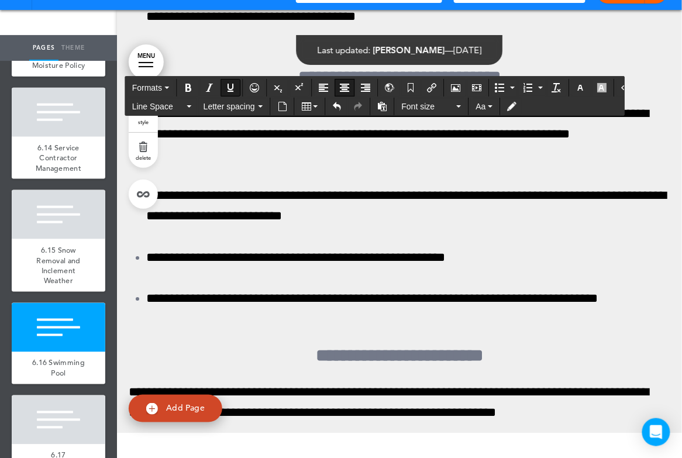
drag, startPoint x: 313, startPoint y: 384, endPoint x: 509, endPoint y: 387, distance: 195.9
click at [428, 87] on icon "Insert/edit airmason link" at bounding box center [431, 87] width 9 height 9
type input "**********"
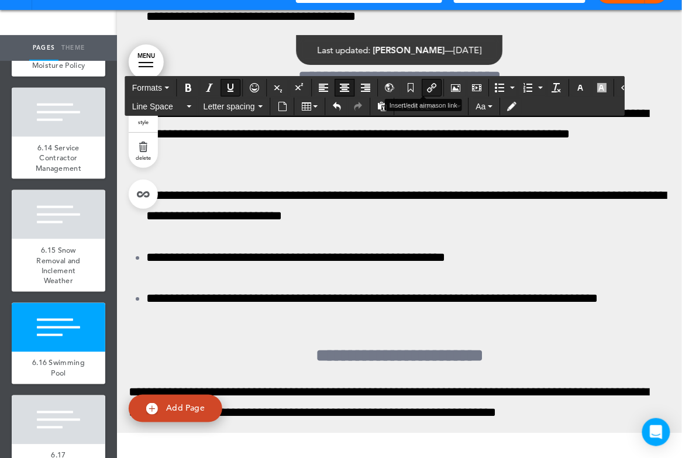
type input "**********"
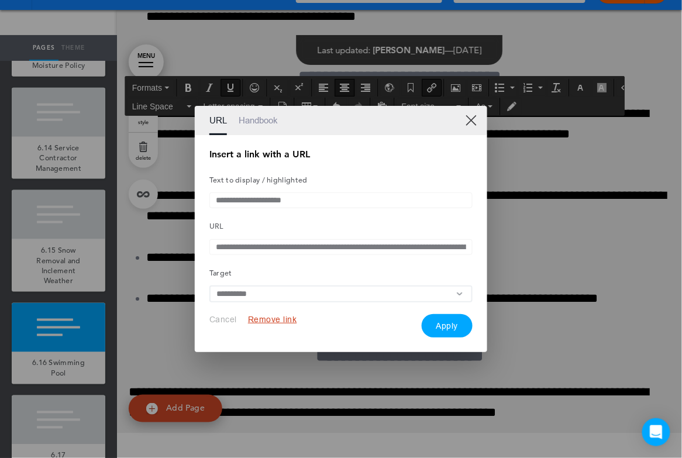
click at [284, 319] on button "Remove link" at bounding box center [272, 319] width 49 height 11
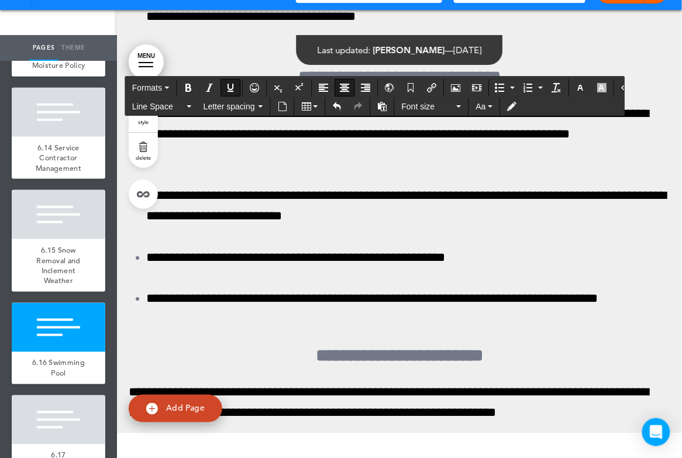
drag, startPoint x: 327, startPoint y: 379, endPoint x: 505, endPoint y: 382, distance: 178.4
click at [281, 108] on icon "Insert document" at bounding box center [282, 106] width 9 height 9
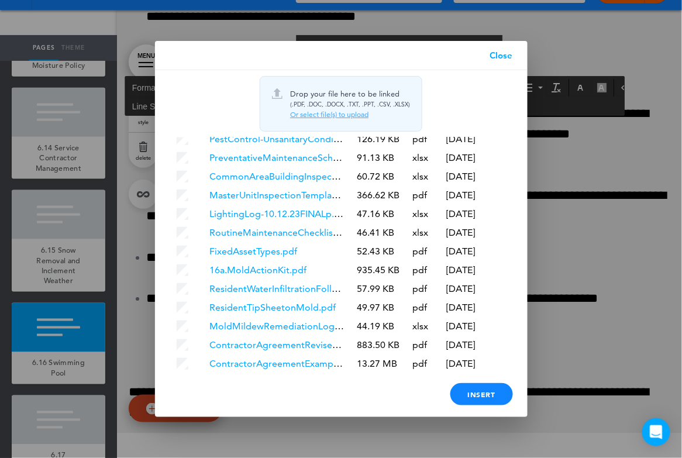
scroll to position [3001, 0]
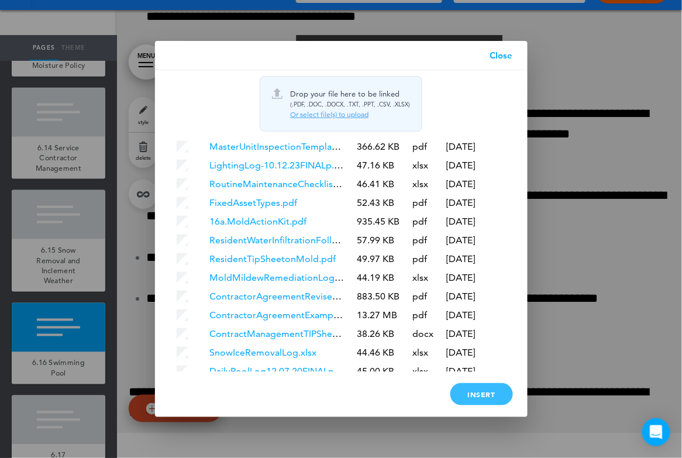
click at [460, 399] on div "Insert" at bounding box center [481, 394] width 63 height 22
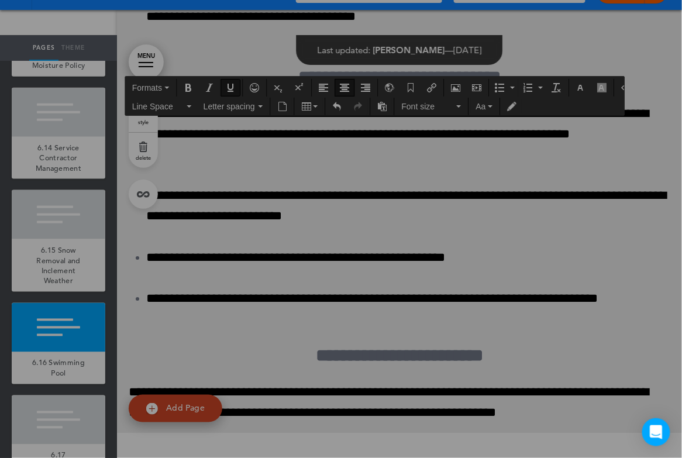
scroll to position [0, 0]
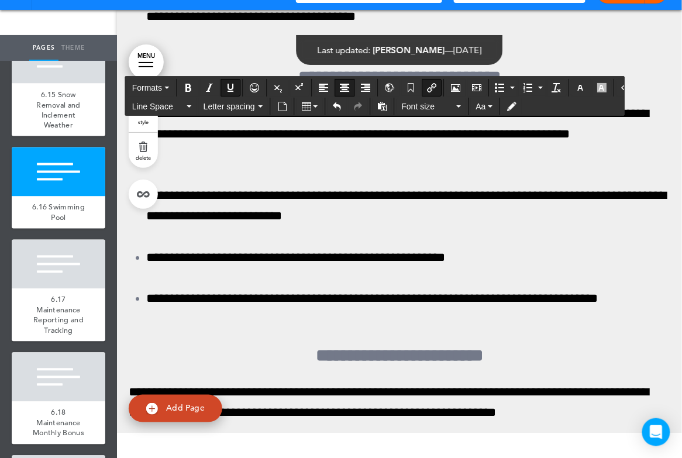
scroll to position [8683, 0]
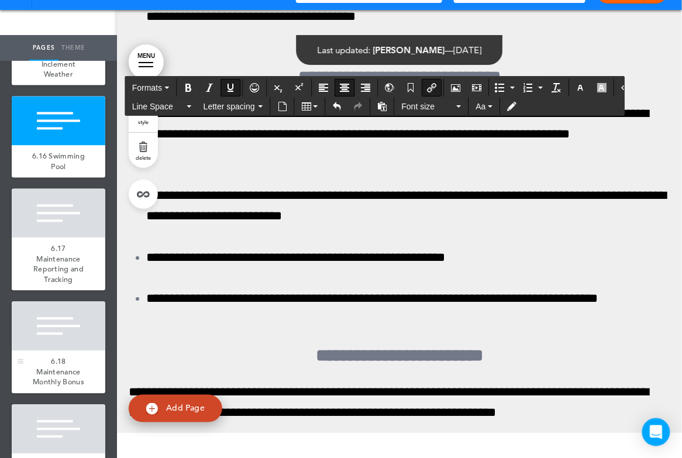
click at [60, 328] on div at bounding box center [59, 326] width 94 height 49
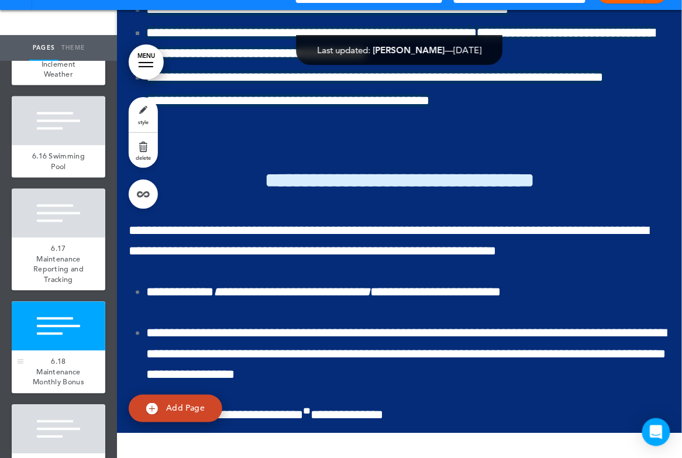
scroll to position [158759, 0]
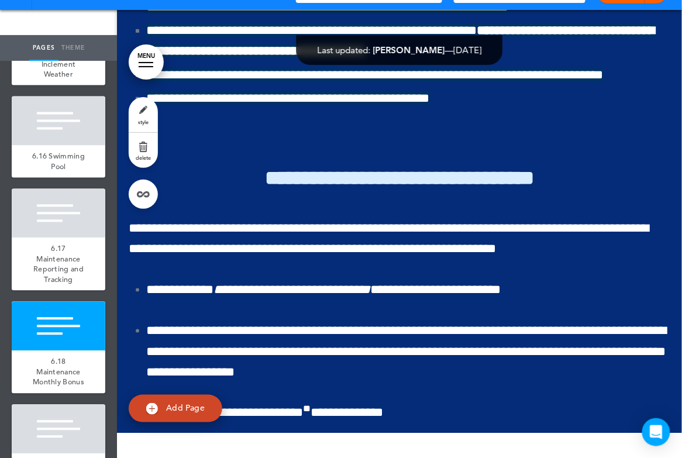
click at [38, 415] on div at bounding box center [59, 429] width 94 height 49
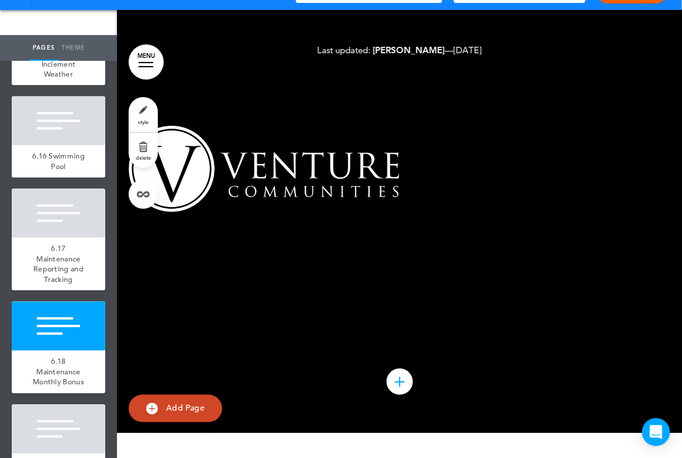
scroll to position [160964, 0]
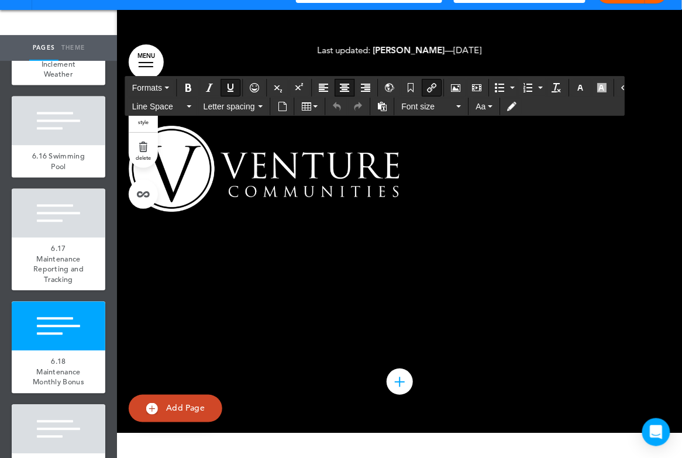
drag, startPoint x: 298, startPoint y: 288, endPoint x: 507, endPoint y: 291, distance: 208.8
click at [427, 86] on icon "Insert/edit airmason link" at bounding box center [431, 87] width 9 height 9
type input "**********"
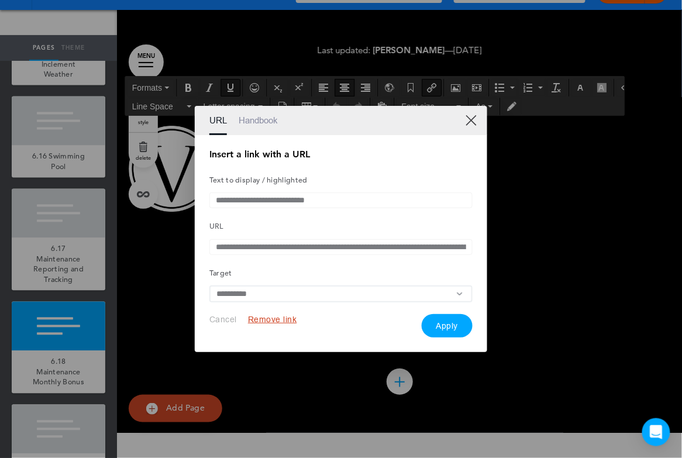
click at [271, 320] on button "Remove link" at bounding box center [272, 319] width 49 height 11
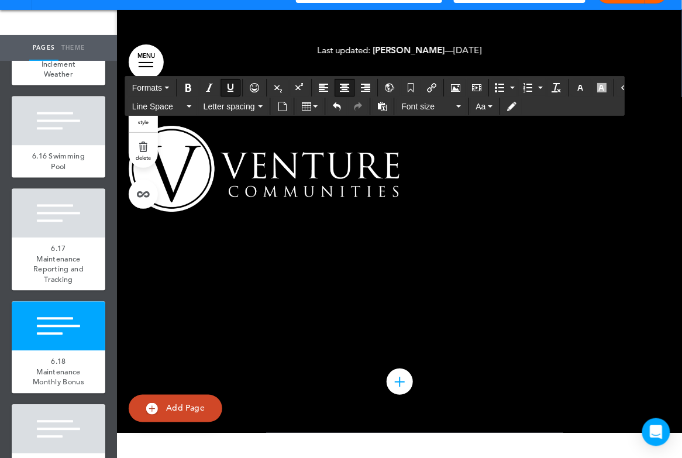
drag, startPoint x: 306, startPoint y: 284, endPoint x: 503, endPoint y: 281, distance: 197.1
click at [284, 106] on icon "Insert document" at bounding box center [282, 106] width 9 height 9
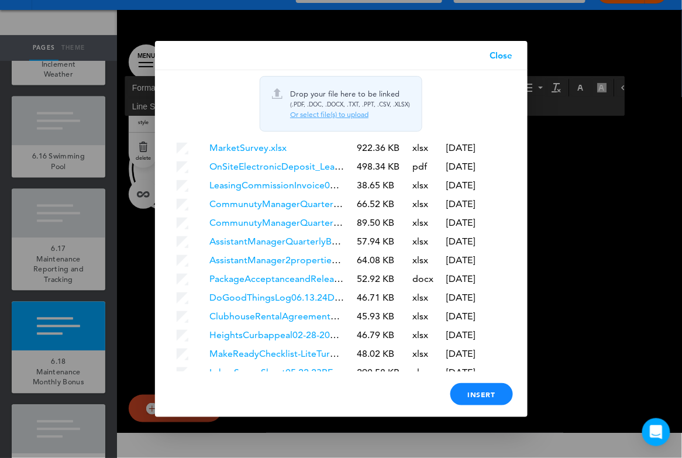
scroll to position [3019, 0]
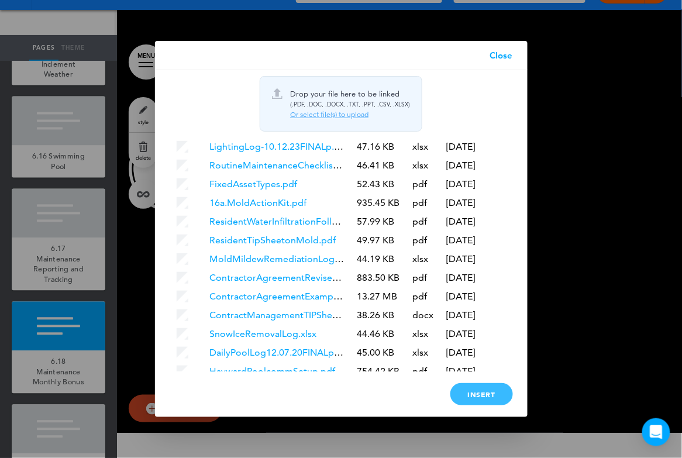
click at [469, 399] on div "Insert" at bounding box center [481, 394] width 63 height 22
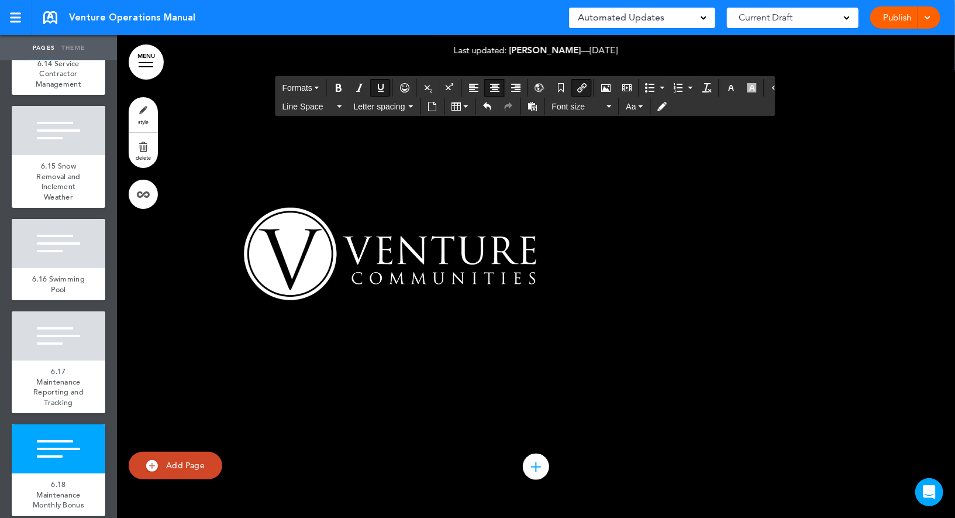
scroll to position [8640, 0]
